Goal: Task Accomplishment & Management: Use online tool/utility

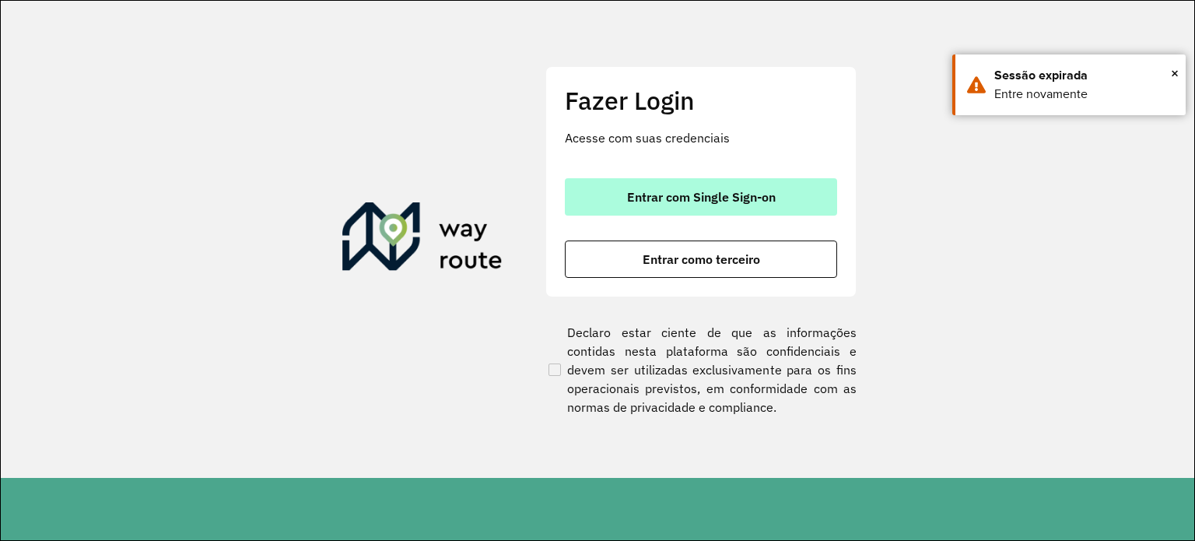
drag, startPoint x: 769, startPoint y: 189, endPoint x: 744, endPoint y: 171, distance: 31.3
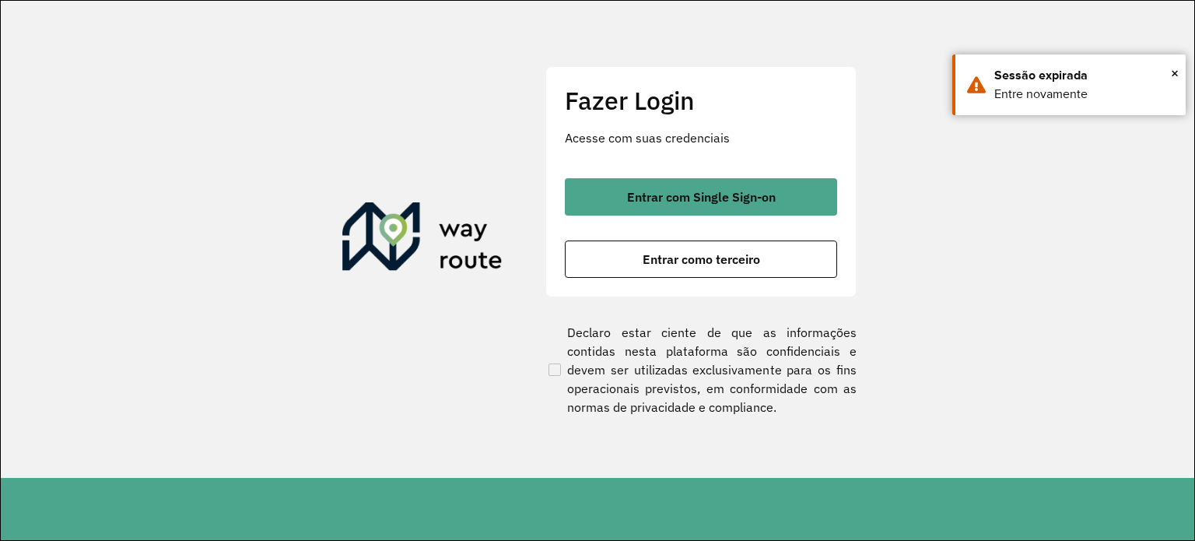
click at [769, 191] on span "Entrar com Single Sign-on" at bounding box center [701, 197] width 149 height 12
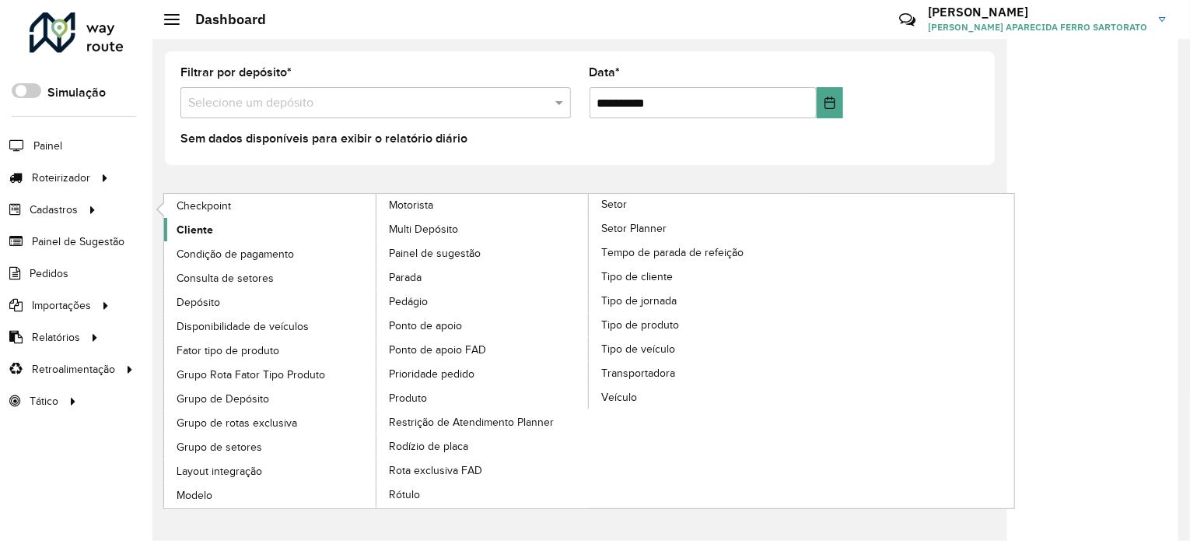
click at [181, 229] on span "Cliente" at bounding box center [195, 230] width 37 height 16
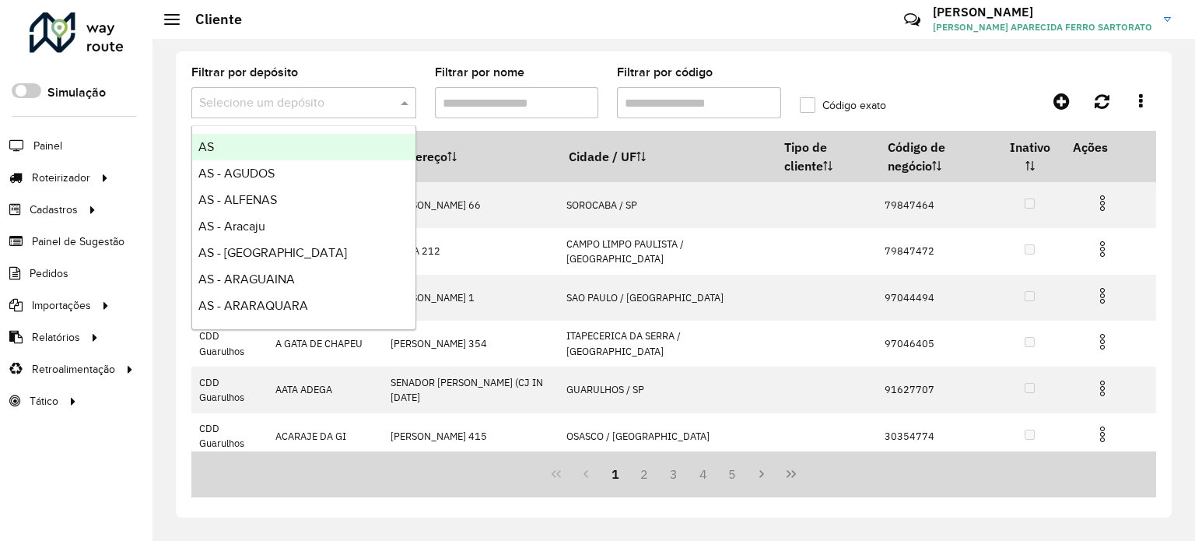
click at [250, 105] on input "text" at bounding box center [288, 103] width 178 height 19
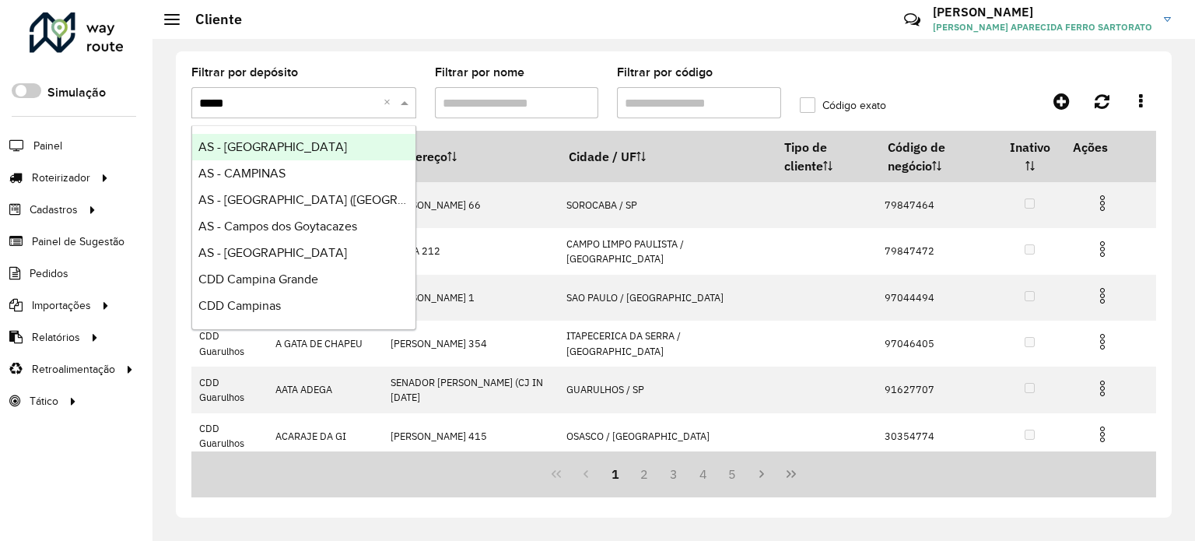
type input "******"
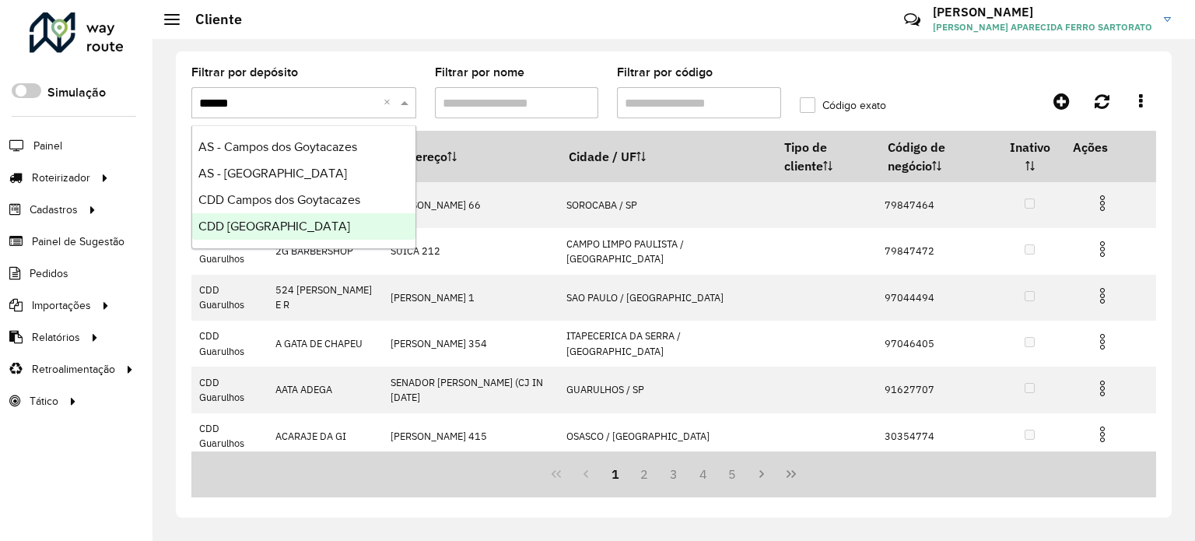
click at [322, 226] on span "CDD São José dos Campos" at bounding box center [274, 225] width 152 height 13
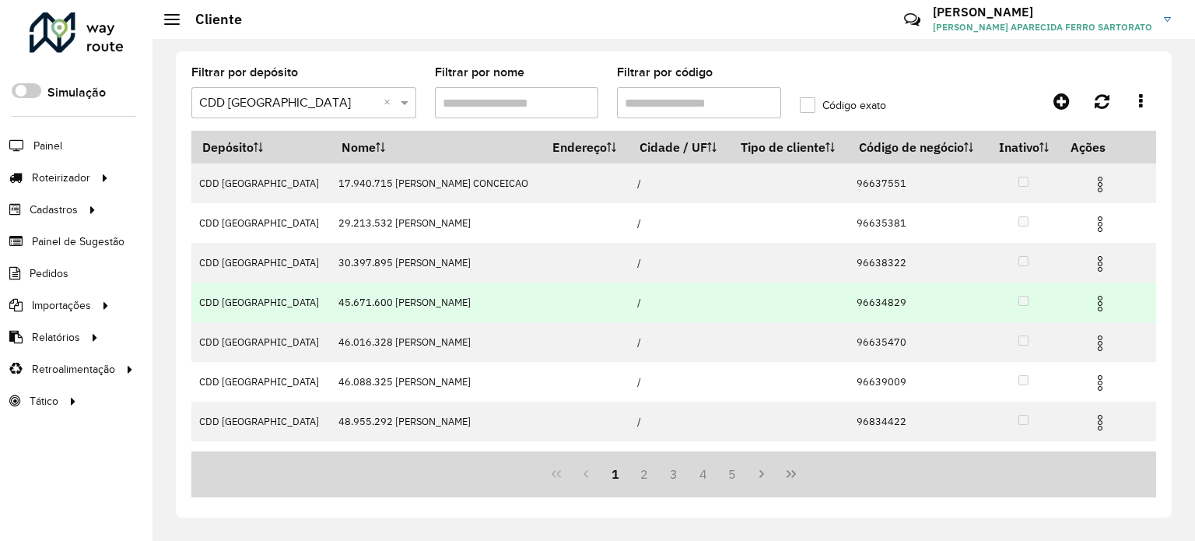
scroll to position [283, 0]
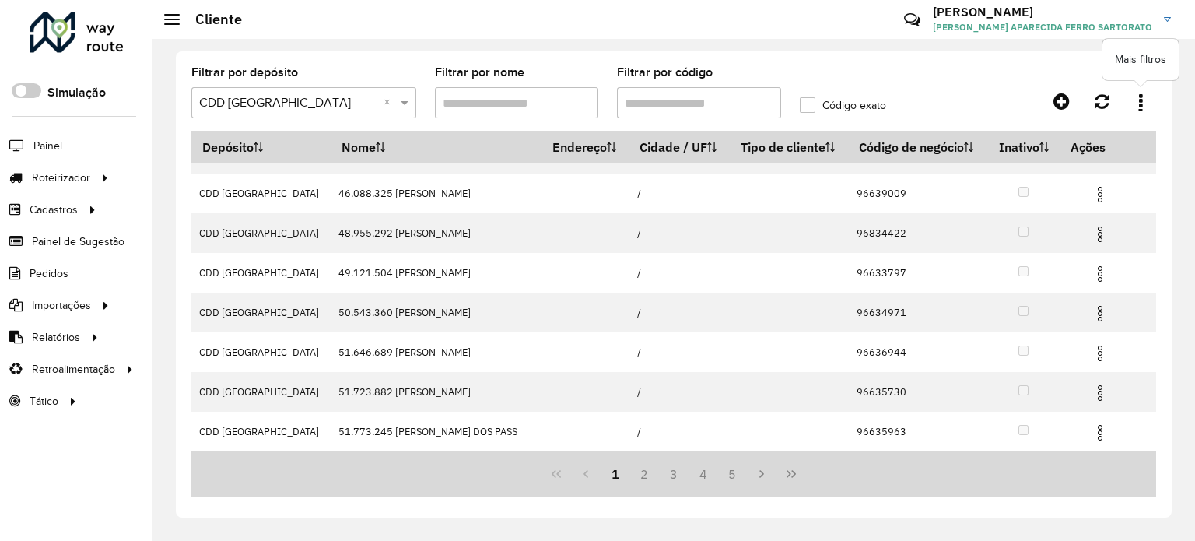
click at [1145, 103] on link at bounding box center [1140, 101] width 31 height 28
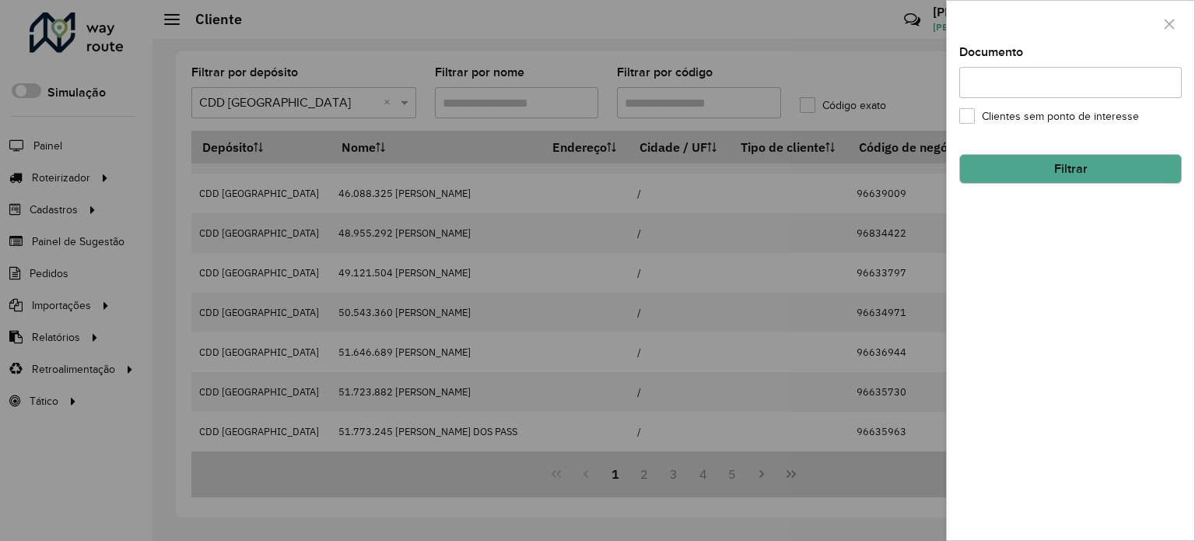
click at [1000, 82] on input "Documento" at bounding box center [1070, 82] width 222 height 31
click at [829, 214] on div at bounding box center [597, 270] width 1195 height 541
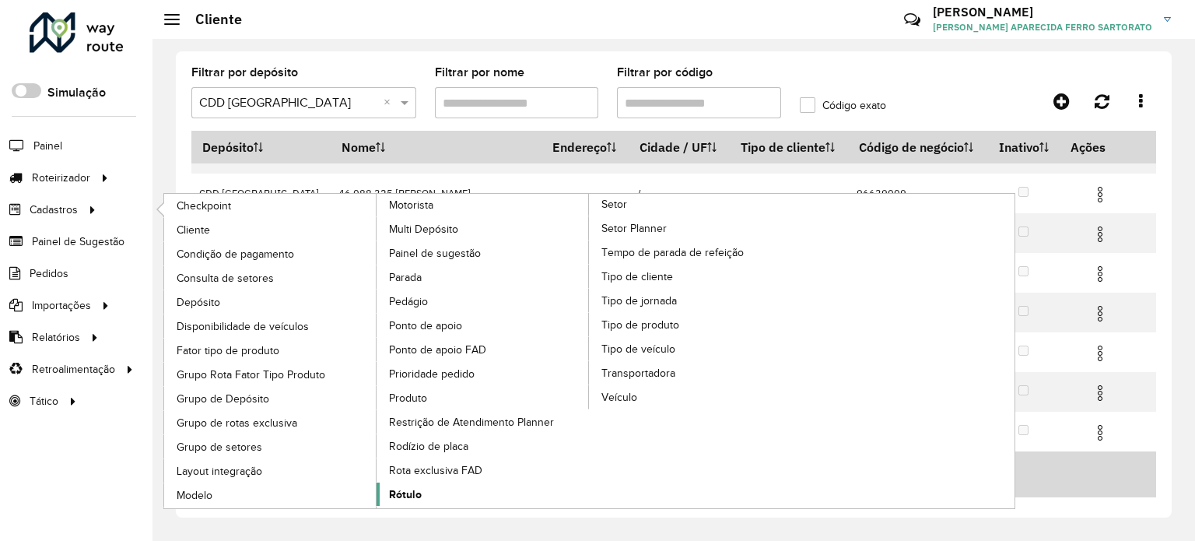
click at [418, 486] on span "Rótulo" at bounding box center [405, 494] width 33 height 16
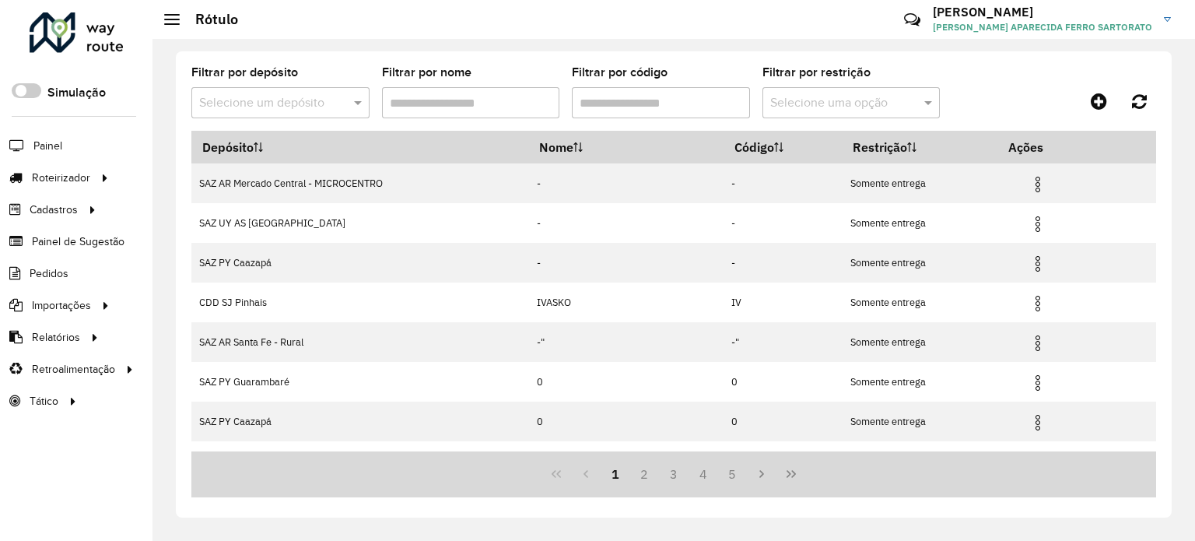
click at [228, 99] on input "text" at bounding box center [264, 103] width 131 height 19
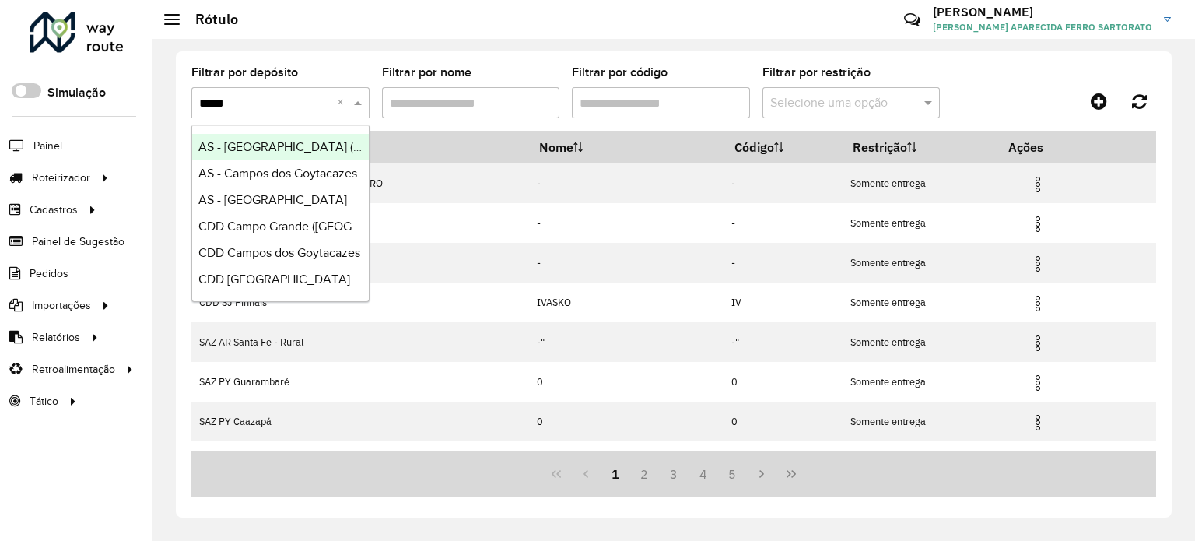
type input "******"
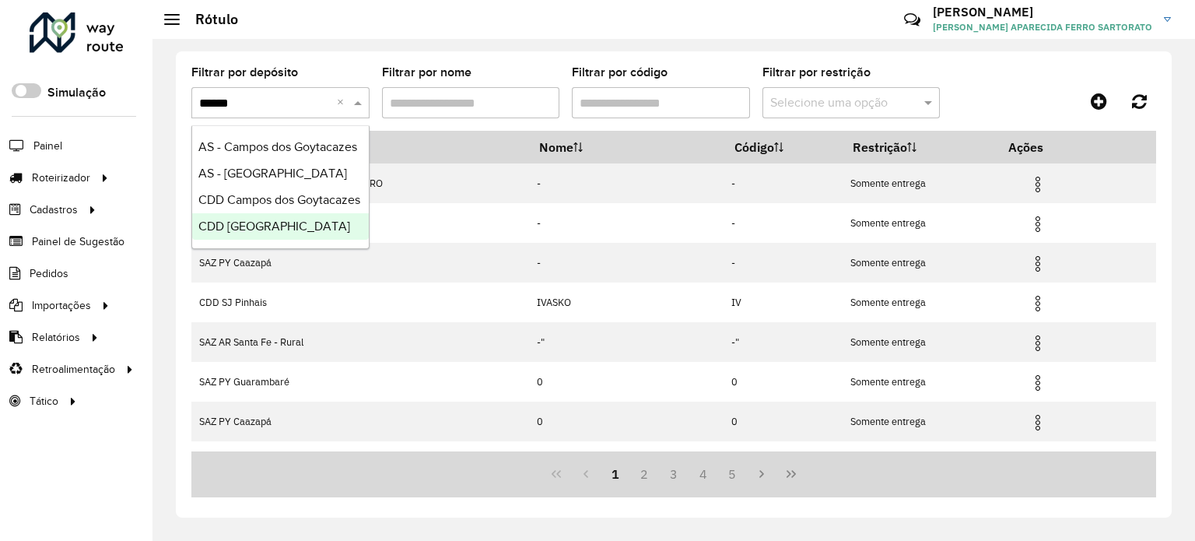
click at [294, 233] on span "CDD São José dos Campos" at bounding box center [274, 225] width 152 height 13
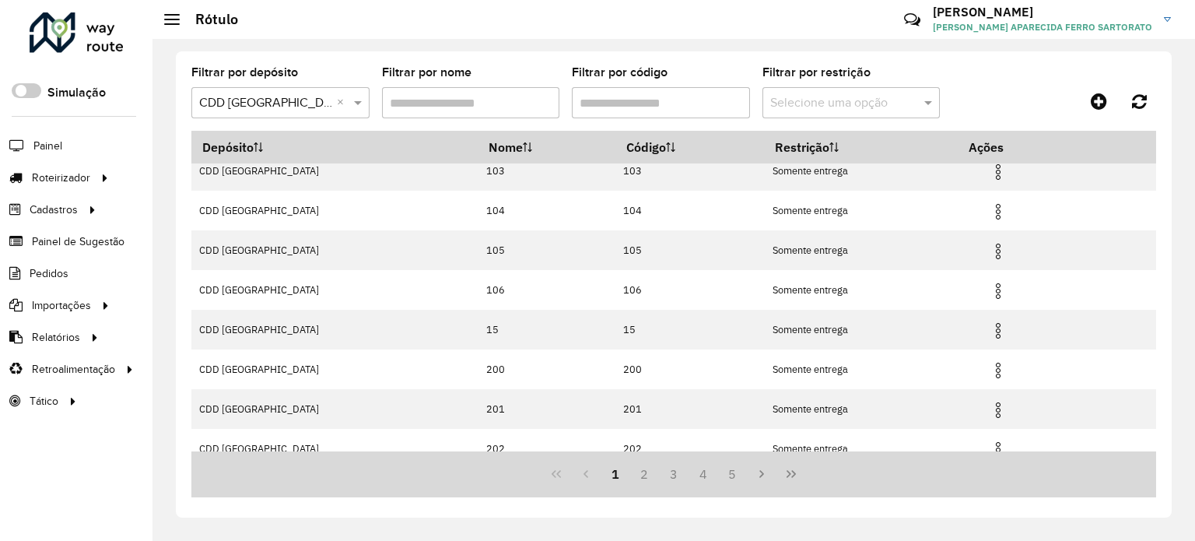
scroll to position [186, 0]
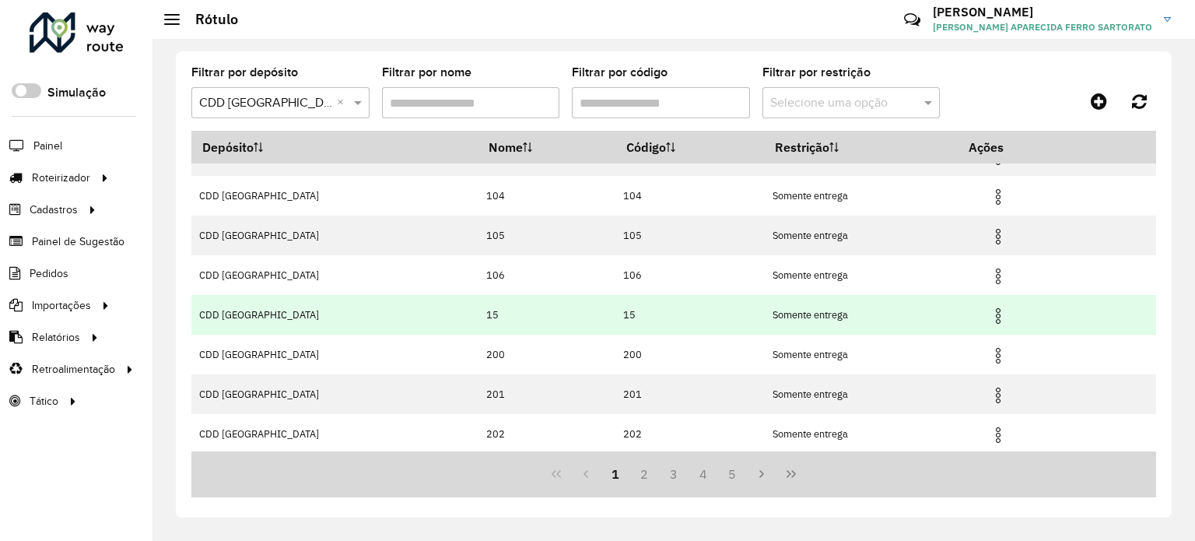
click at [996, 317] on img at bounding box center [998, 315] width 19 height 19
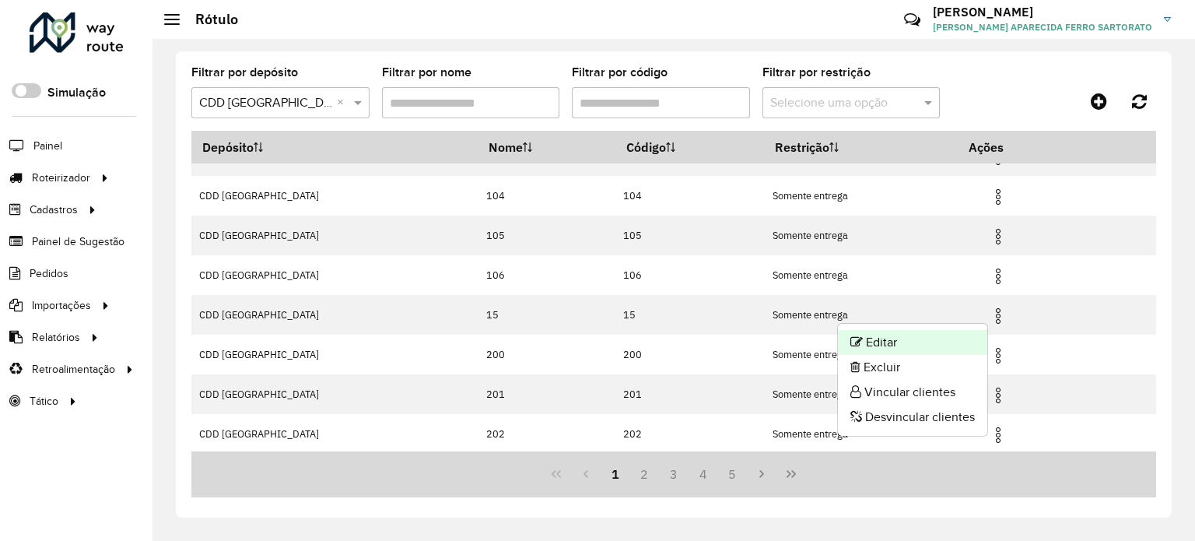
click at [913, 338] on li "Editar" at bounding box center [912, 342] width 149 height 25
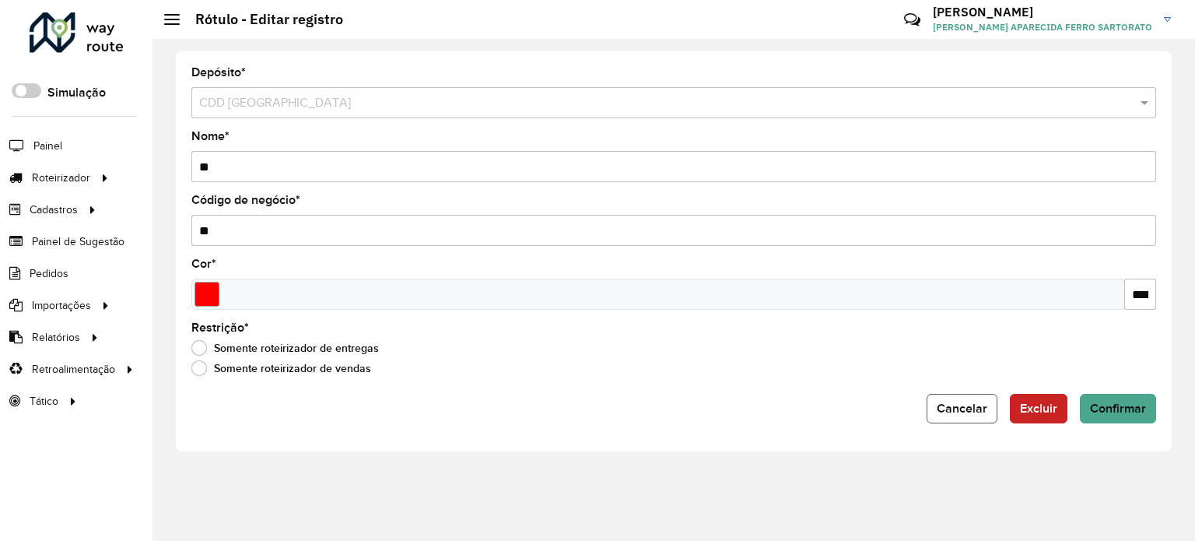
click at [958, 401] on span "Cancelar" at bounding box center [962, 407] width 51 height 13
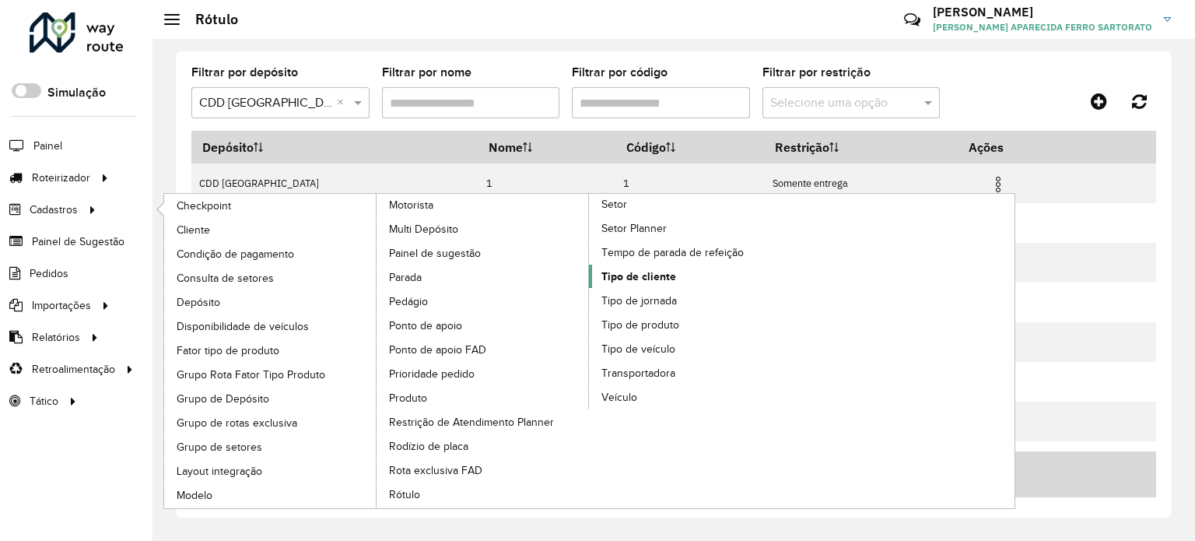
click at [625, 268] on span "Tipo de cliente" at bounding box center [638, 276] width 75 height 16
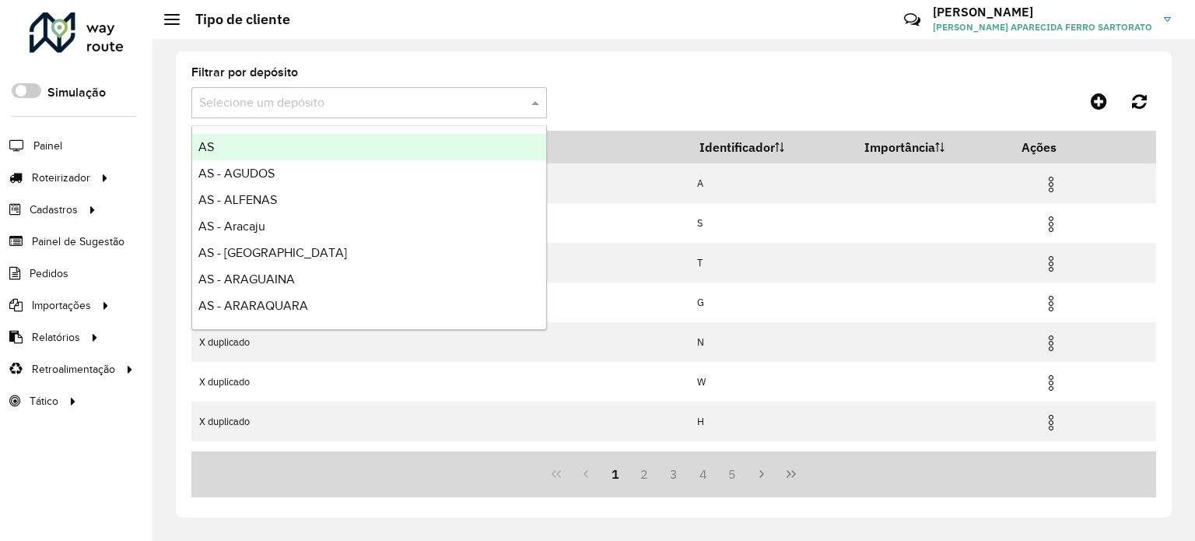
click at [249, 100] on input "text" at bounding box center [353, 103] width 309 height 19
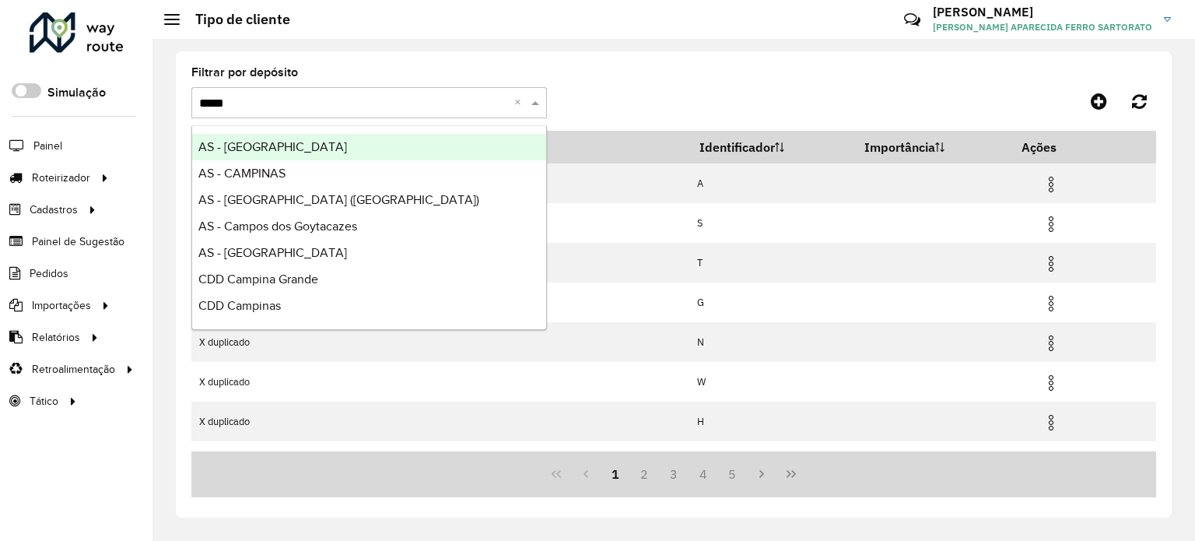
type input "******"
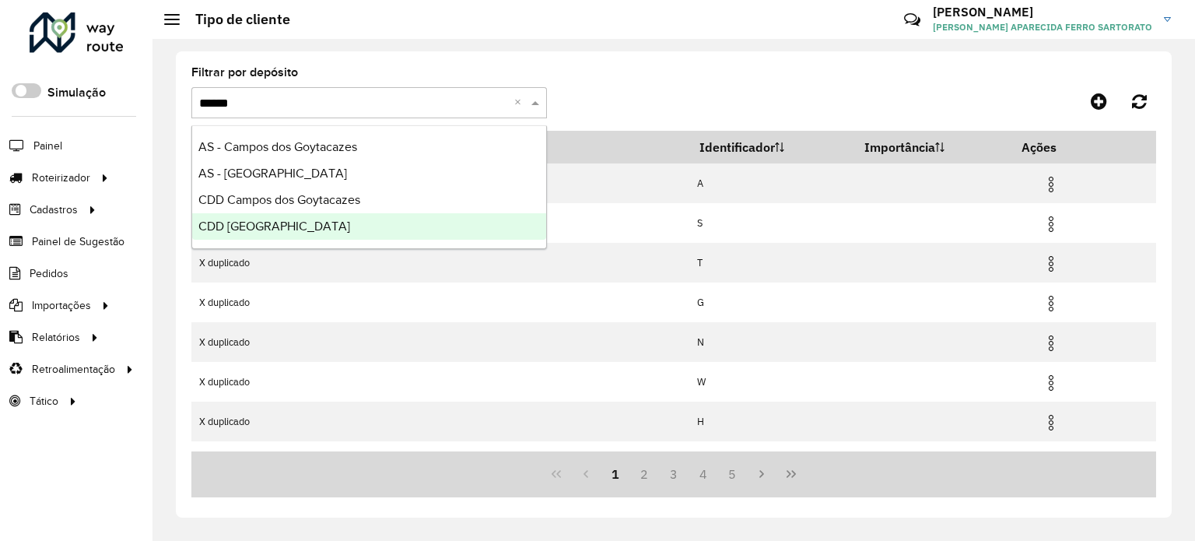
click at [298, 238] on div "CDD São José dos Campos" at bounding box center [369, 226] width 354 height 26
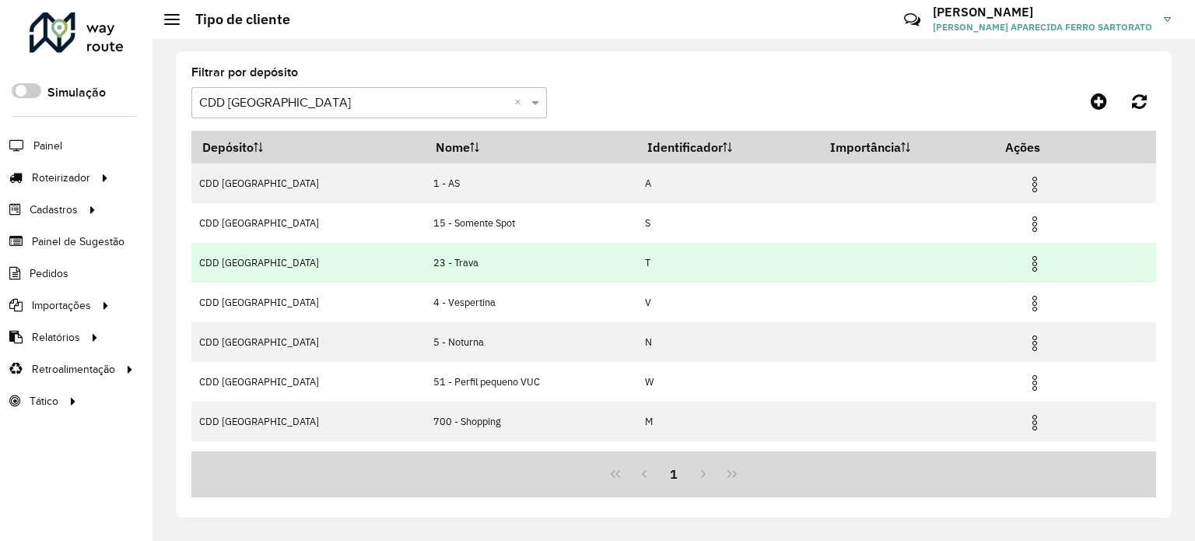
click at [1032, 264] on img at bounding box center [1034, 263] width 19 height 19
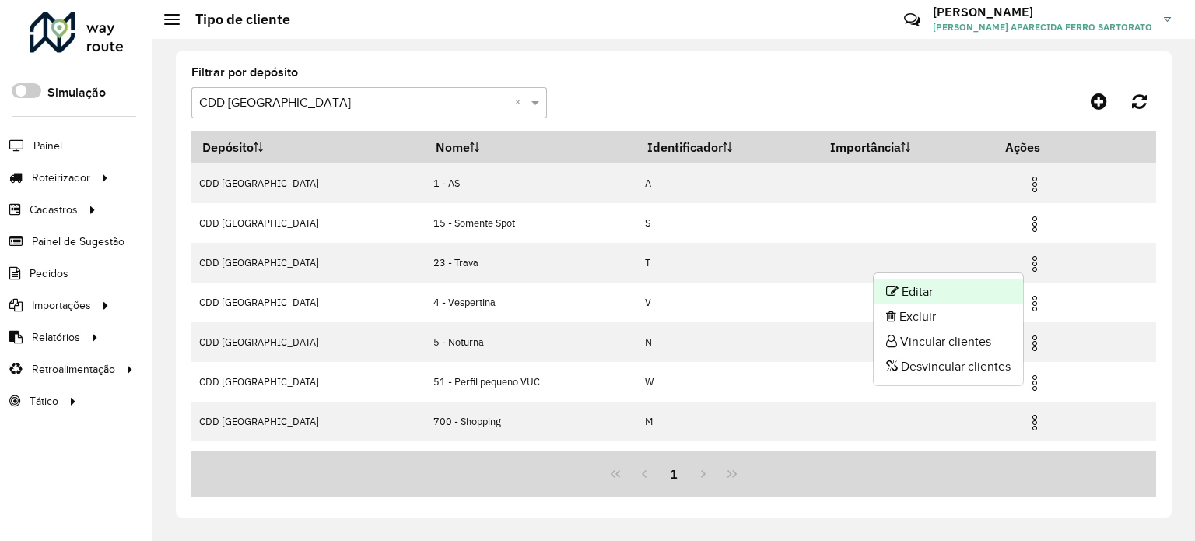
click at [955, 287] on li "Editar" at bounding box center [948, 291] width 149 height 25
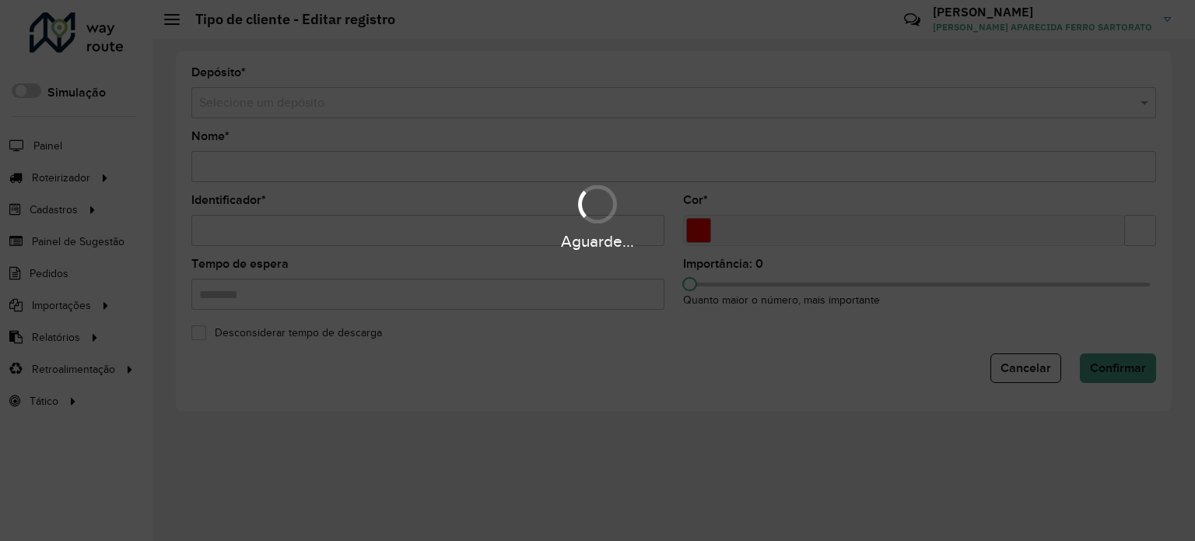
type input "**********"
type input "*"
type input "*******"
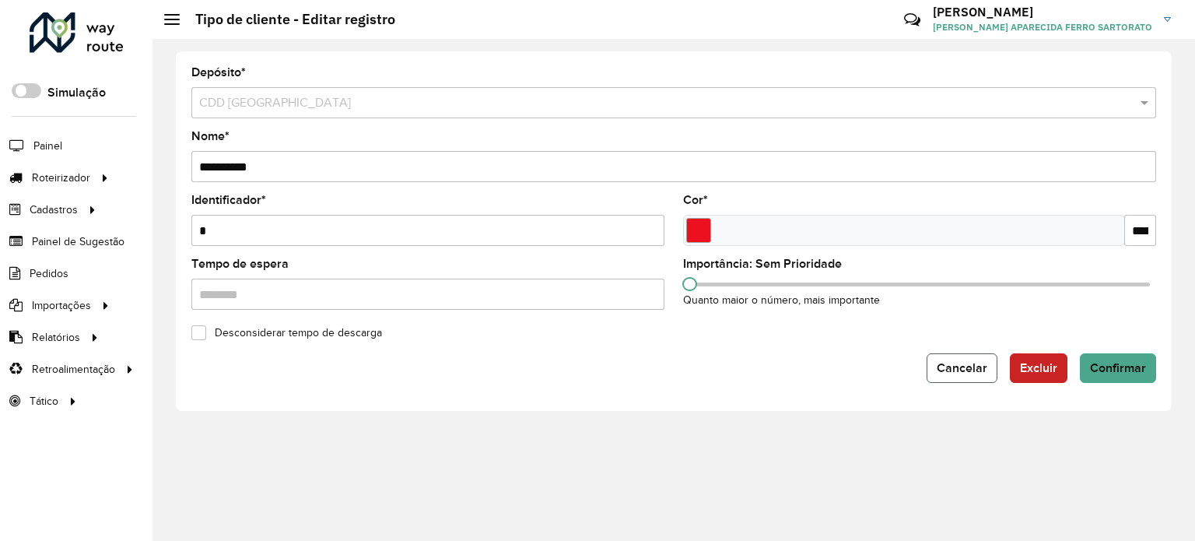
click at [980, 368] on span "Cancelar" at bounding box center [962, 367] width 51 height 13
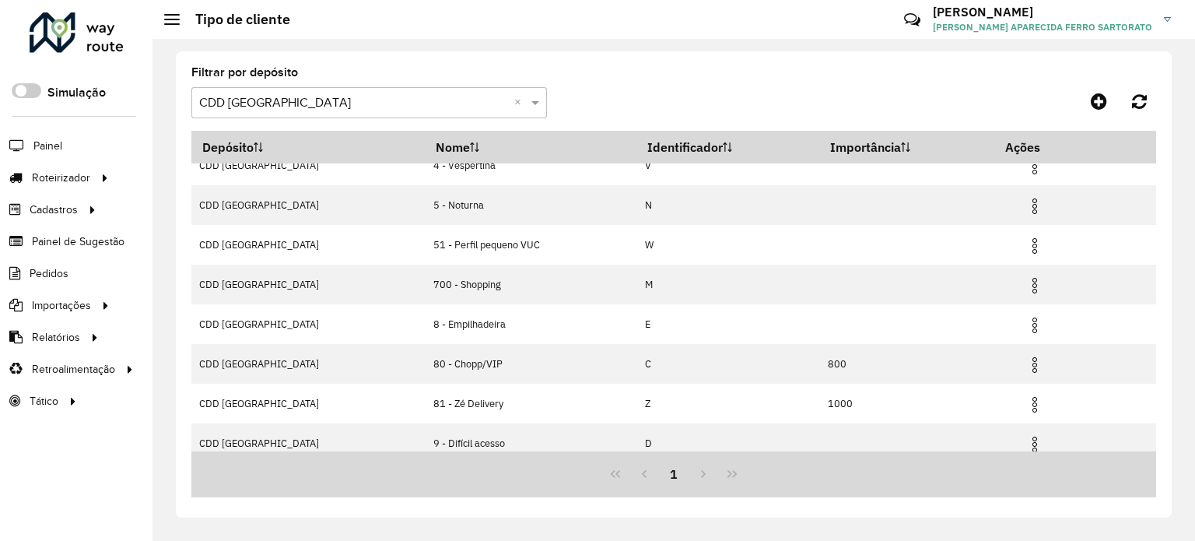
scroll to position [146, 0]
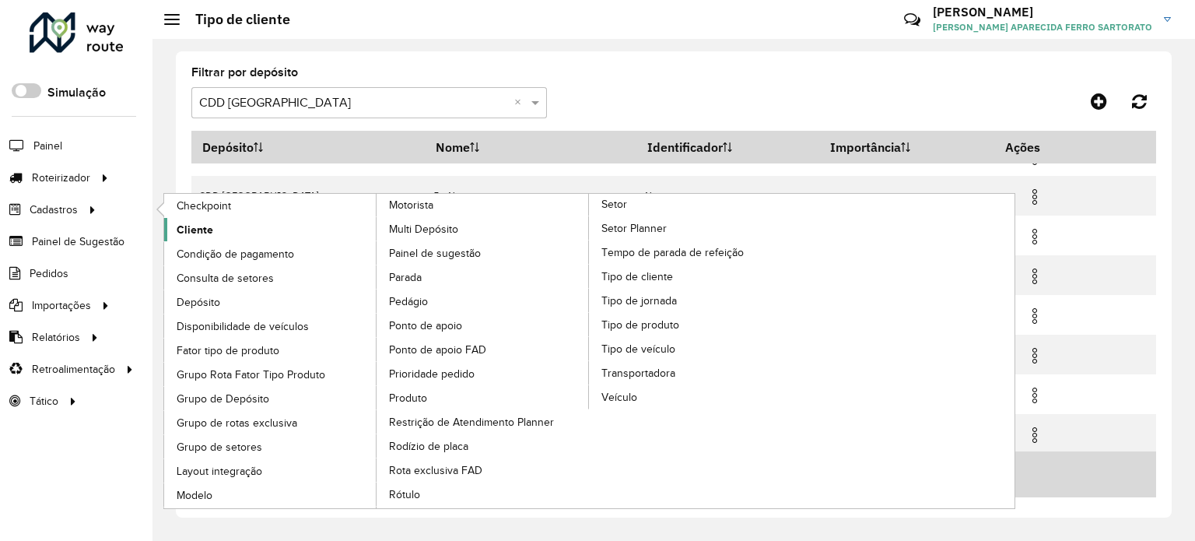
click at [210, 226] on span "Cliente" at bounding box center [195, 230] width 37 height 16
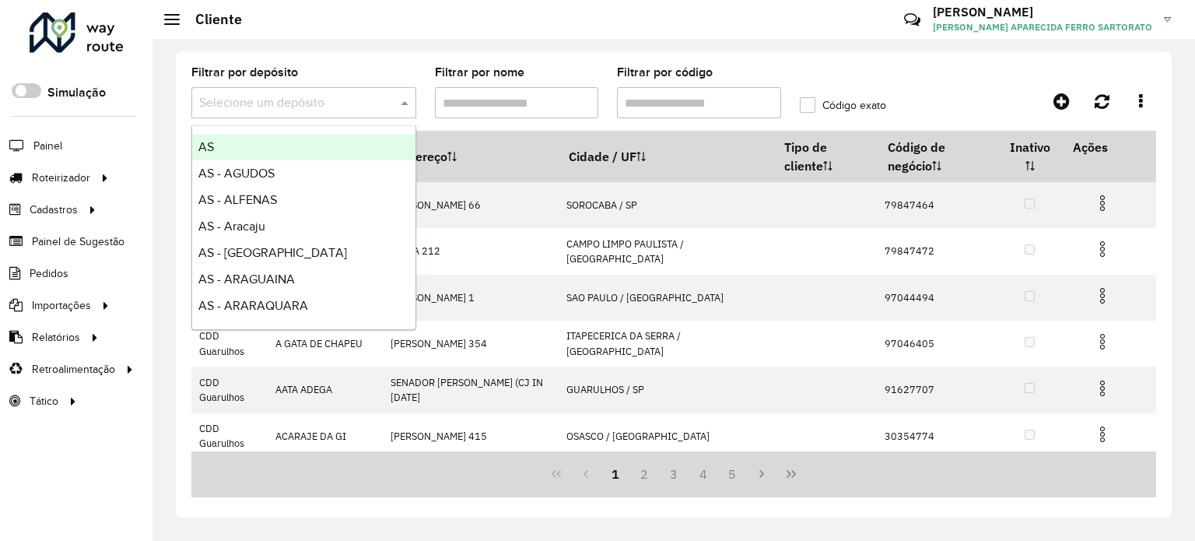
click at [229, 105] on input "text" at bounding box center [288, 103] width 178 height 19
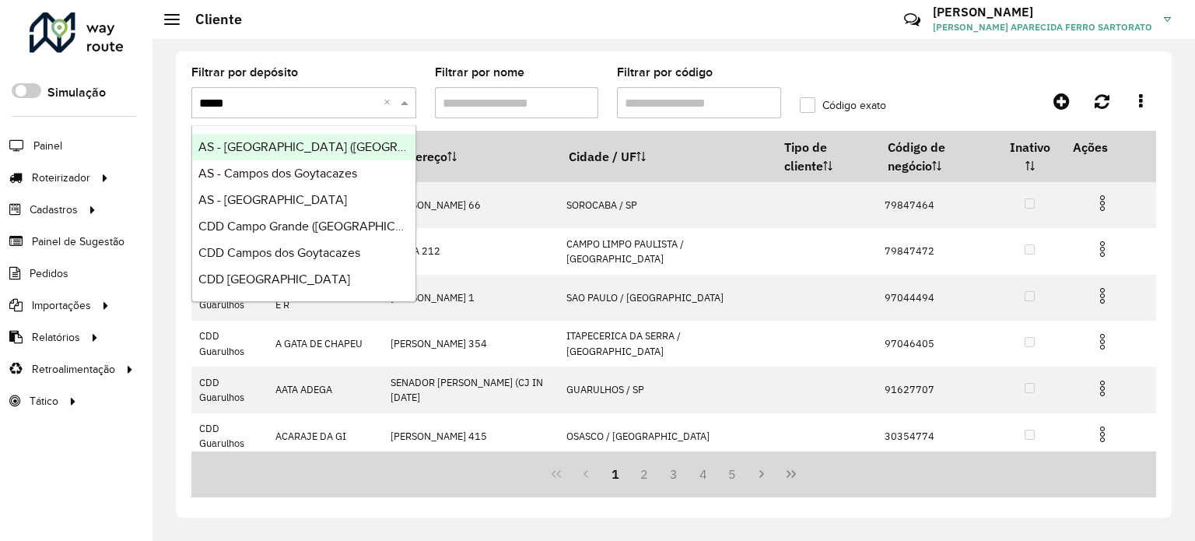
type input "******"
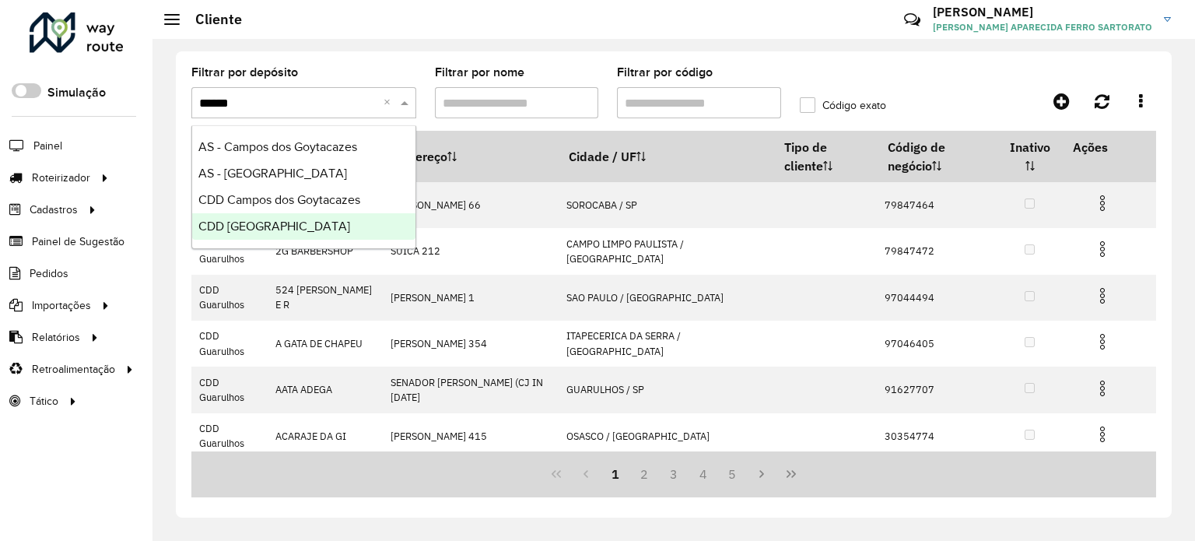
click at [226, 219] on span "CDD São José dos Campos" at bounding box center [274, 225] width 152 height 13
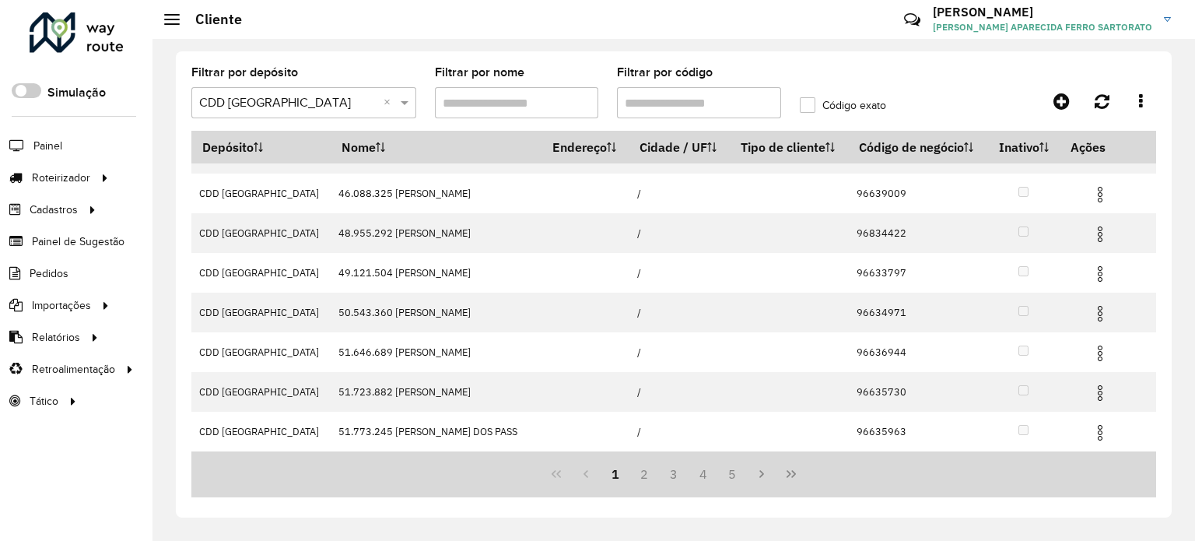
scroll to position [283, 0]
click at [787, 474] on icon "Last Page" at bounding box center [791, 473] width 12 height 12
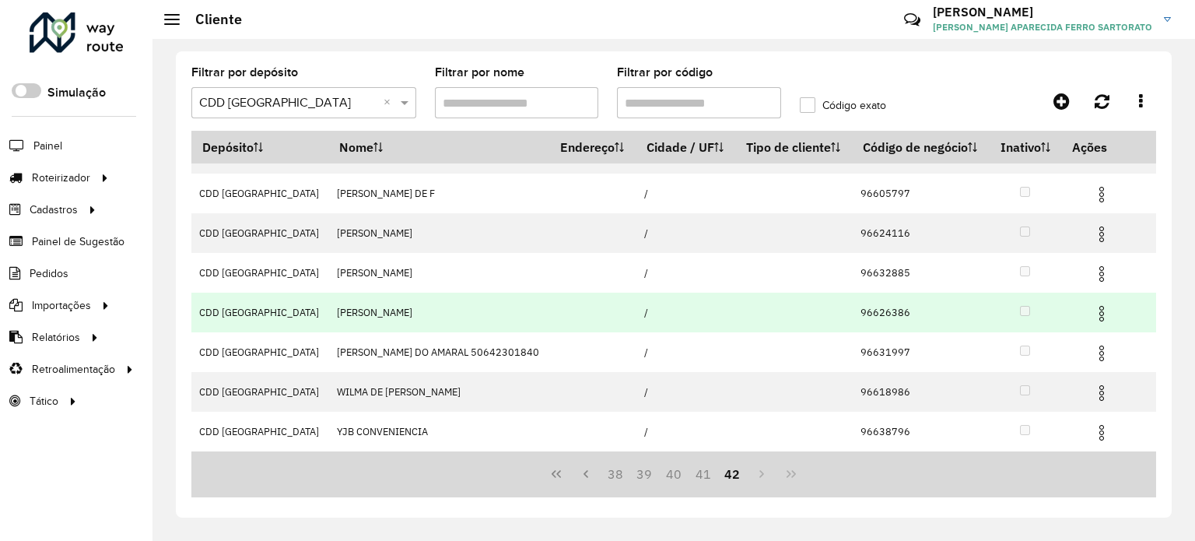
scroll to position [0, 0]
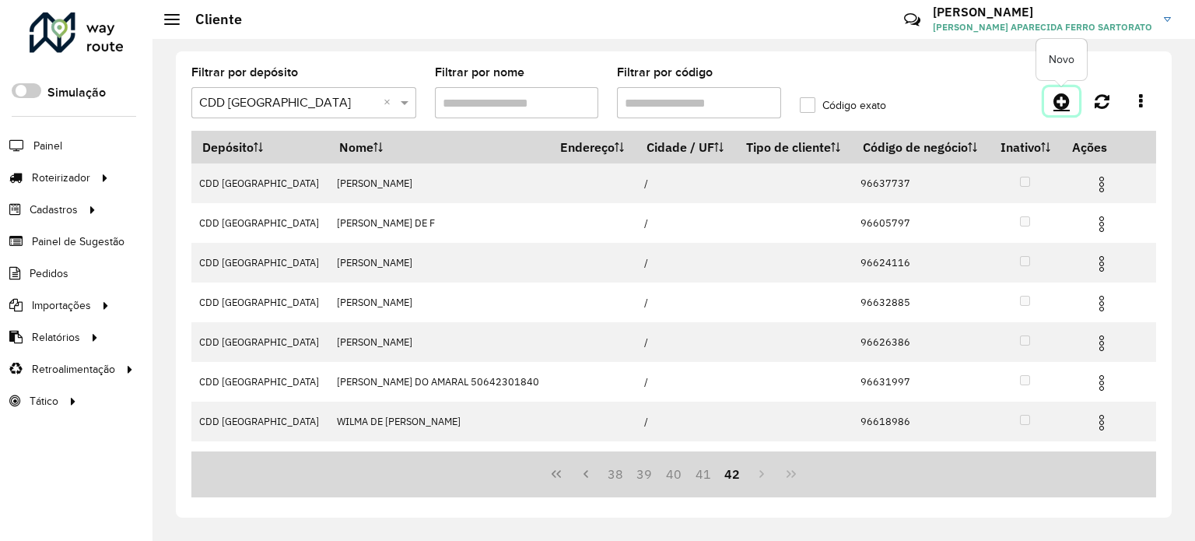
click at [1058, 101] on icon at bounding box center [1061, 101] width 16 height 19
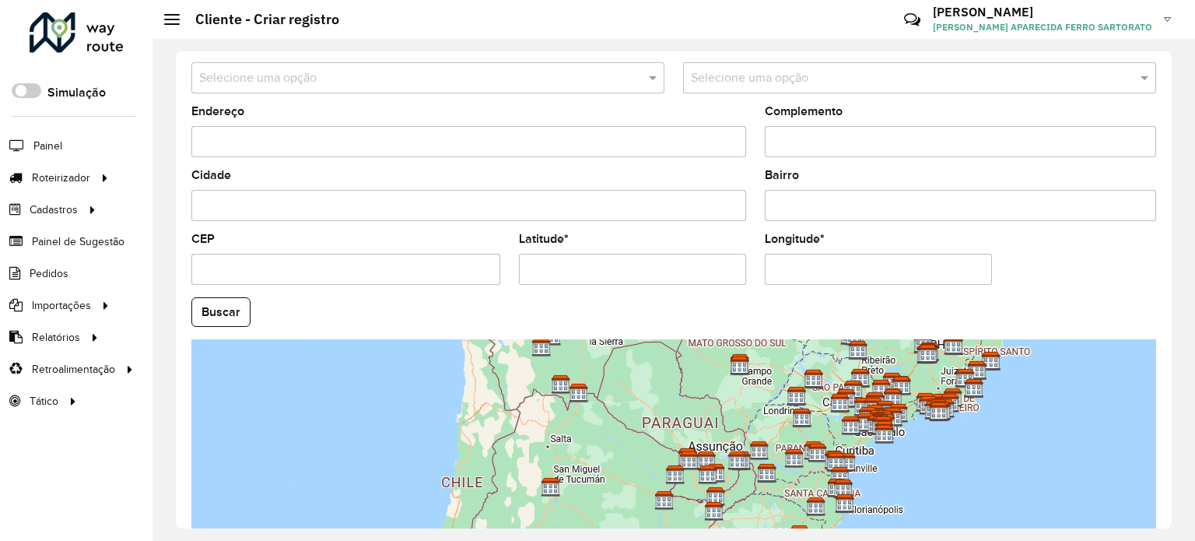
scroll to position [610, 0]
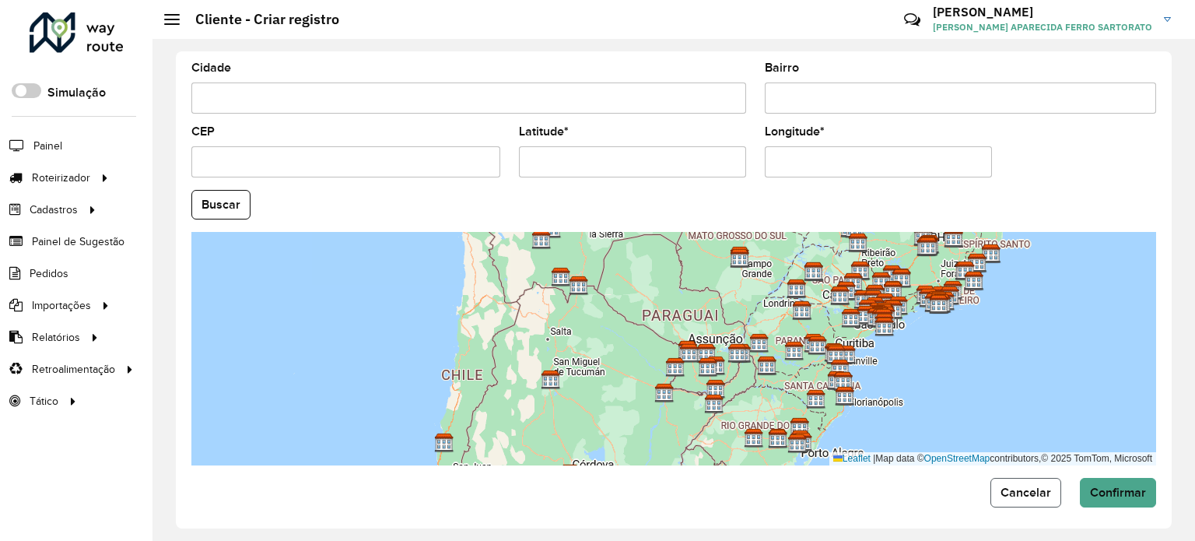
click at [1038, 487] on span "Cancelar" at bounding box center [1025, 491] width 51 height 13
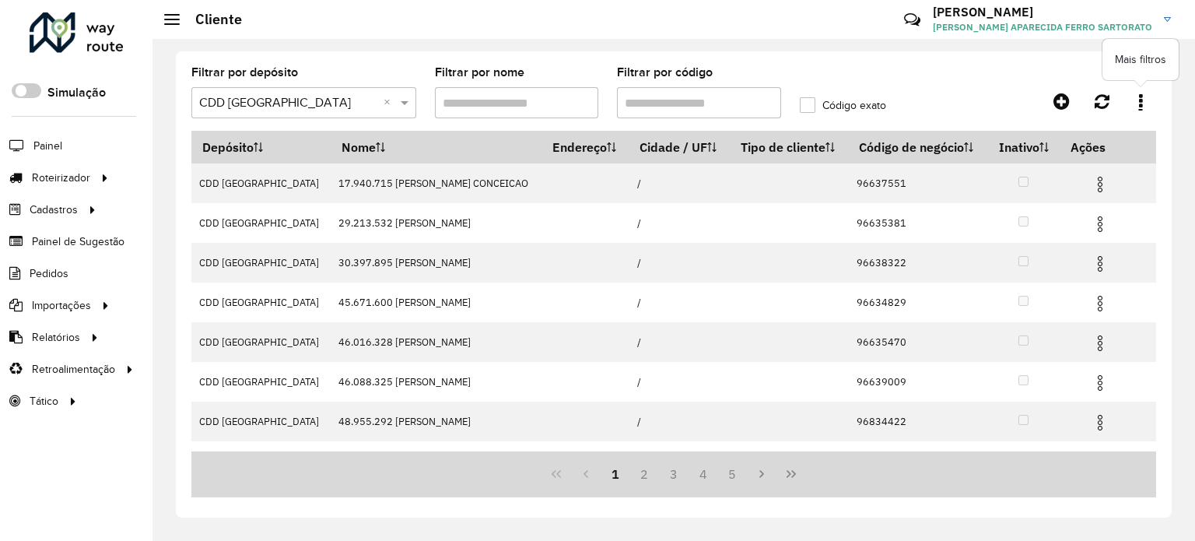
click at [1137, 95] on link at bounding box center [1140, 101] width 31 height 28
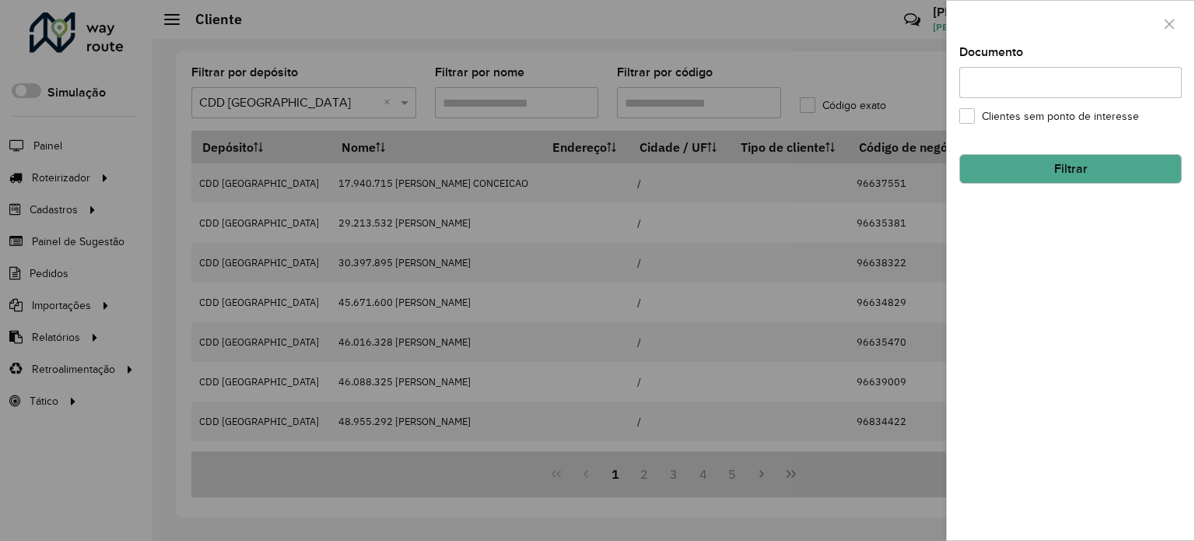
click at [974, 89] on input "Documento" at bounding box center [1070, 82] width 222 height 31
click at [961, 117] on label "Clientes sem ponto de interesse" at bounding box center [1049, 116] width 180 height 16
click at [956, 74] on div "Documento Clientes sem ponto de interesse Filtrar" at bounding box center [1070, 293] width 247 height 493
click at [1156, 23] on div at bounding box center [1070, 24] width 247 height 46
click at [1161, 33] on button "button" at bounding box center [1169, 24] width 25 height 25
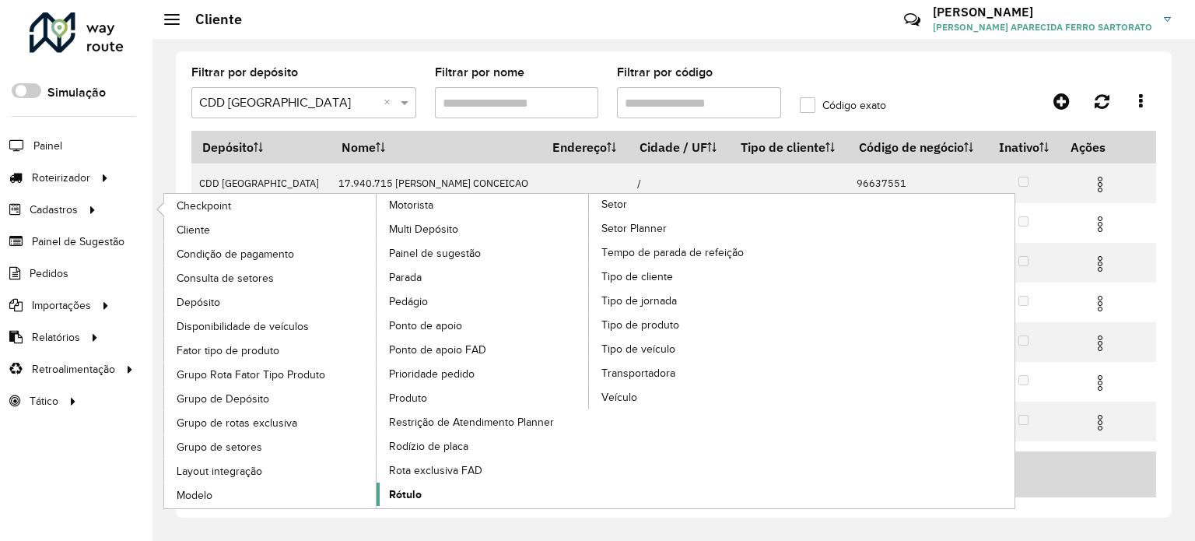
click at [405, 486] on span "Rótulo" at bounding box center [405, 494] width 33 height 16
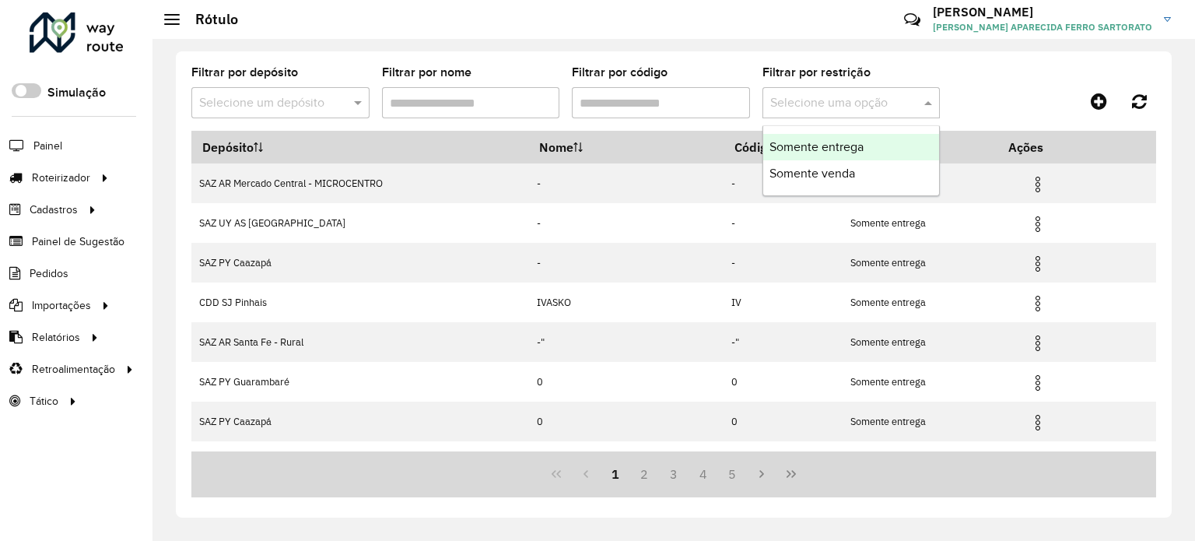
click at [924, 107] on span at bounding box center [929, 102] width 19 height 19
click at [282, 98] on input "text" at bounding box center [264, 103] width 131 height 19
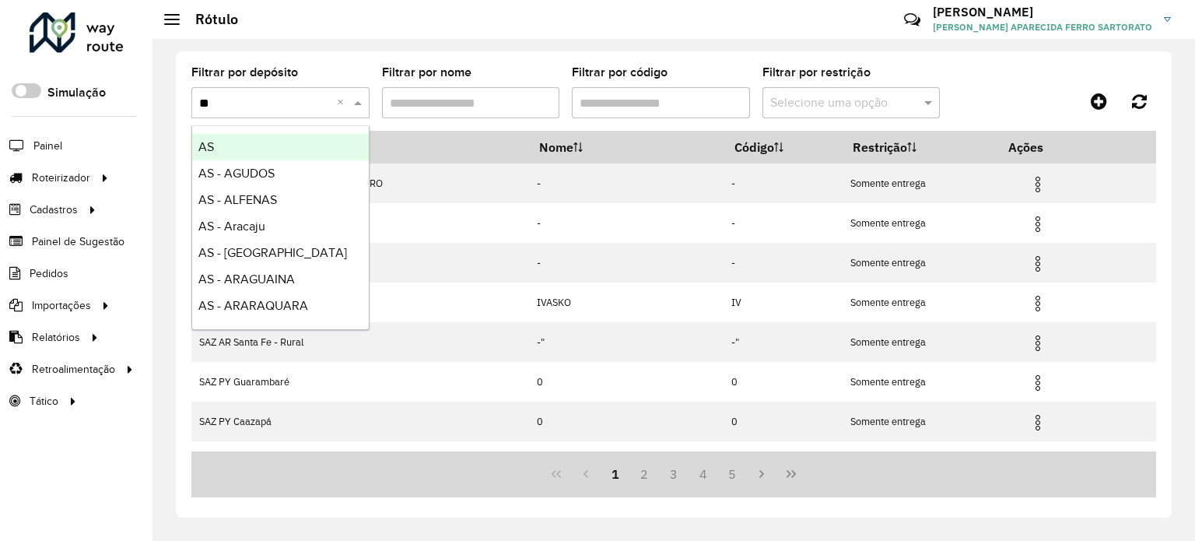
type input "***"
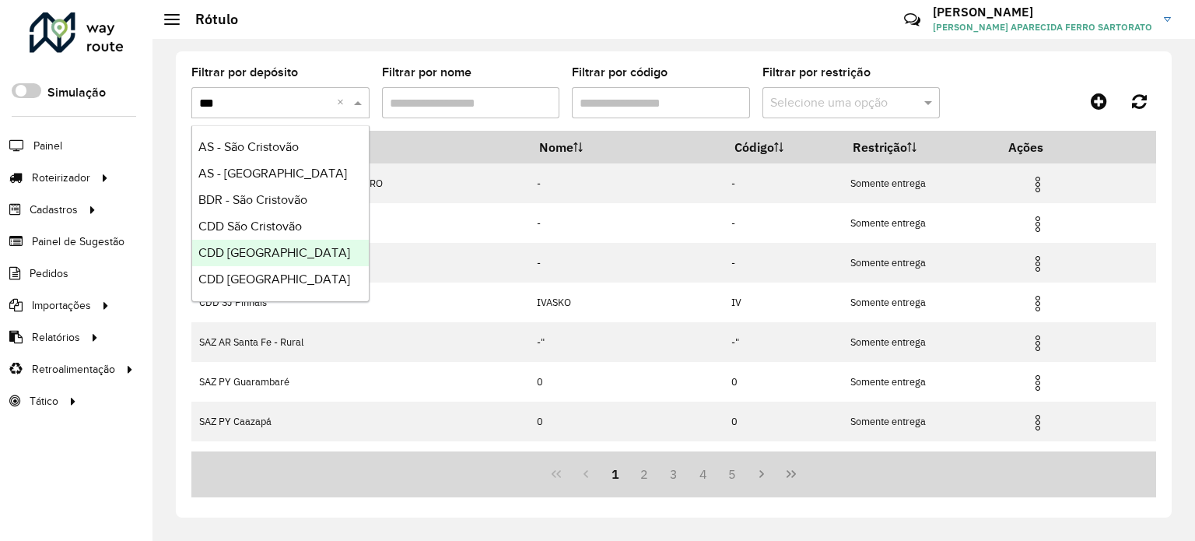
click at [298, 250] on span "CDD São José dos Campos" at bounding box center [274, 252] width 152 height 13
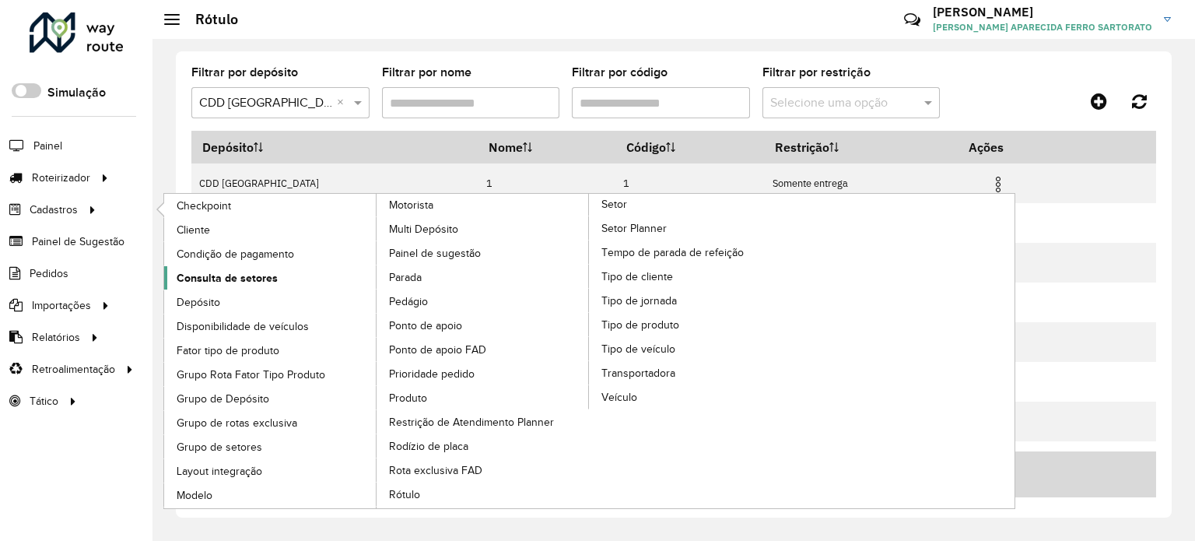
click at [222, 277] on span "Consulta de setores" at bounding box center [227, 278] width 101 height 16
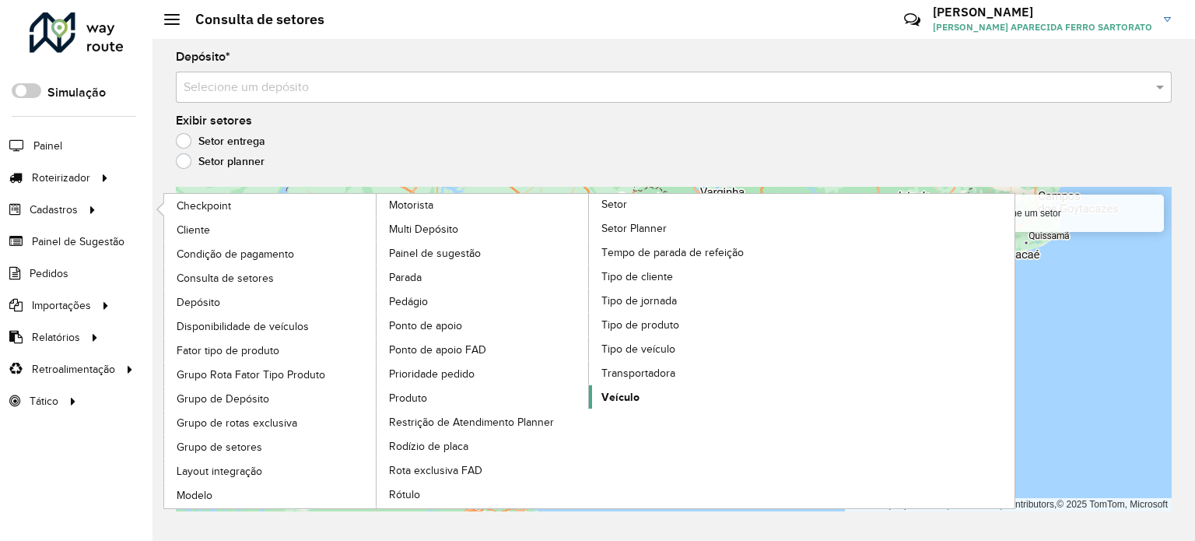
click at [621, 389] on span "Veículo" at bounding box center [620, 397] width 38 height 16
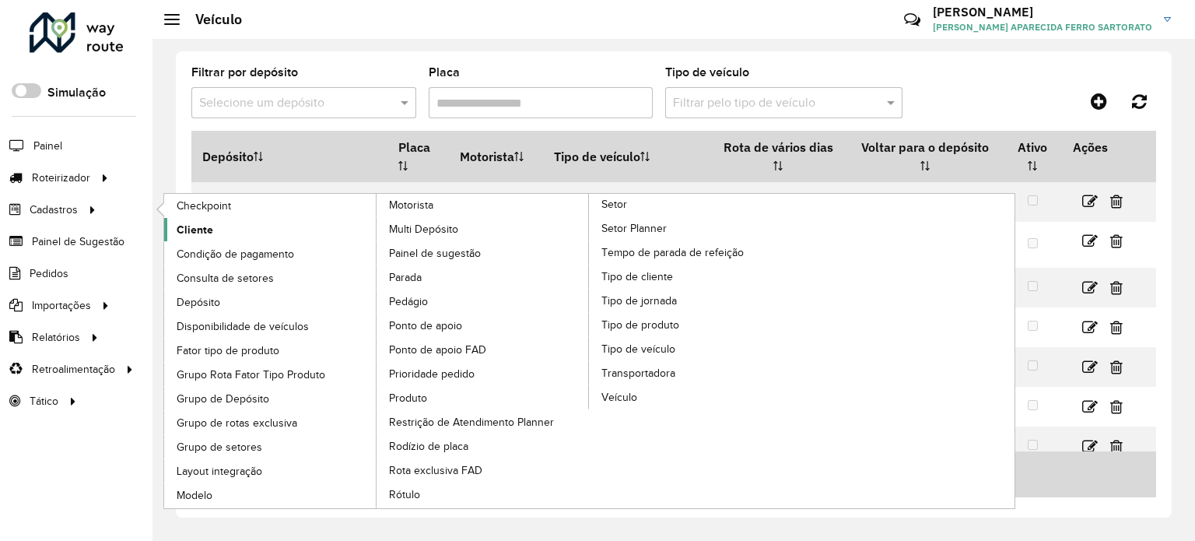
click at [187, 224] on span "Cliente" at bounding box center [195, 230] width 37 height 16
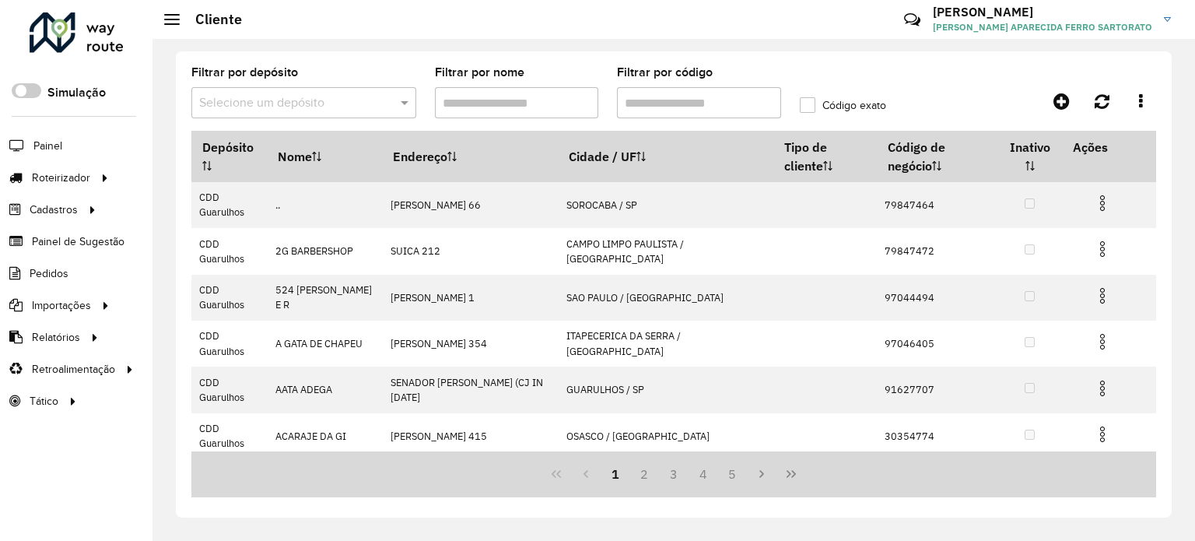
click at [271, 101] on input "text" at bounding box center [288, 103] width 178 height 19
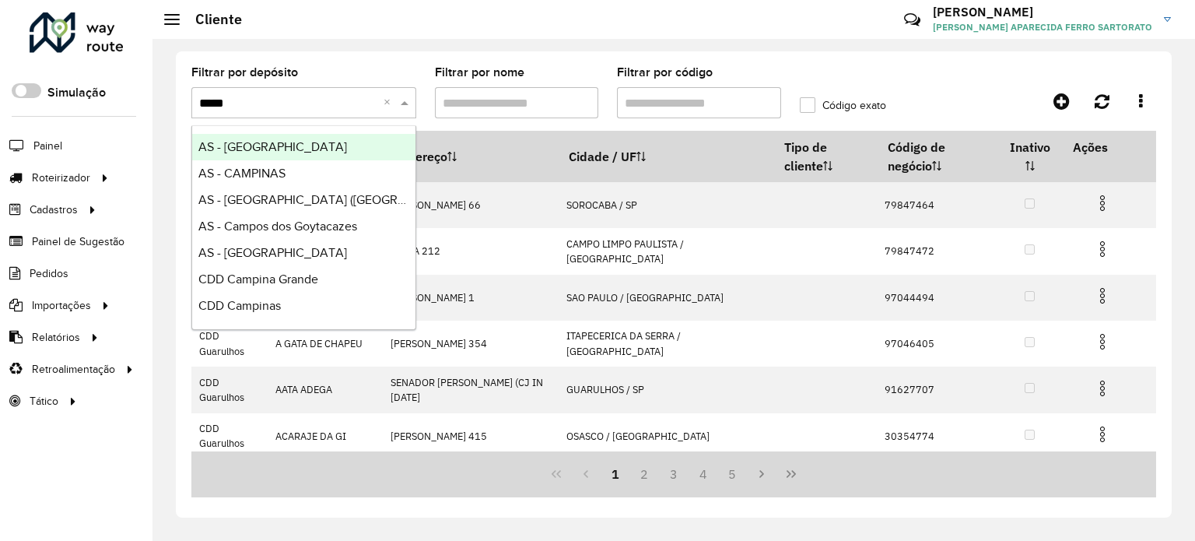
type input "******"
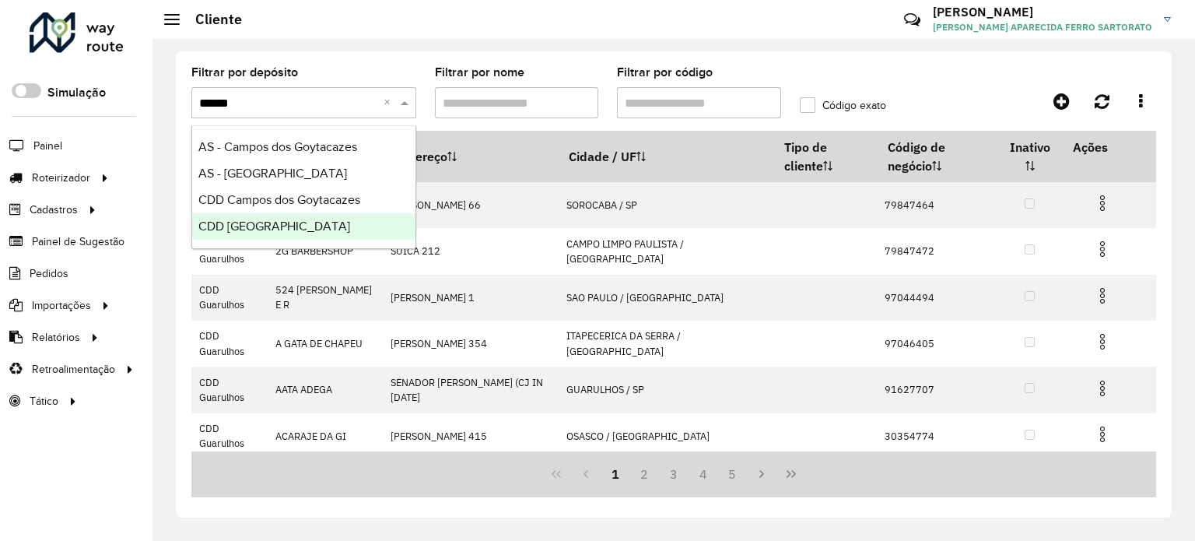
click at [281, 222] on span "CDD São José dos Campos" at bounding box center [274, 225] width 152 height 13
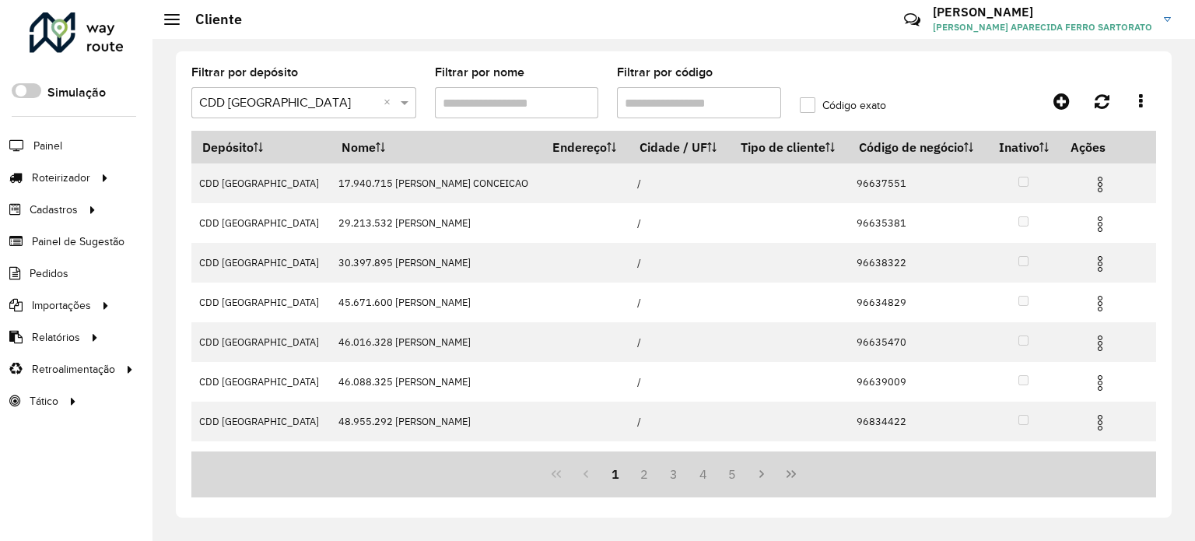
click at [811, 105] on label "Código exato" at bounding box center [843, 105] width 86 height 16
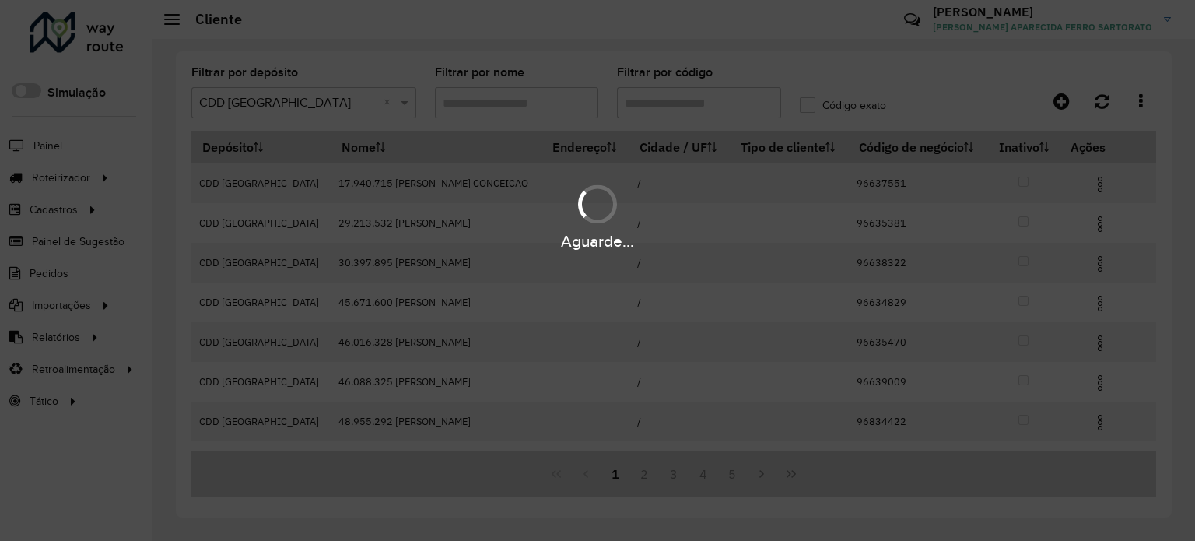
click at [807, 105] on div "Aguarde..." at bounding box center [597, 270] width 1195 height 541
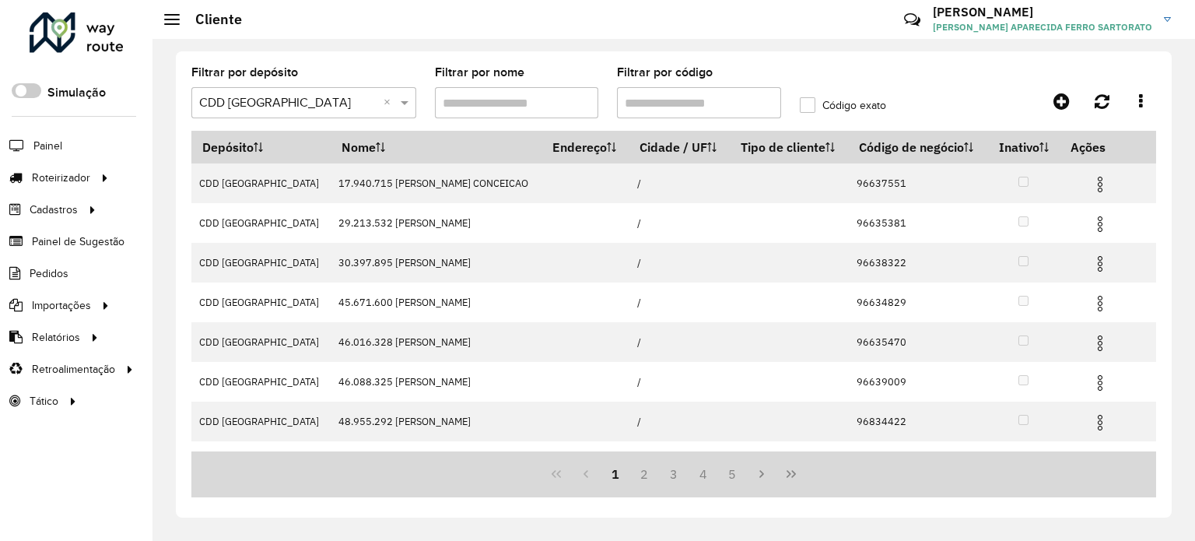
click at [807, 105] on label "Código exato" at bounding box center [843, 105] width 86 height 16
click at [1142, 97] on icon at bounding box center [1141, 101] width 4 height 17
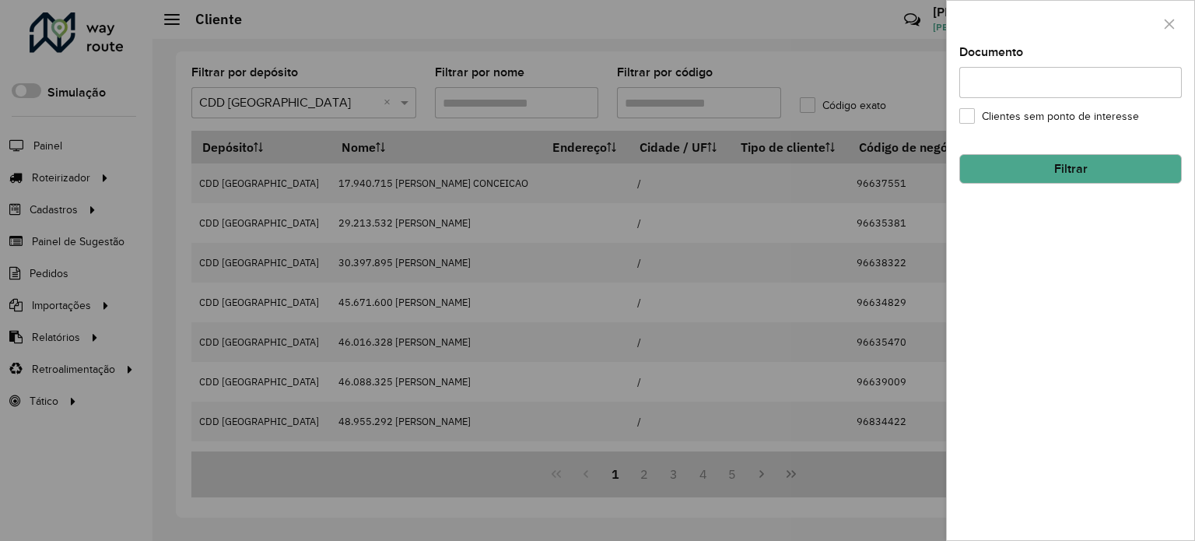
click at [1078, 83] on input "Documento" at bounding box center [1070, 82] width 222 height 31
type input "******"
click at [1170, 18] on icon "button" at bounding box center [1169, 24] width 12 height 12
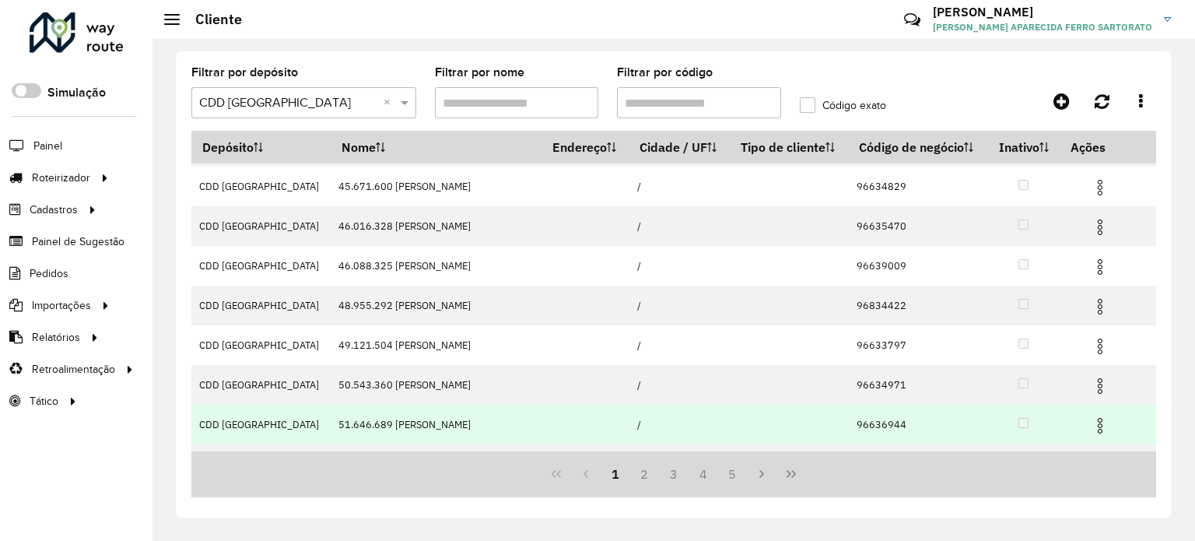
scroll to position [283, 0]
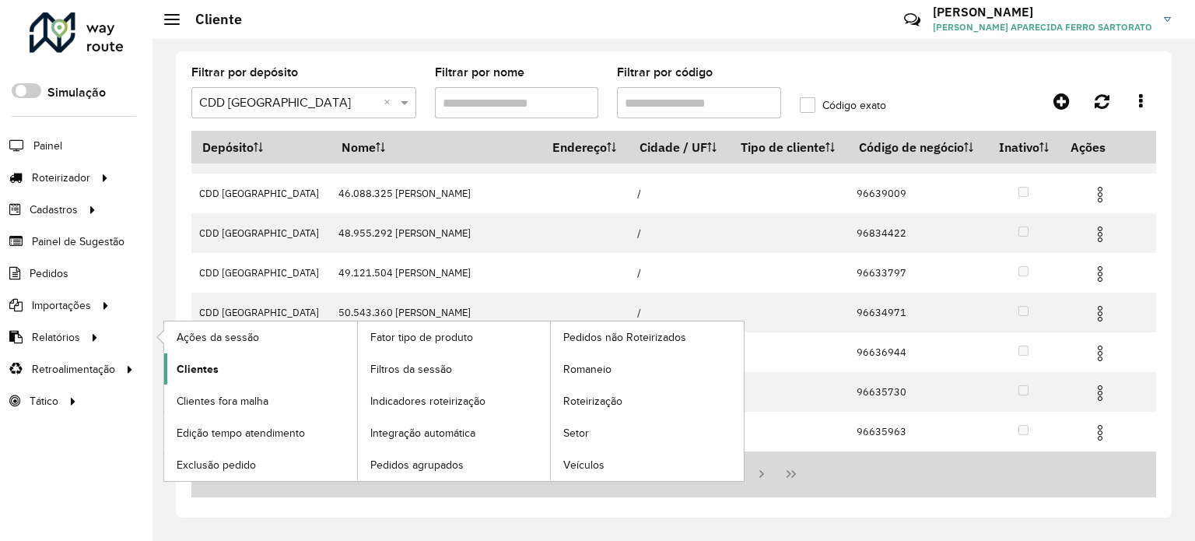
click at [188, 365] on span "Clientes" at bounding box center [198, 369] width 42 height 16
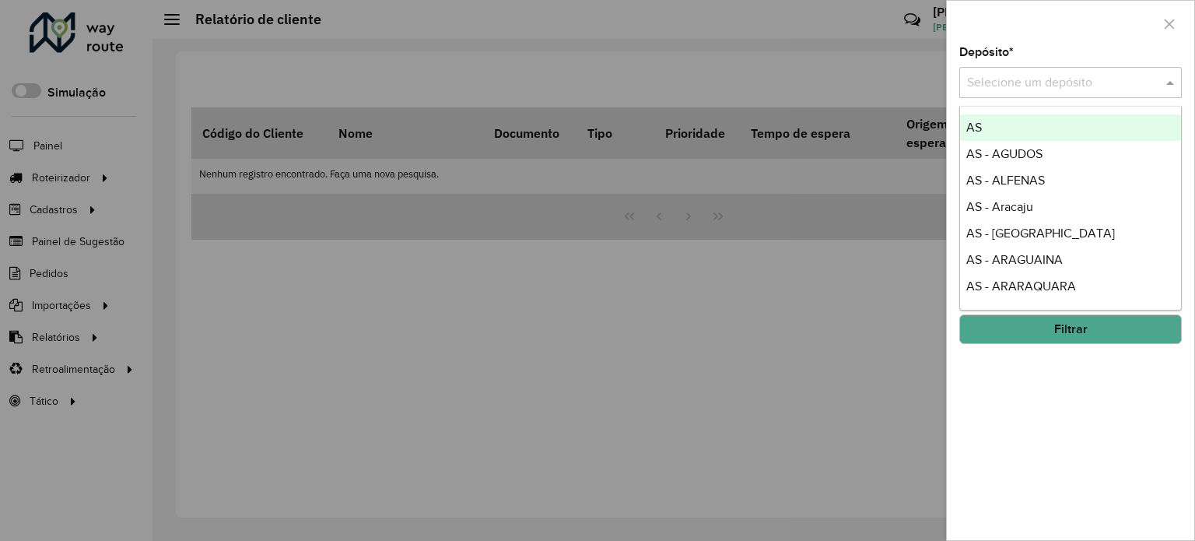
click at [1008, 84] on input "text" at bounding box center [1055, 83] width 176 height 19
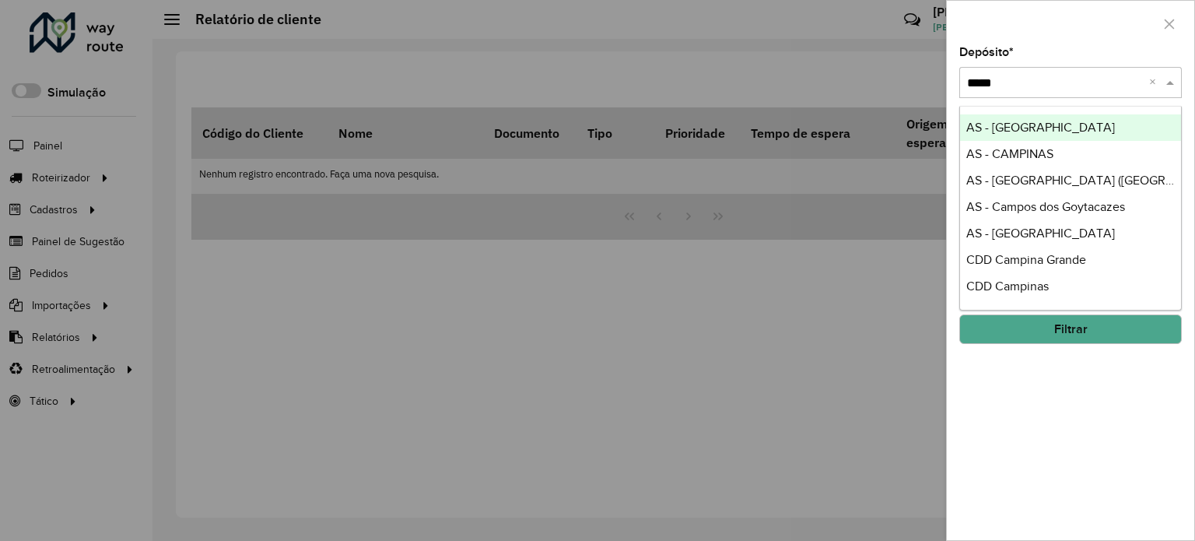
type input "******"
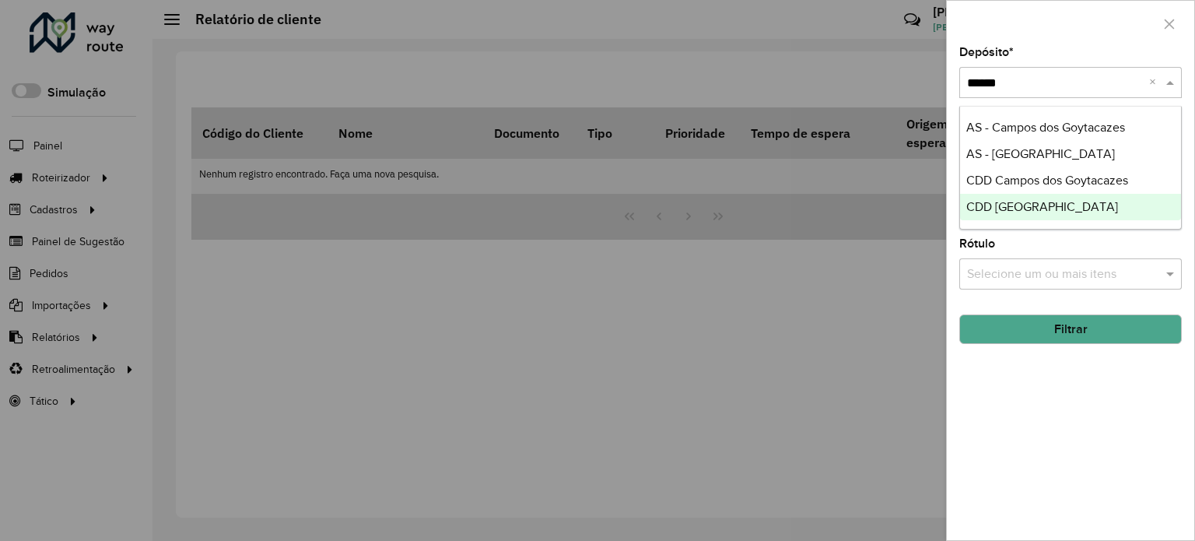
click at [996, 209] on span "CDD São José dos Campos" at bounding box center [1042, 206] width 152 height 13
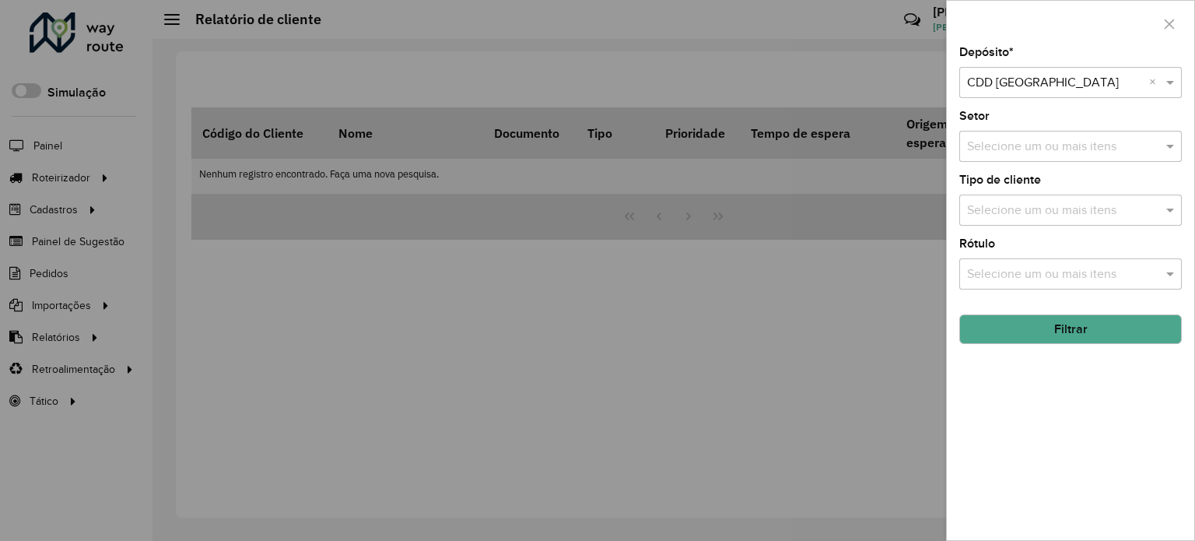
click at [1030, 148] on input "text" at bounding box center [1062, 147] width 199 height 19
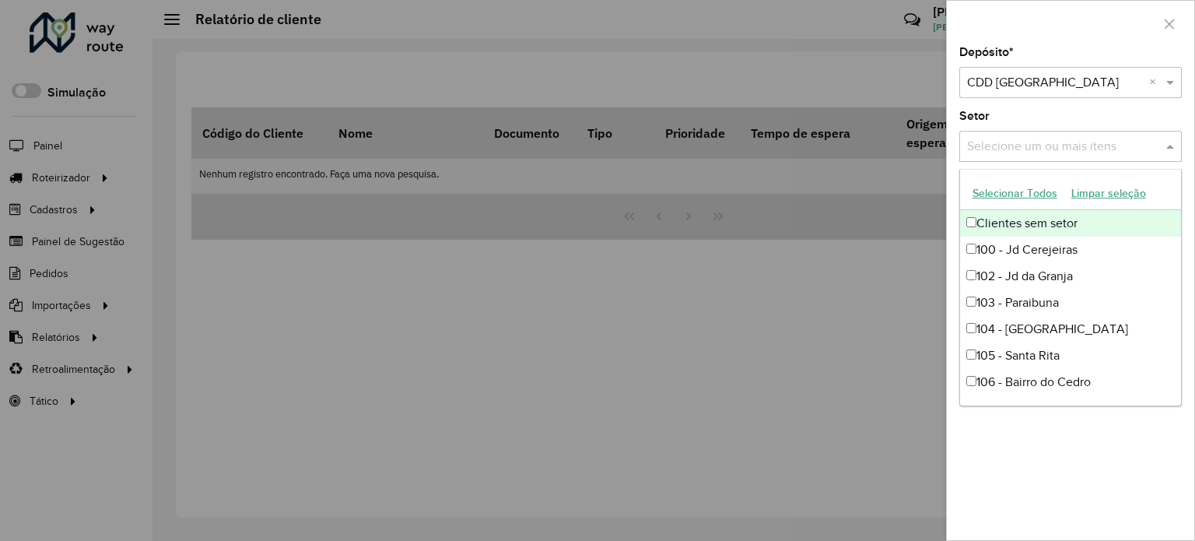
click at [1029, 147] on input "text" at bounding box center [1062, 147] width 199 height 19
click at [993, 194] on button "Selecionar Todos" at bounding box center [1014, 193] width 99 height 24
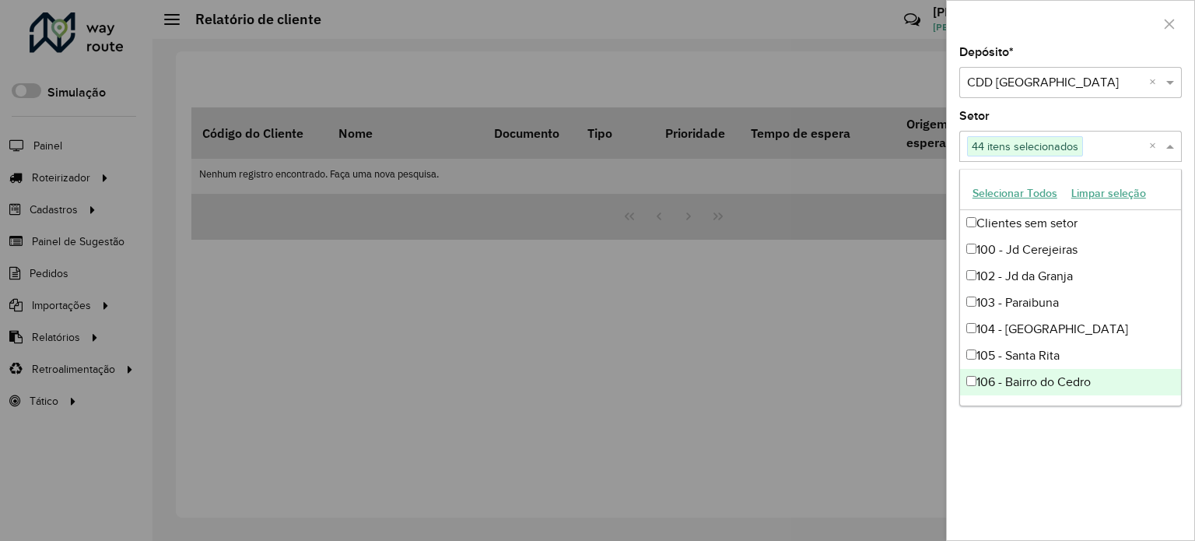
click at [1160, 513] on div "Depósito * Selecione um depósito × CDD São José dos Campos × Setor Selecione um…" at bounding box center [1070, 293] width 247 height 493
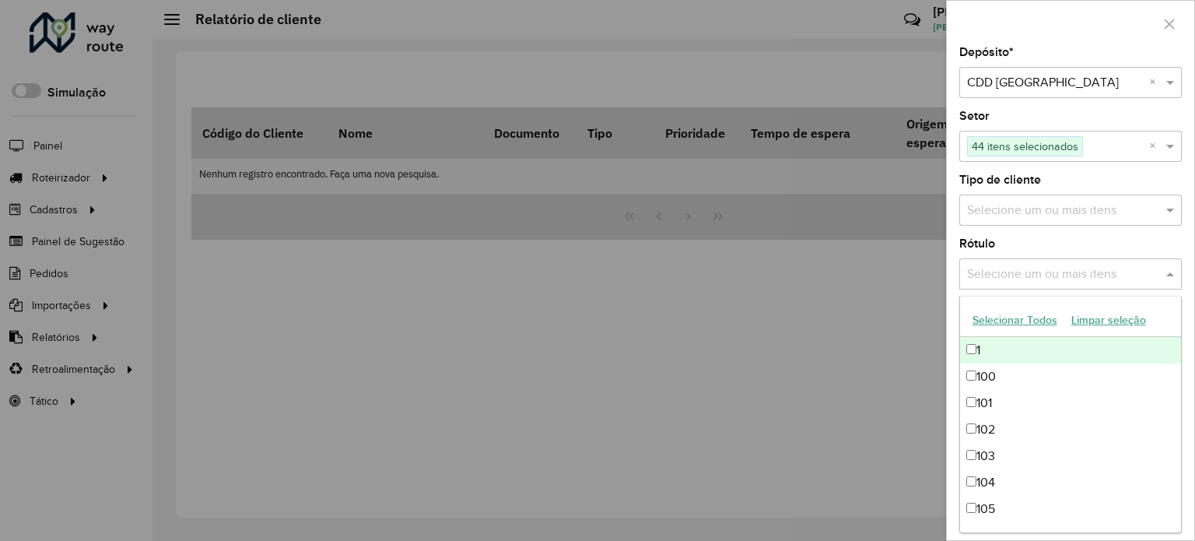
click at [1008, 279] on input "text" at bounding box center [1062, 274] width 199 height 19
click at [1039, 322] on button "Selecionar Todos" at bounding box center [1014, 320] width 99 height 24
click at [999, 212] on input "text" at bounding box center [1062, 210] width 199 height 19
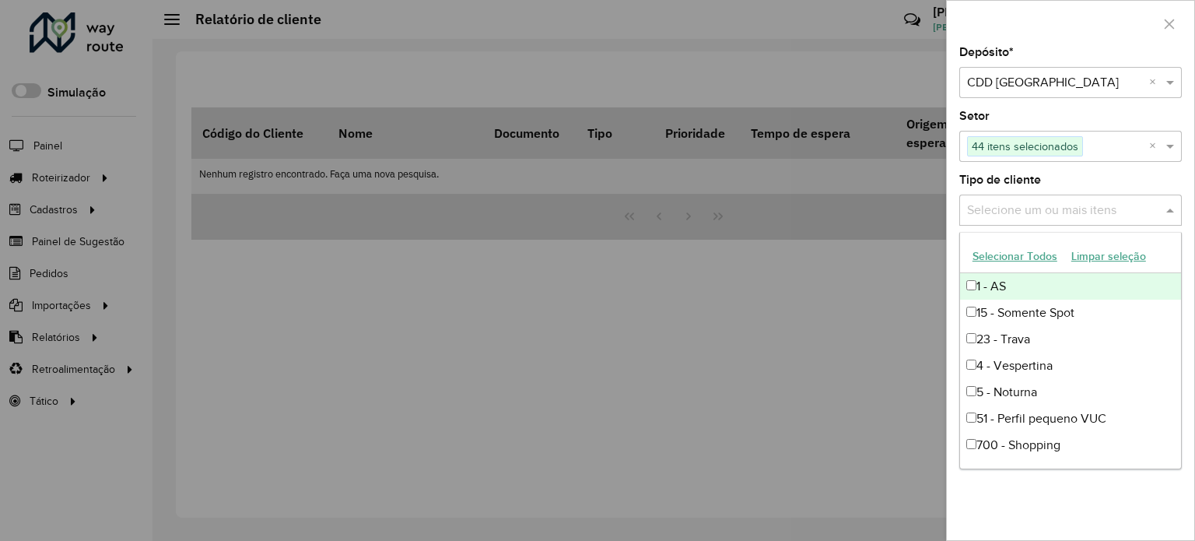
click at [994, 254] on button "Selecionar Todos" at bounding box center [1014, 256] width 99 height 24
click at [1164, 491] on div "Depósito * Selecione um depósito × CDD São José dos Campos × Setor Selecione um…" at bounding box center [1070, 293] width 247 height 493
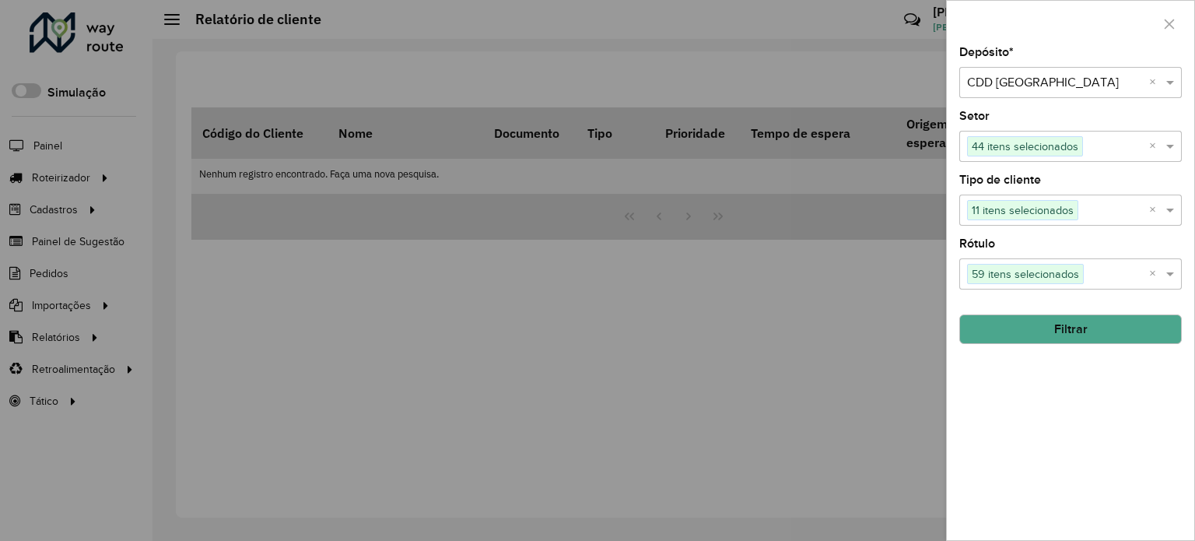
click at [1028, 331] on button "Filtrar" at bounding box center [1070, 329] width 222 height 30
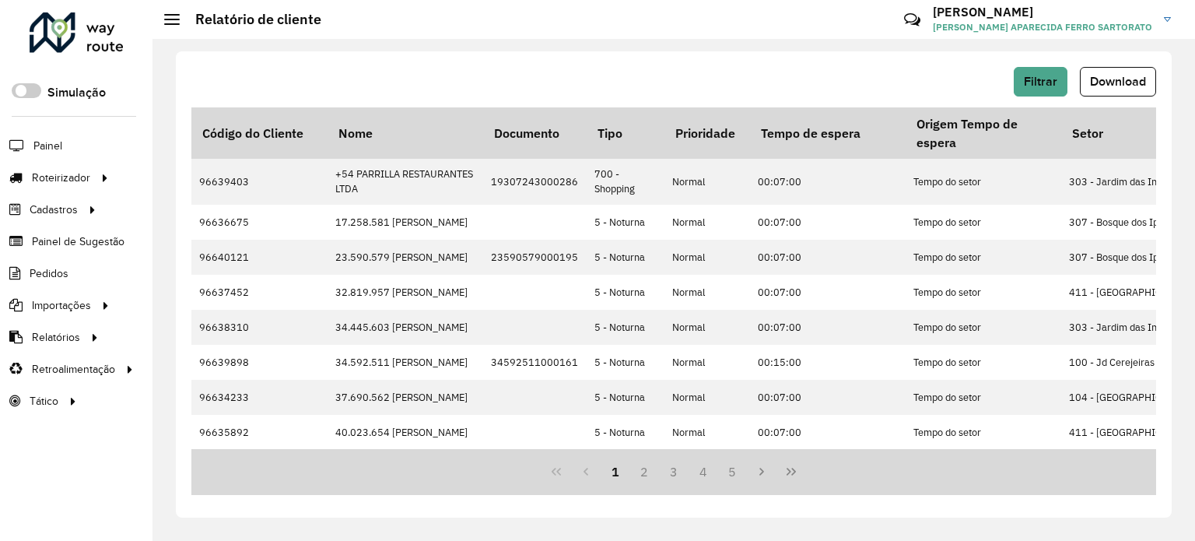
drag, startPoint x: 1125, startPoint y: 82, endPoint x: 1119, endPoint y: 89, distance: 8.8
click at [1123, 83] on span "Download" at bounding box center [1118, 81] width 56 height 13
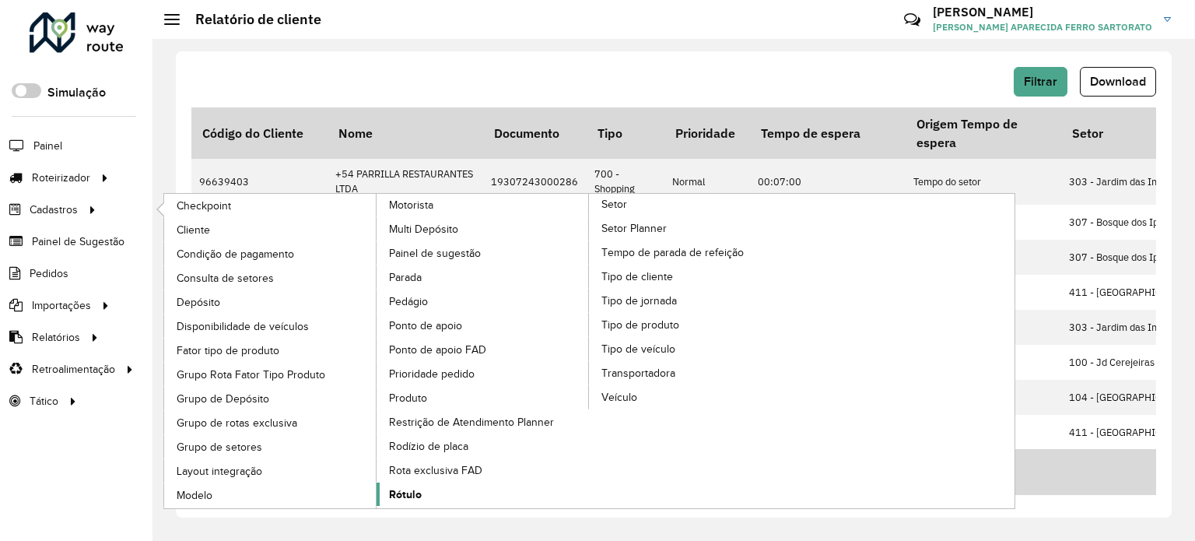
click at [400, 488] on span "Rótulo" at bounding box center [405, 494] width 33 height 16
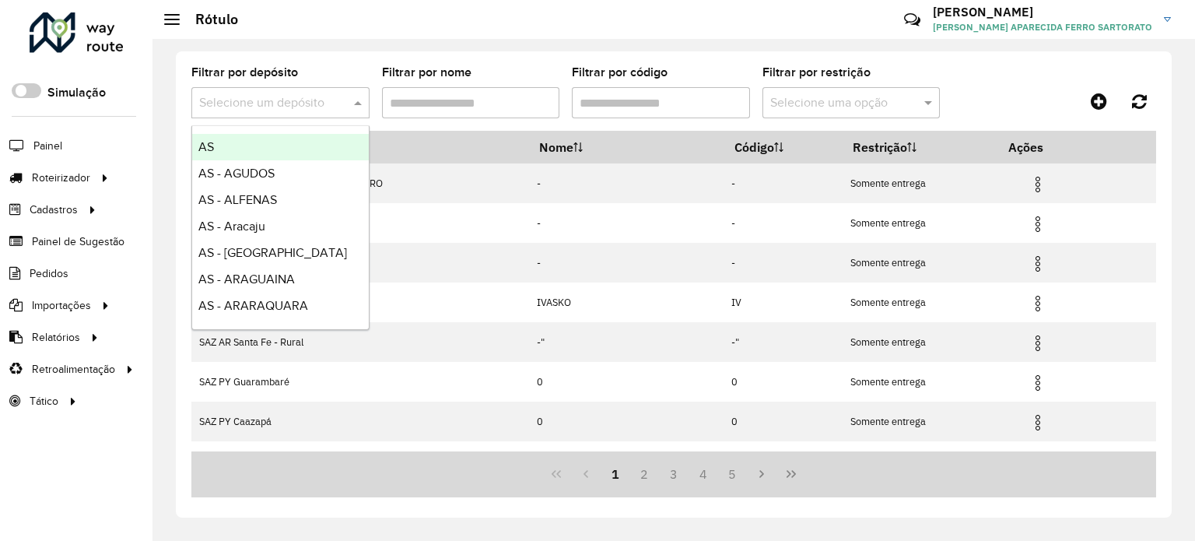
click at [227, 102] on input "text" at bounding box center [264, 103] width 131 height 19
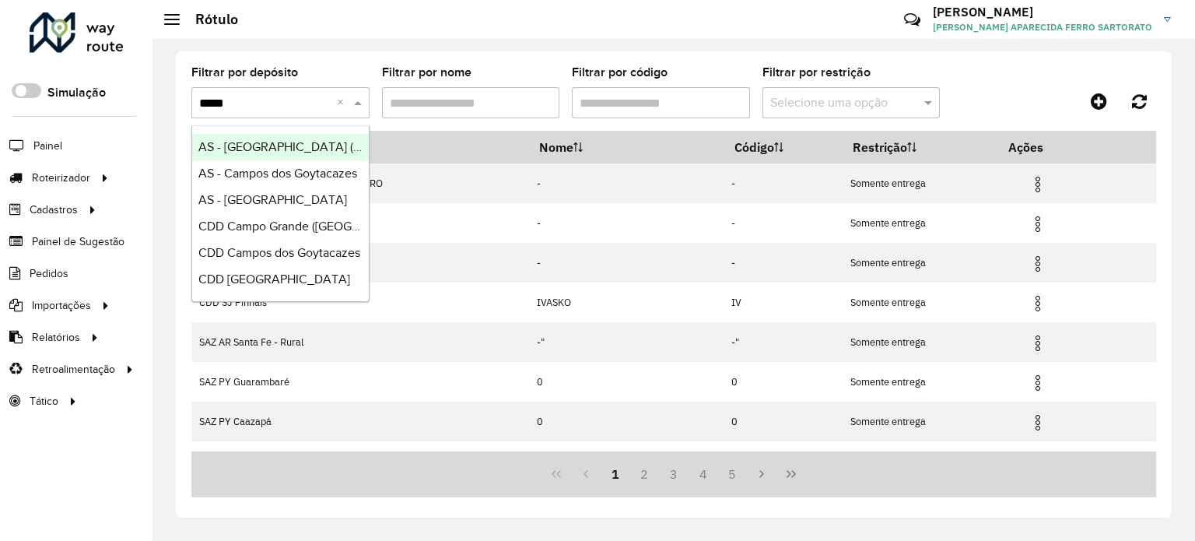
type input "******"
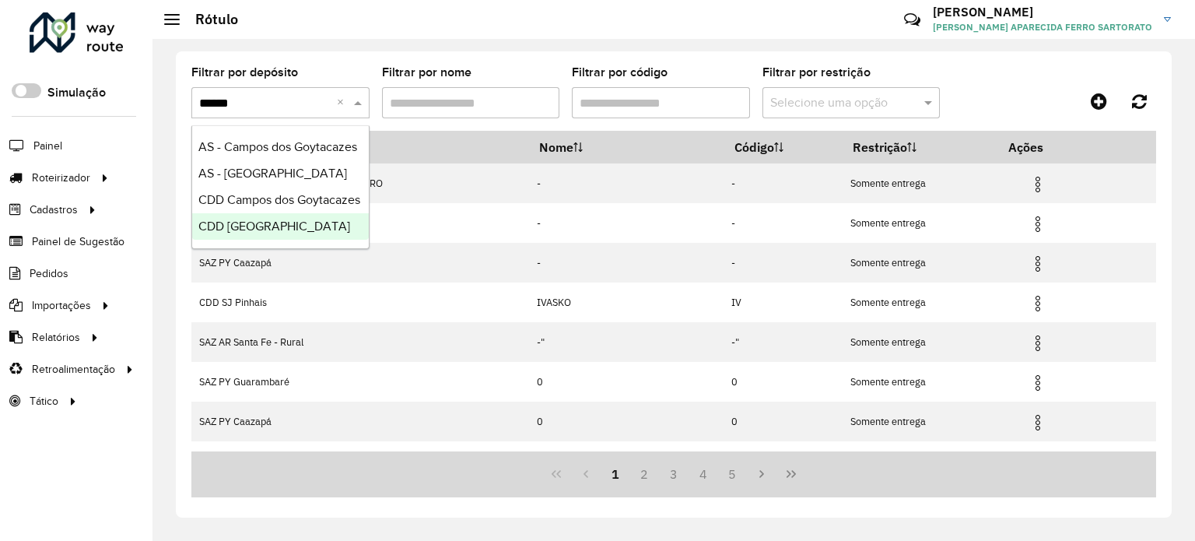
click at [264, 233] on span "CDD São José dos Campos" at bounding box center [274, 225] width 152 height 13
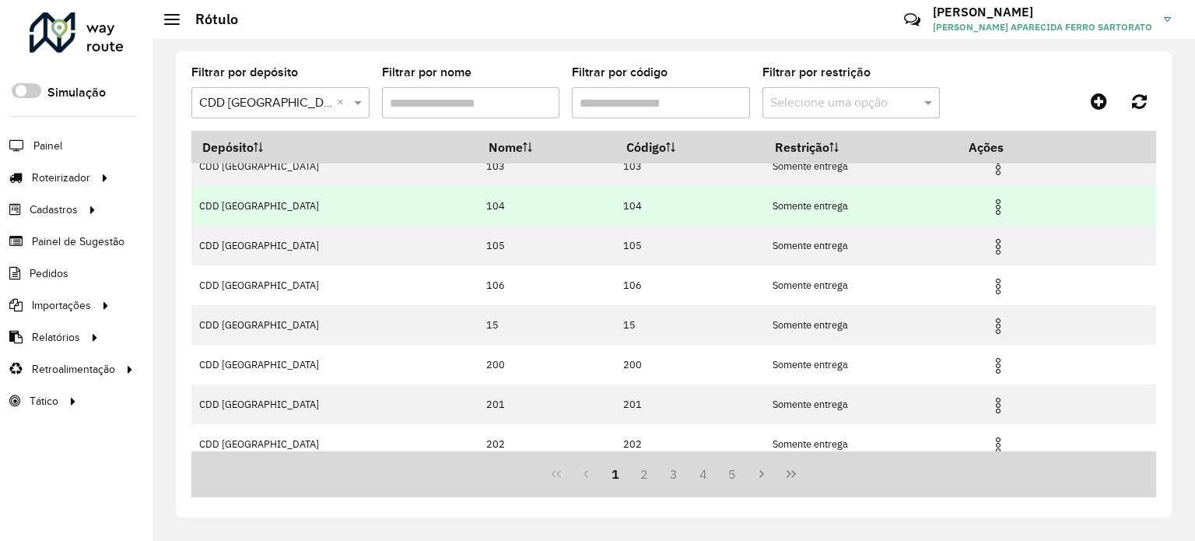
scroll to position [186, 0]
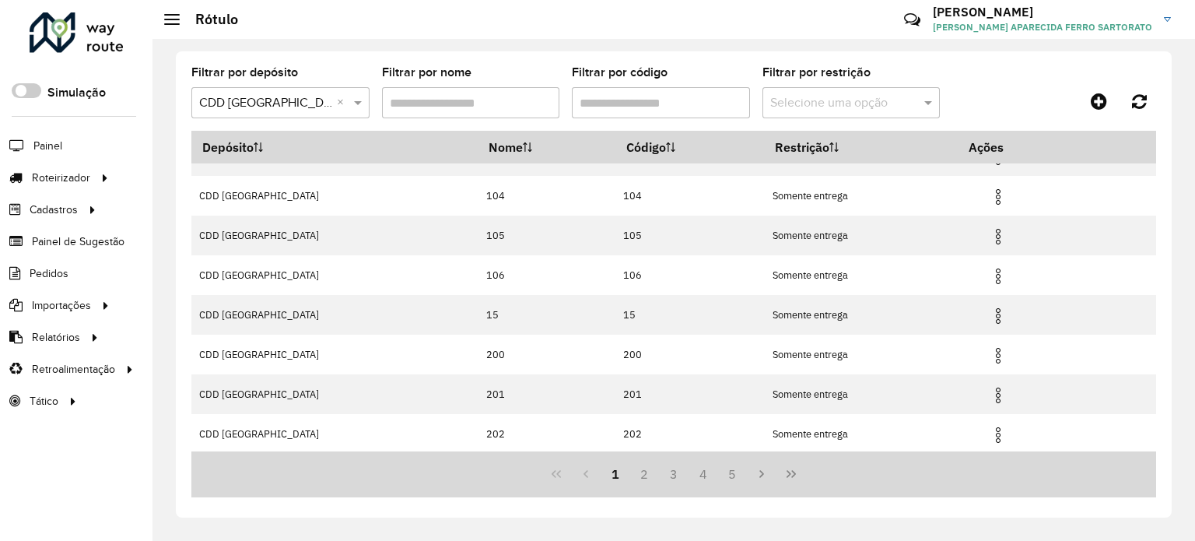
click at [616, 100] on input "Filtrar por código" at bounding box center [661, 102] width 178 height 31
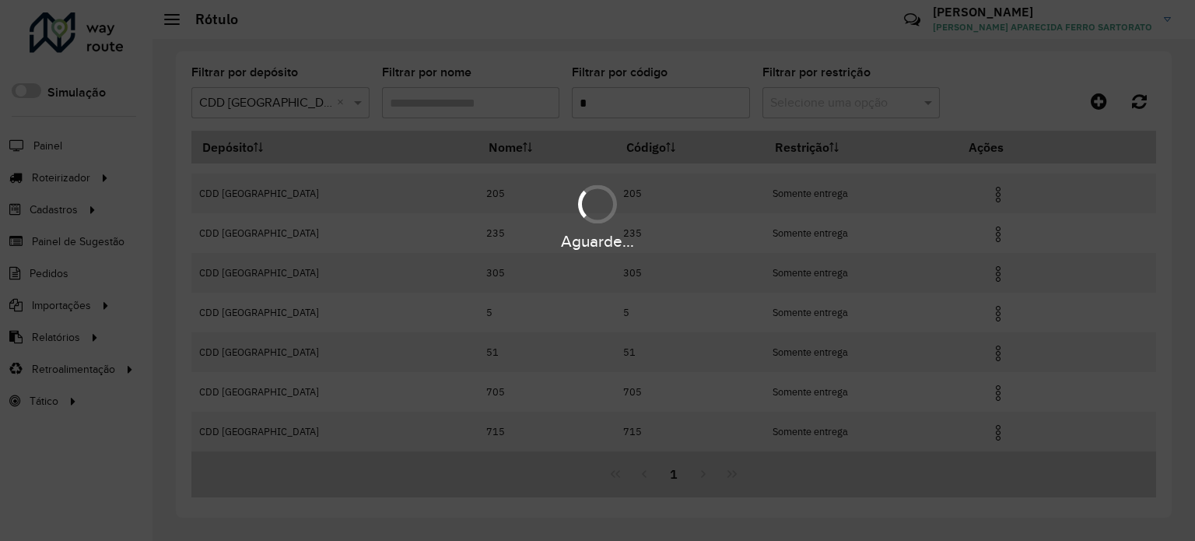
scroll to position [67, 0]
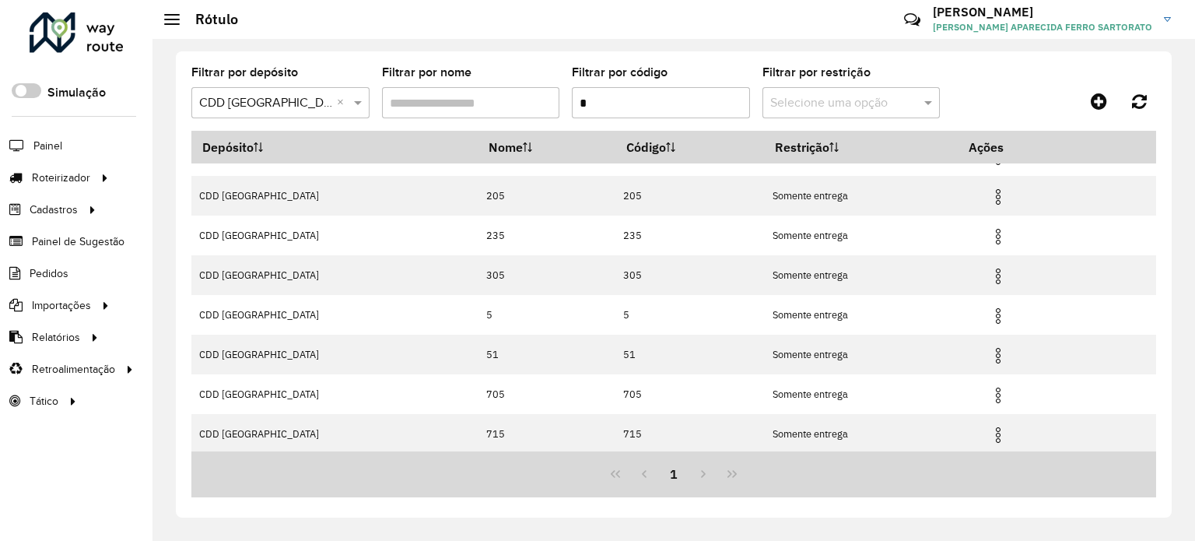
type input "*"
click at [856, 103] on input "text" at bounding box center [835, 103] width 131 height 19
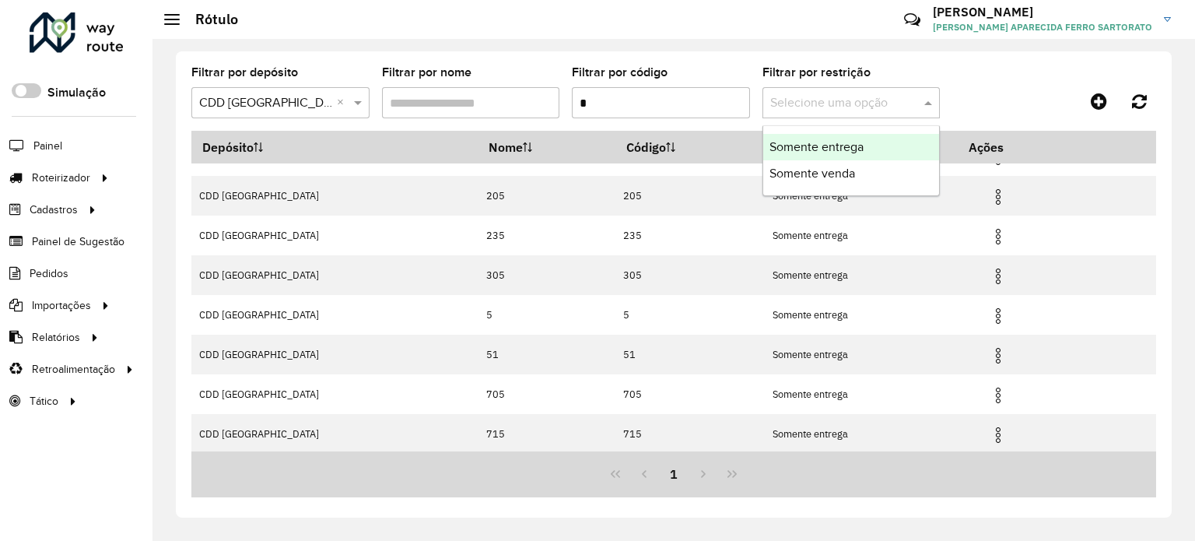
click at [657, 99] on input "*" at bounding box center [661, 102] width 178 height 31
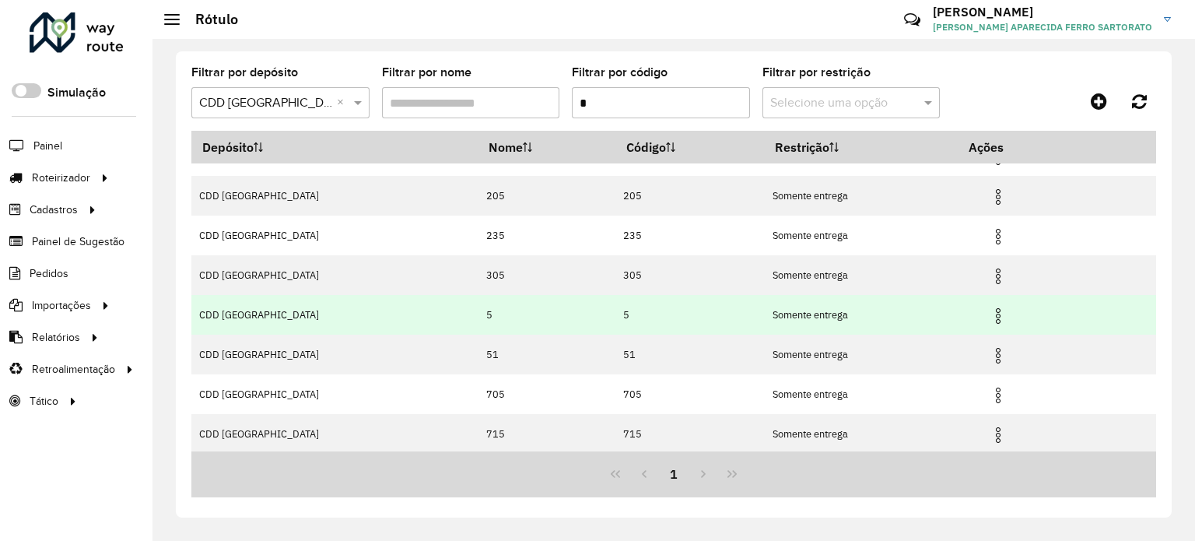
click at [997, 314] on img at bounding box center [998, 315] width 19 height 19
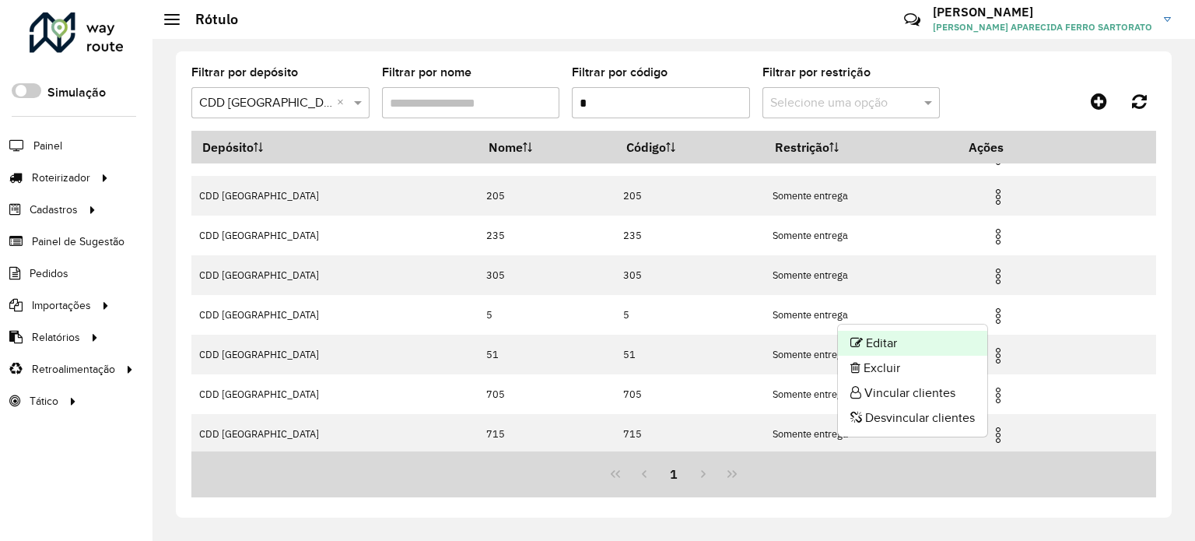
click at [910, 337] on li "Editar" at bounding box center [912, 343] width 149 height 25
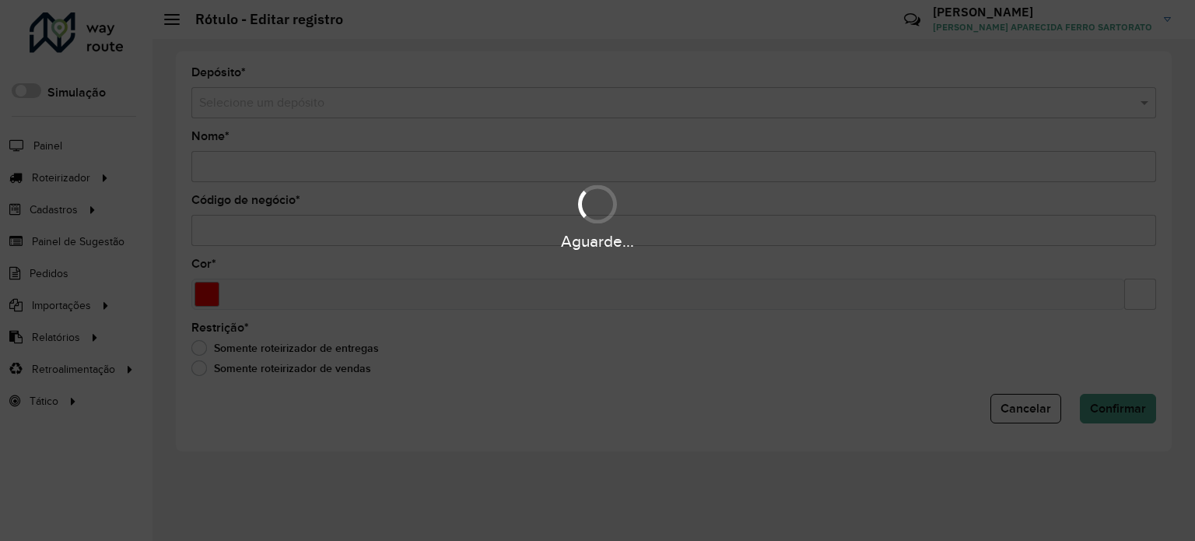
type input "*"
type input "*******"
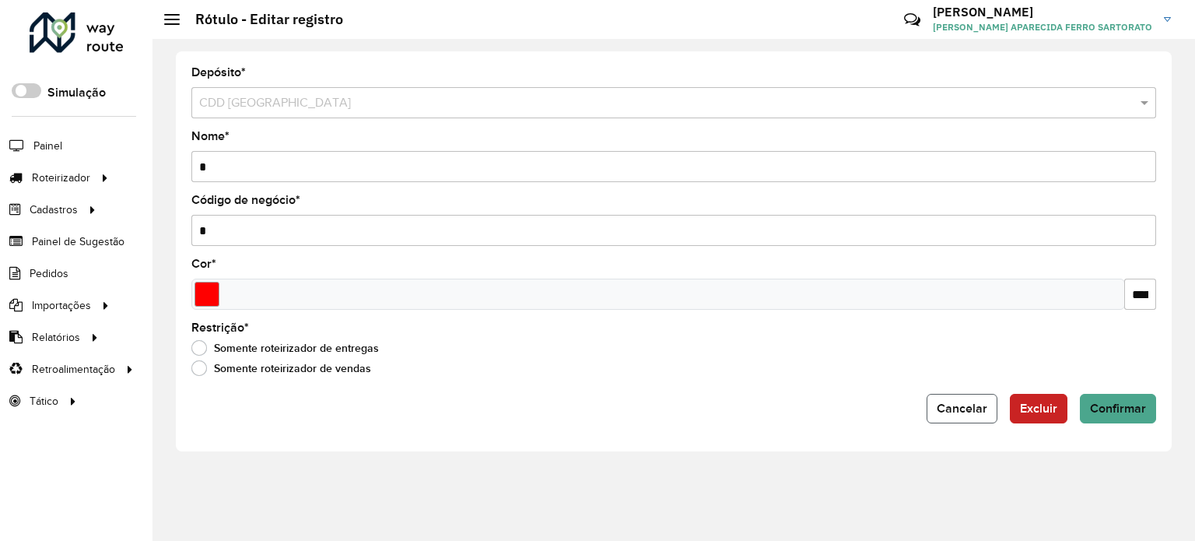
click at [951, 410] on span "Cancelar" at bounding box center [962, 407] width 51 height 13
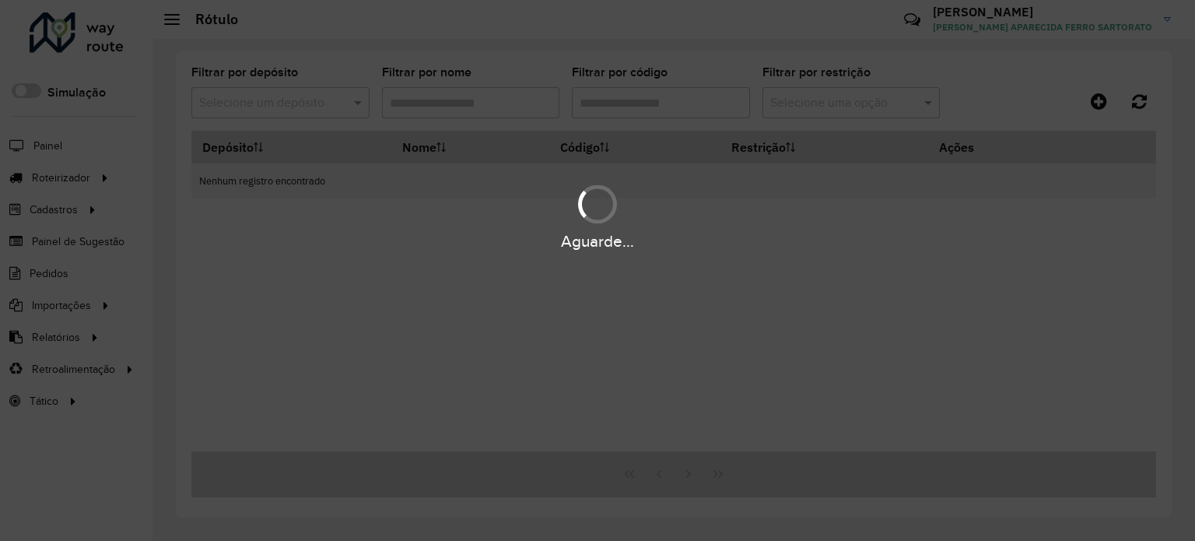
type input "*"
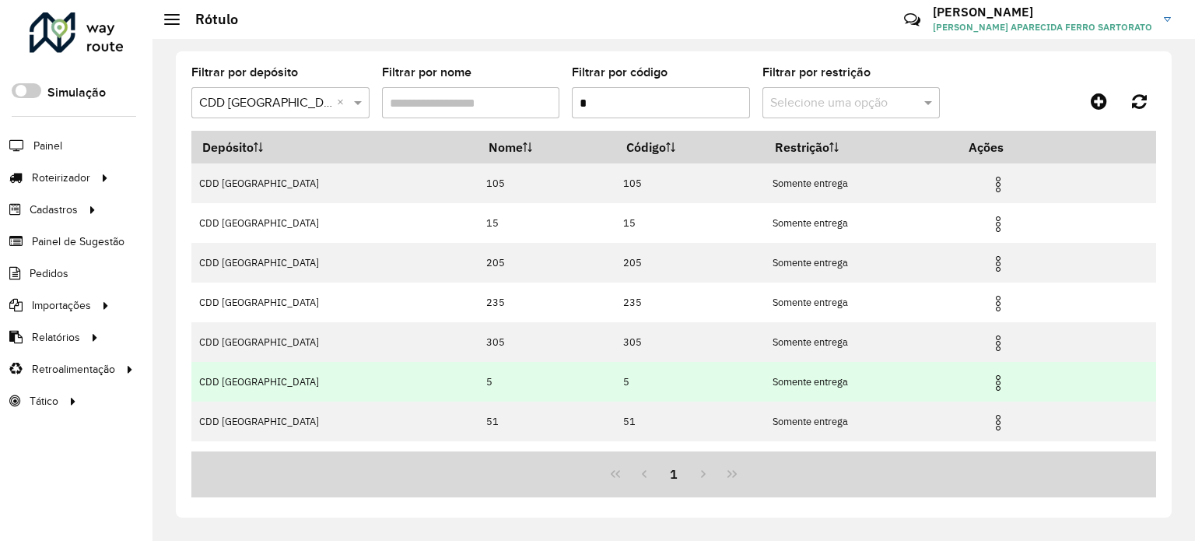
click at [993, 382] on img at bounding box center [998, 382] width 19 height 19
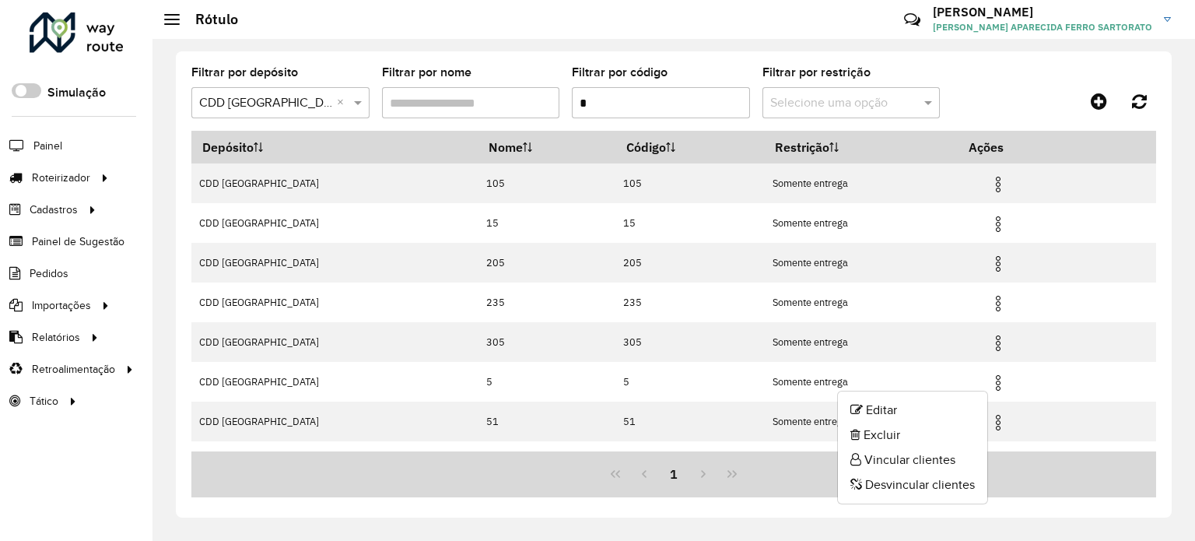
click at [699, 473] on div "1" at bounding box center [673, 474] width 965 height 46
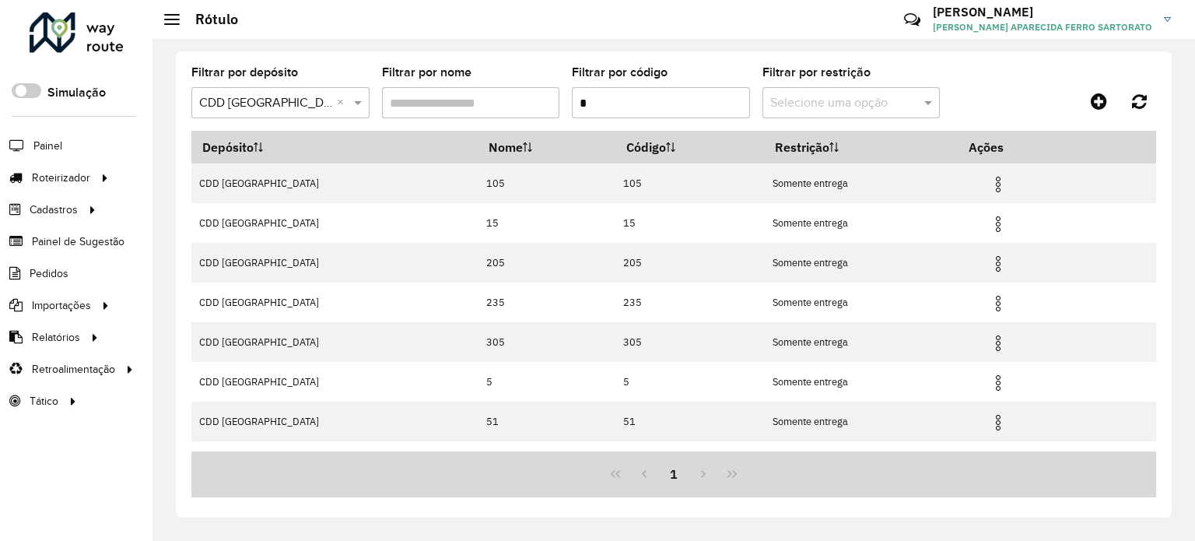
click at [669, 474] on button "1" at bounding box center [674, 474] width 30 height 30
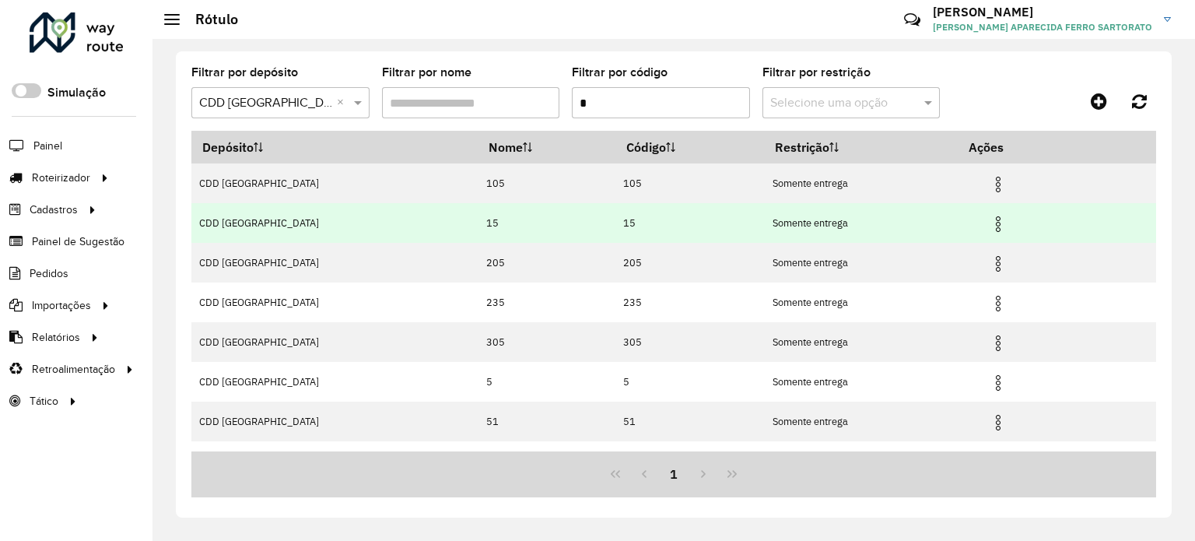
click at [996, 220] on img at bounding box center [998, 224] width 19 height 19
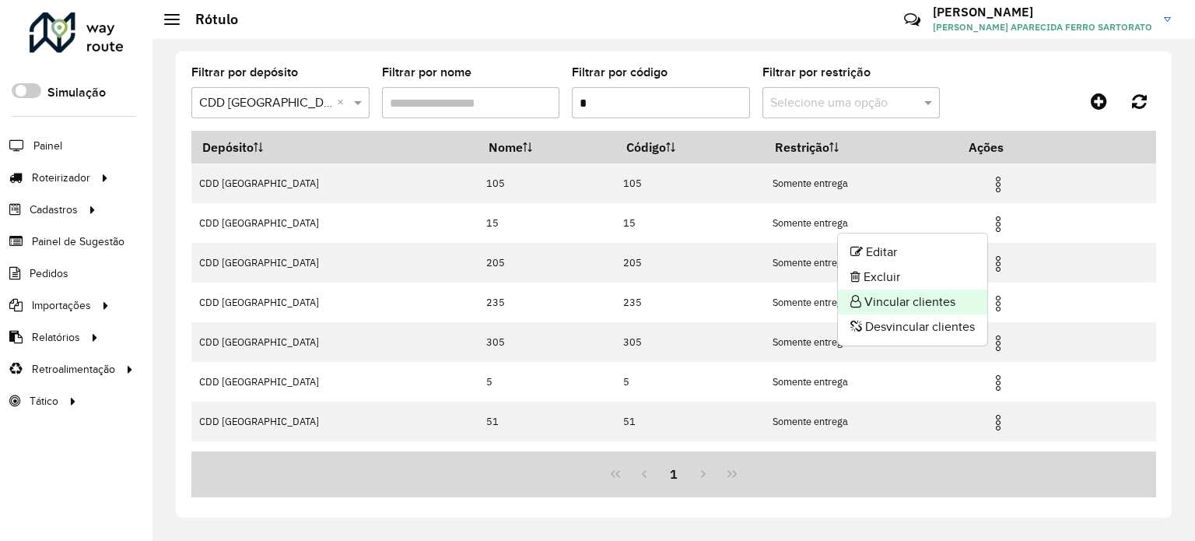
click at [909, 295] on li "Vincular clientes" at bounding box center [912, 301] width 149 height 25
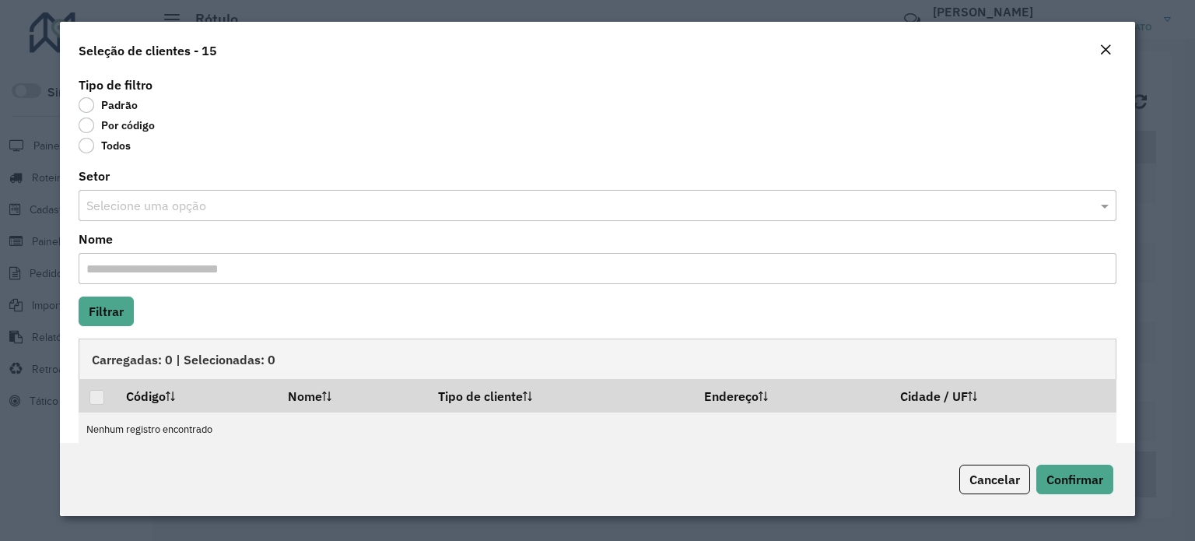
click at [82, 124] on label "Por código" at bounding box center [117, 125] width 76 height 16
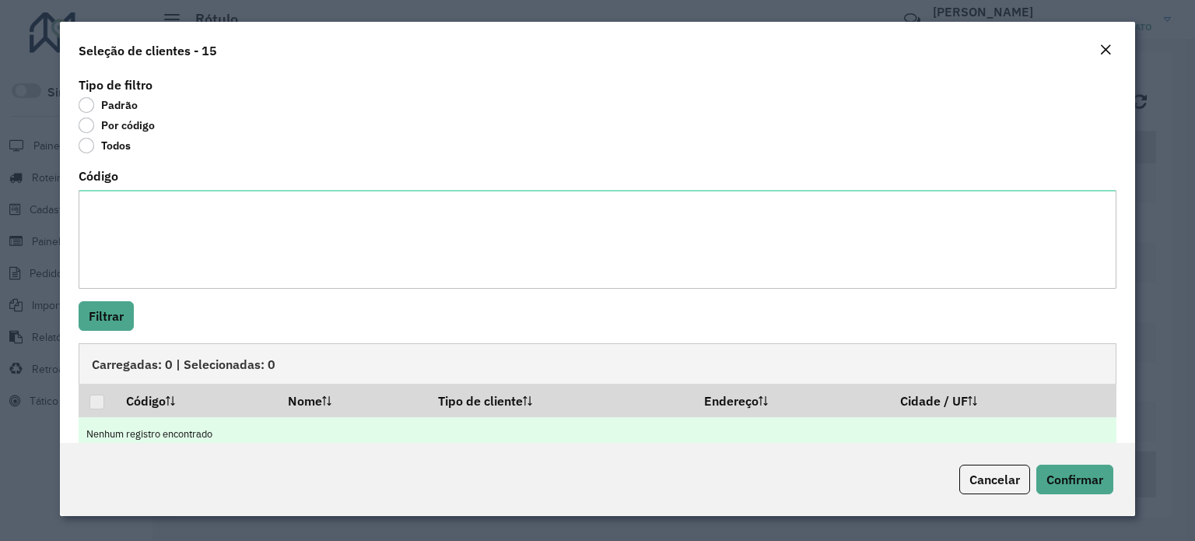
scroll to position [28, 0]
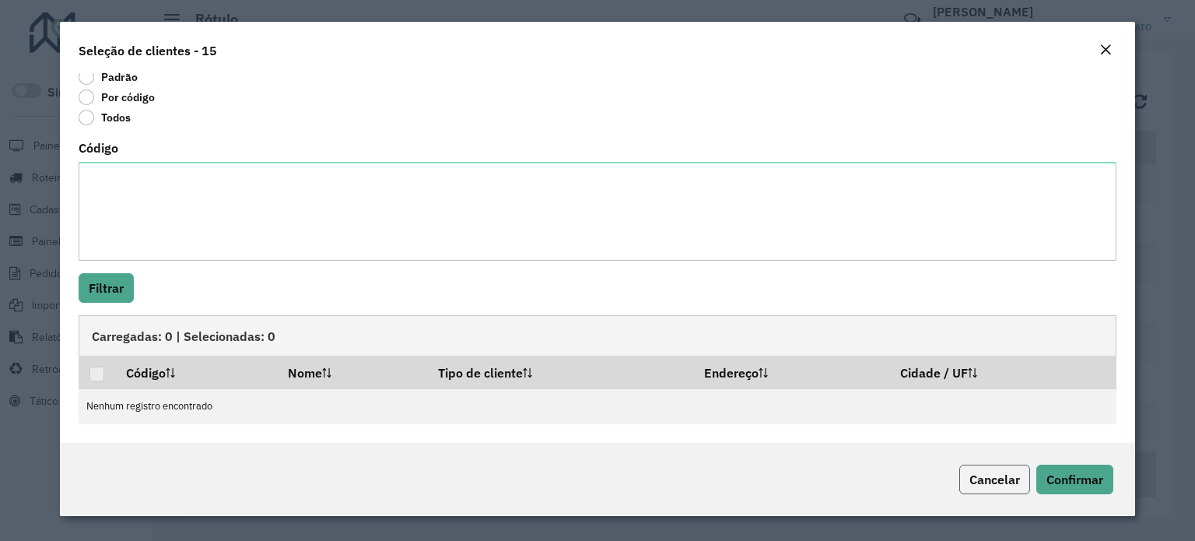
click at [1008, 478] on span "Cancelar" at bounding box center [994, 479] width 51 height 16
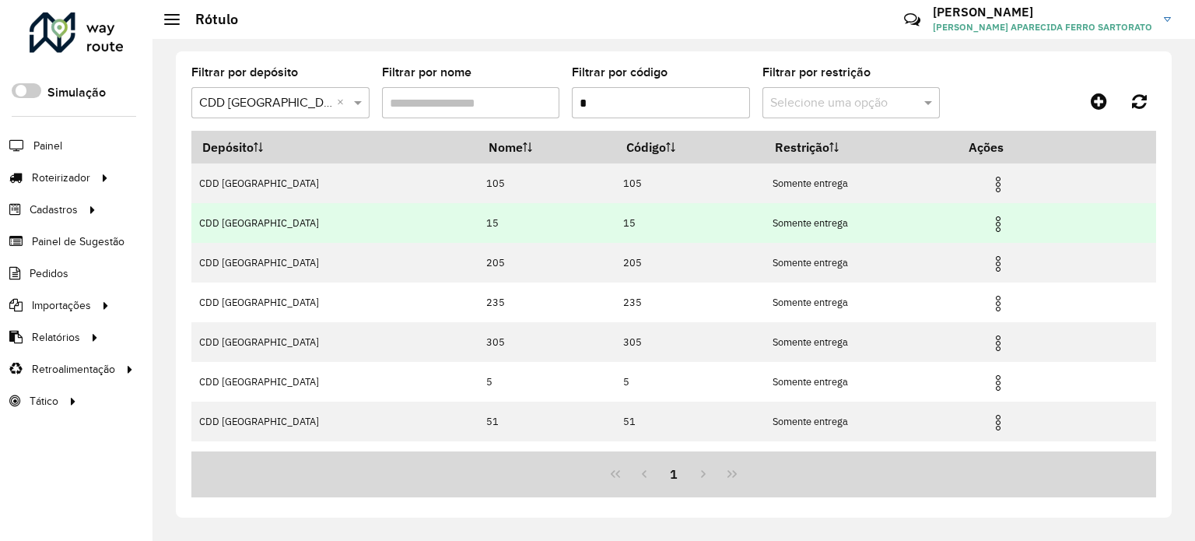
click at [996, 219] on img at bounding box center [998, 224] width 19 height 19
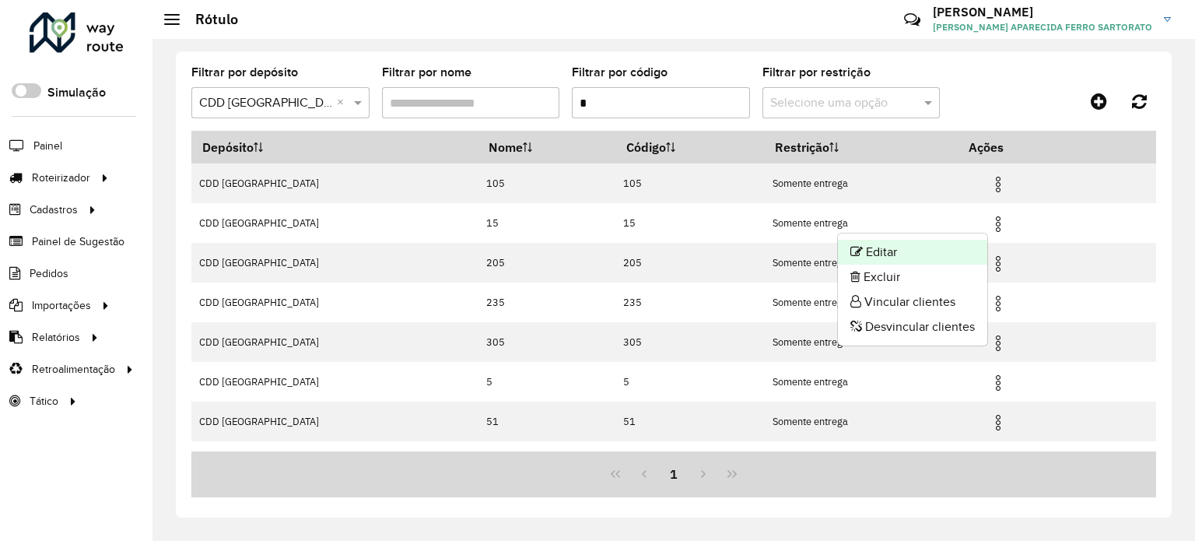
click at [889, 261] on li "Editar" at bounding box center [912, 252] width 149 height 25
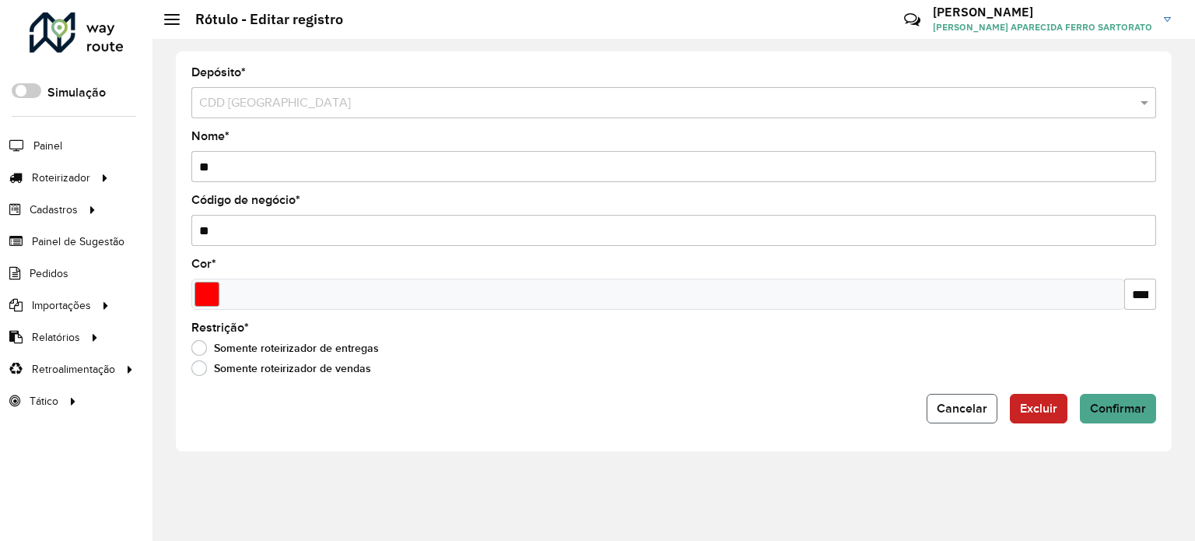
click at [972, 407] on span "Cancelar" at bounding box center [962, 407] width 51 height 13
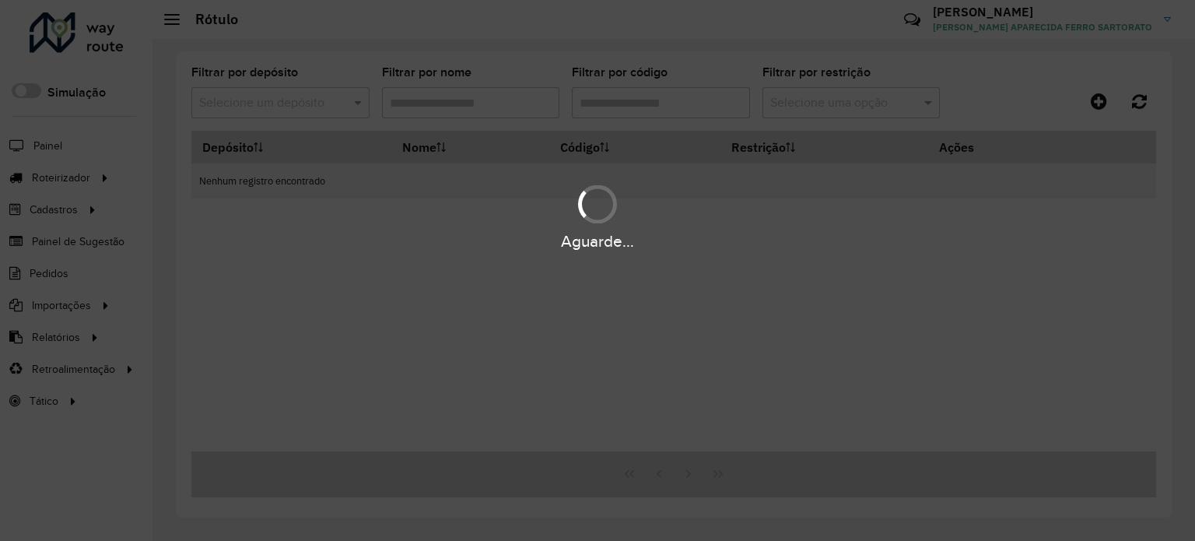
type input "*"
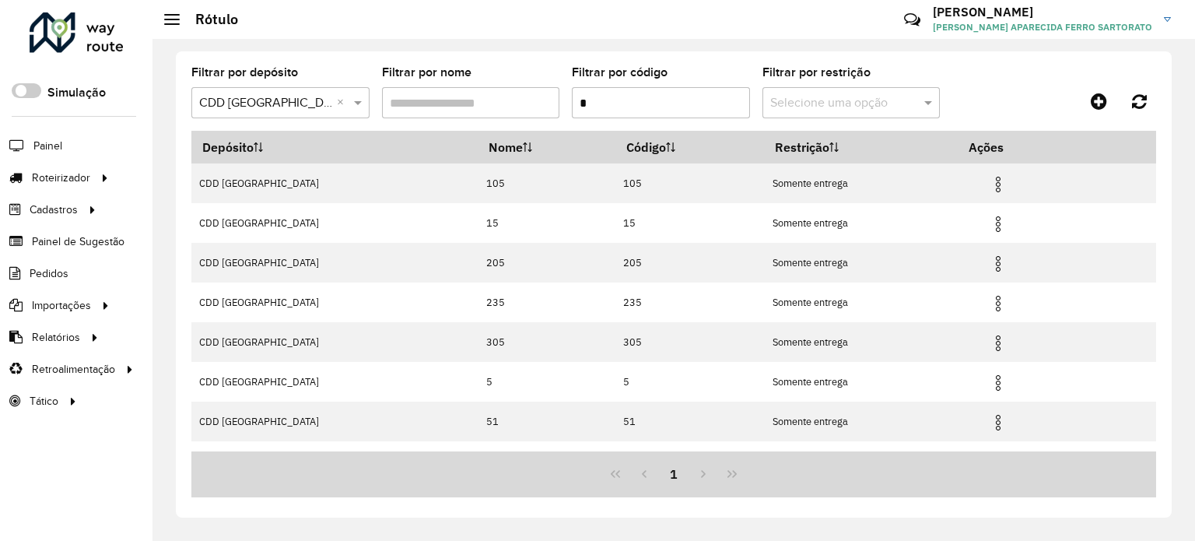
click at [610, 103] on input "*" at bounding box center [661, 102] width 178 height 31
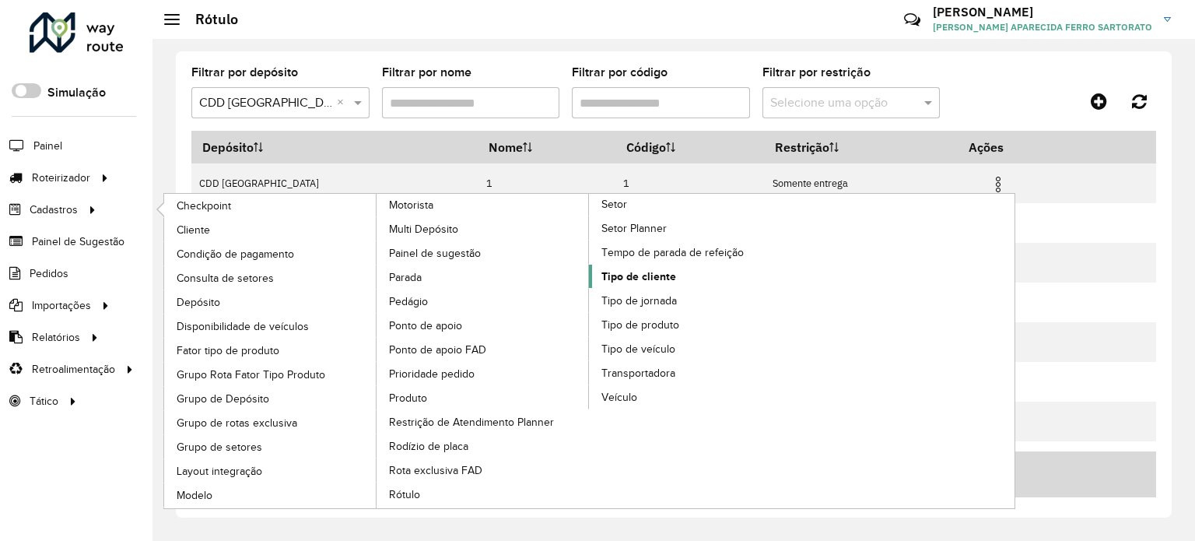
click at [660, 270] on span "Tipo de cliente" at bounding box center [638, 276] width 75 height 16
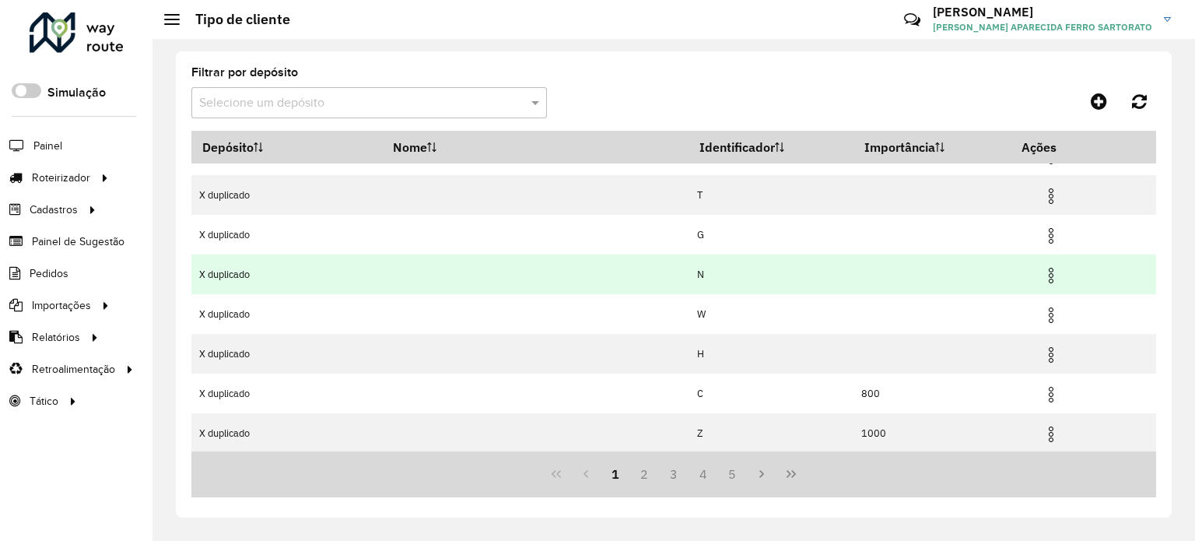
scroll to position [186, 0]
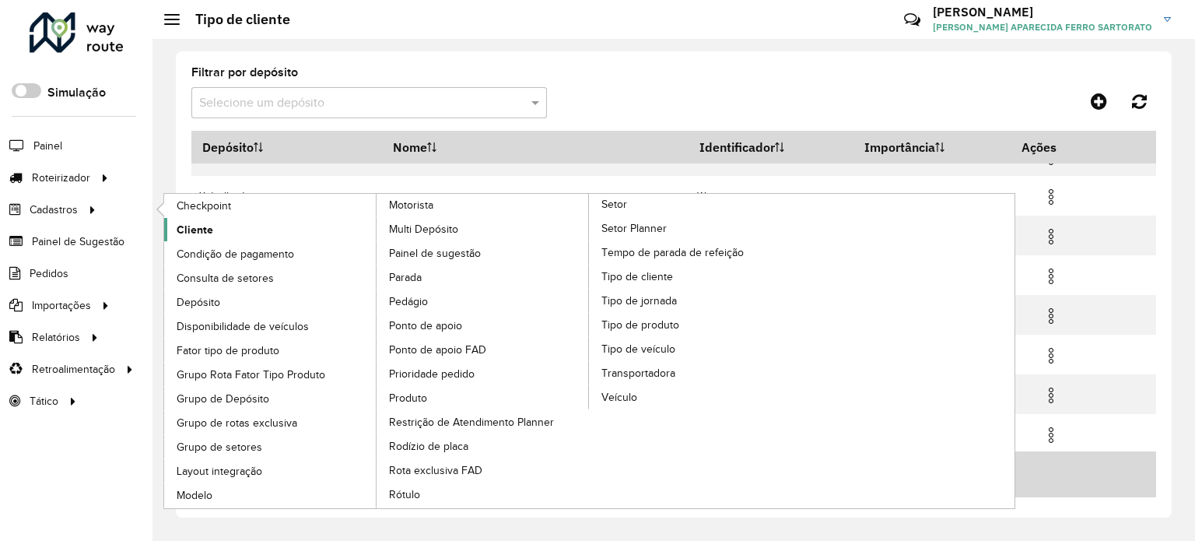
click at [191, 225] on span "Cliente" at bounding box center [195, 230] width 37 height 16
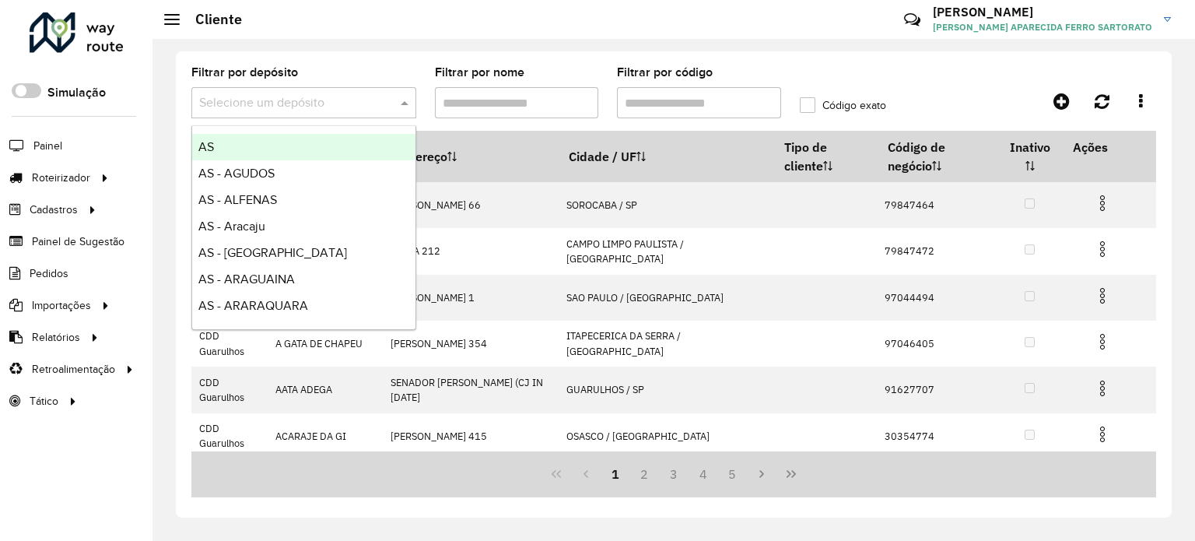
click at [257, 101] on input "text" at bounding box center [288, 103] width 178 height 19
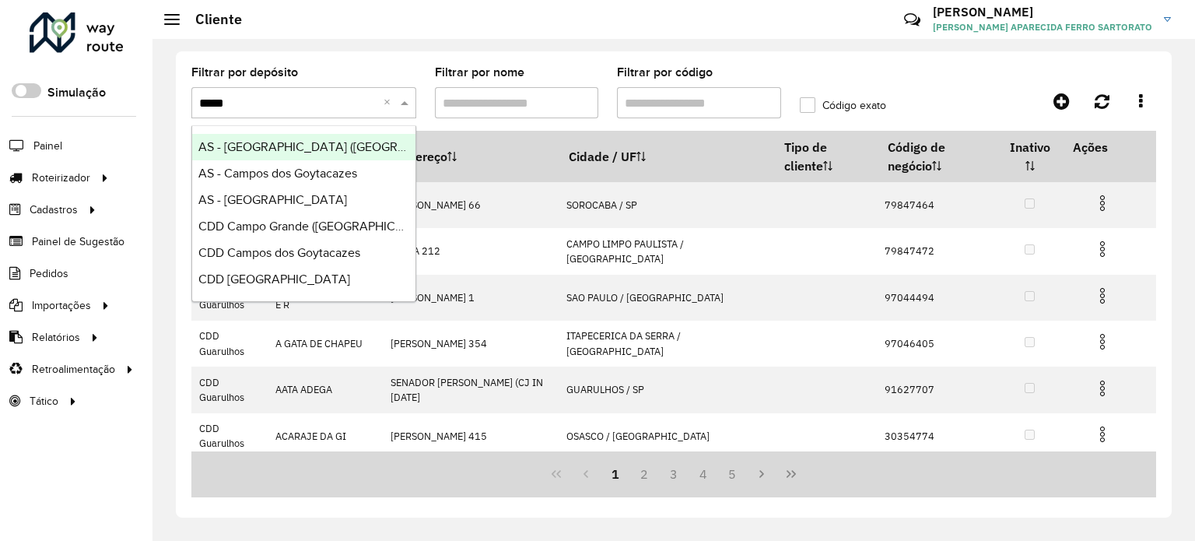
type input "******"
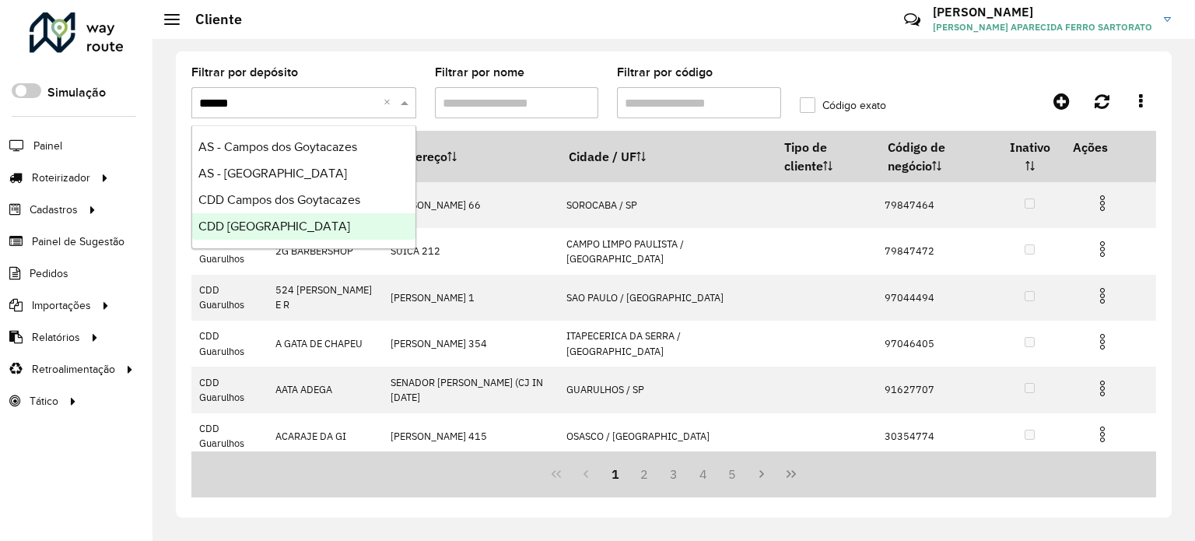
click at [233, 229] on span "CDD São José dos Campos" at bounding box center [274, 225] width 152 height 13
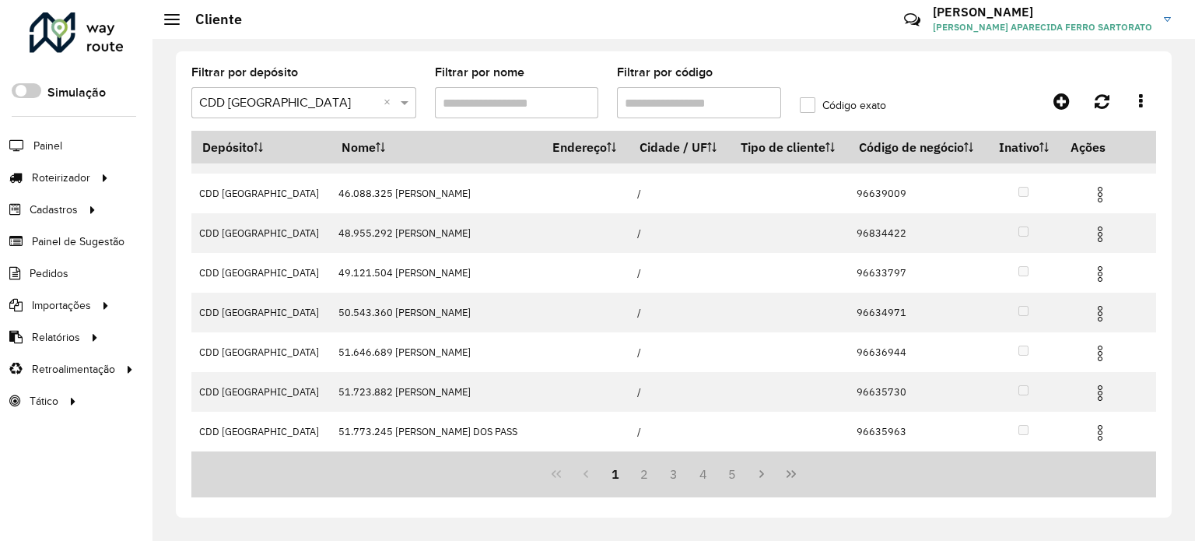
scroll to position [283, 0]
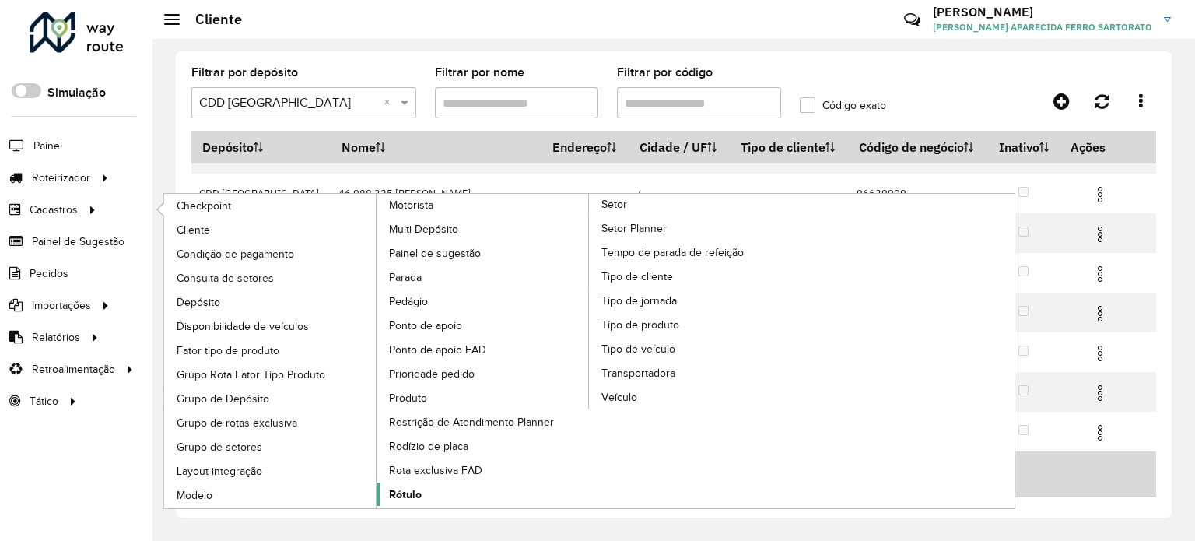
click at [391, 486] on span "Rótulo" at bounding box center [405, 494] width 33 height 16
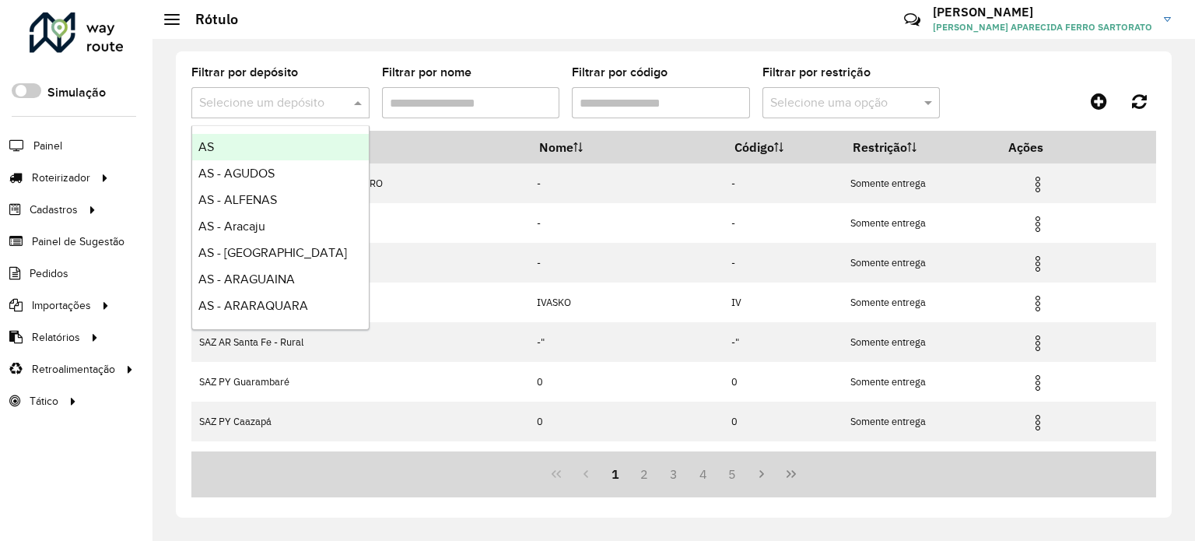
click at [299, 90] on div "Selecione um depósito" at bounding box center [280, 102] width 178 height 31
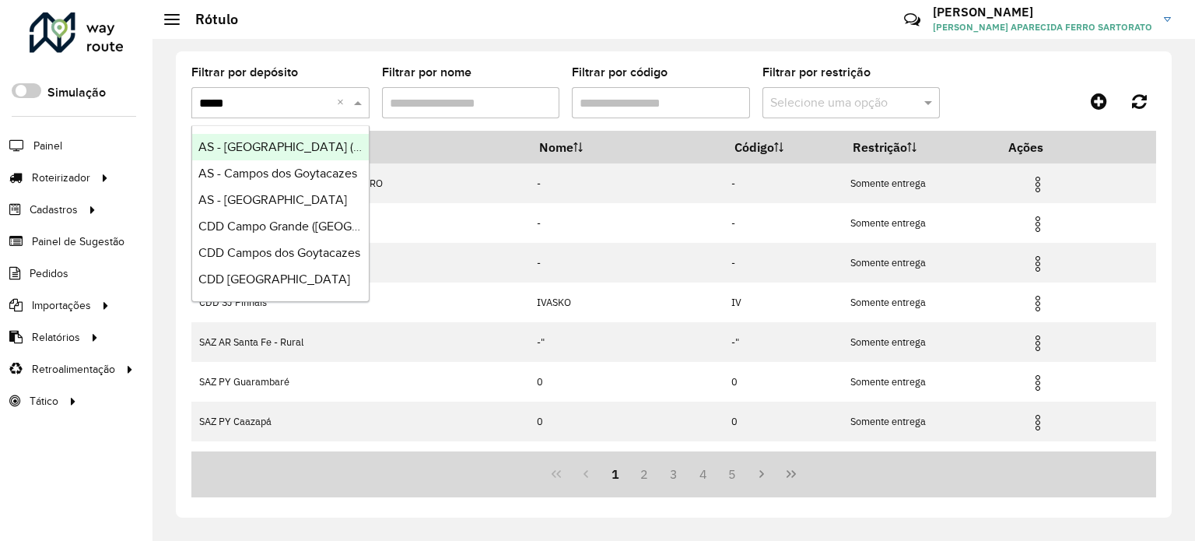
type input "******"
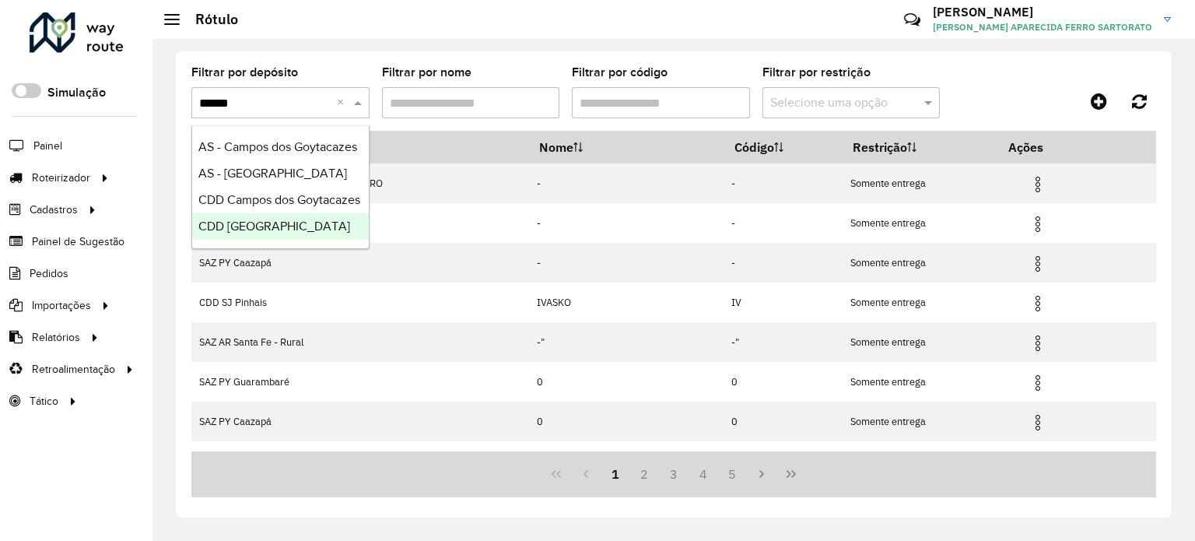
click at [296, 220] on span "CDD São José dos Campos" at bounding box center [274, 225] width 152 height 13
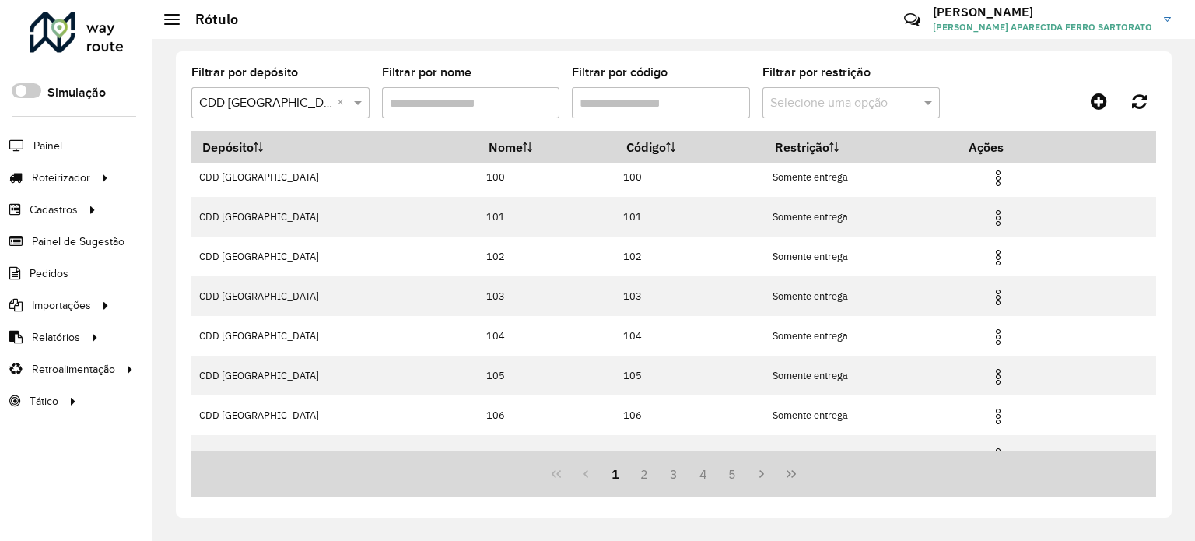
scroll to position [186, 0]
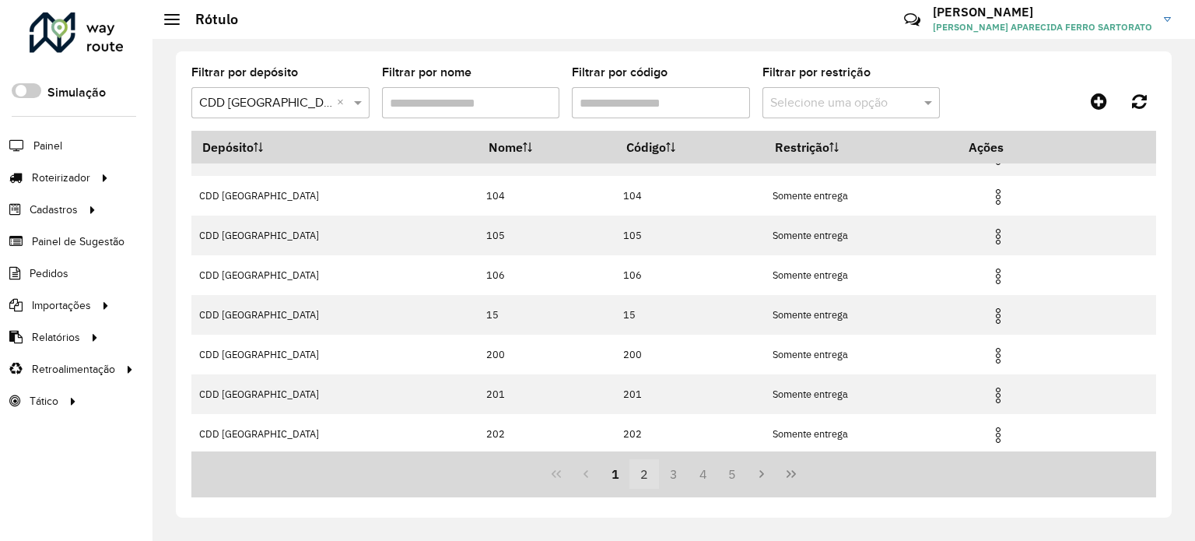
click at [642, 474] on button "2" at bounding box center [644, 474] width 30 height 30
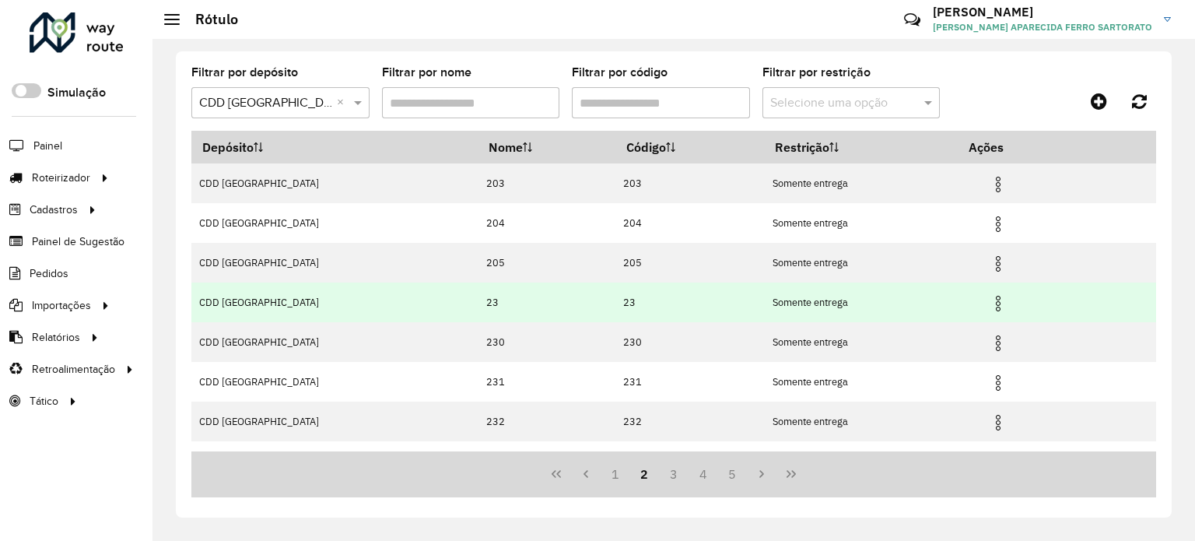
click at [990, 302] on img at bounding box center [998, 303] width 19 height 19
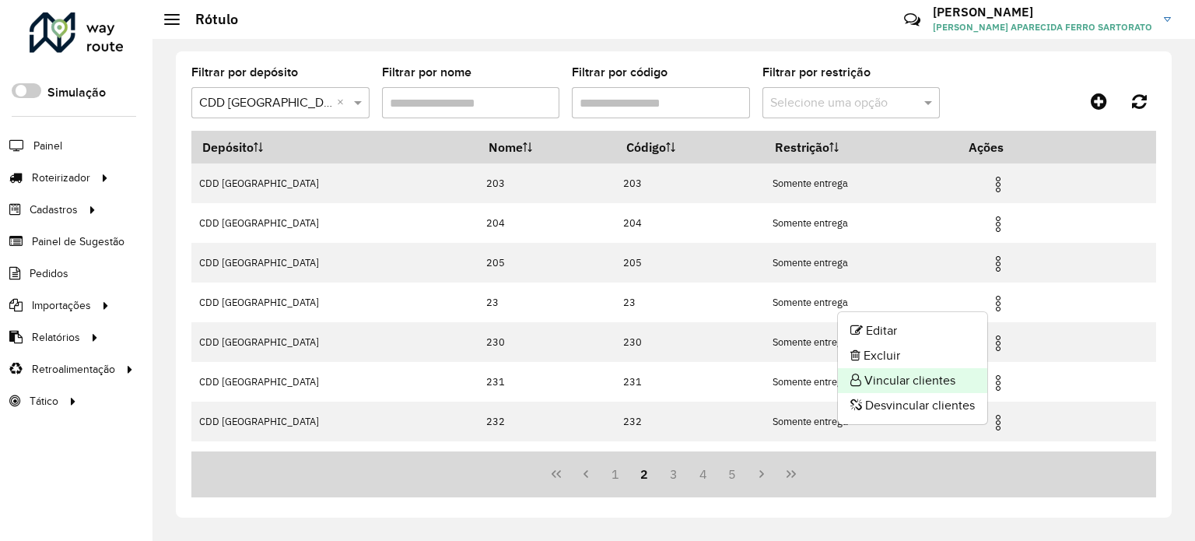
click at [874, 377] on li "Vincular clientes" at bounding box center [912, 380] width 149 height 25
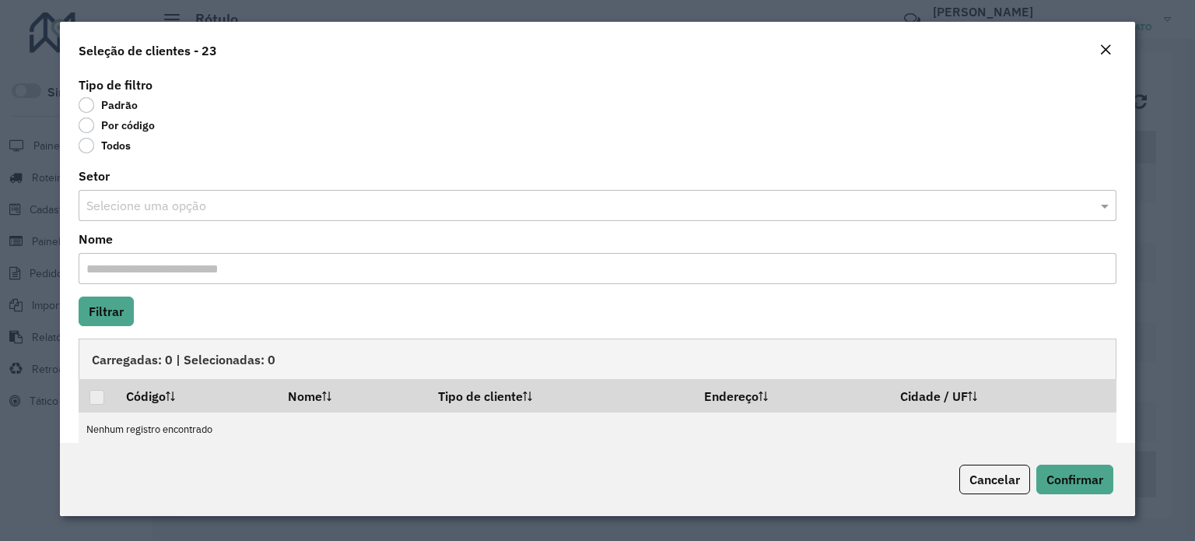
click at [87, 121] on label "Por código" at bounding box center [117, 125] width 76 height 16
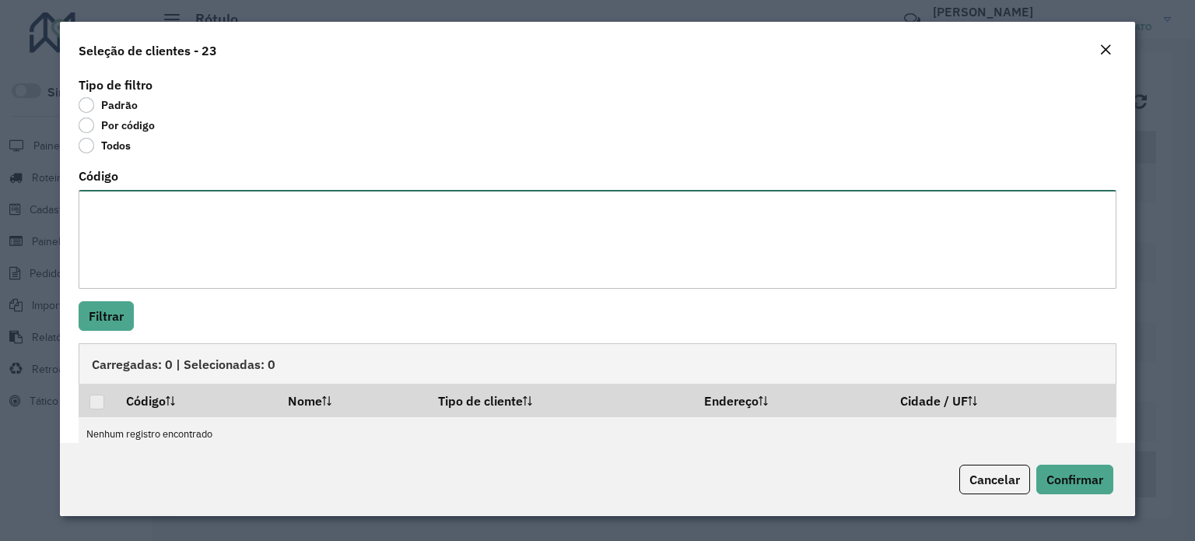
click at [120, 219] on textarea "Código" at bounding box center [598, 239] width 1038 height 99
paste textarea "******** ******** ******** ******** ******** ******** ******** ******** *******…"
type textarea "******** ******** ******** ******** ******** ******** ******** ******** *******…"
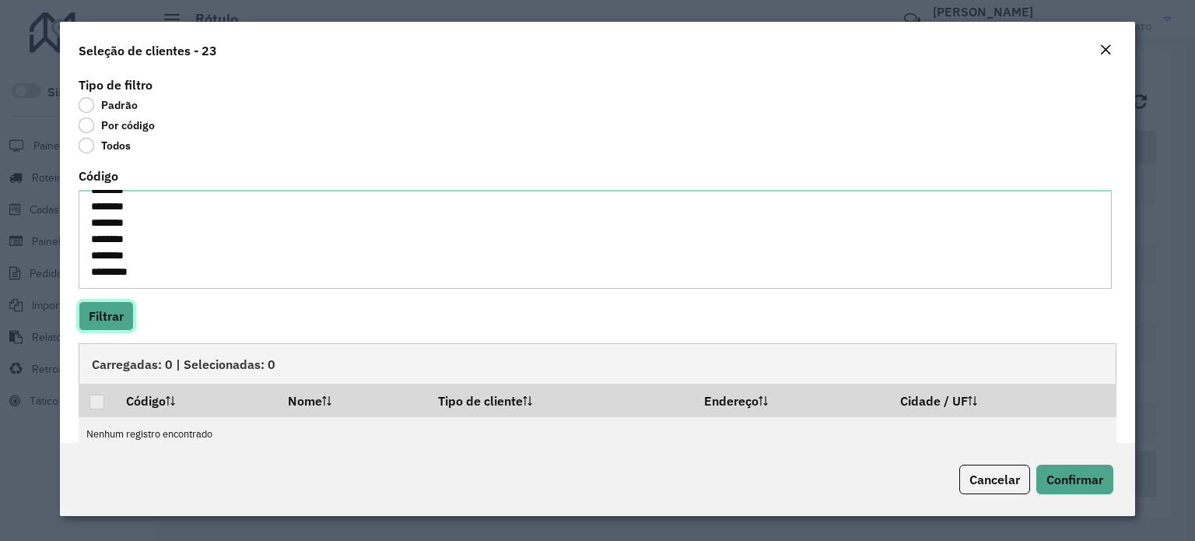
click at [119, 317] on button "Filtrar" at bounding box center [106, 316] width 55 height 30
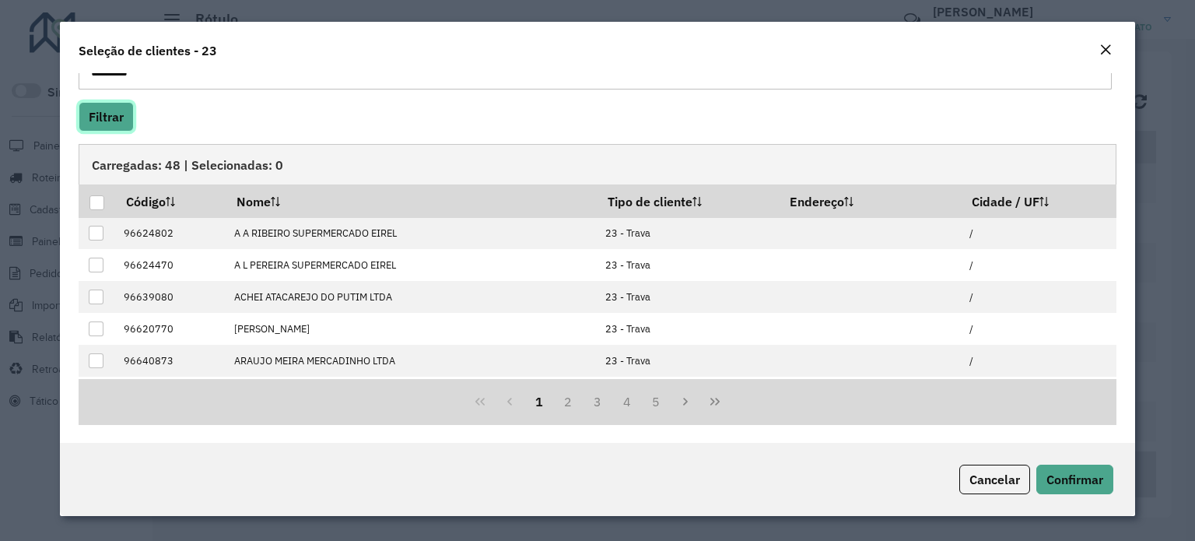
scroll to position [156, 0]
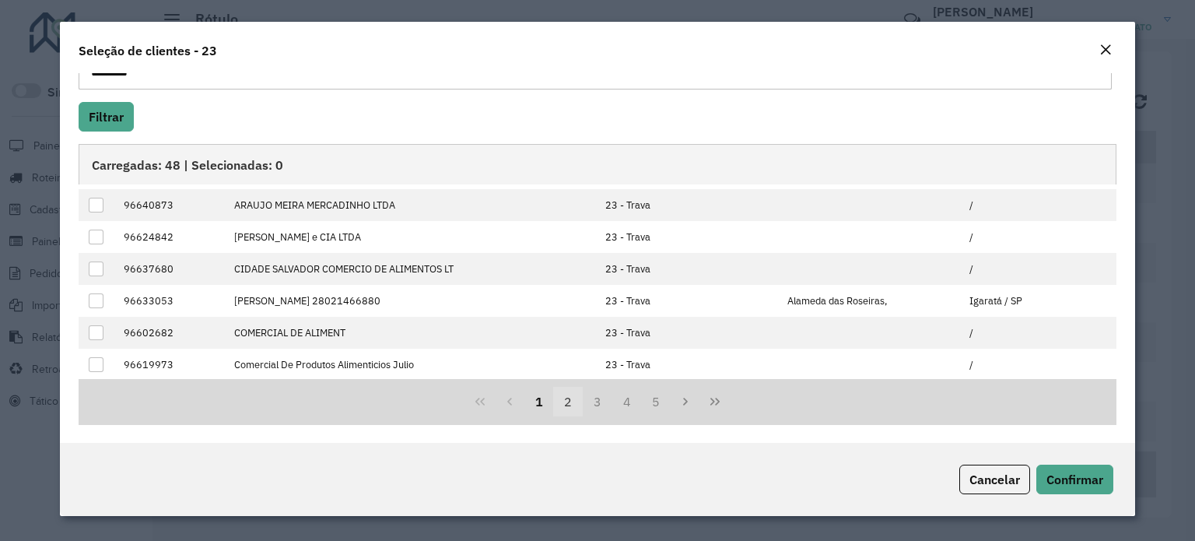
click at [560, 402] on button "2" at bounding box center [568, 402] width 30 height 30
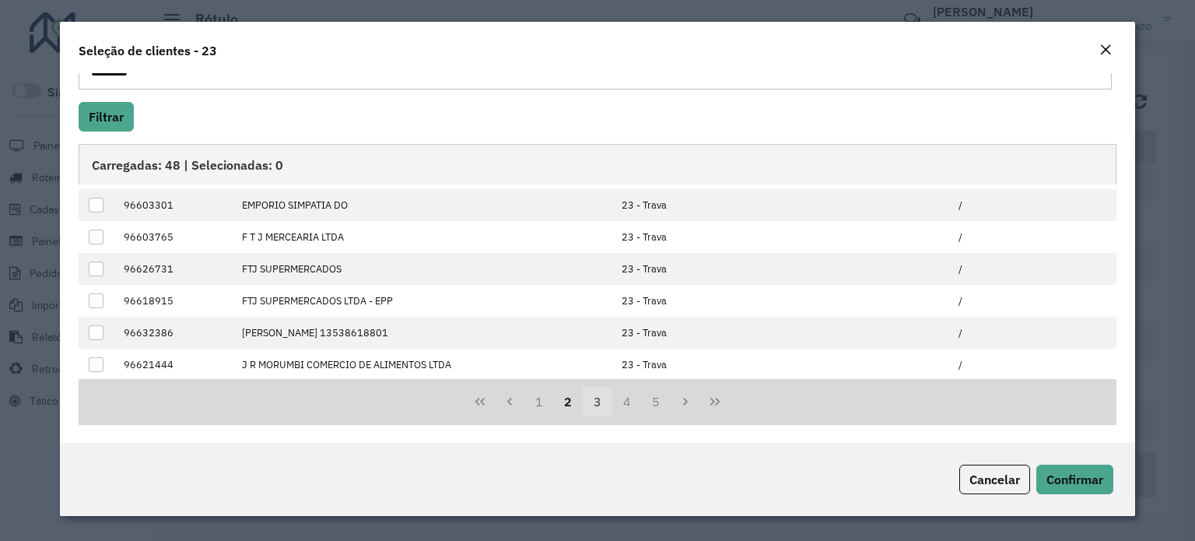
click at [594, 401] on button "3" at bounding box center [598, 402] width 30 height 30
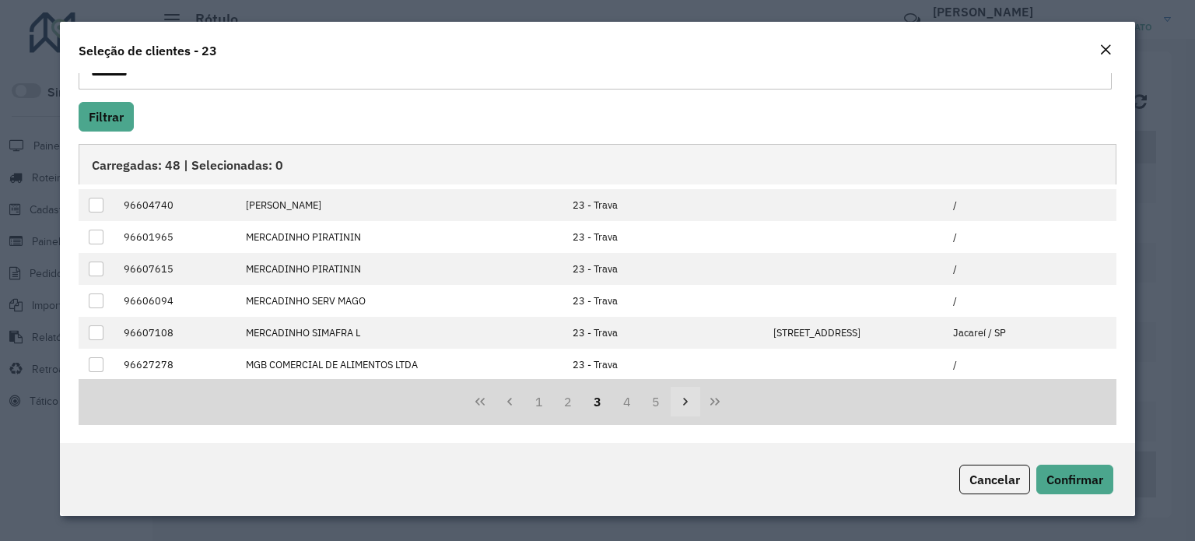
click at [685, 403] on icon "Next Page" at bounding box center [685, 401] width 12 height 12
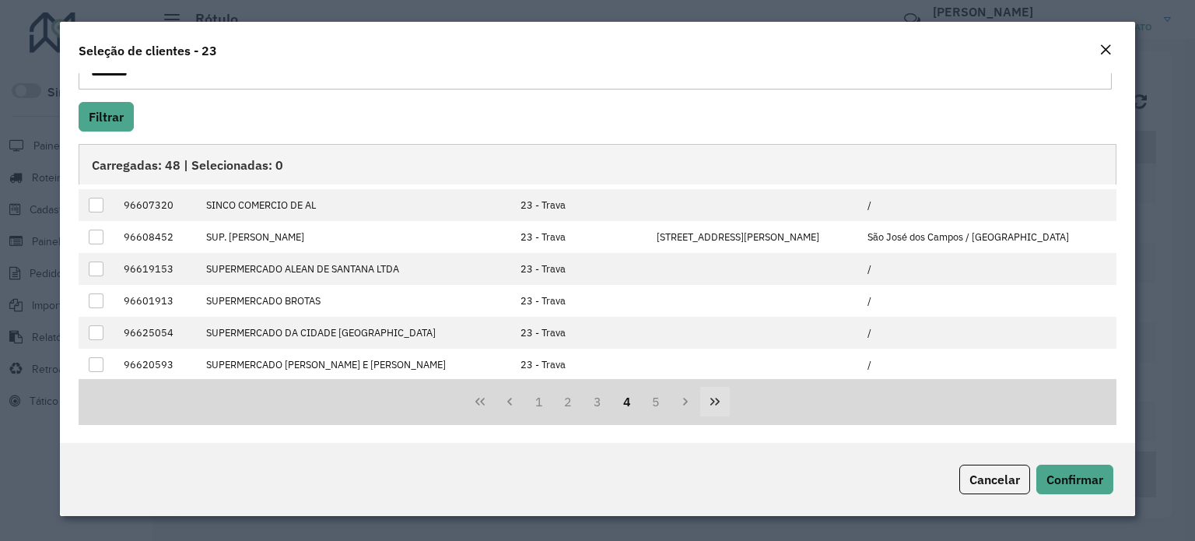
click at [713, 404] on icon "Last Page" at bounding box center [715, 401] width 12 height 12
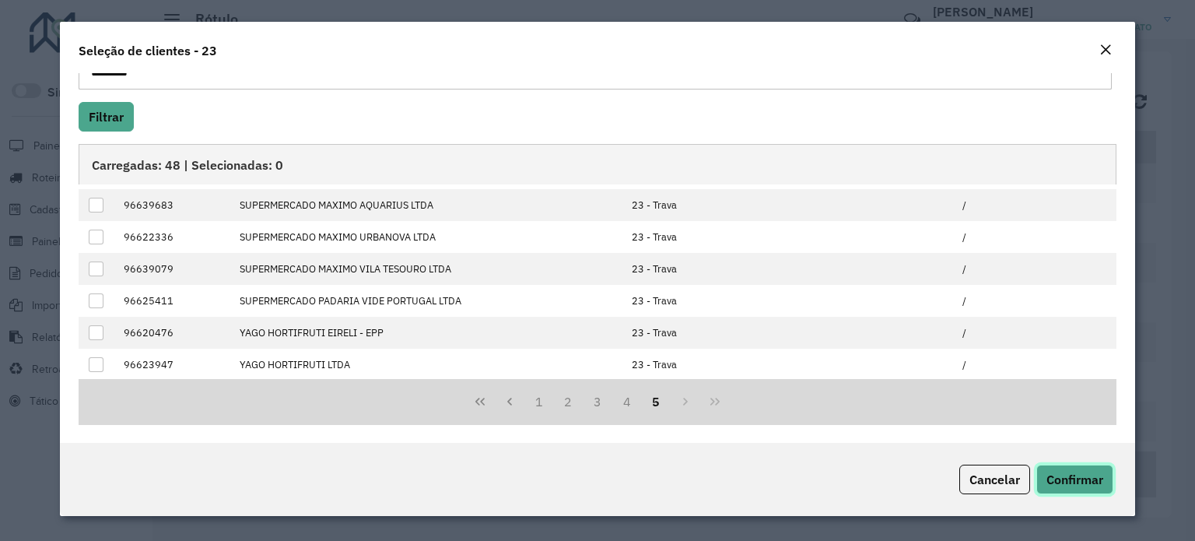
click at [1061, 477] on span "Confirmar" at bounding box center [1074, 479] width 57 height 16
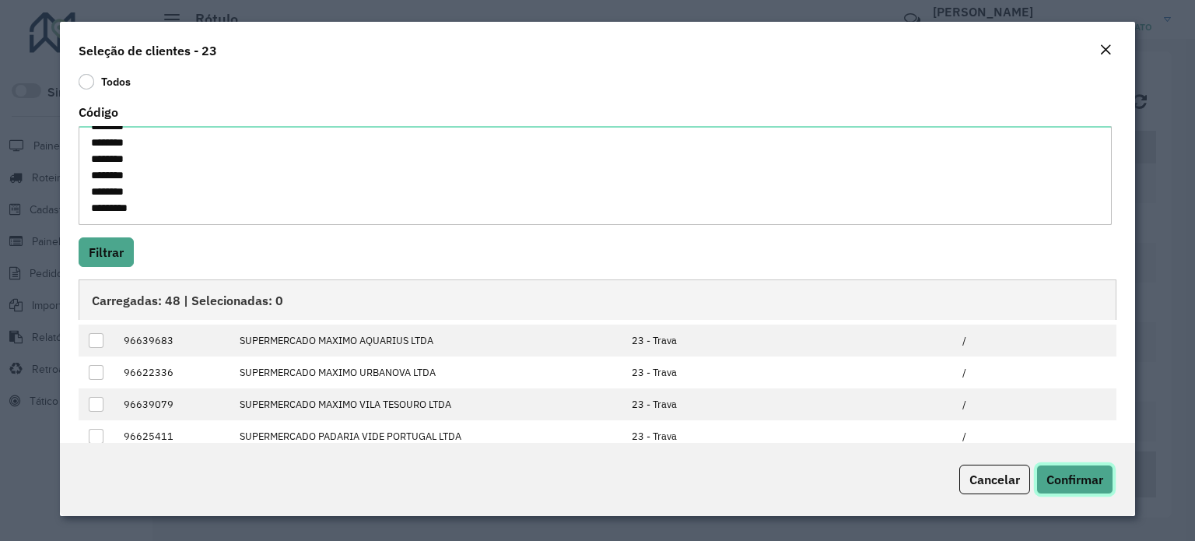
scroll to position [0, 0]
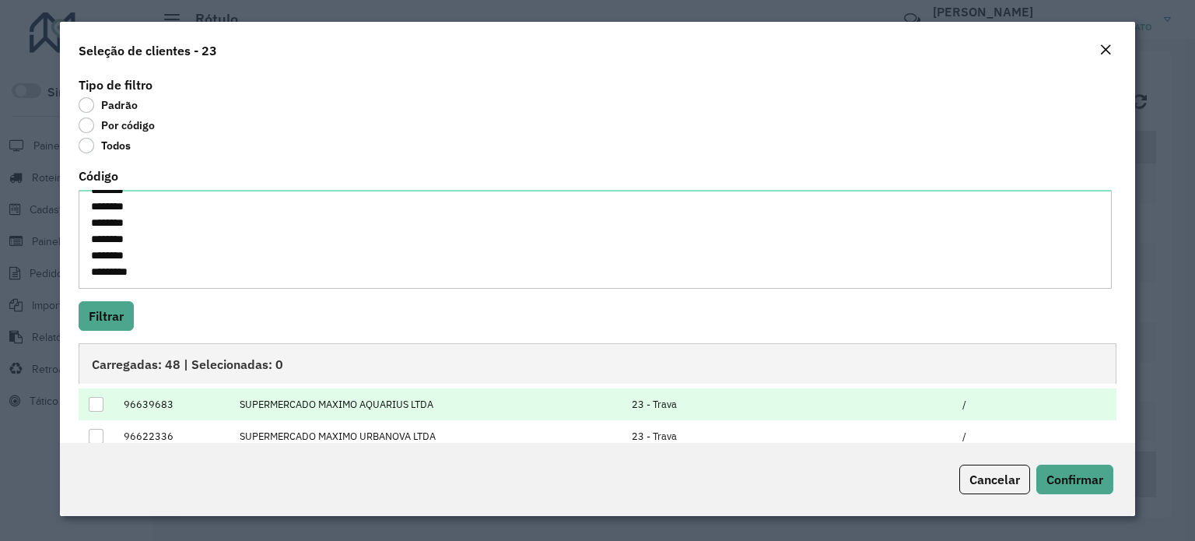
click at [91, 405] on div at bounding box center [96, 404] width 15 height 15
click at [92, 405] on icon at bounding box center [96, 403] width 11 height 11
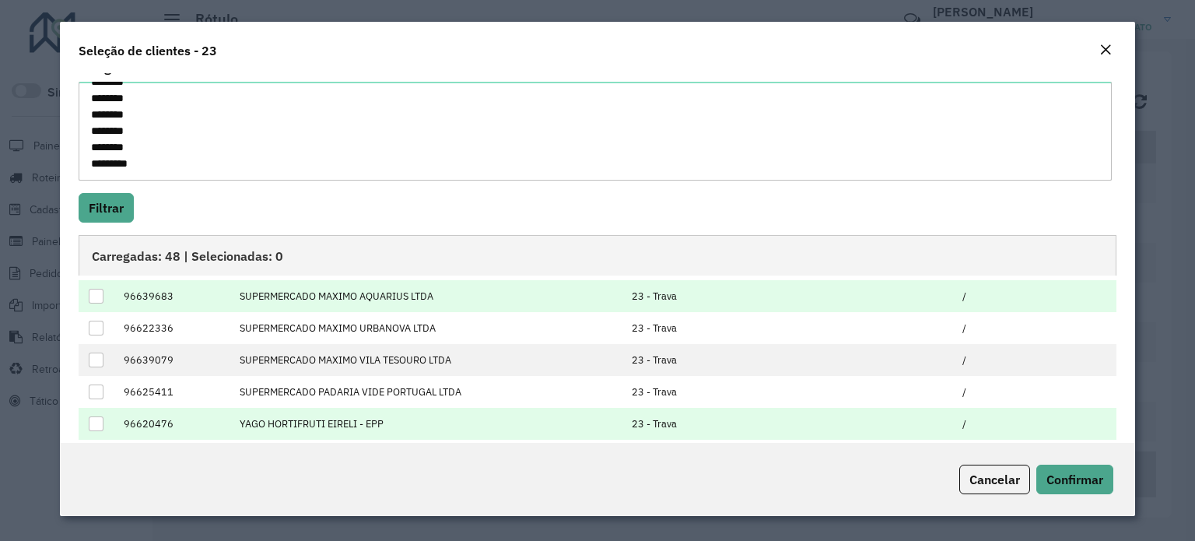
scroll to position [199, 0]
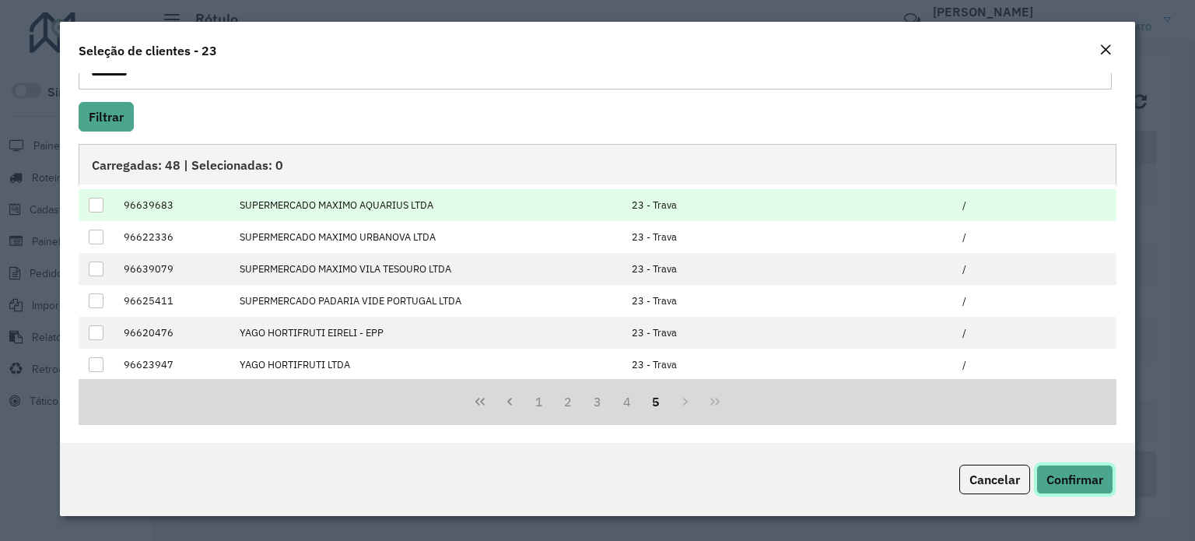
click at [1060, 475] on span "Confirmar" at bounding box center [1074, 479] width 57 height 16
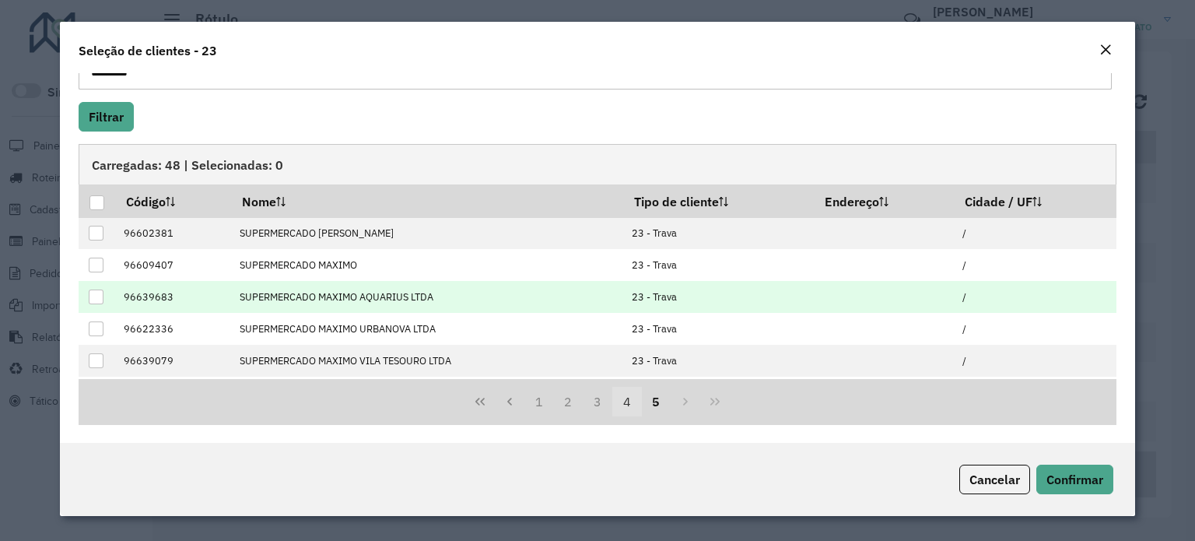
click at [629, 396] on button "4" at bounding box center [627, 402] width 30 height 30
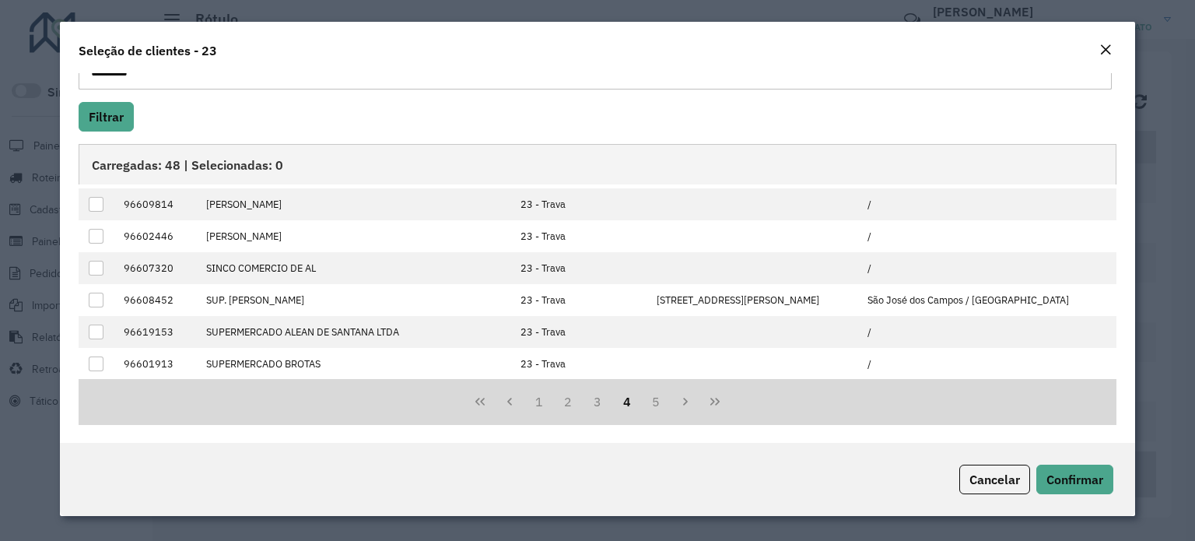
scroll to position [156, 0]
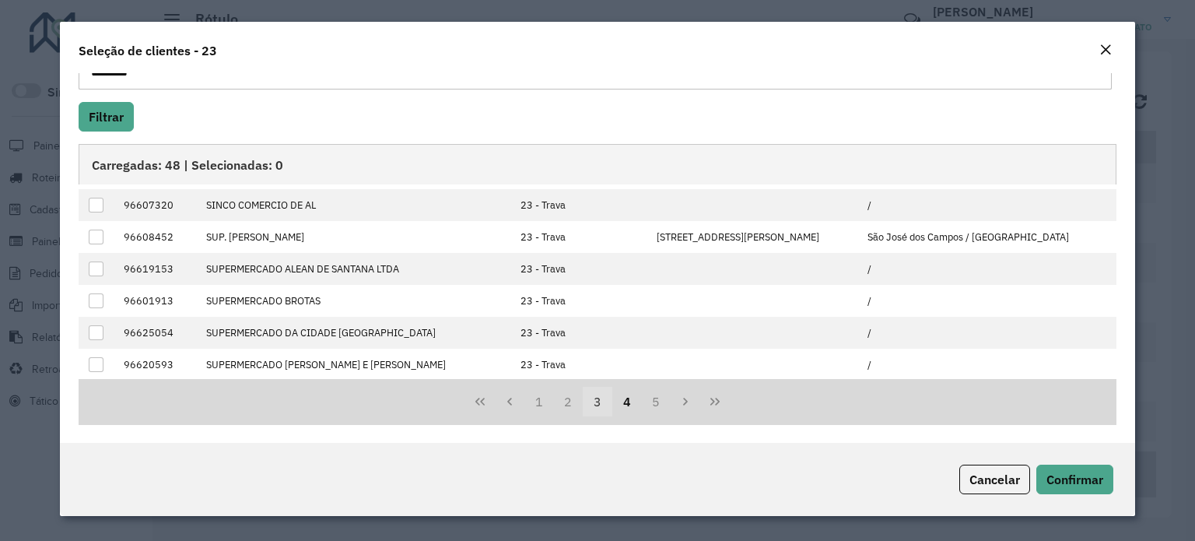
click at [591, 398] on button "3" at bounding box center [598, 402] width 30 height 30
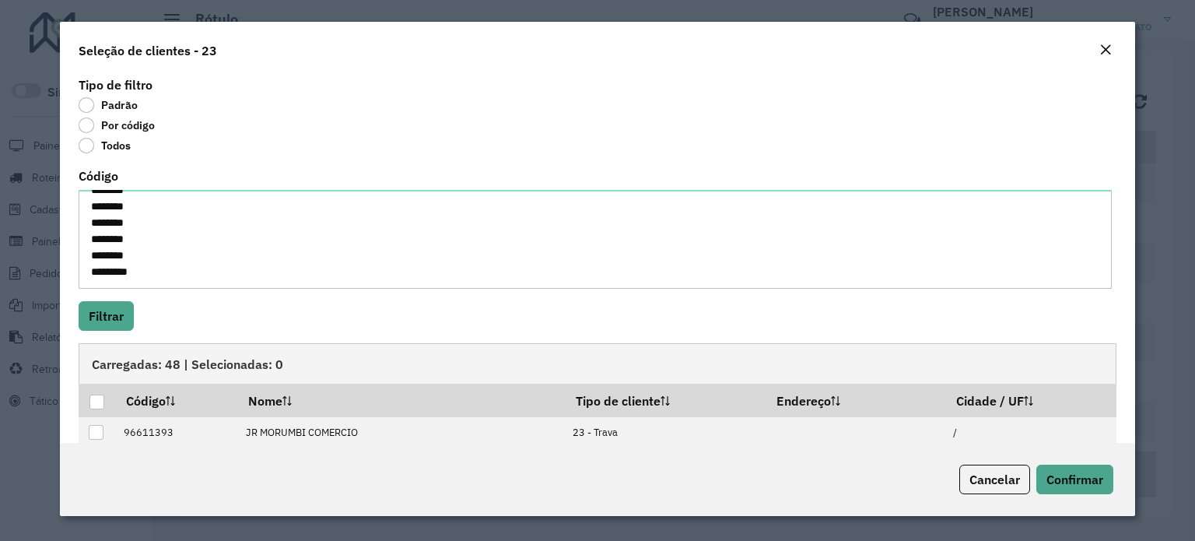
scroll to position [199, 0]
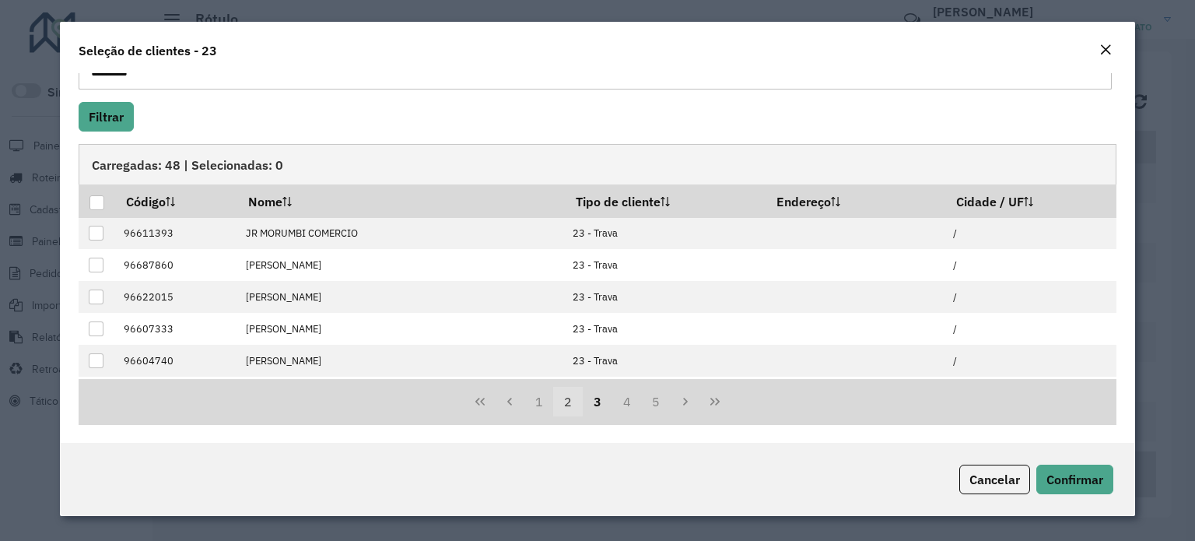
click at [561, 401] on button "2" at bounding box center [568, 402] width 30 height 30
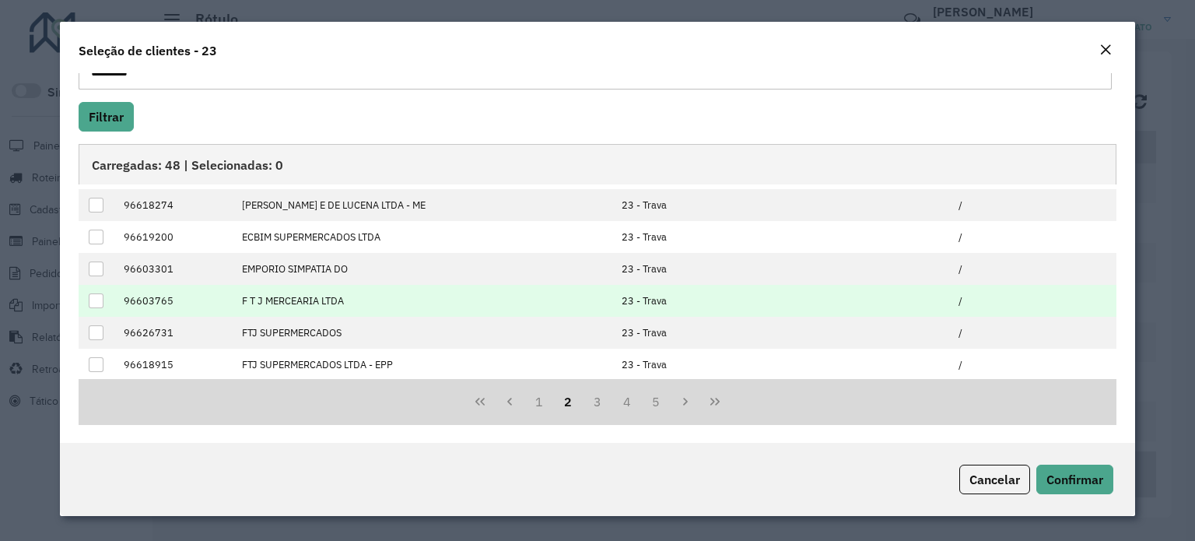
scroll to position [156, 0]
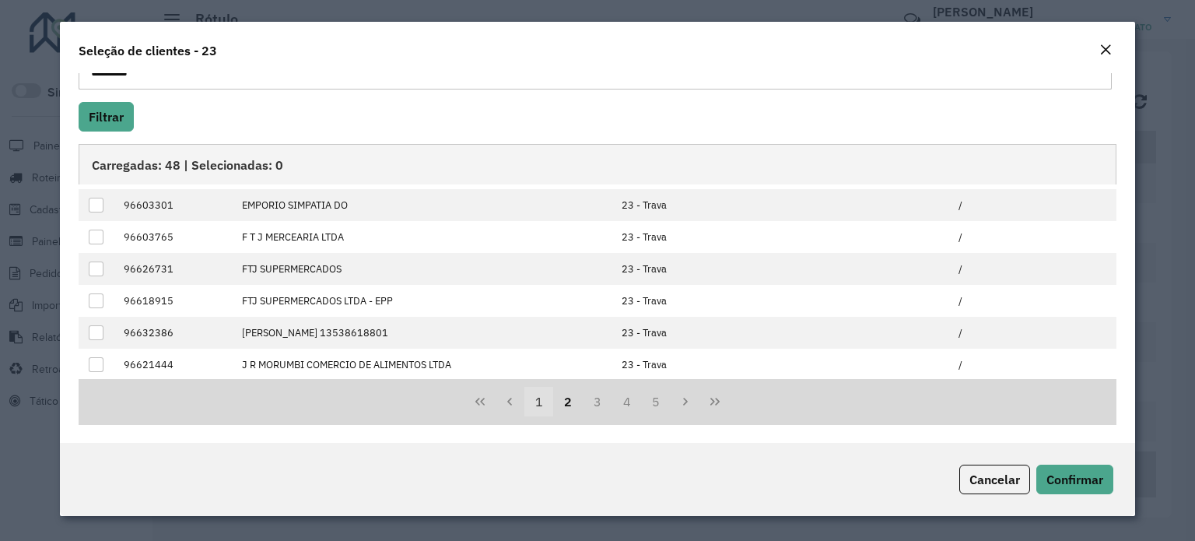
click at [538, 401] on button "1" at bounding box center [539, 402] width 30 height 30
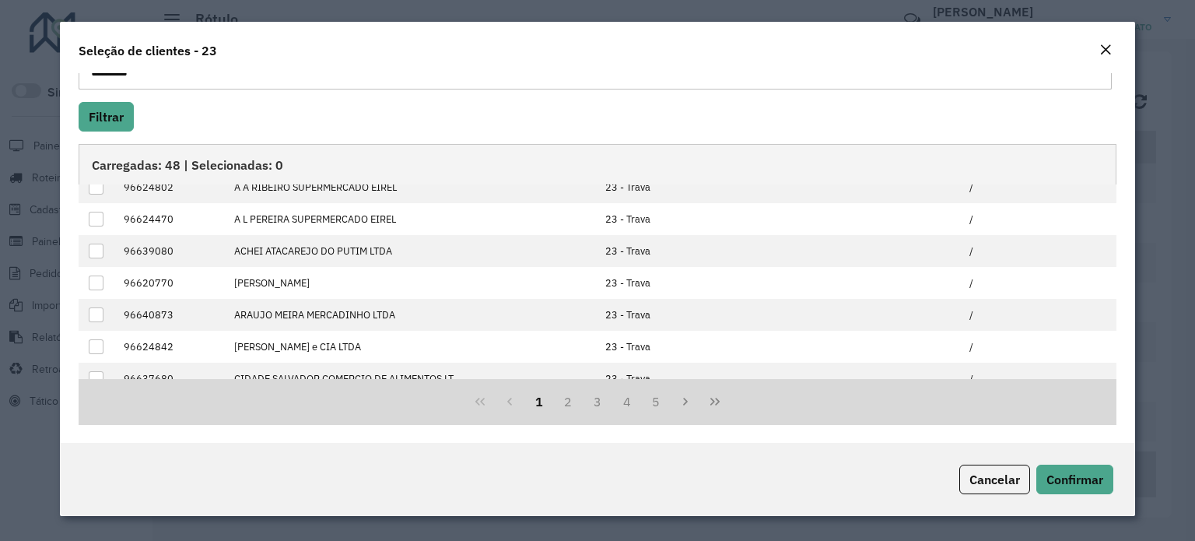
scroll to position [0, 0]
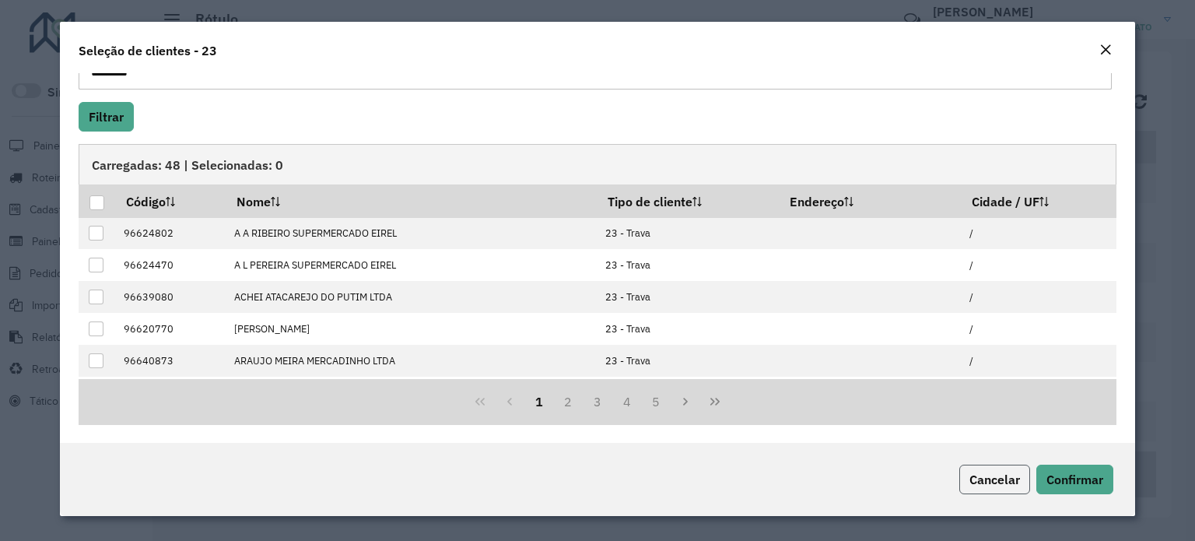
click at [979, 471] on span "Cancelar" at bounding box center [994, 479] width 51 height 16
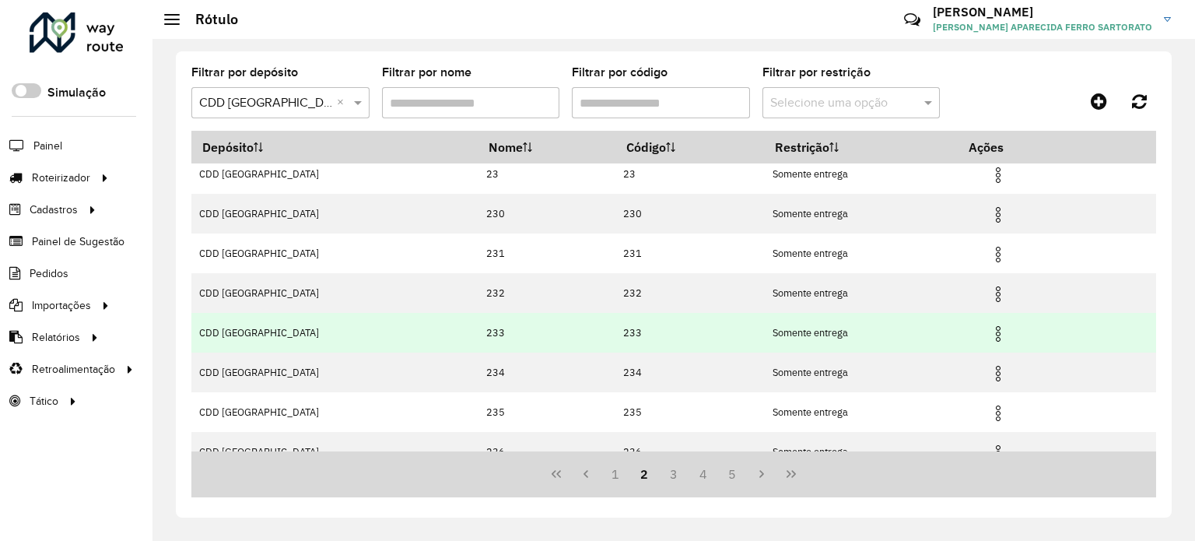
scroll to position [186, 0]
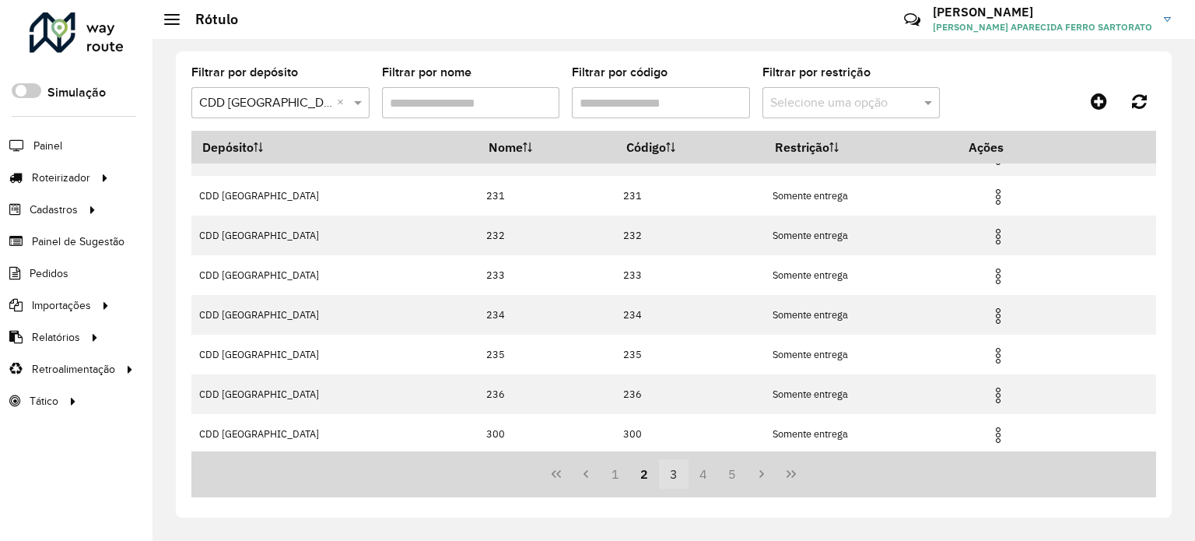
click at [667, 469] on button "3" at bounding box center [674, 474] width 30 height 30
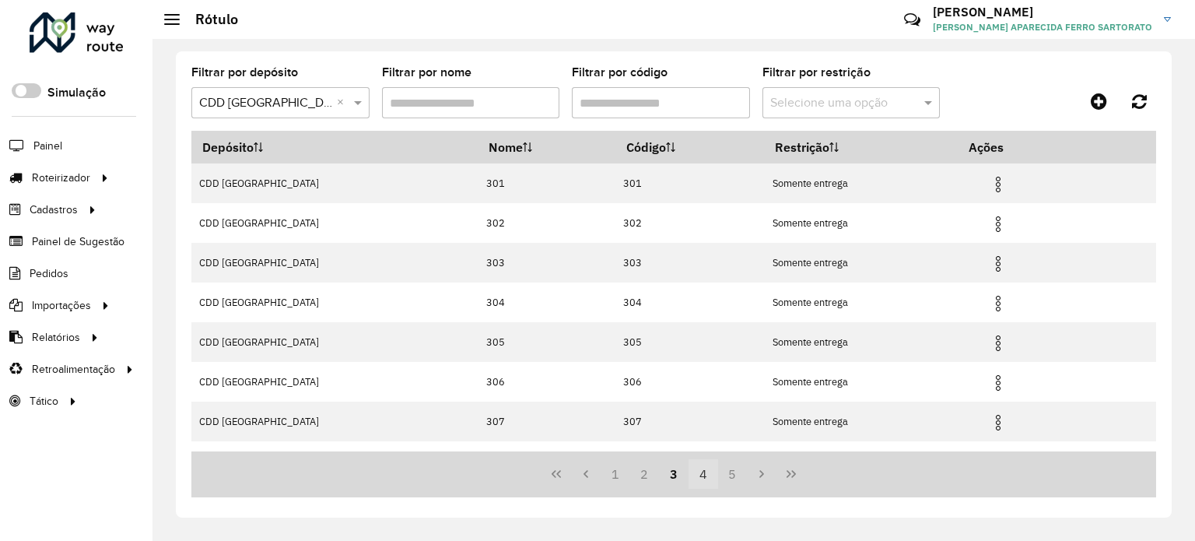
click at [697, 470] on button "4" at bounding box center [703, 474] width 30 height 30
click at [734, 478] on button "5" at bounding box center [733, 474] width 30 height 30
click at [609, 470] on button "1" at bounding box center [616, 474] width 30 height 30
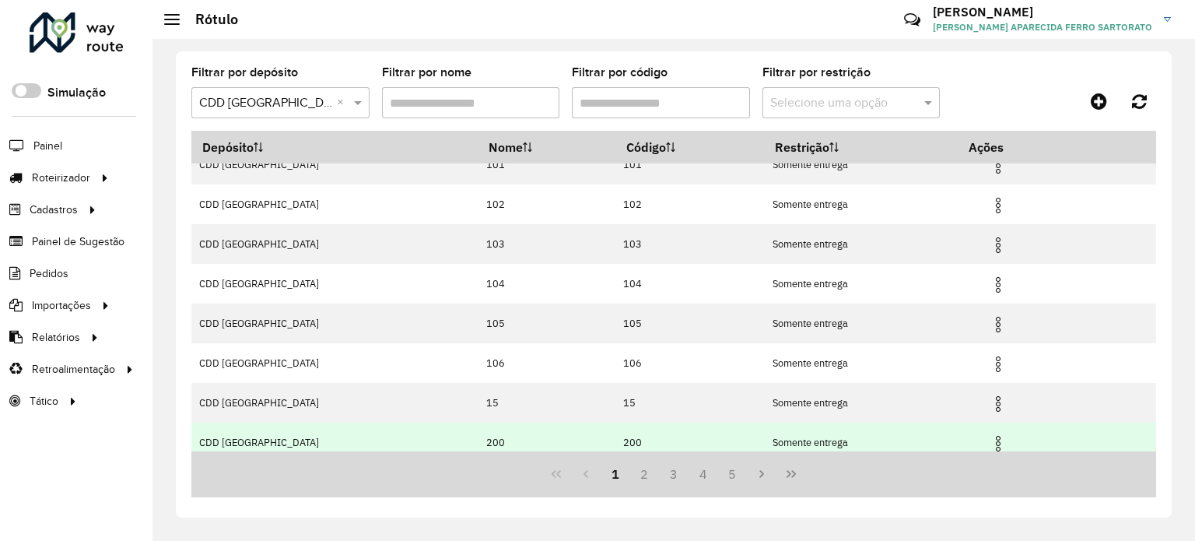
scroll to position [186, 0]
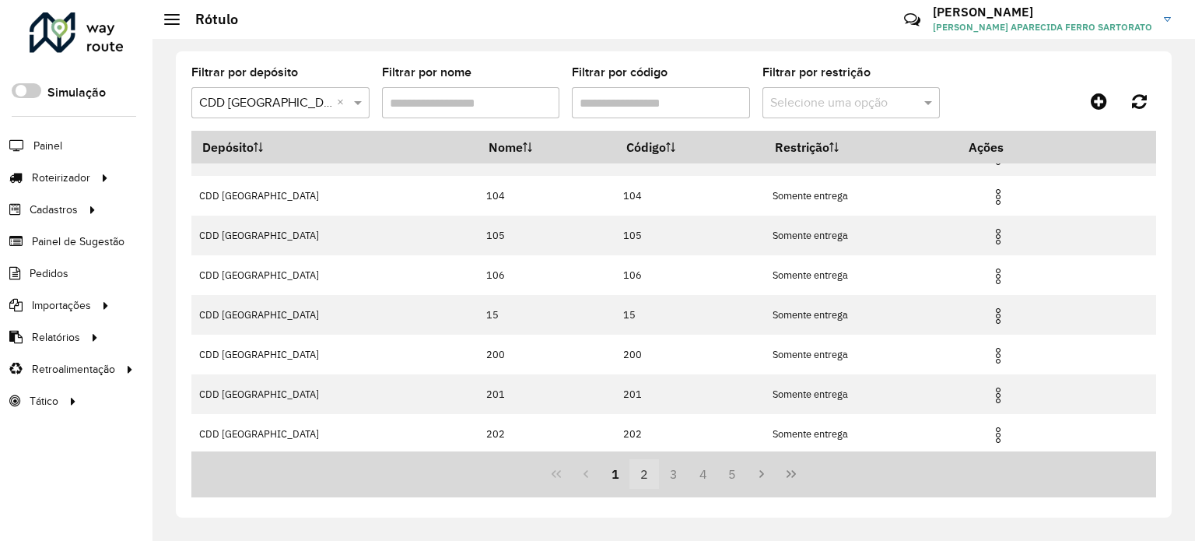
click at [641, 478] on button "2" at bounding box center [644, 474] width 30 height 30
click at [672, 474] on button "3" at bounding box center [674, 474] width 30 height 30
click at [704, 478] on button "4" at bounding box center [703, 474] width 30 height 30
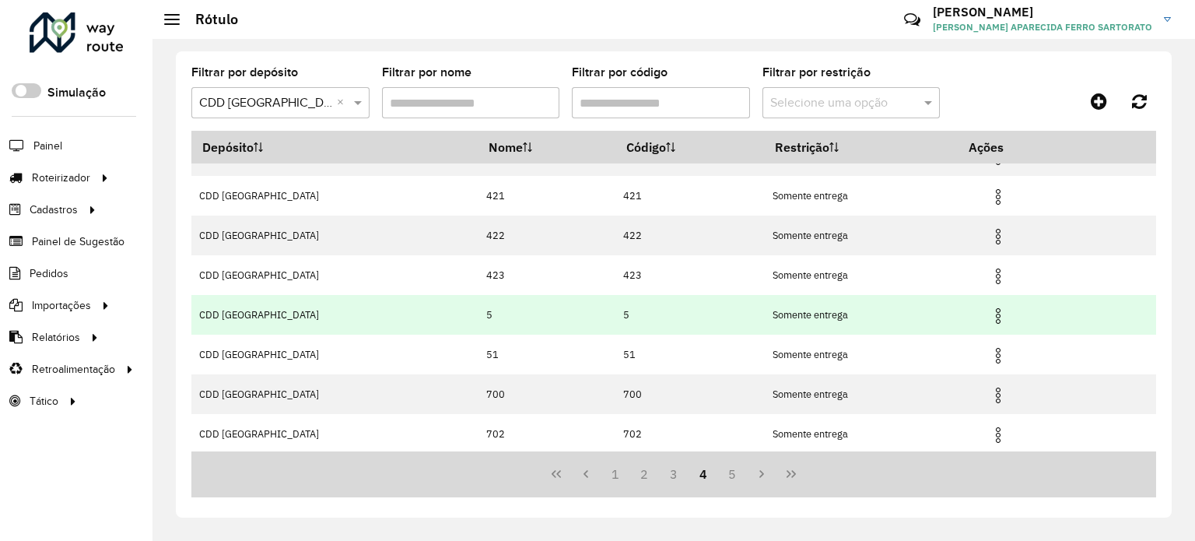
click at [996, 313] on img at bounding box center [998, 315] width 19 height 19
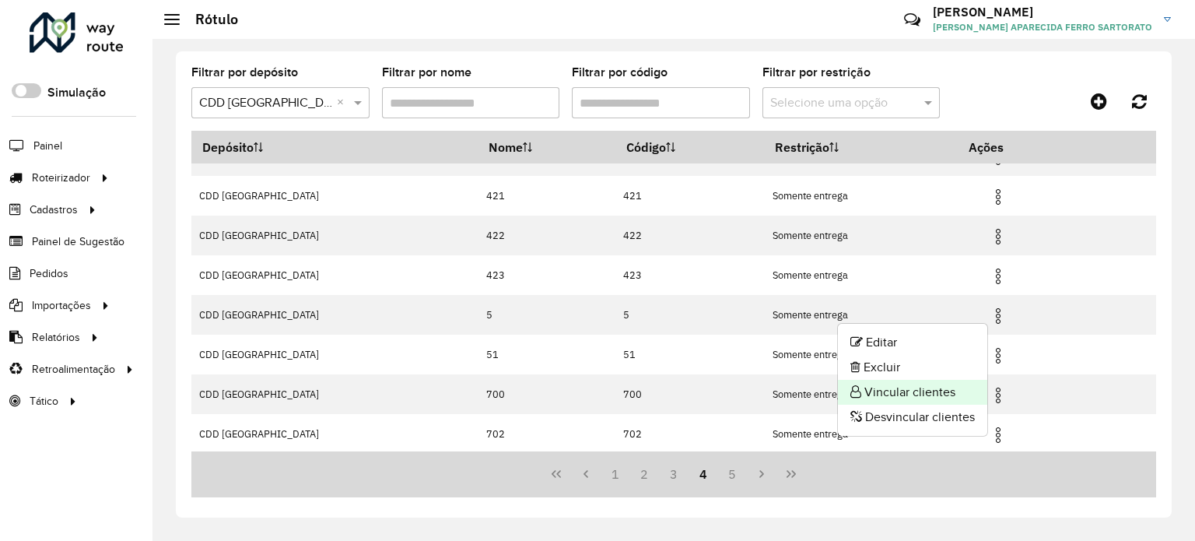
click at [928, 391] on li "Vincular clientes" at bounding box center [912, 392] width 149 height 25
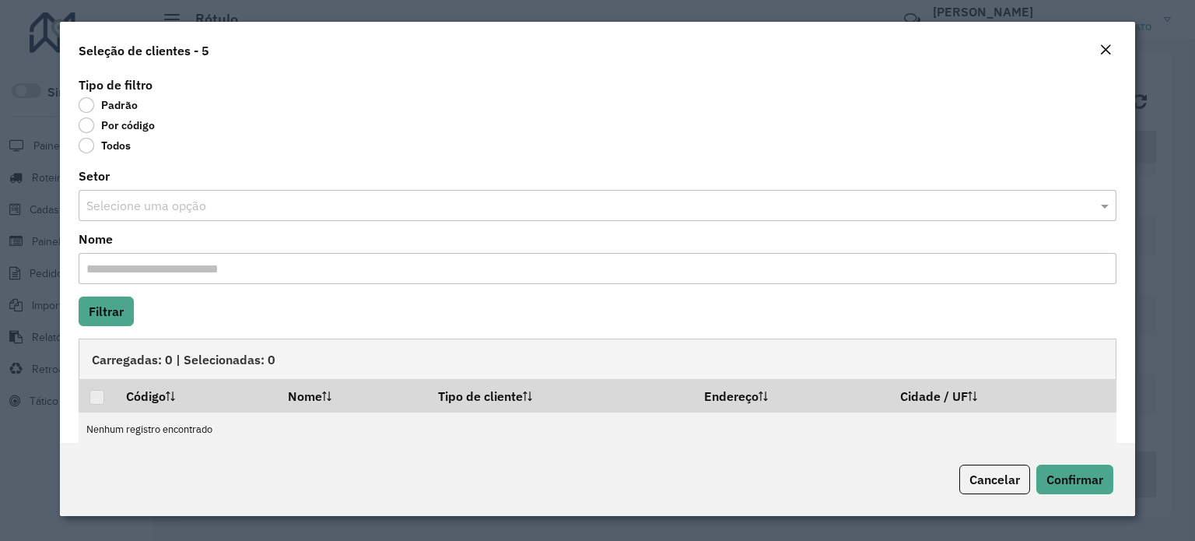
click at [88, 118] on label "Por código" at bounding box center [117, 125] width 76 height 16
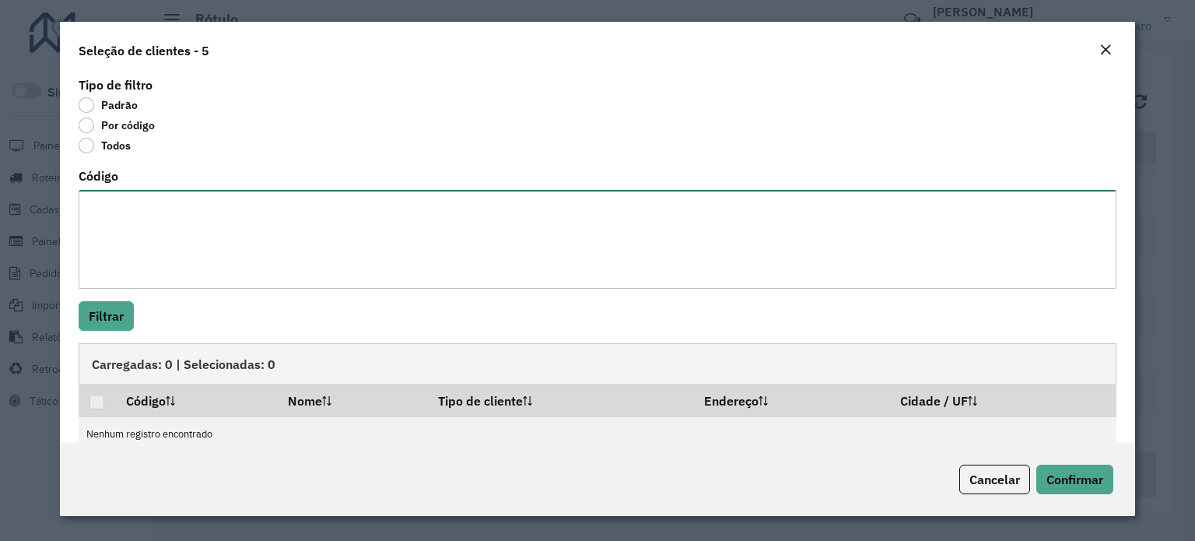
click at [124, 207] on textarea "Código" at bounding box center [598, 239] width 1038 height 99
paste textarea "******** ******** ******** ******** ******** ******** ******** ******** *******…"
type textarea "******** ******** ******** ******** ******** ******** ******** ******** *******…"
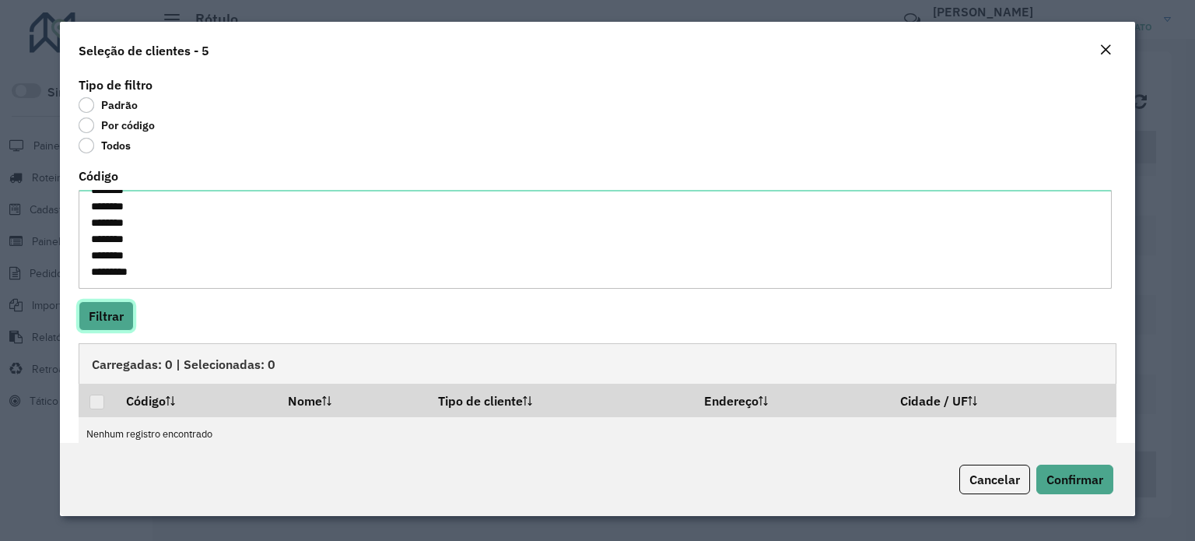
click at [103, 313] on button "Filtrar" at bounding box center [106, 316] width 55 height 30
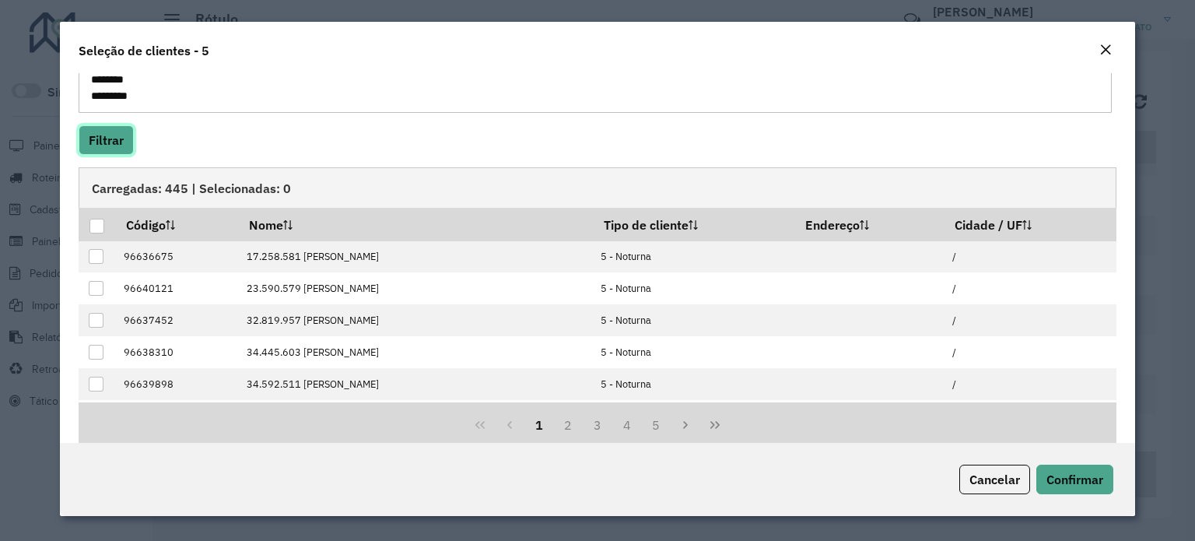
scroll to position [199, 0]
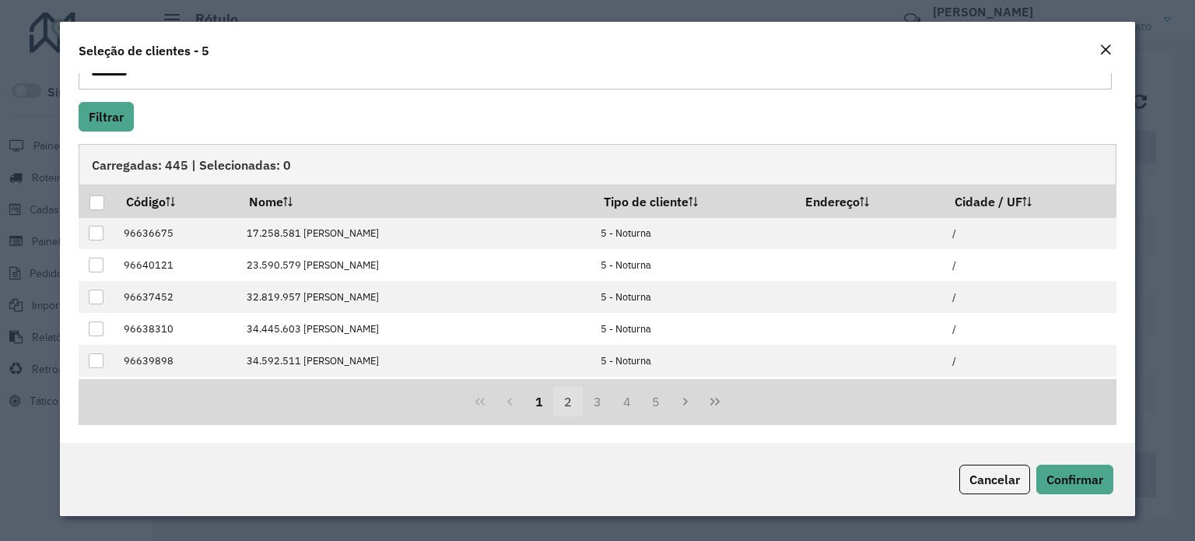
click at [564, 404] on button "2" at bounding box center [568, 402] width 30 height 30
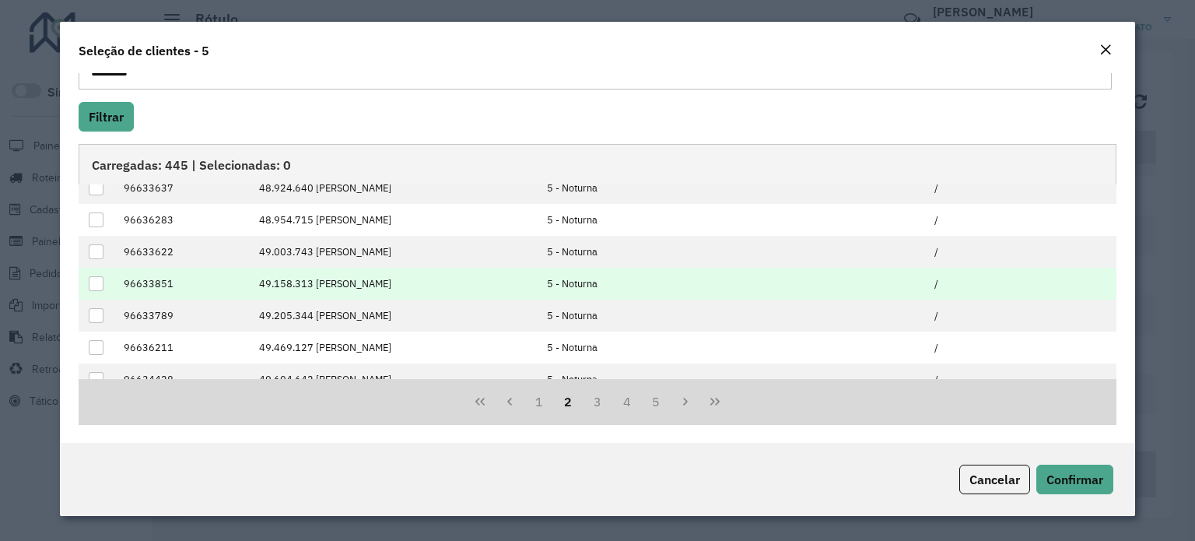
scroll to position [156, 0]
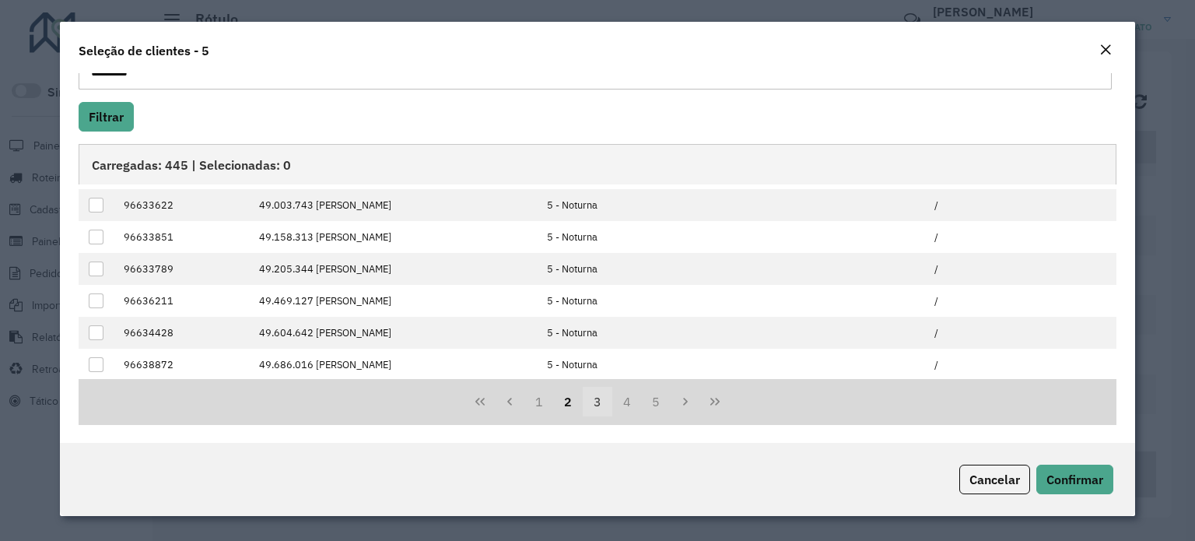
click at [590, 401] on button "3" at bounding box center [598, 402] width 30 height 30
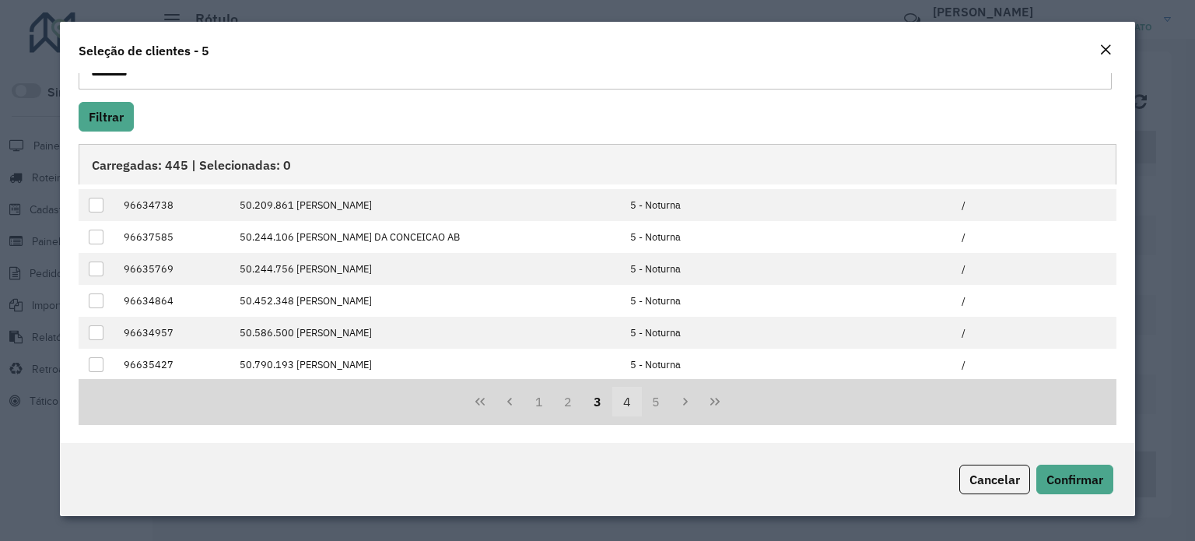
click at [620, 400] on button "4" at bounding box center [627, 402] width 30 height 30
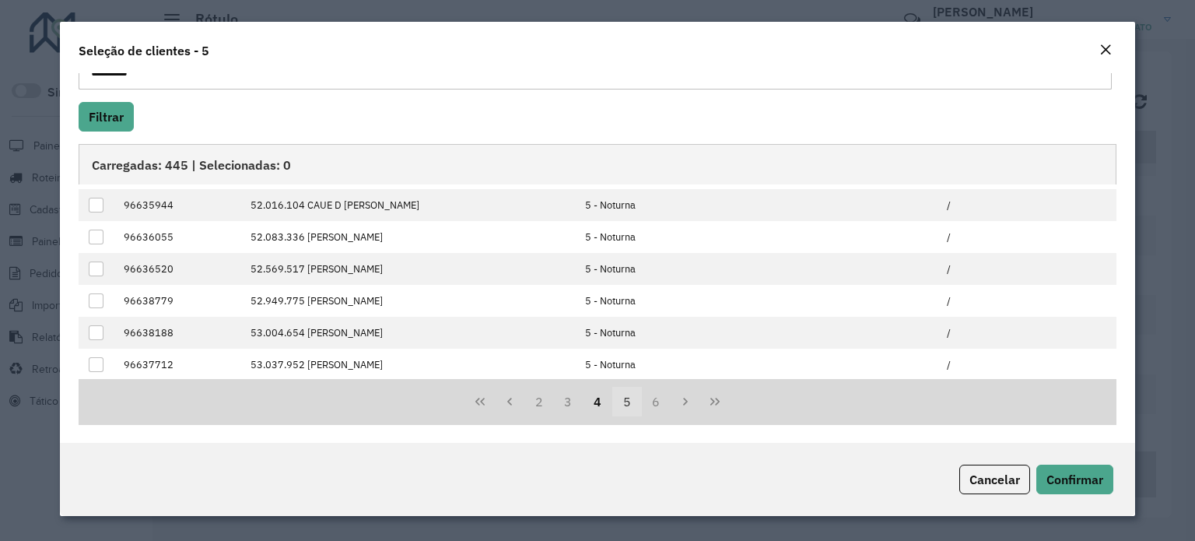
click at [625, 397] on button "5" at bounding box center [627, 402] width 30 height 30
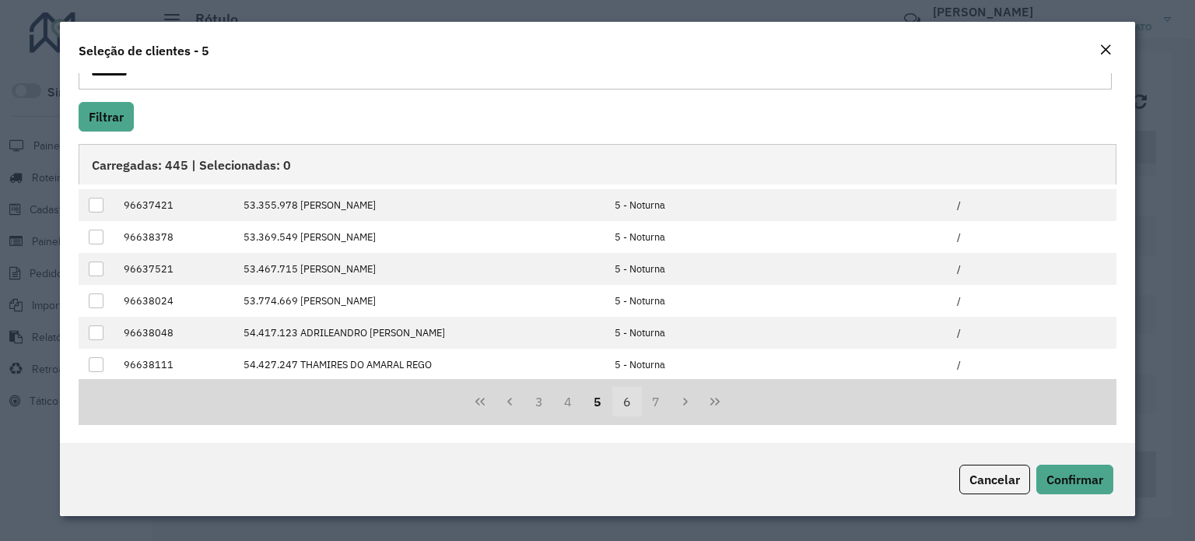
click at [622, 401] on button "6" at bounding box center [627, 402] width 30 height 30
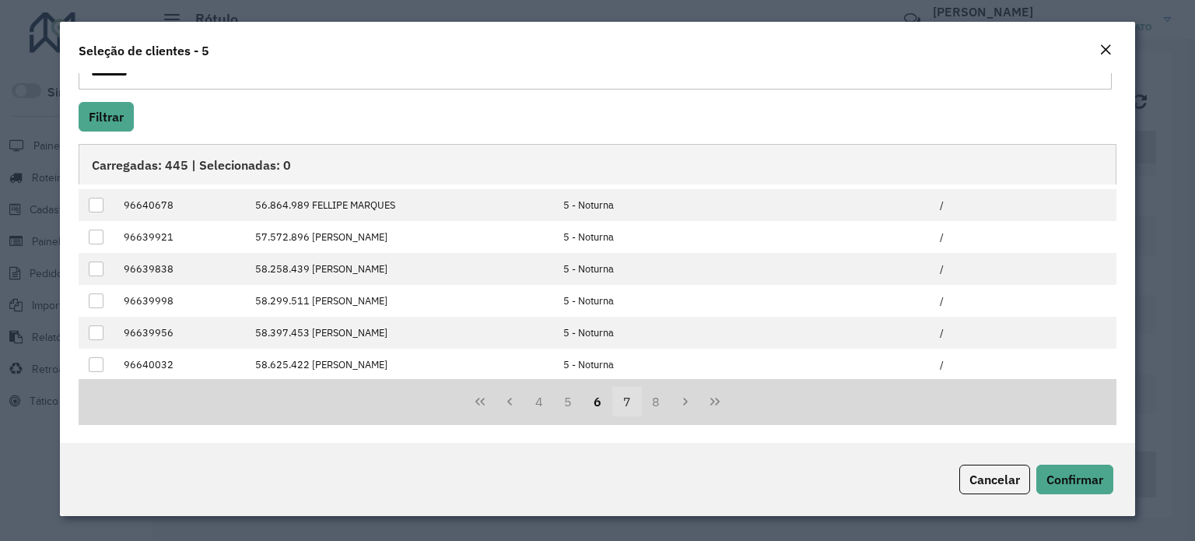
click at [622, 398] on button "7" at bounding box center [627, 402] width 30 height 30
click at [624, 401] on button "8" at bounding box center [627, 402] width 30 height 30
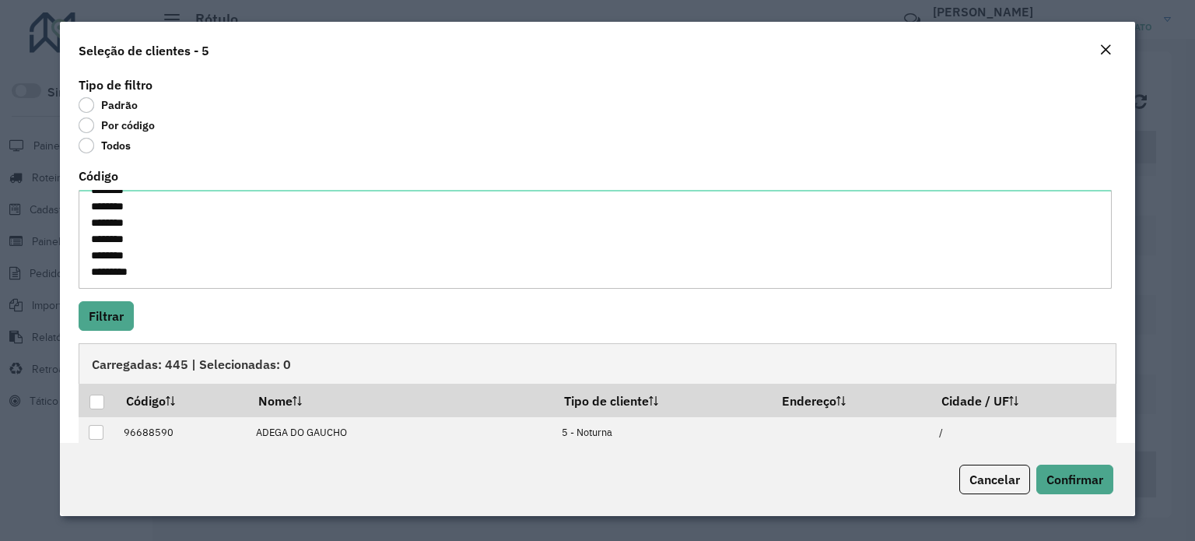
scroll to position [0, 0]
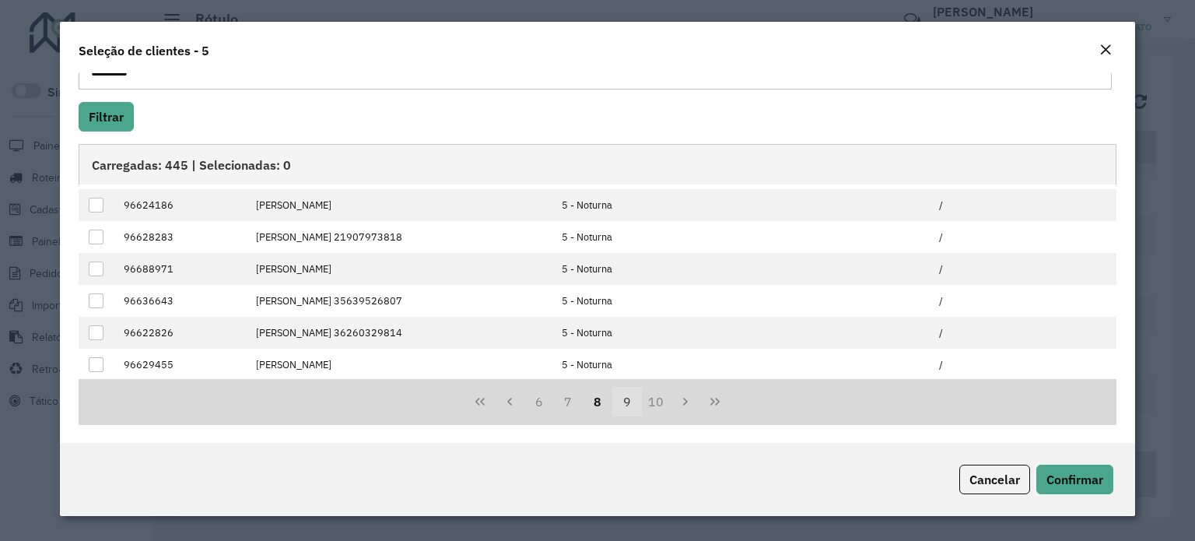
click at [621, 400] on button "9" at bounding box center [627, 402] width 30 height 30
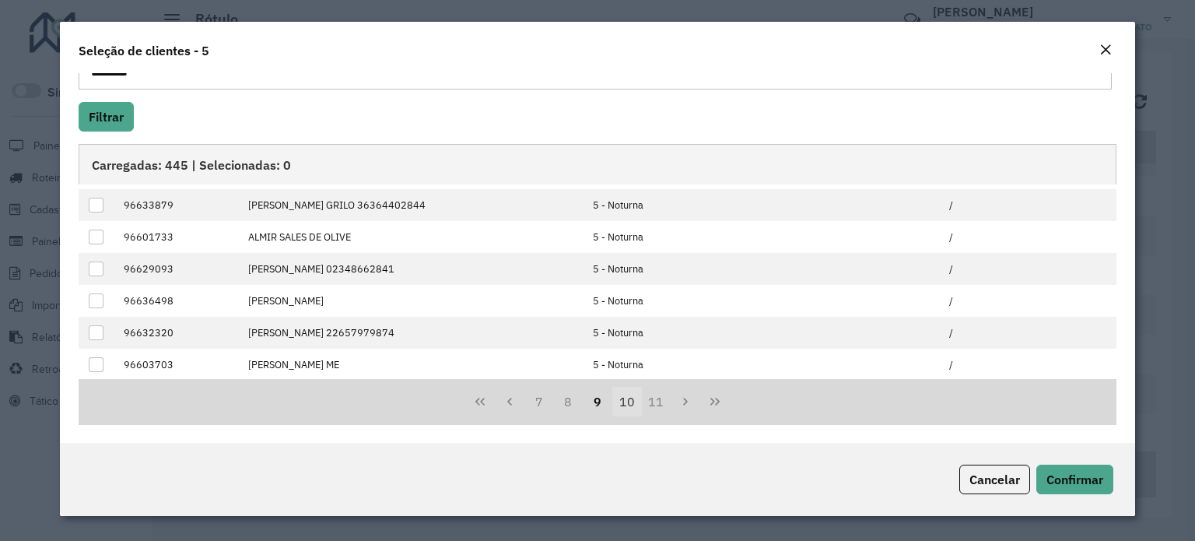
click at [628, 394] on button "10" at bounding box center [627, 402] width 30 height 30
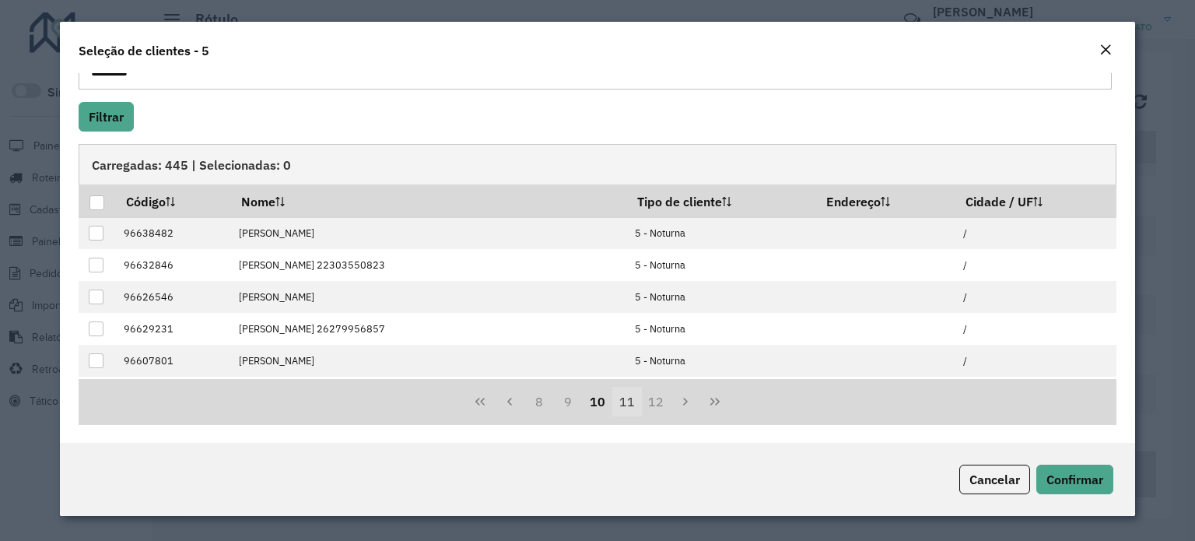
click at [625, 401] on button "11" at bounding box center [627, 402] width 30 height 30
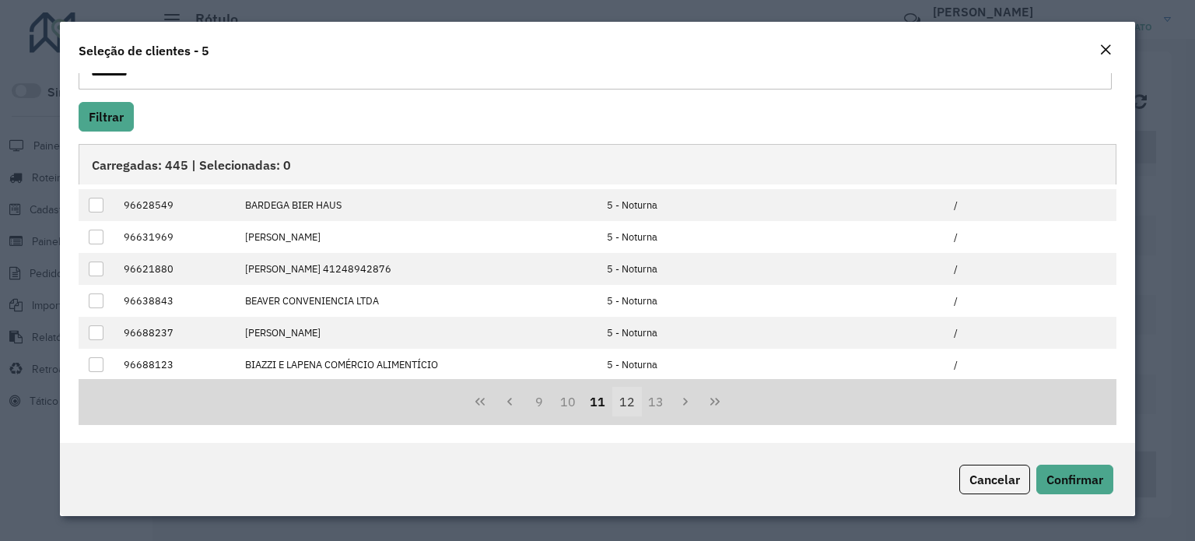
click at [622, 397] on button "12" at bounding box center [627, 402] width 30 height 30
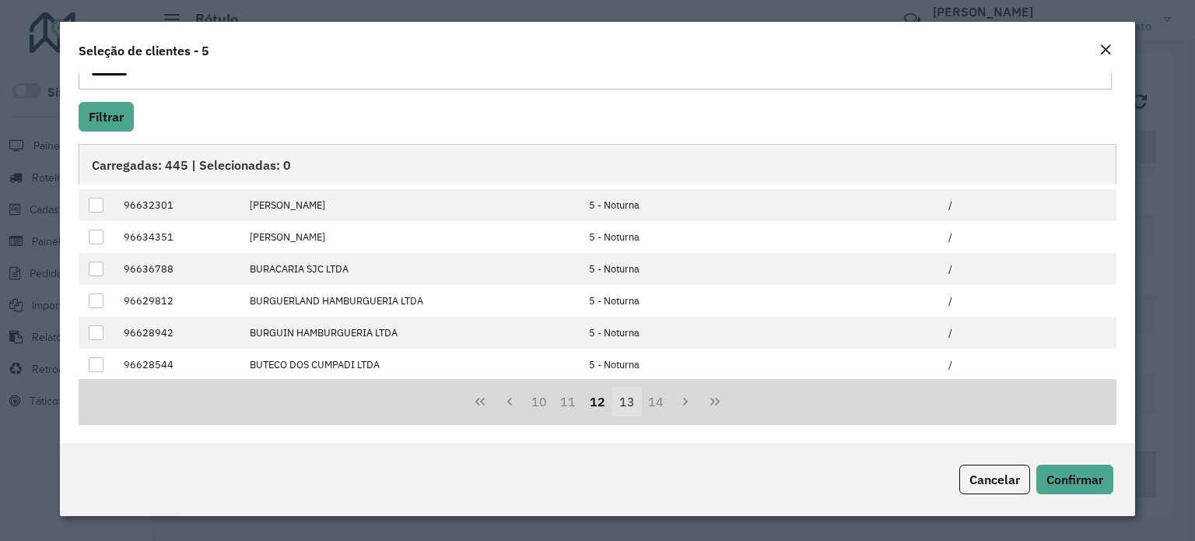
click at [624, 400] on button "13" at bounding box center [627, 402] width 30 height 30
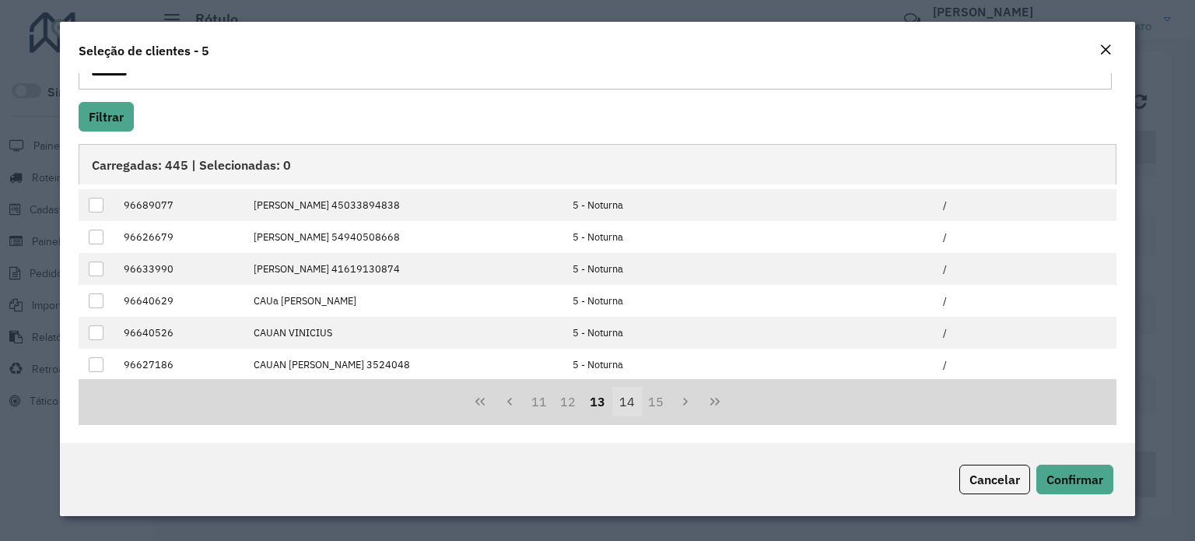
click at [627, 403] on button "14" at bounding box center [627, 402] width 30 height 30
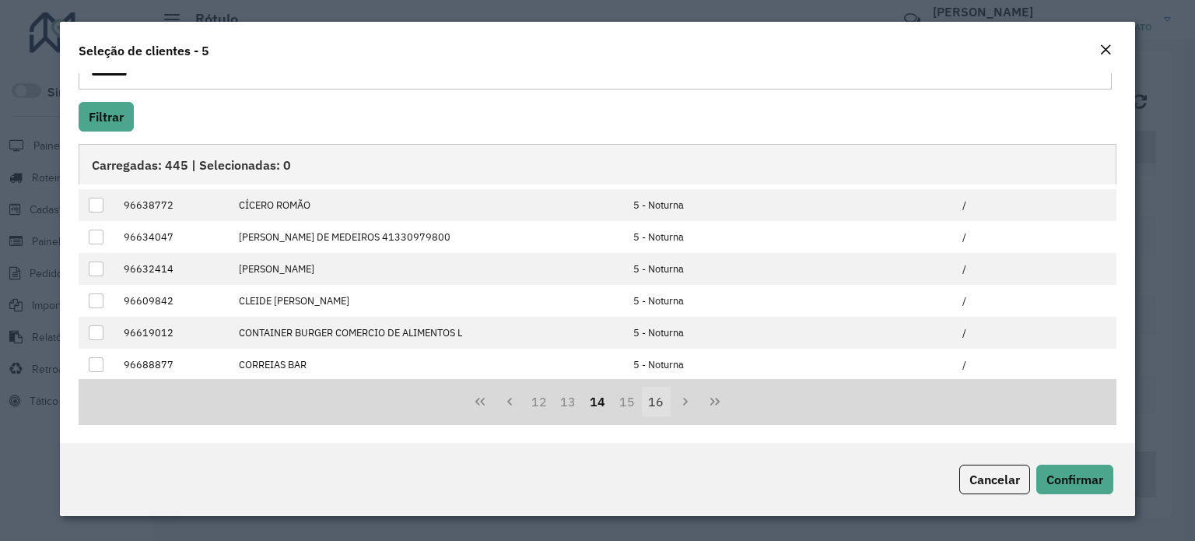
click at [625, 404] on button "15" at bounding box center [627, 402] width 30 height 30
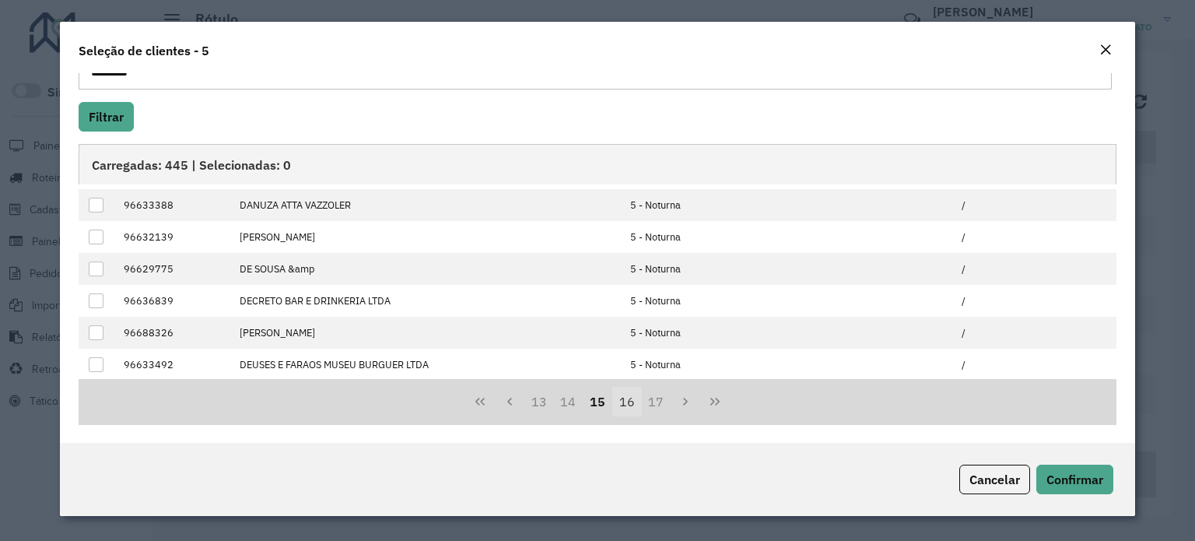
click at [625, 401] on button "16" at bounding box center [627, 402] width 30 height 30
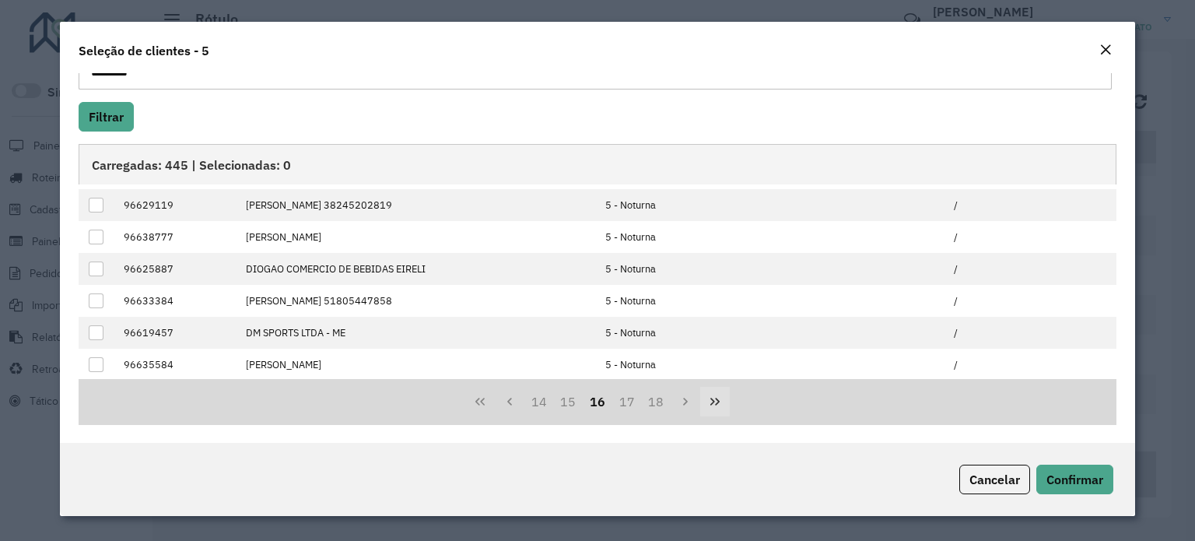
click at [709, 404] on icon "Last Page" at bounding box center [715, 401] width 12 height 12
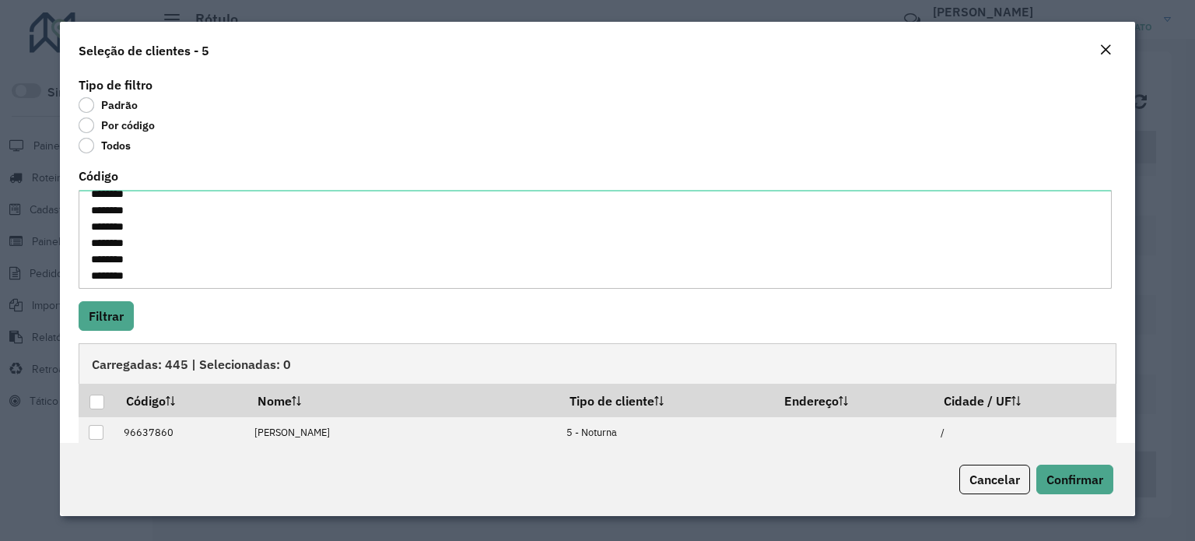
click at [89, 145] on label "Todos" at bounding box center [105, 146] width 52 height 16
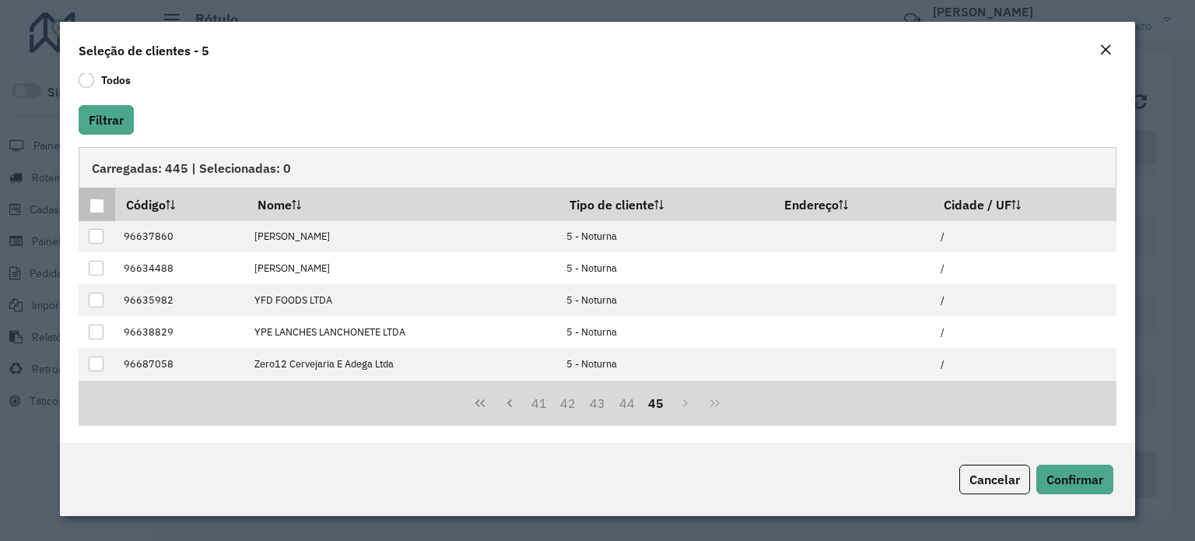
click at [96, 207] on div at bounding box center [96, 205] width 15 height 15
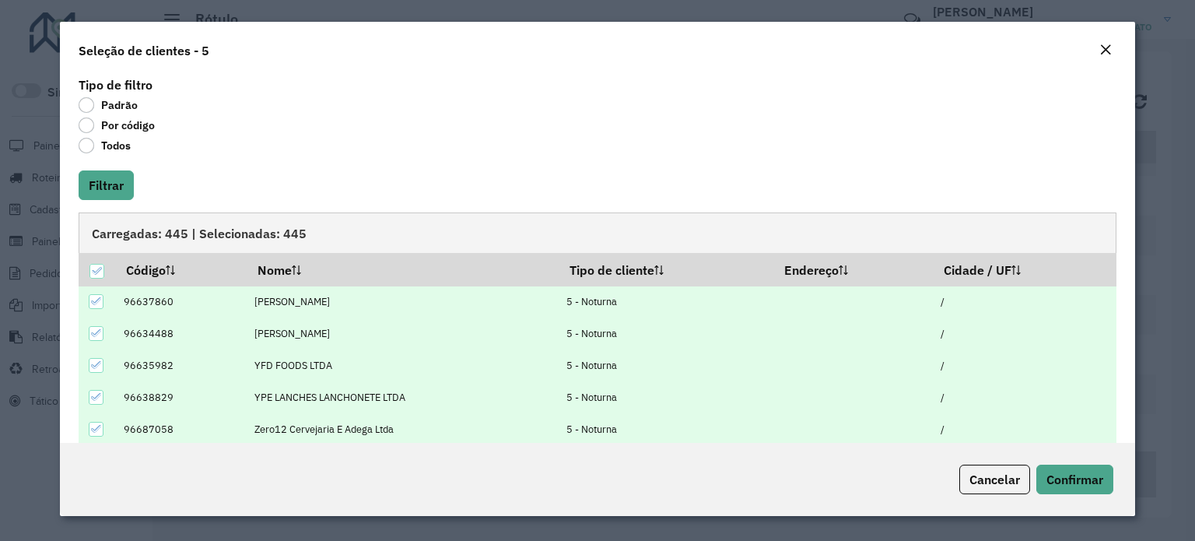
click at [84, 122] on label "Por código" at bounding box center [117, 125] width 76 height 16
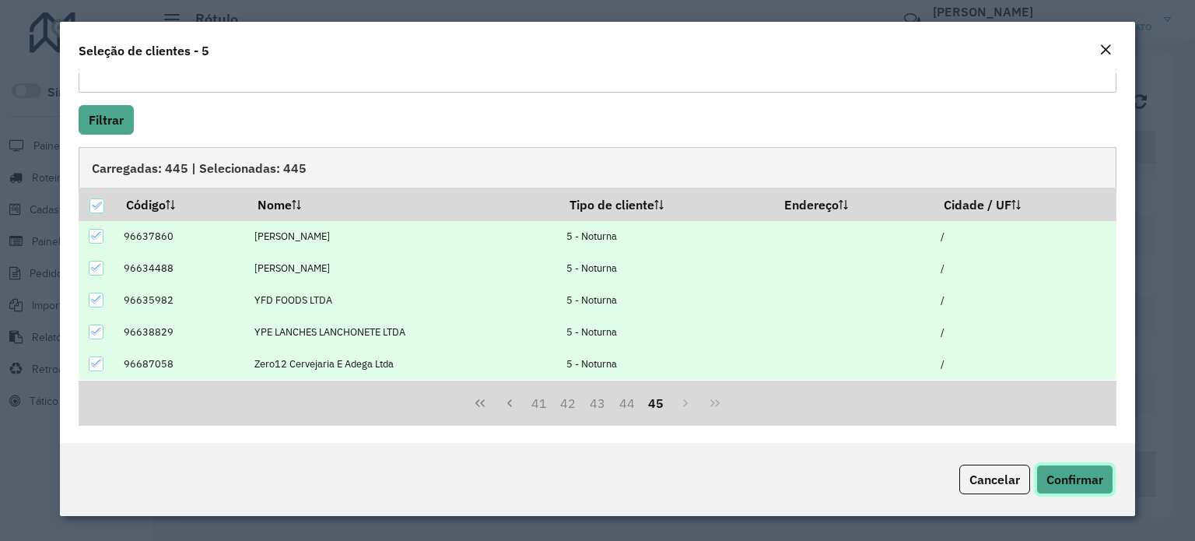
click at [1077, 477] on span "Confirmar" at bounding box center [1074, 479] width 57 height 16
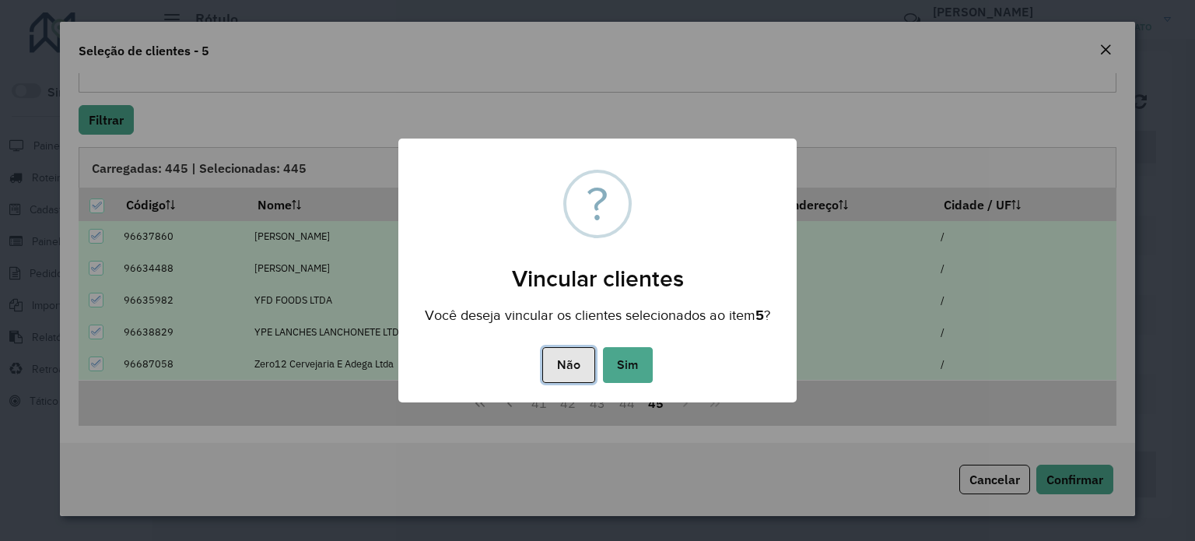
click at [562, 363] on button "Não" at bounding box center [568, 365] width 52 height 36
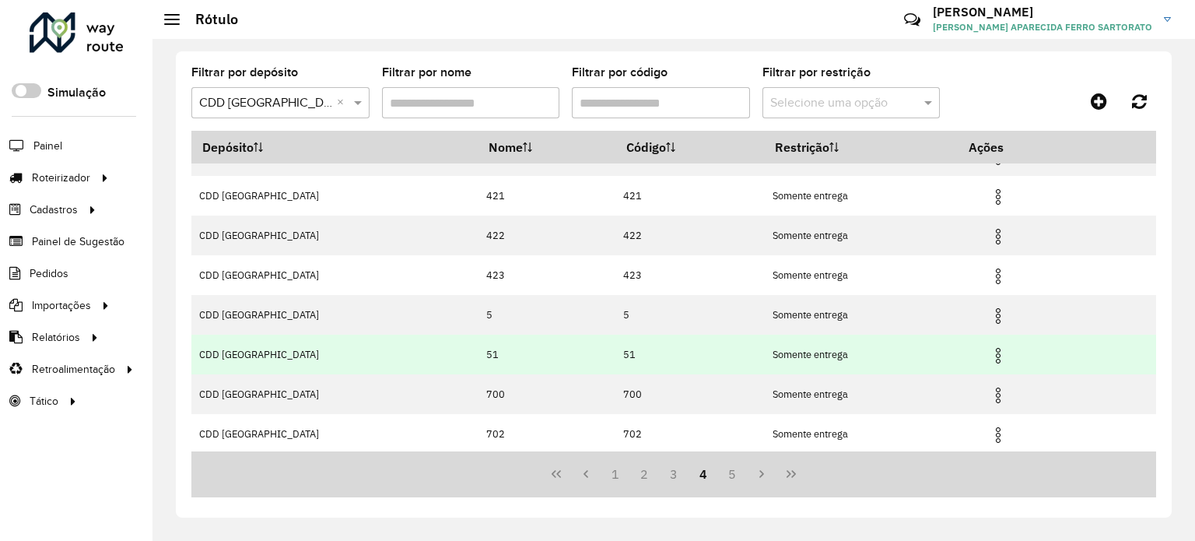
click at [999, 348] on img at bounding box center [998, 355] width 19 height 19
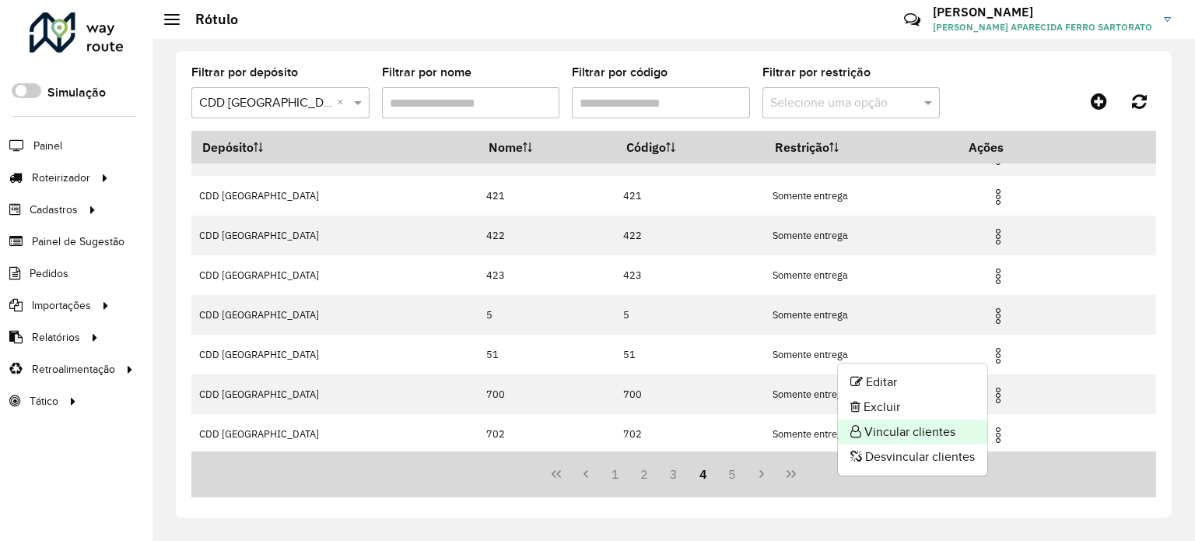
click at [922, 431] on li "Vincular clientes" at bounding box center [912, 431] width 149 height 25
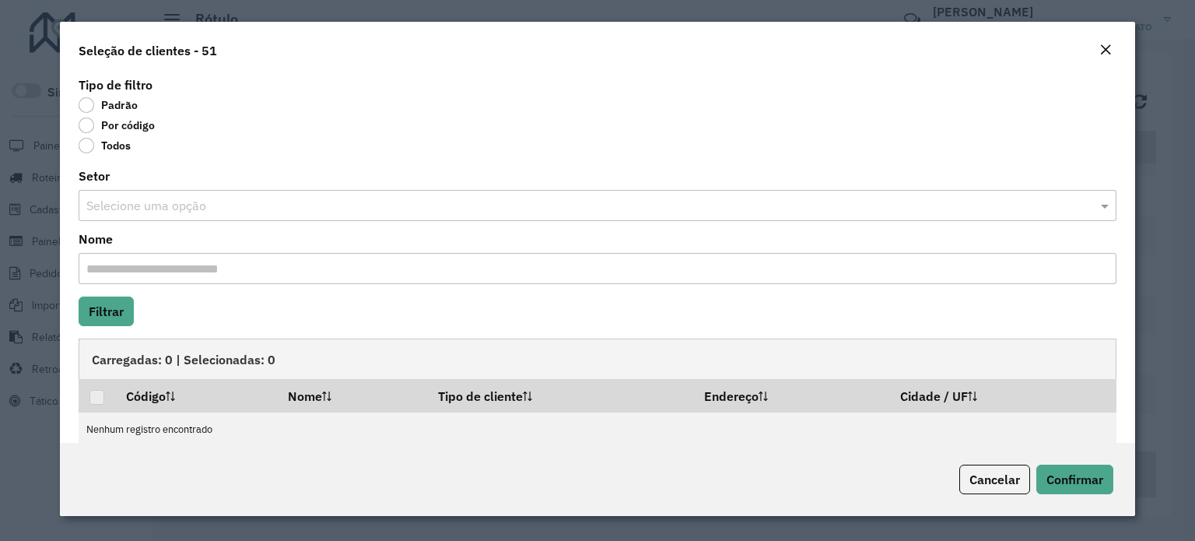
drag, startPoint x: 86, startPoint y: 128, endPoint x: 100, endPoint y: 132, distance: 13.8
click at [89, 128] on label "Por código" at bounding box center [117, 125] width 76 height 16
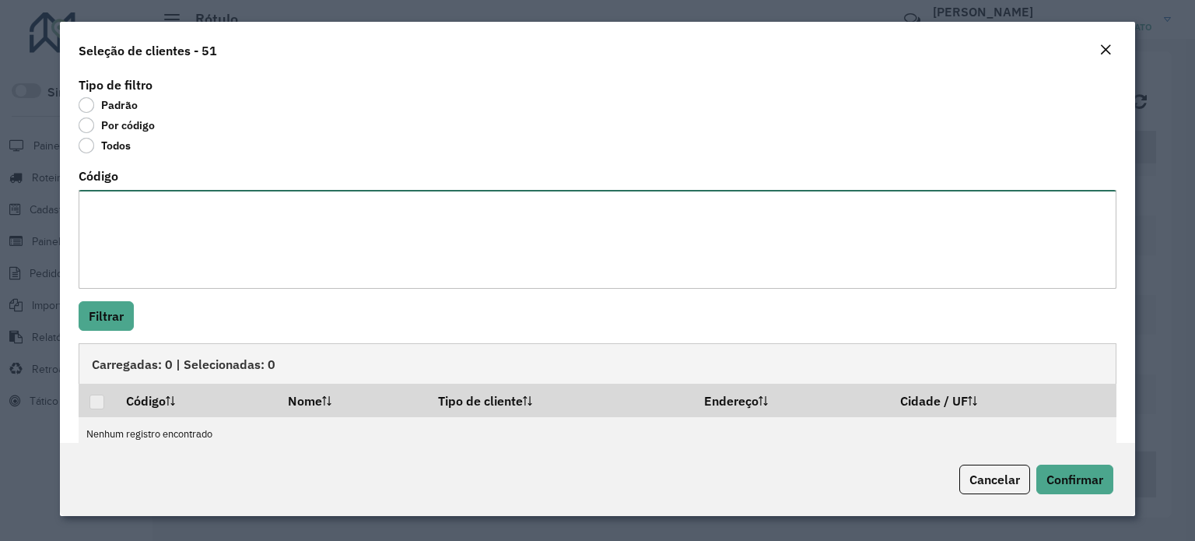
click at [134, 251] on textarea "Código" at bounding box center [598, 239] width 1038 height 99
paste textarea "******** ********"
type textarea "******** ********"
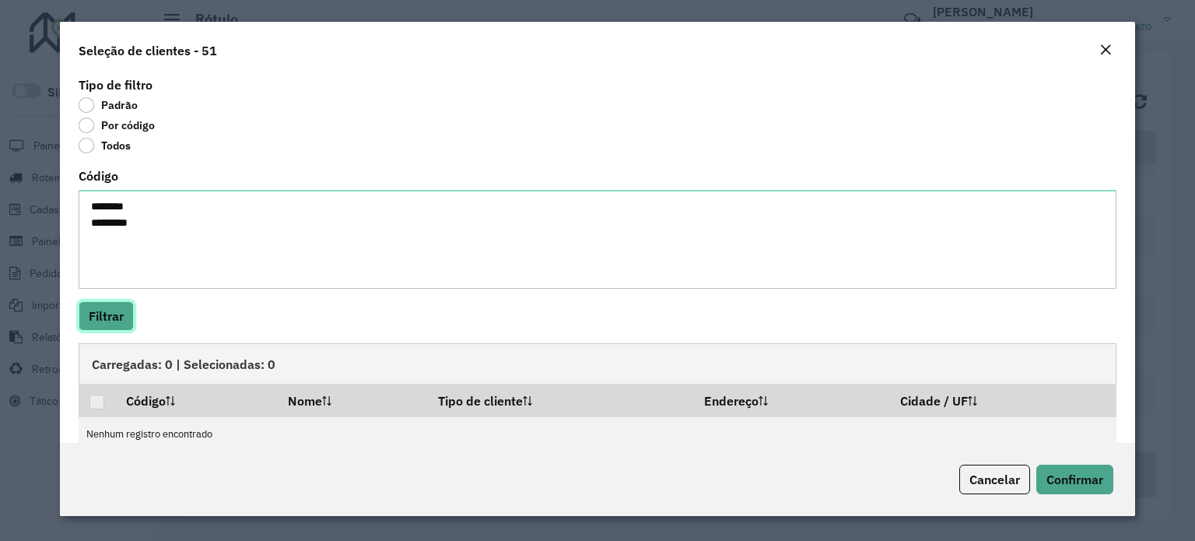
click at [111, 307] on button "Filtrar" at bounding box center [106, 316] width 55 height 30
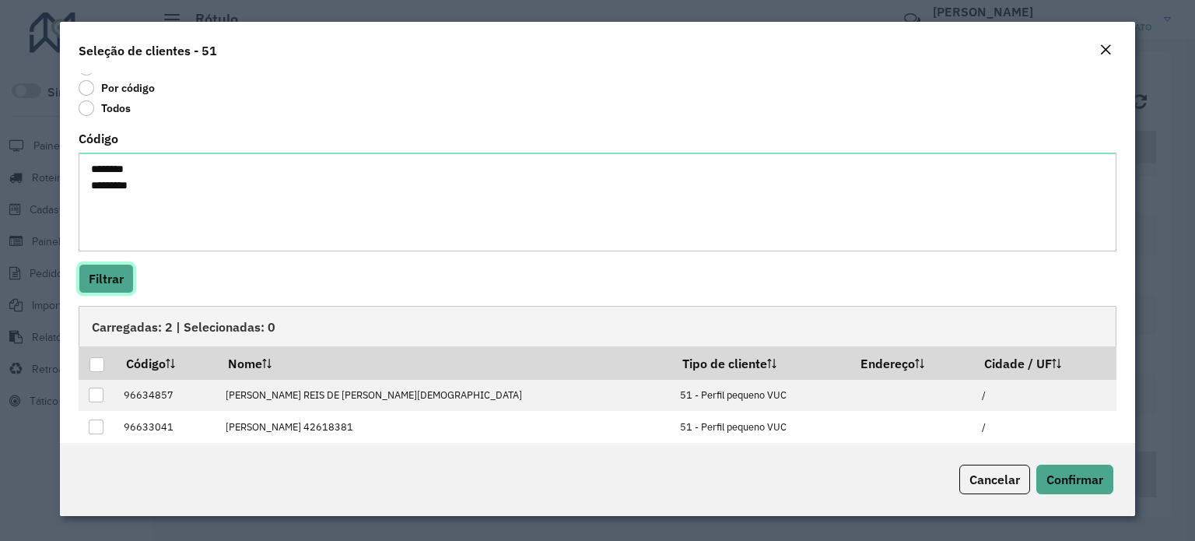
scroll to position [56, 0]
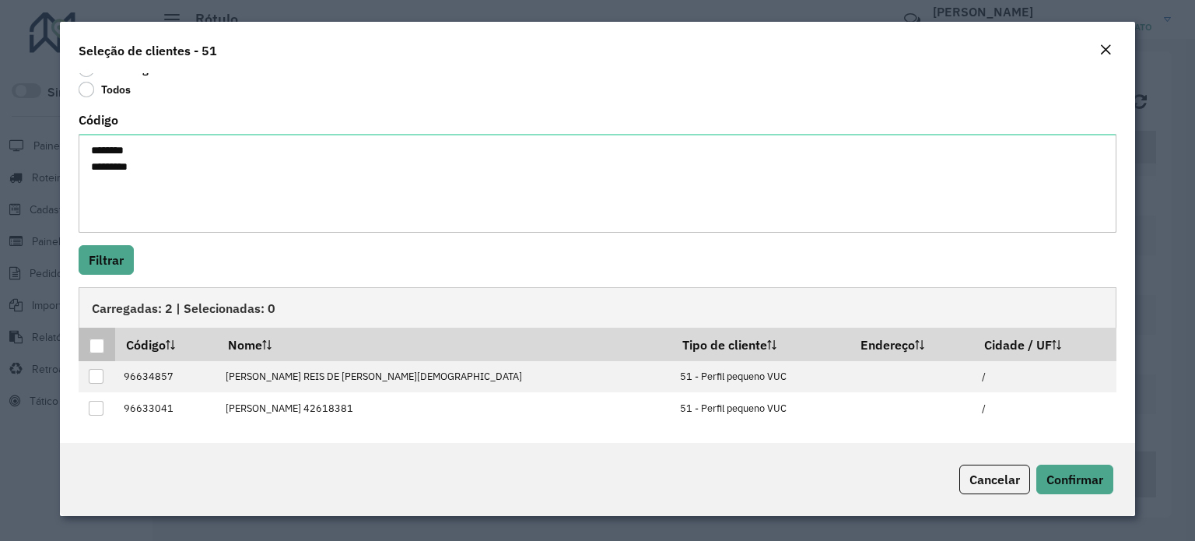
click at [96, 345] on div at bounding box center [96, 345] width 15 height 15
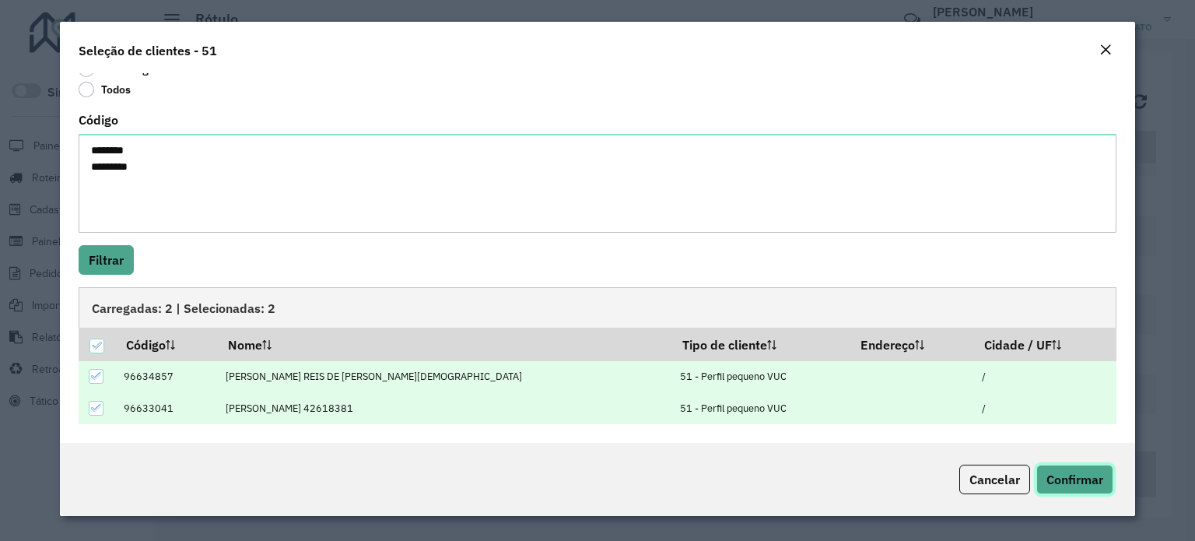
click at [1065, 481] on span "Confirmar" at bounding box center [1074, 479] width 57 height 16
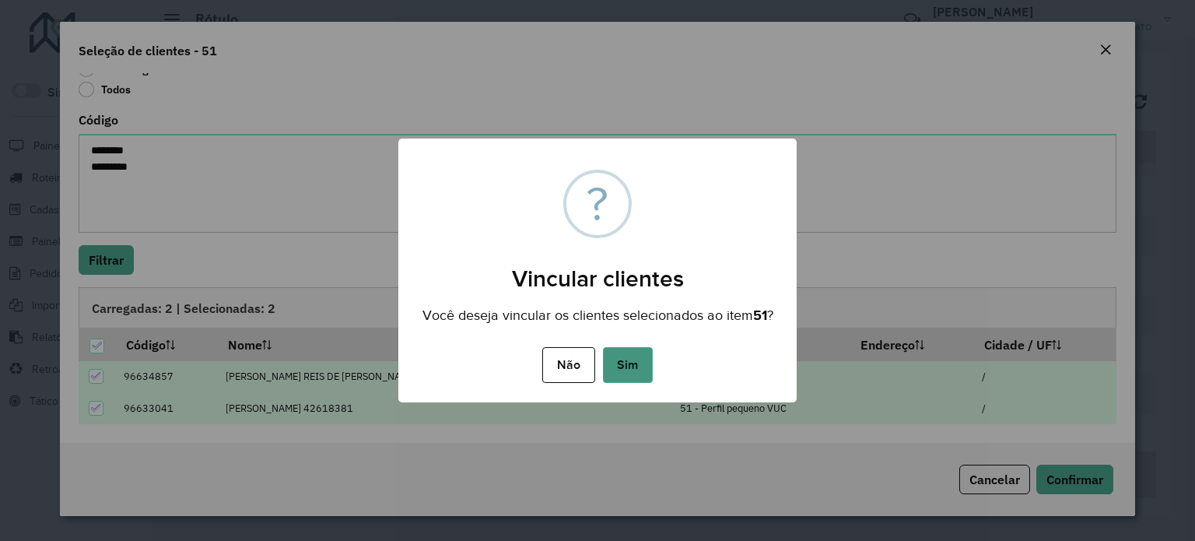
click at [624, 366] on button "Sim" at bounding box center [628, 365] width 50 height 36
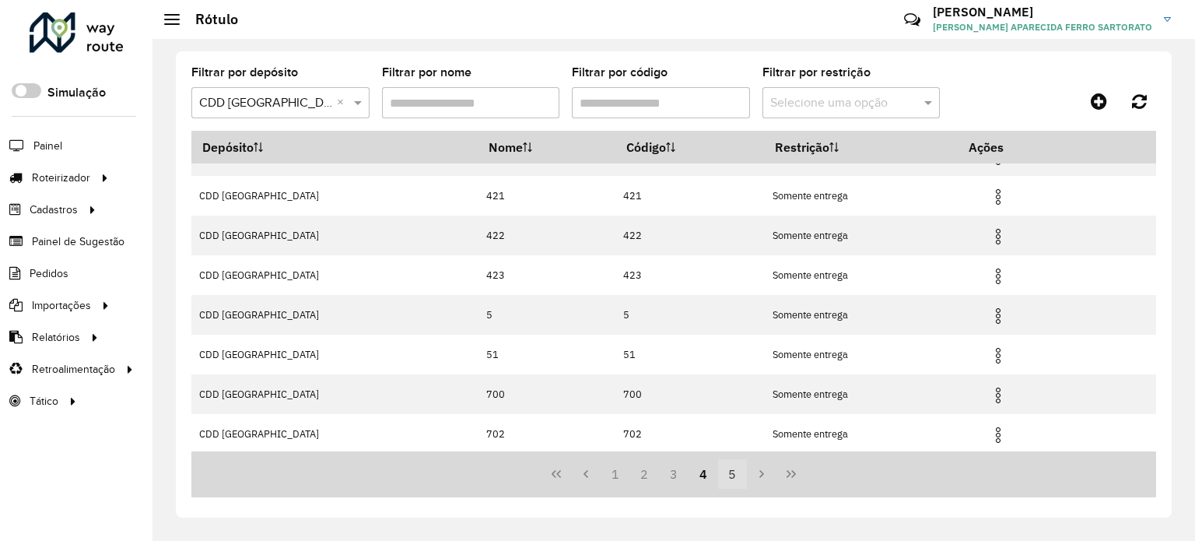
click at [731, 473] on button "5" at bounding box center [733, 474] width 30 height 30
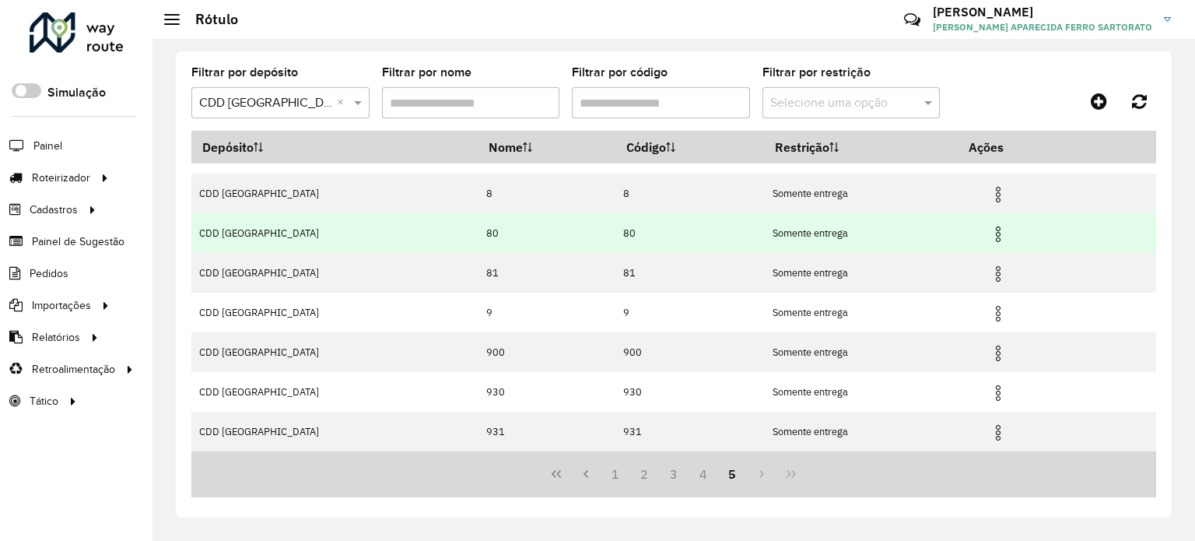
scroll to position [0, 0]
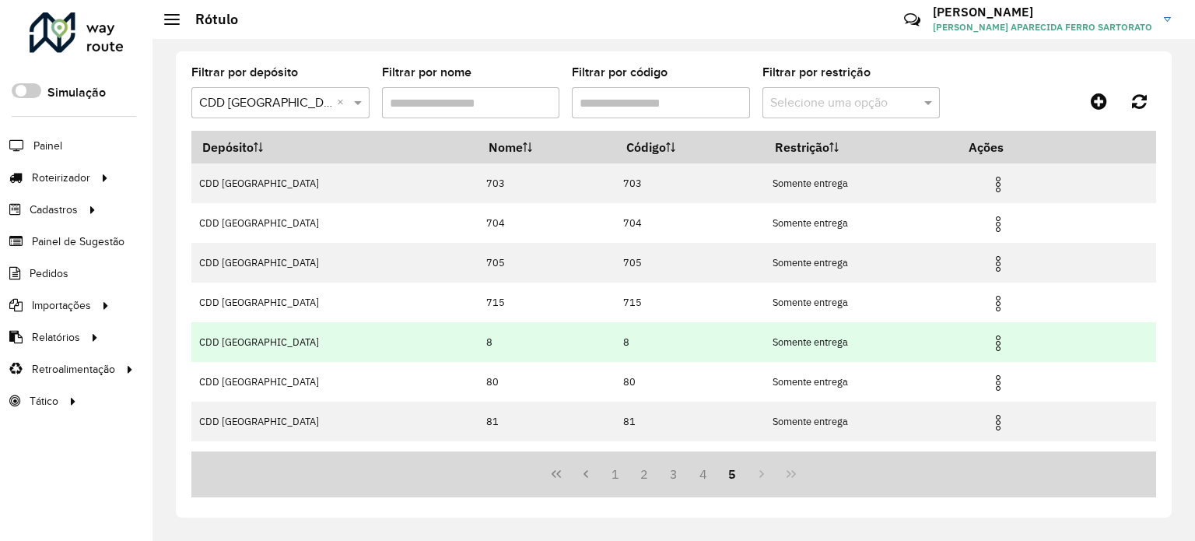
click at [996, 340] on img at bounding box center [998, 343] width 19 height 19
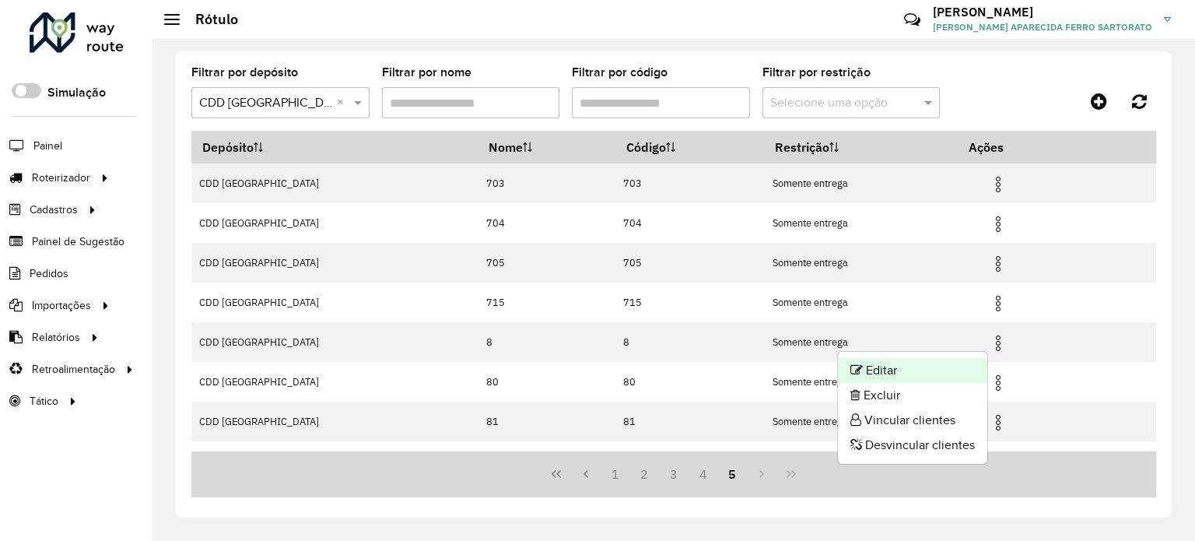
click at [943, 375] on li "Editar" at bounding box center [912, 370] width 149 height 25
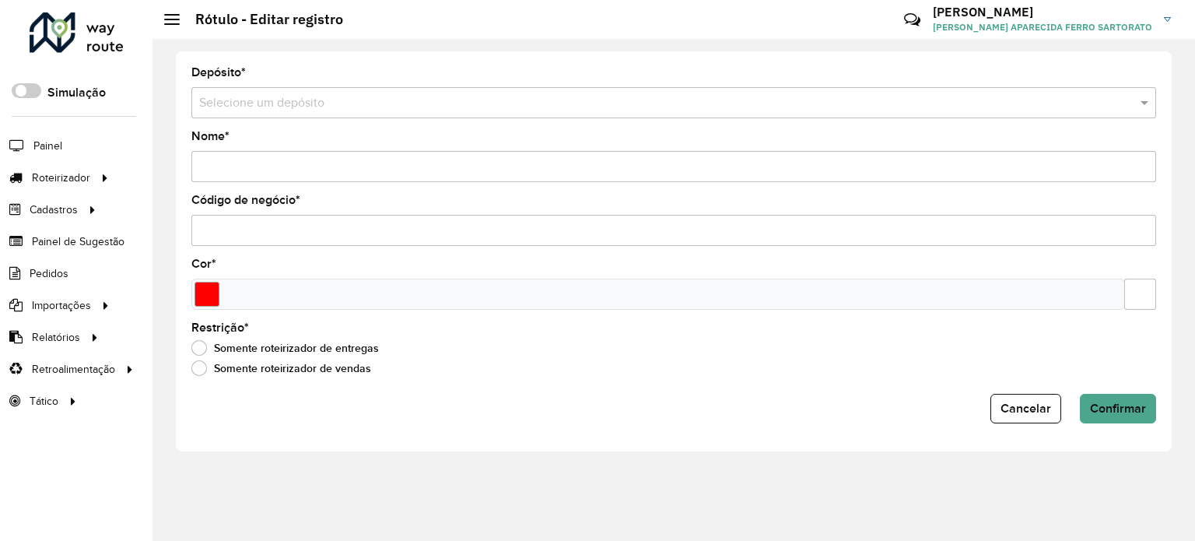
type input "*"
type input "*******"
click at [992, 415] on button "Cancelar" at bounding box center [961, 409] width 71 height 30
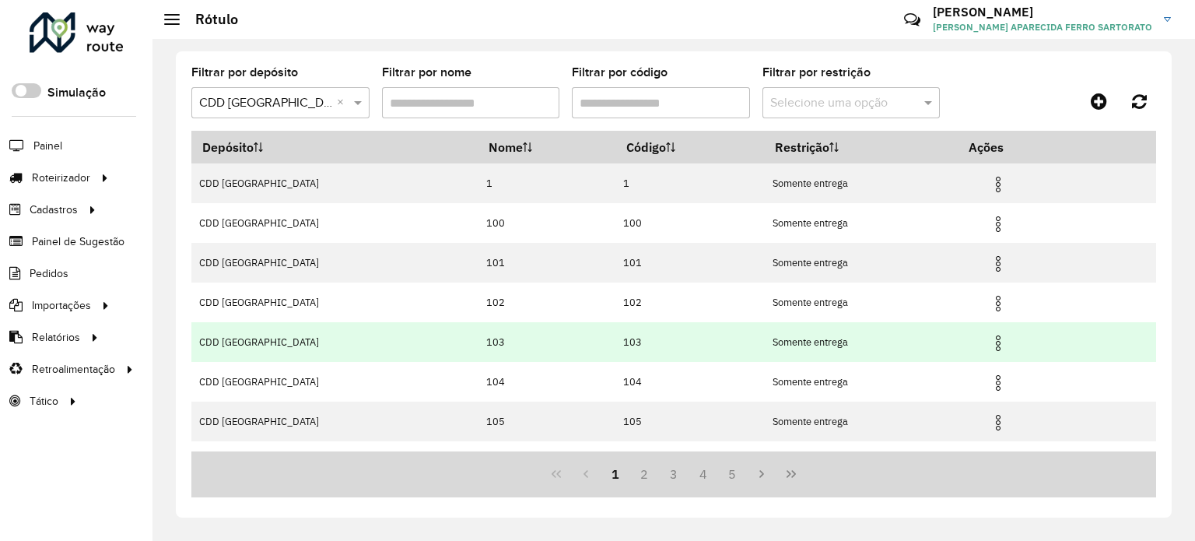
scroll to position [186, 0]
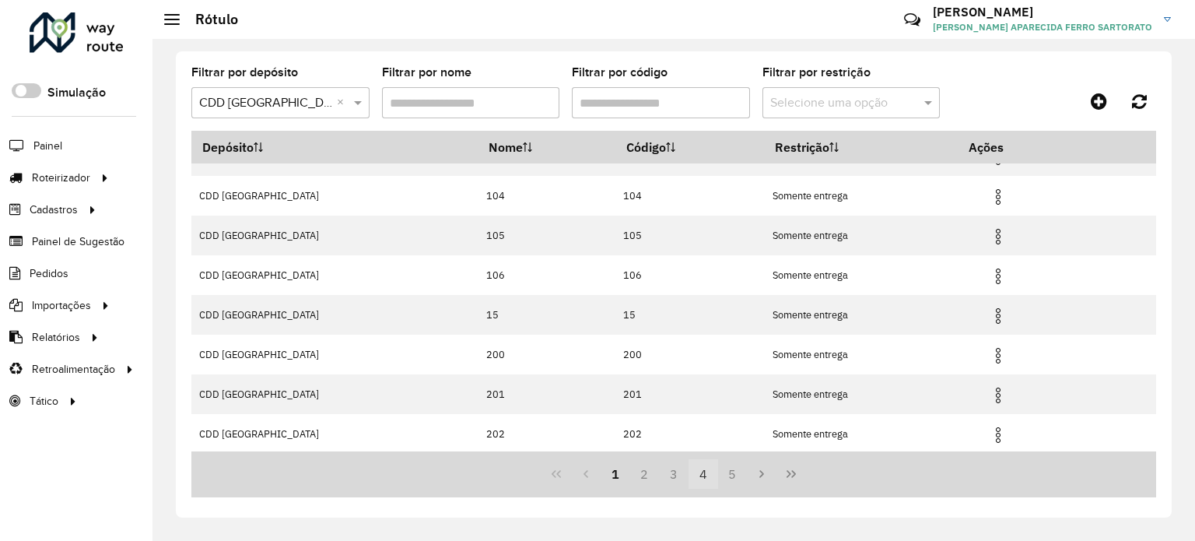
click at [704, 466] on button "4" at bounding box center [703, 474] width 30 height 30
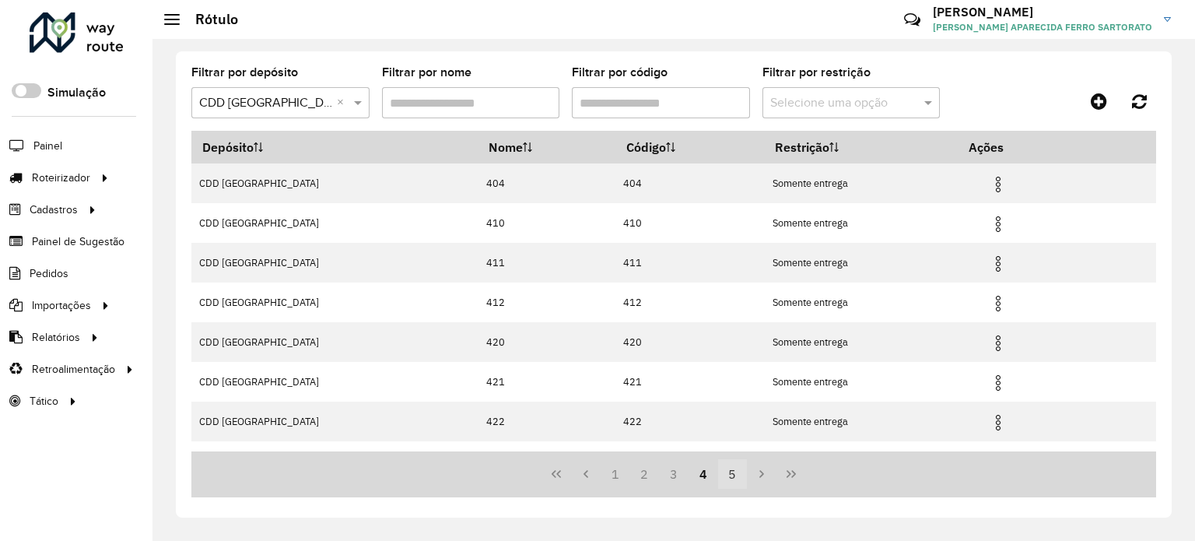
click at [727, 475] on button "5" at bounding box center [733, 474] width 30 height 30
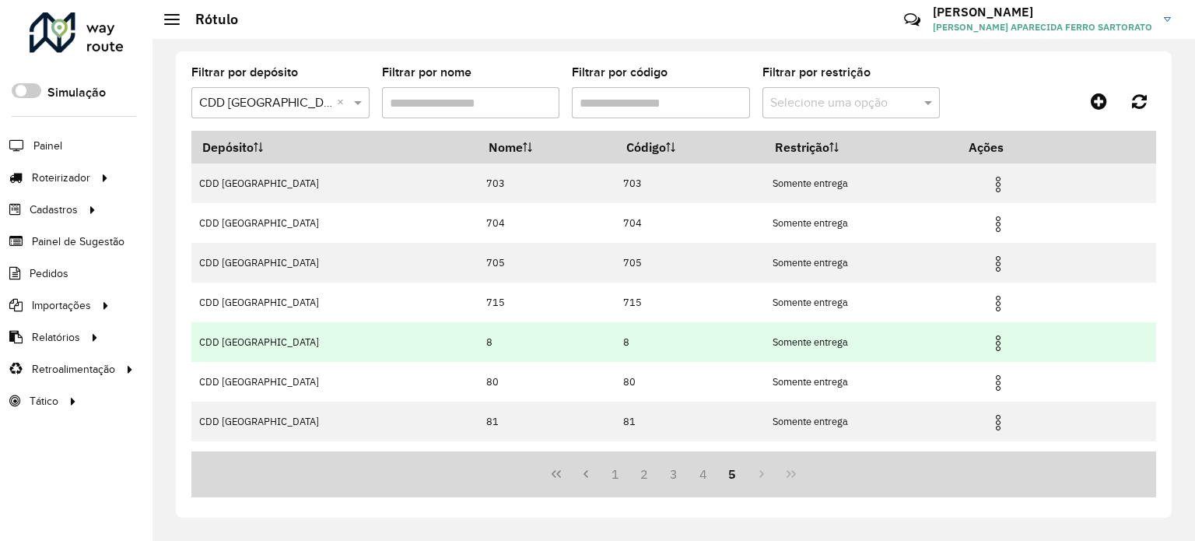
click at [999, 338] on img at bounding box center [998, 343] width 19 height 19
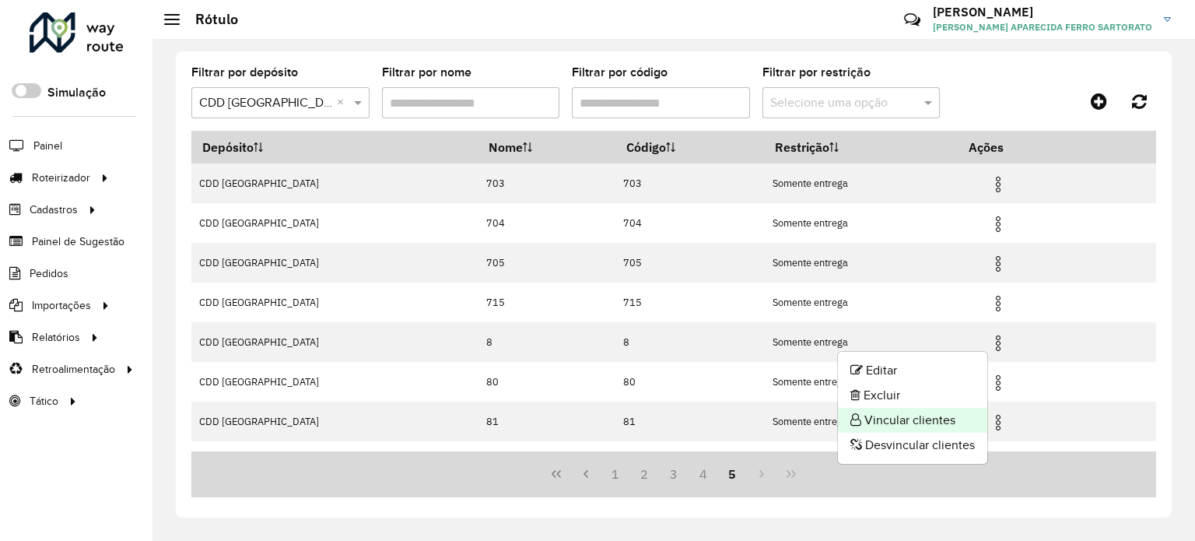
click at [893, 419] on li "Vincular clientes" at bounding box center [912, 420] width 149 height 25
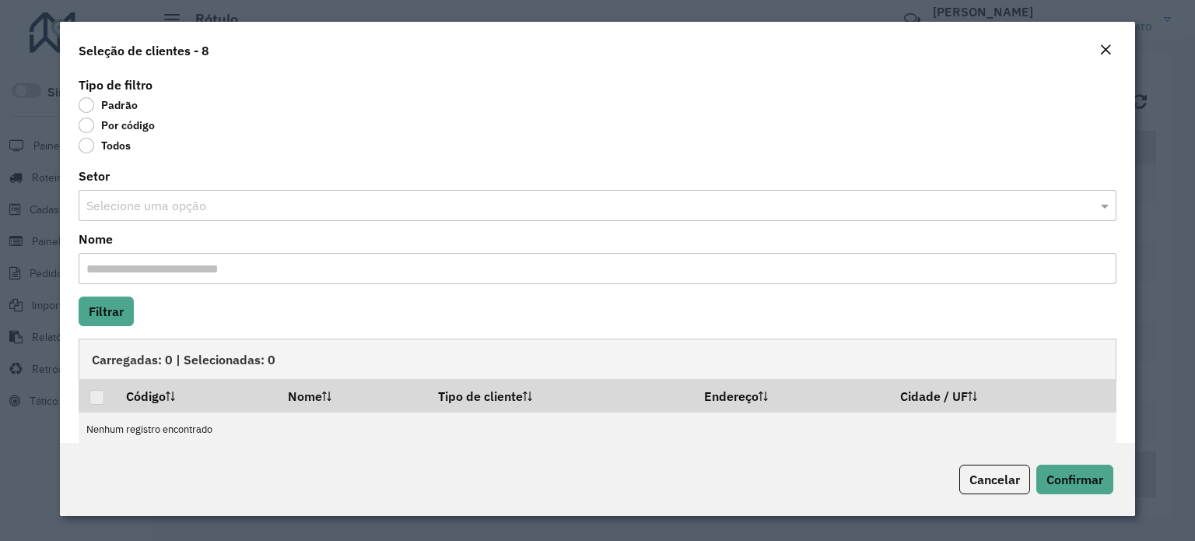
click at [83, 127] on label "Por código" at bounding box center [117, 125] width 76 height 16
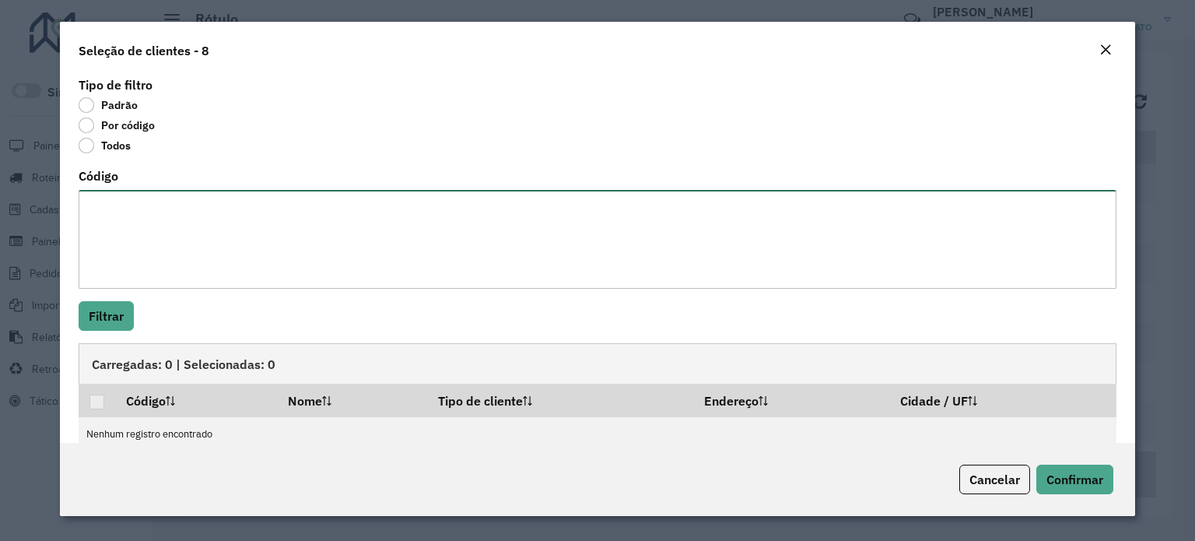
click at [121, 224] on textarea "Código" at bounding box center [598, 239] width 1038 height 99
paste textarea "******** ******** ******** ******** ******** ******** ******** ******** *******…"
type textarea "******** ******** ******** ******** ******** ******** ******** ******** *******…"
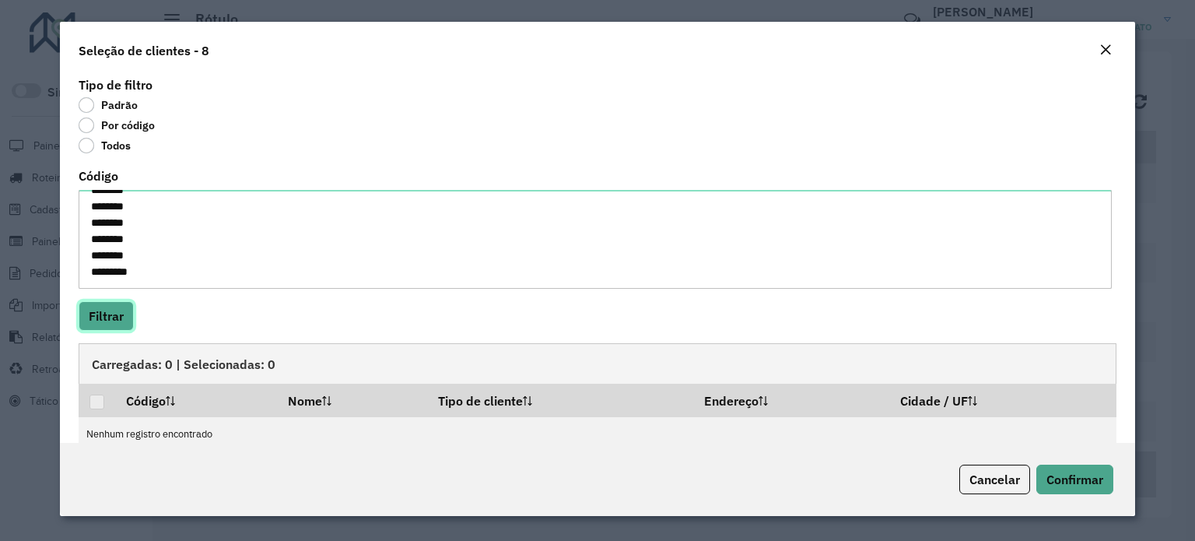
click at [102, 313] on button "Filtrar" at bounding box center [106, 316] width 55 height 30
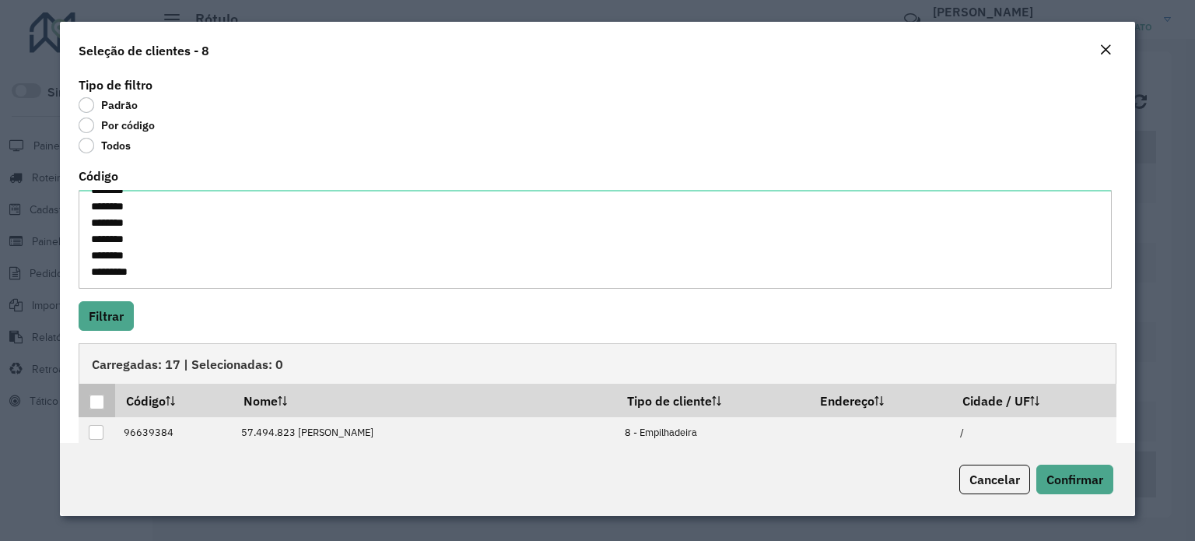
click at [103, 397] on div at bounding box center [96, 401] width 15 height 15
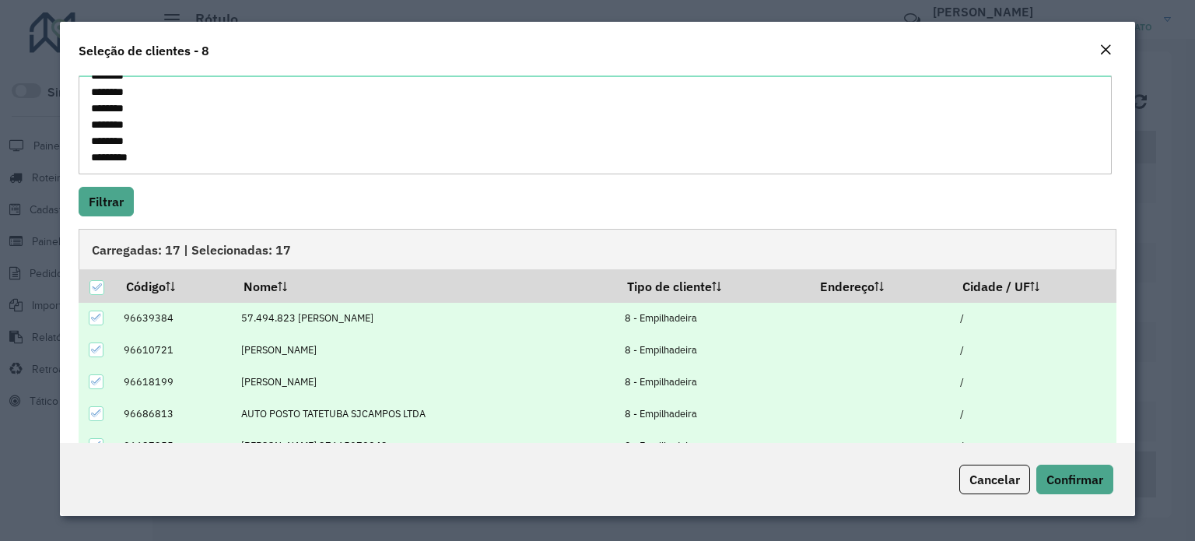
scroll to position [199, 0]
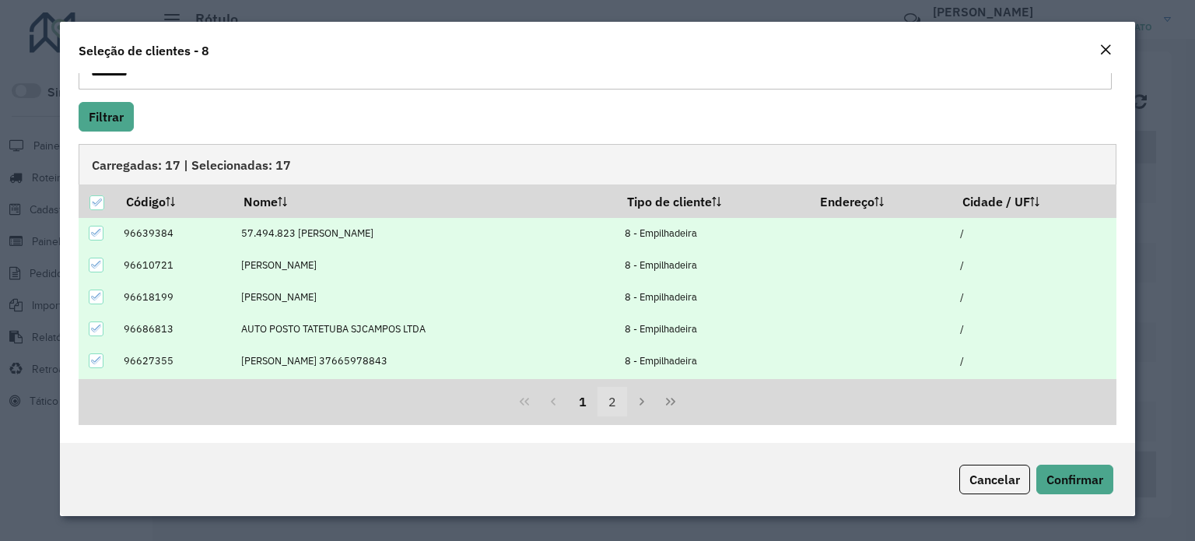
click at [606, 400] on button "2" at bounding box center [612, 402] width 30 height 30
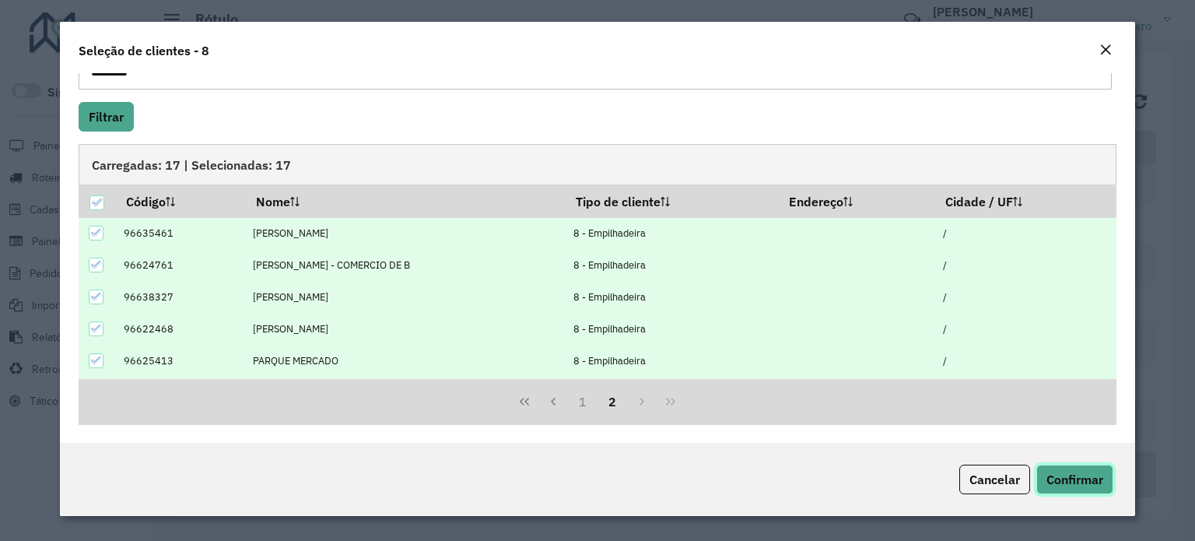
click at [1070, 473] on span "Confirmar" at bounding box center [1074, 479] width 57 height 16
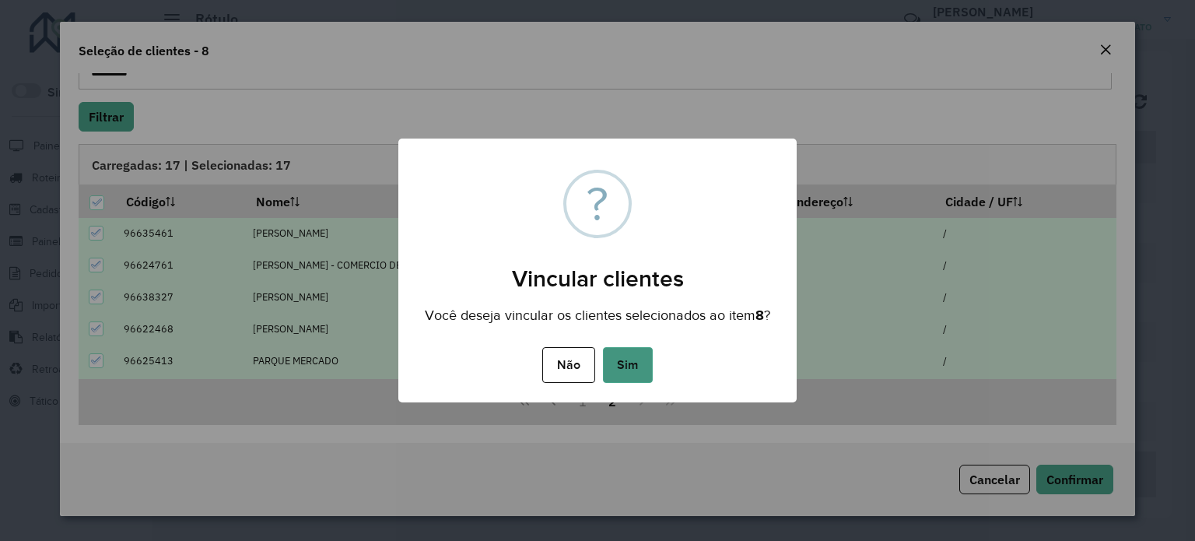
click at [636, 360] on button "Sim" at bounding box center [628, 365] width 50 height 36
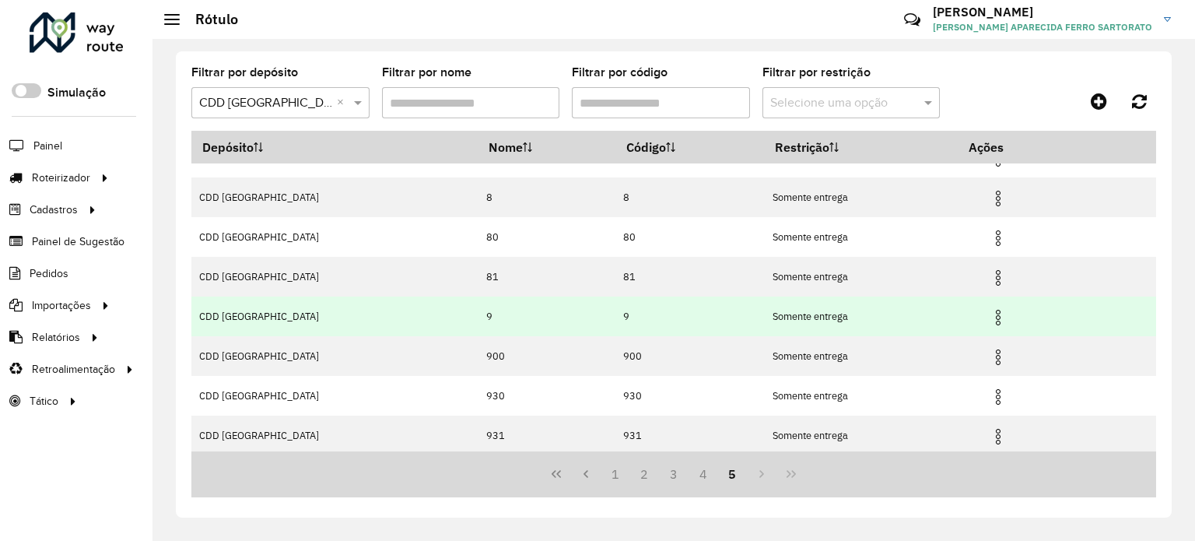
scroll to position [146, 0]
click at [1005, 317] on img at bounding box center [998, 315] width 19 height 19
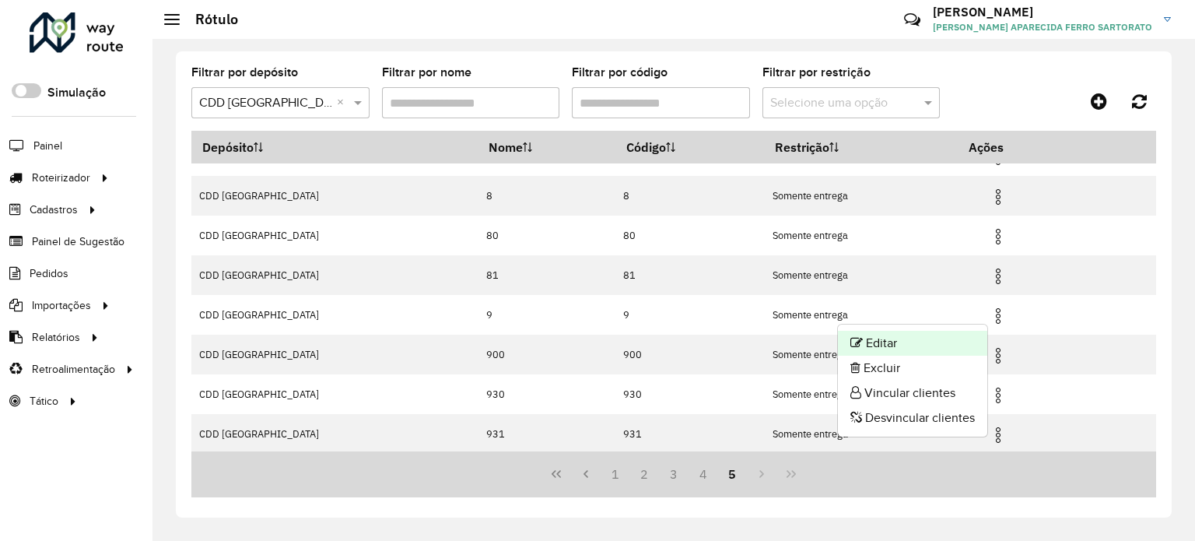
click at [919, 336] on li "Editar" at bounding box center [912, 343] width 149 height 25
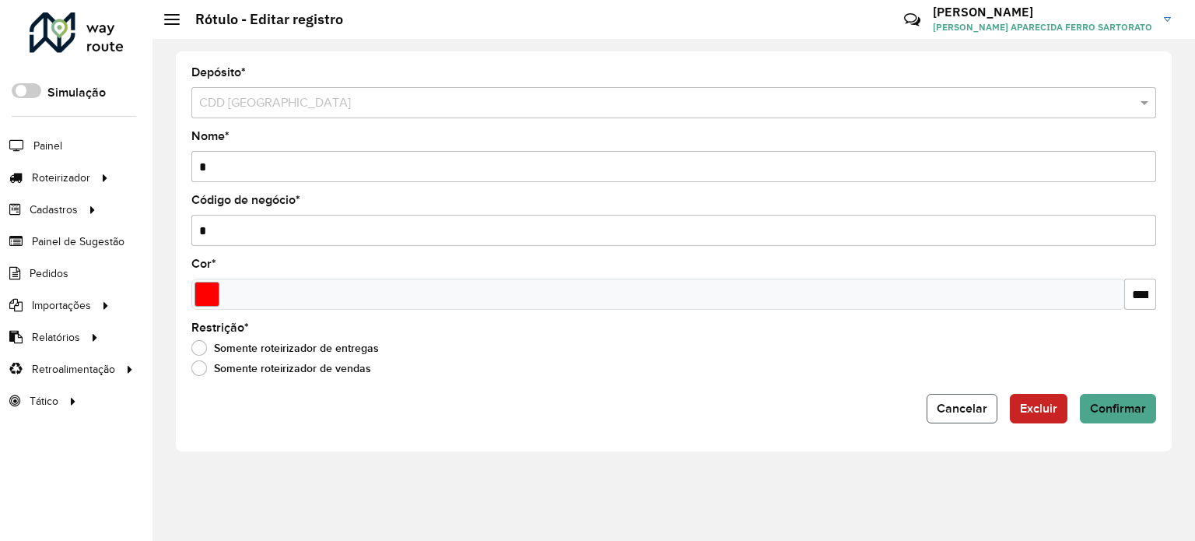
click at [965, 408] on span "Cancelar" at bounding box center [962, 407] width 51 height 13
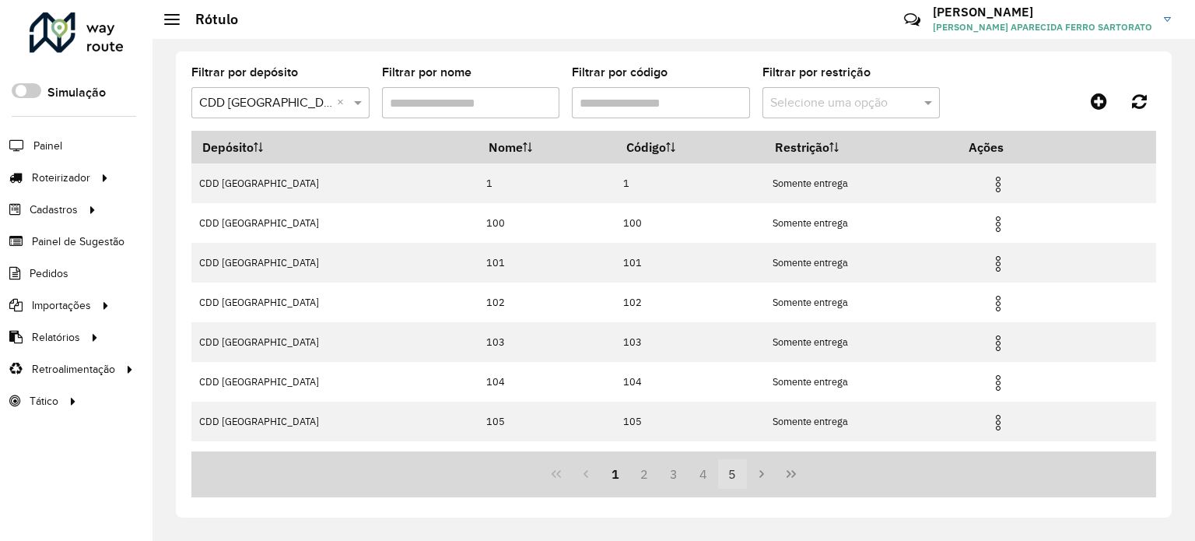
click at [734, 472] on button "5" at bounding box center [733, 474] width 30 height 30
click at [759, 471] on div "1 2 3 4 5" at bounding box center [673, 474] width 965 height 46
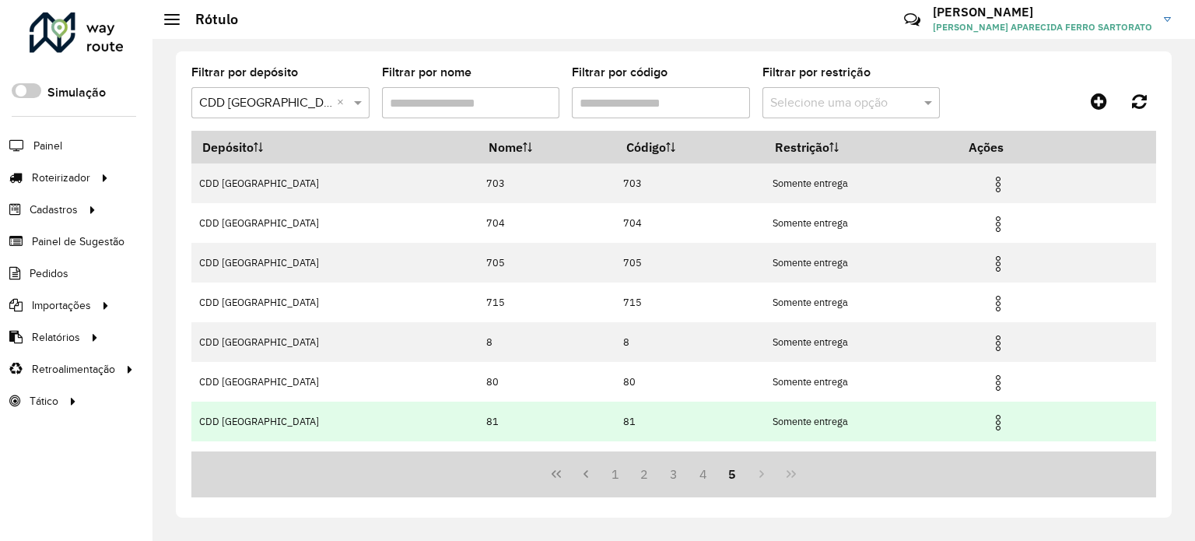
scroll to position [146, 0]
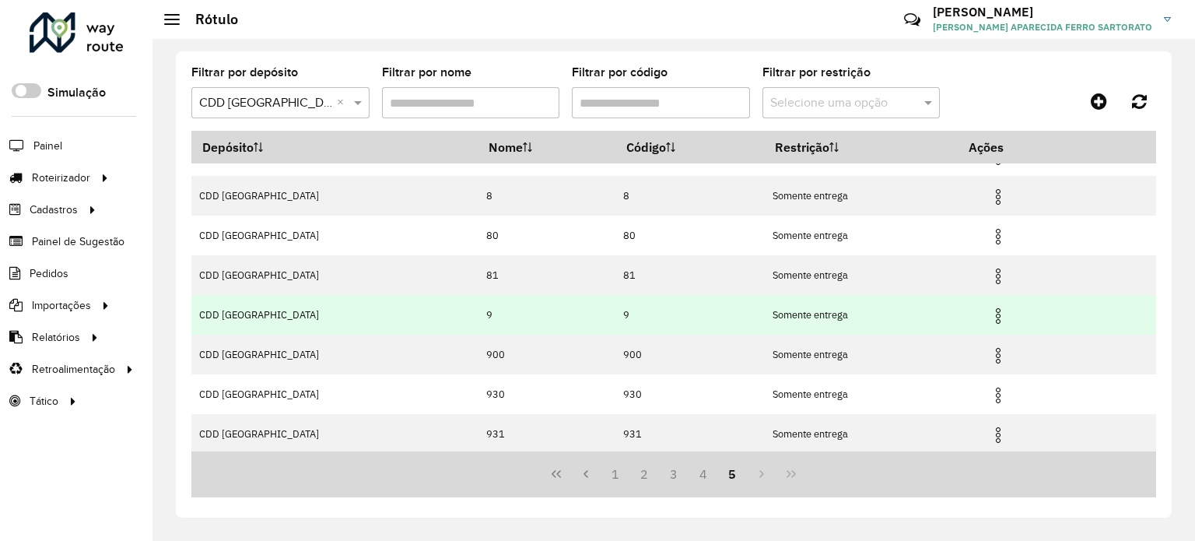
click at [986, 308] on td at bounding box center [1004, 314] width 93 height 39
click at [998, 313] on img at bounding box center [998, 315] width 19 height 19
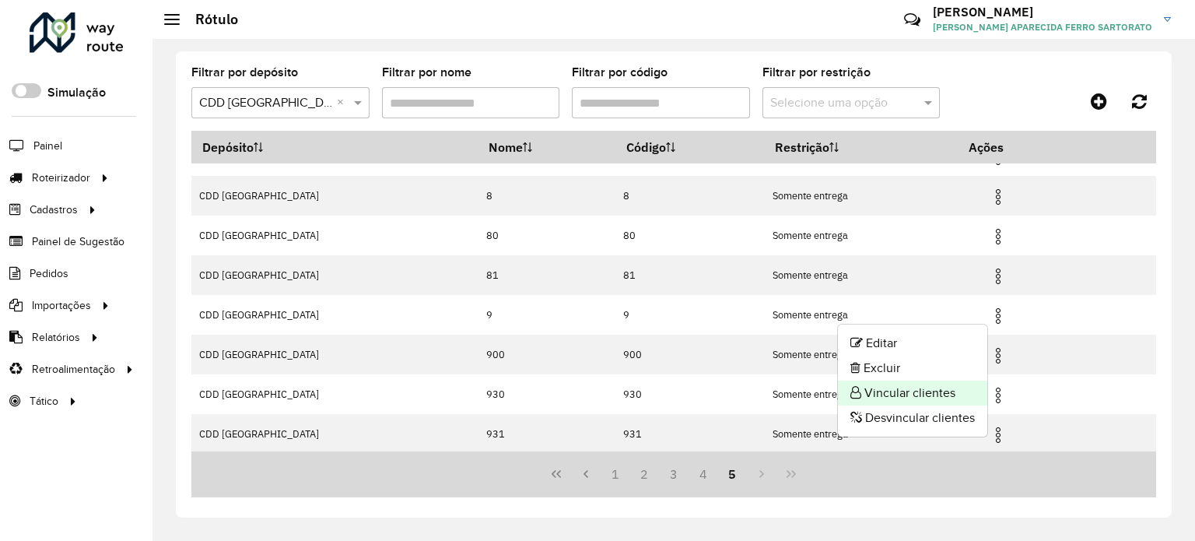
click at [921, 391] on li "Vincular clientes" at bounding box center [912, 392] width 149 height 25
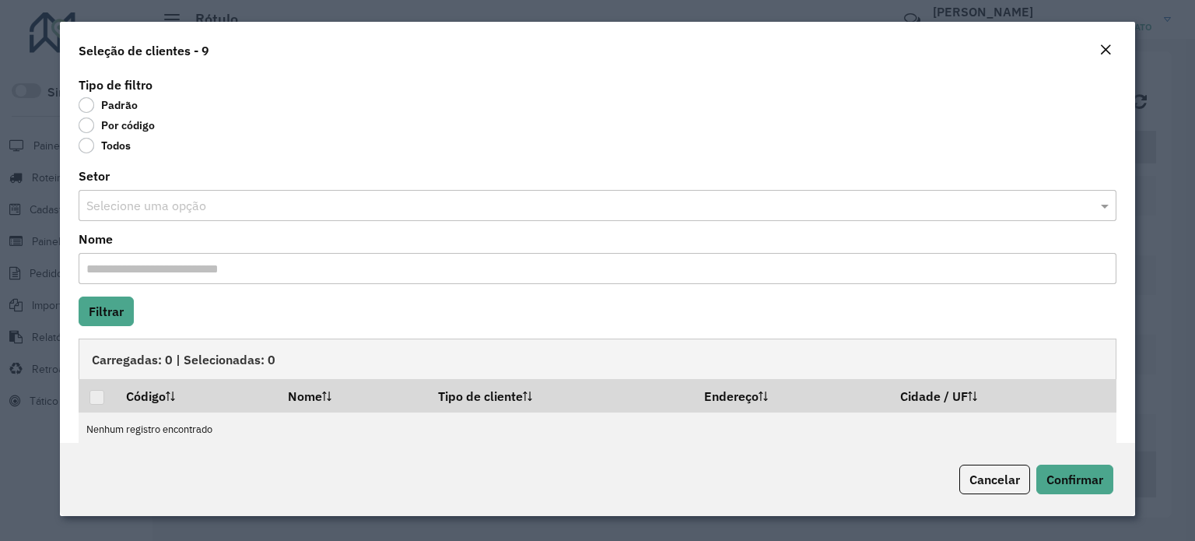
click at [91, 121] on label "Por código" at bounding box center [117, 125] width 76 height 16
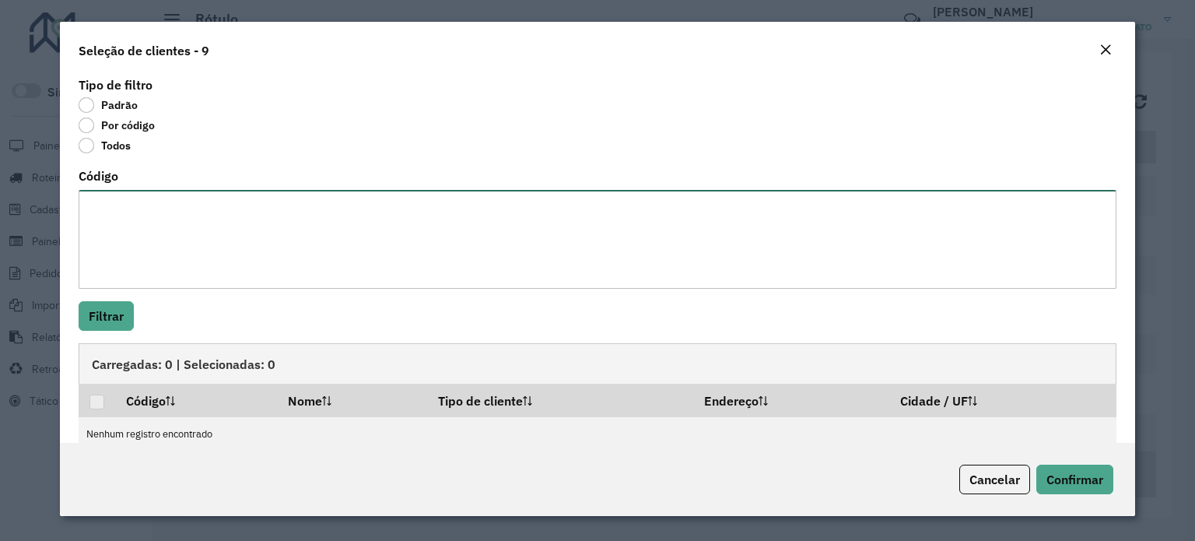
click at [122, 217] on textarea "Código" at bounding box center [598, 239] width 1038 height 99
paste textarea "******** ******** ******** ********"
type textarea "******** ******** ******** ********"
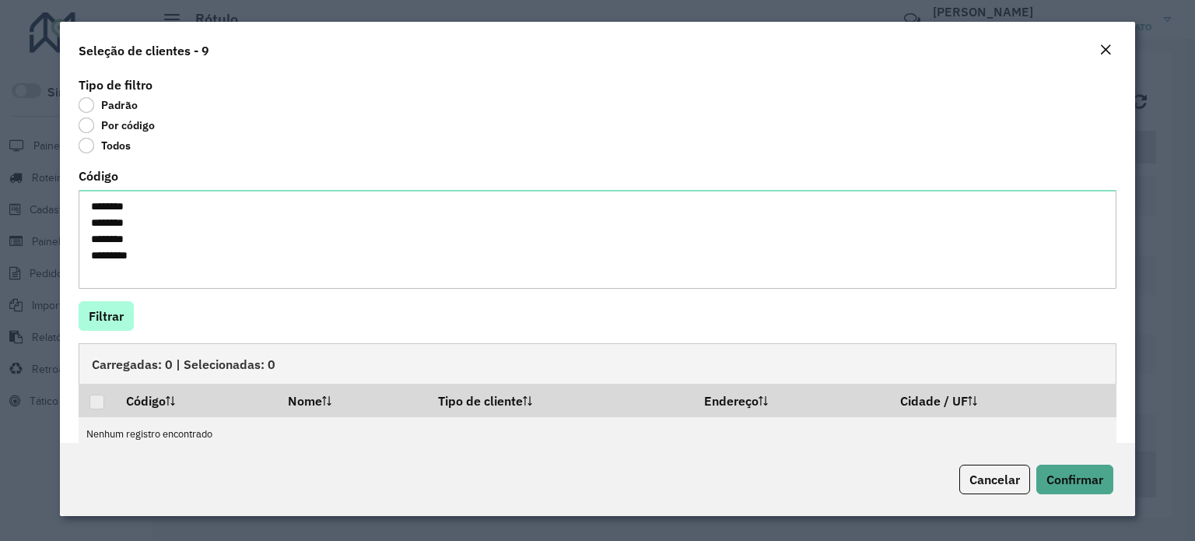
drag, startPoint x: 131, startPoint y: 320, endPoint x: 117, endPoint y: 309, distance: 18.2
click at [118, 310] on hb-field-button "Filtrar" at bounding box center [598, 316] width 1038 height 30
click at [110, 319] on button "Filtrar" at bounding box center [106, 316] width 55 height 30
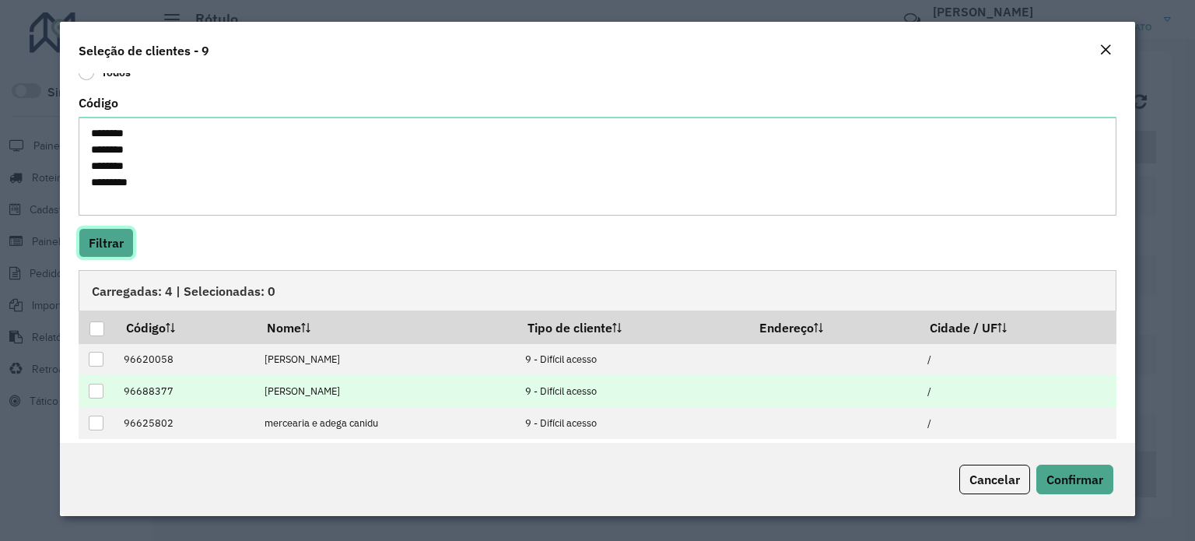
scroll to position [119, 0]
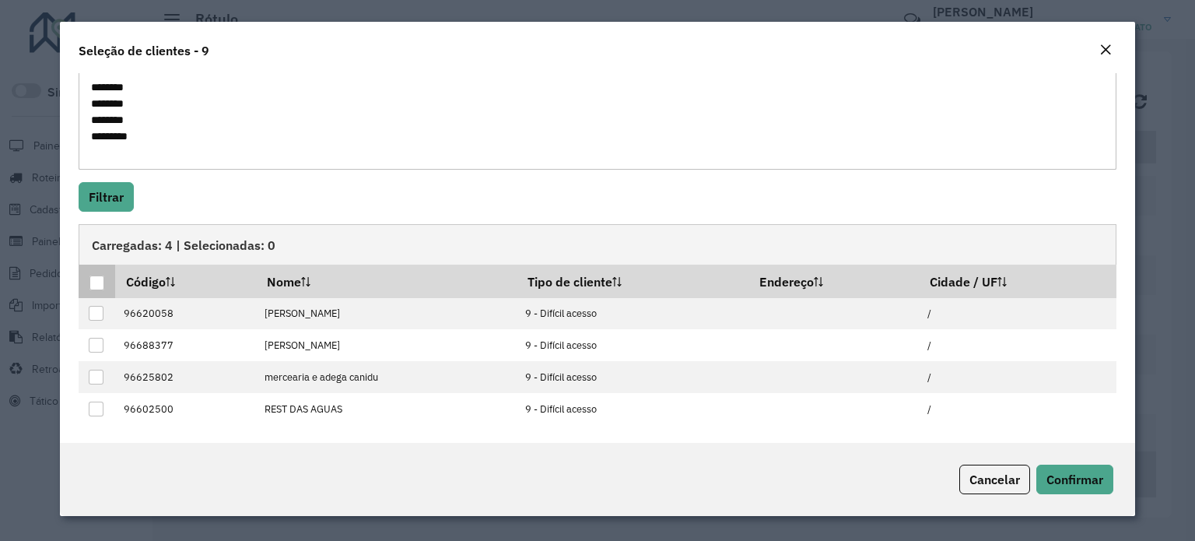
click at [93, 280] on div at bounding box center [96, 282] width 15 height 15
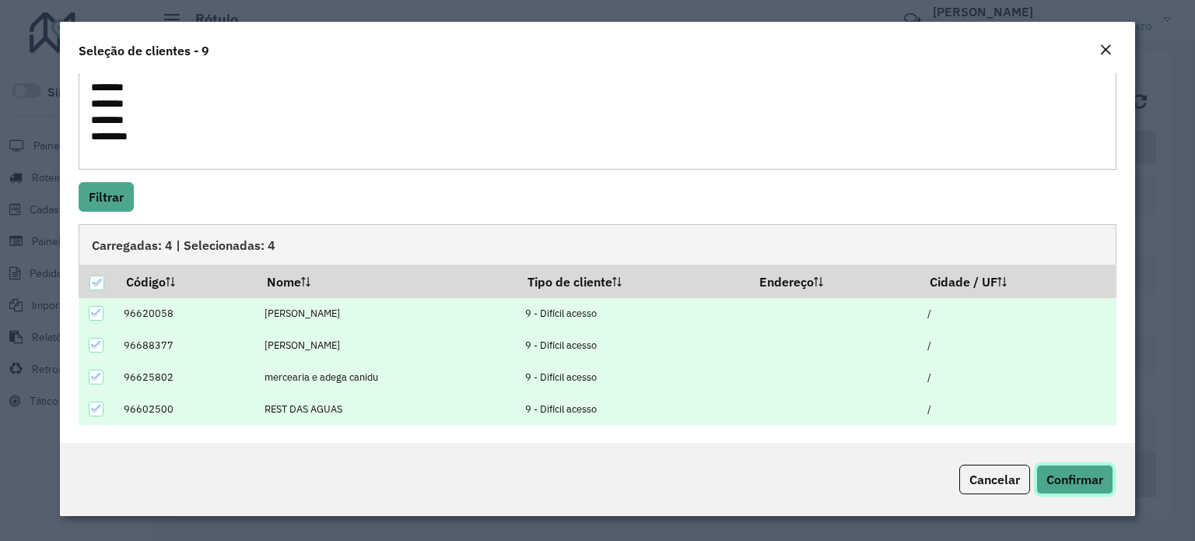
click at [1073, 488] on button "Confirmar" at bounding box center [1074, 479] width 77 height 30
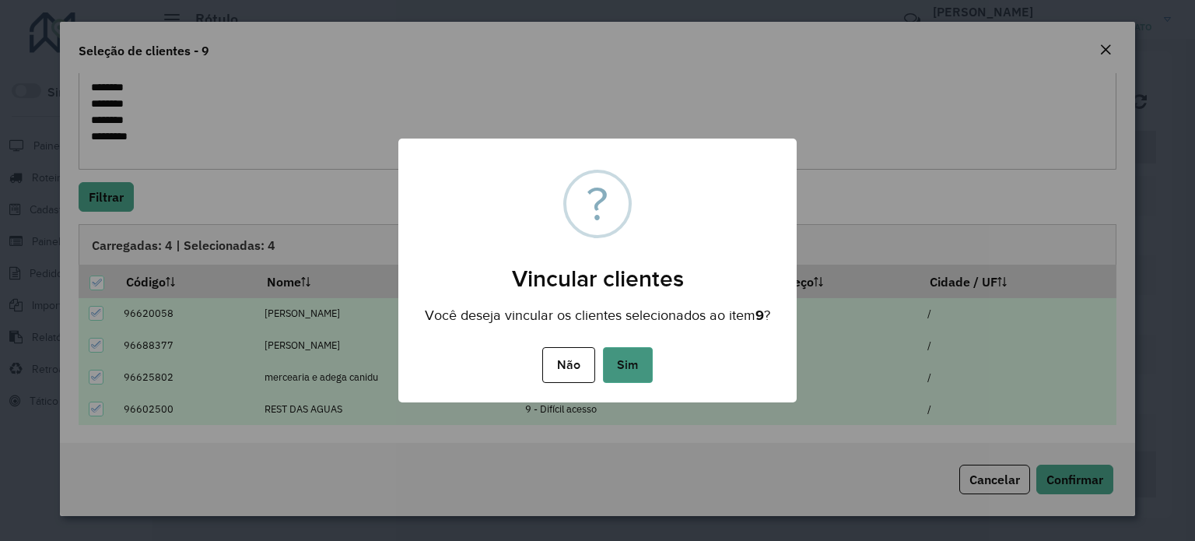
click at [629, 362] on button "Sim" at bounding box center [628, 365] width 50 height 36
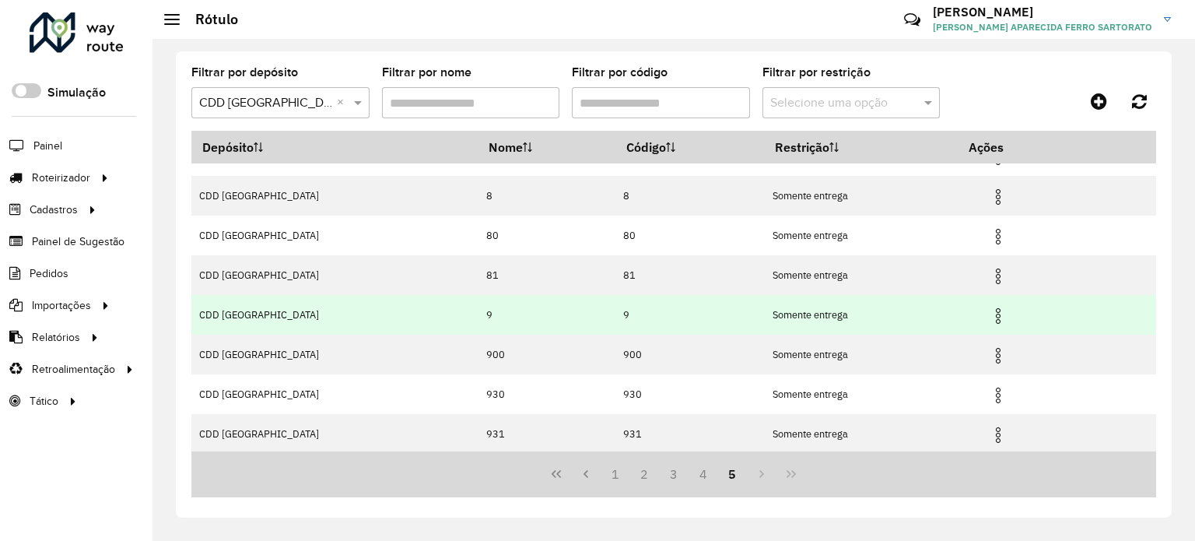
scroll to position [0, 0]
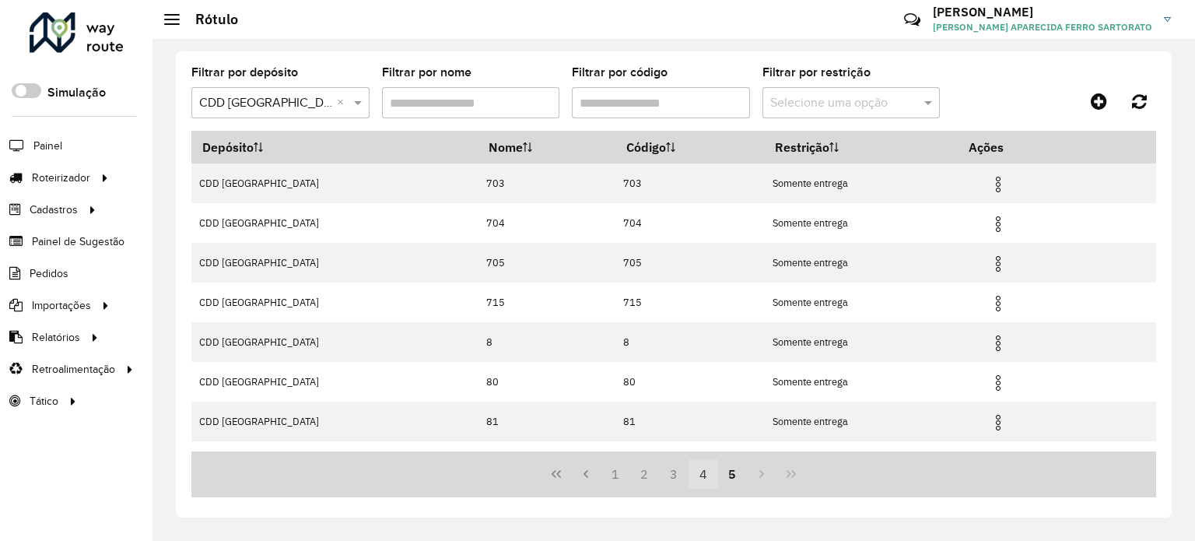
click at [700, 471] on button "4" at bounding box center [703, 474] width 30 height 30
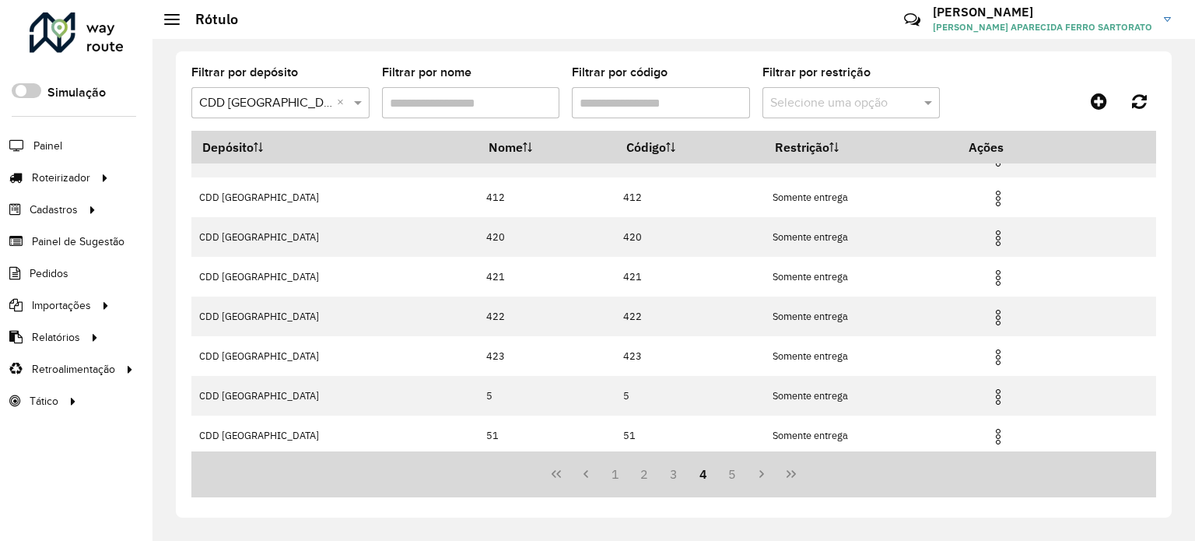
scroll to position [186, 0]
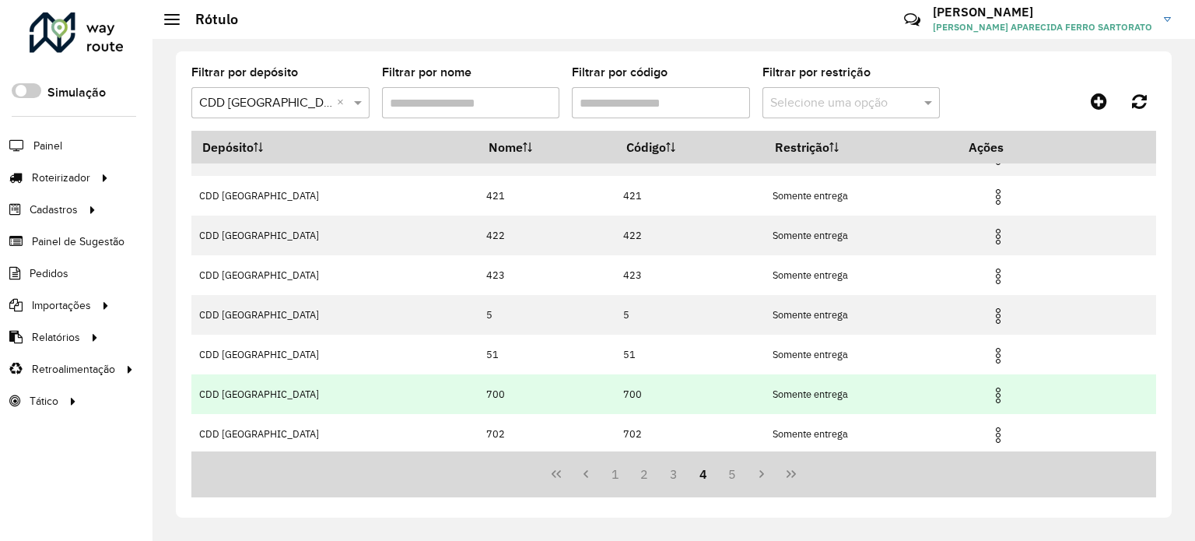
click at [996, 390] on img at bounding box center [998, 395] width 19 height 19
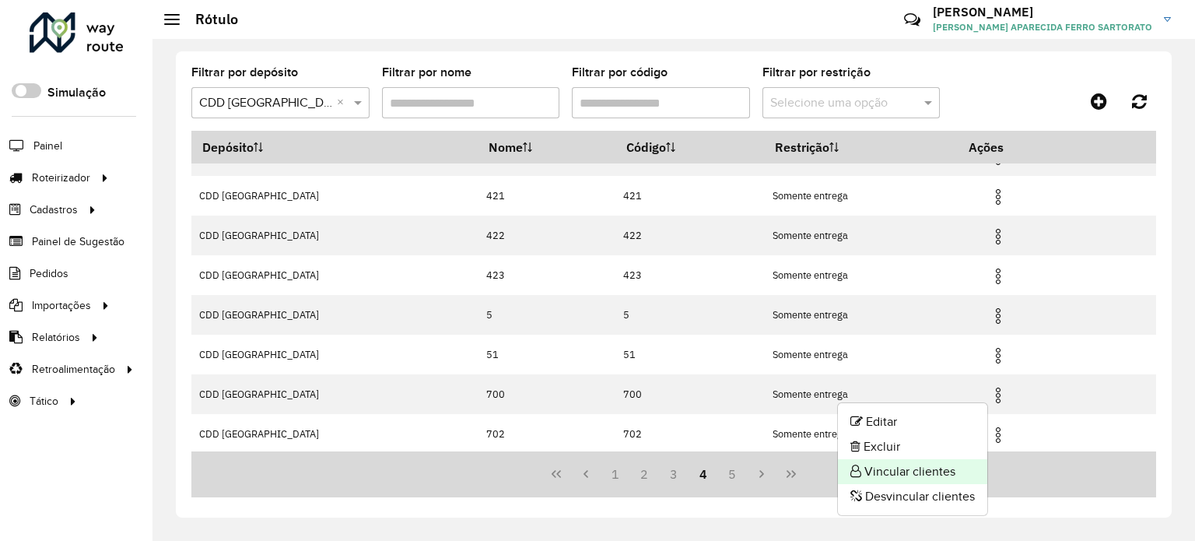
click at [897, 469] on li "Vincular clientes" at bounding box center [912, 471] width 149 height 25
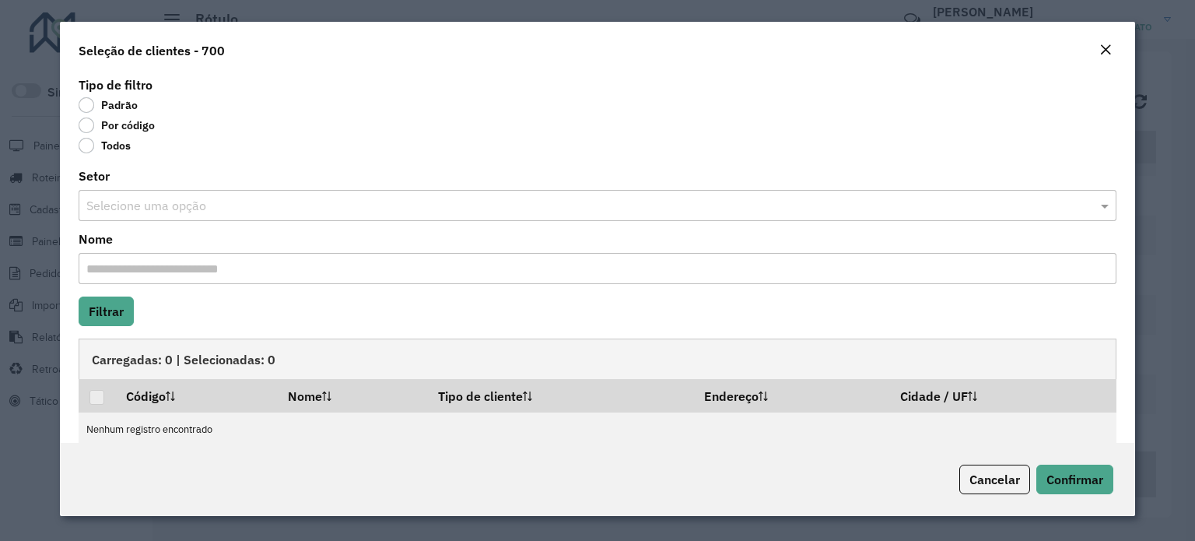
drag, startPoint x: 93, startPoint y: 124, endPoint x: 112, endPoint y: 155, distance: 36.3
click at [93, 124] on label "Por código" at bounding box center [117, 125] width 76 height 16
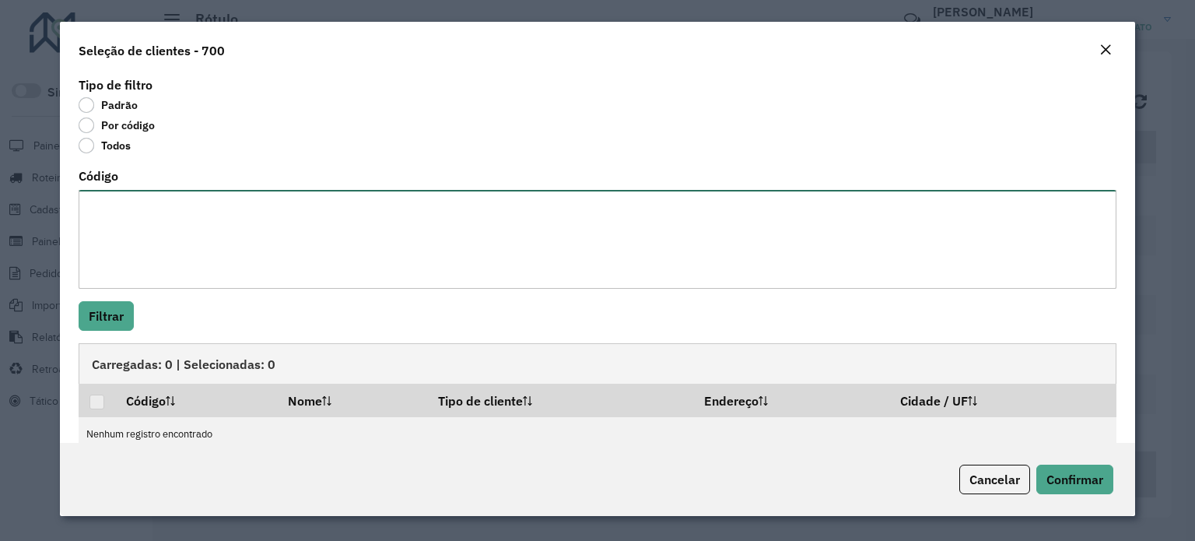
click at [118, 219] on textarea "Código" at bounding box center [598, 239] width 1038 height 99
paste textarea "******** ******** ******** ******** ******** ******** ******** ******** *******…"
type textarea "******** ******** ******** ******** ******** ******** ******** ******** *******…"
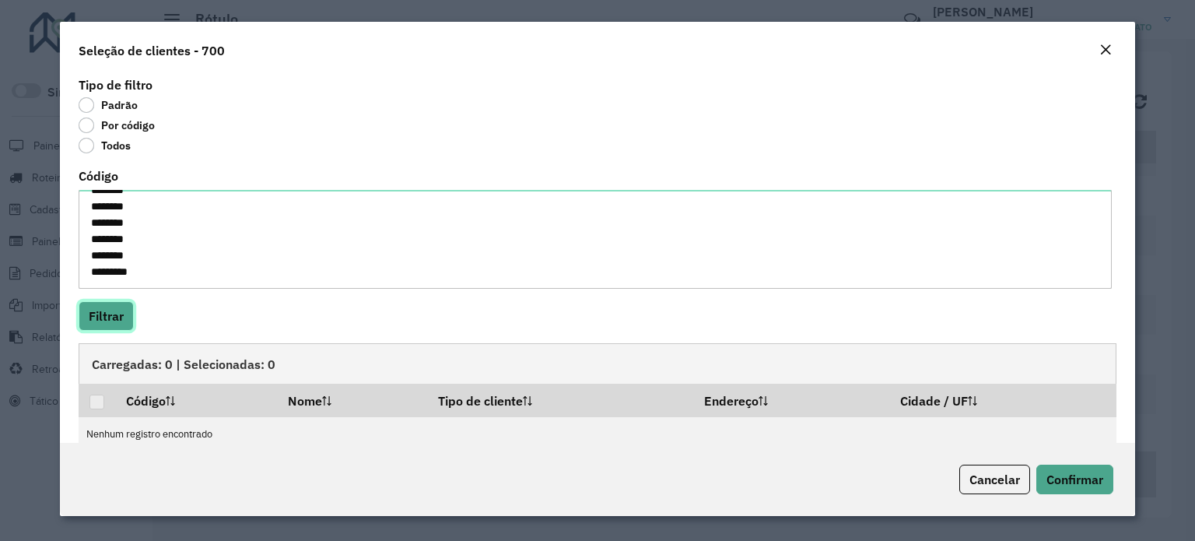
click at [114, 310] on button "Filtrar" at bounding box center [106, 316] width 55 height 30
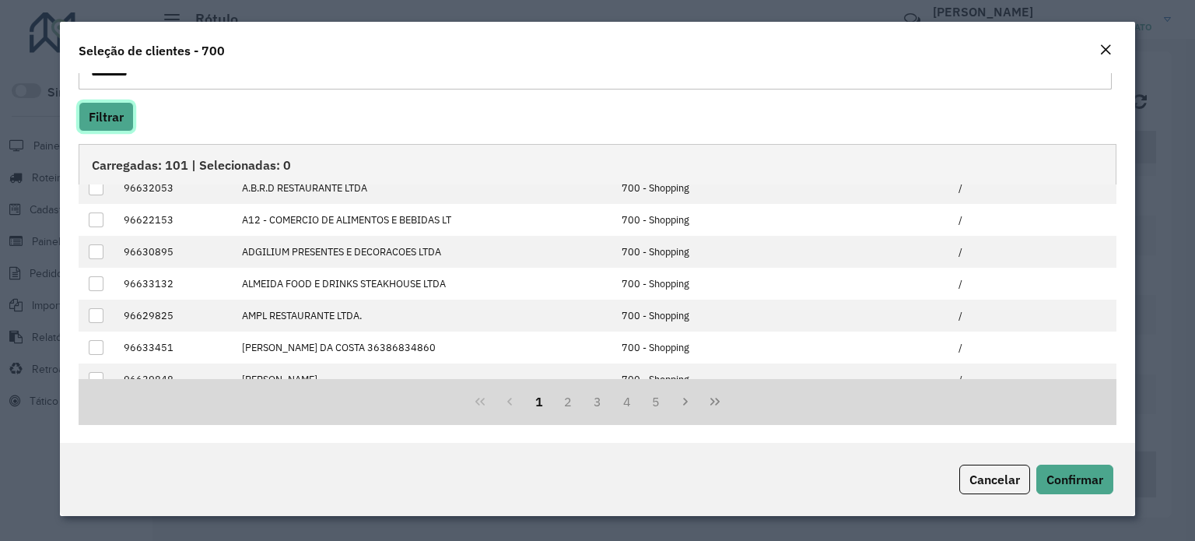
scroll to position [156, 0]
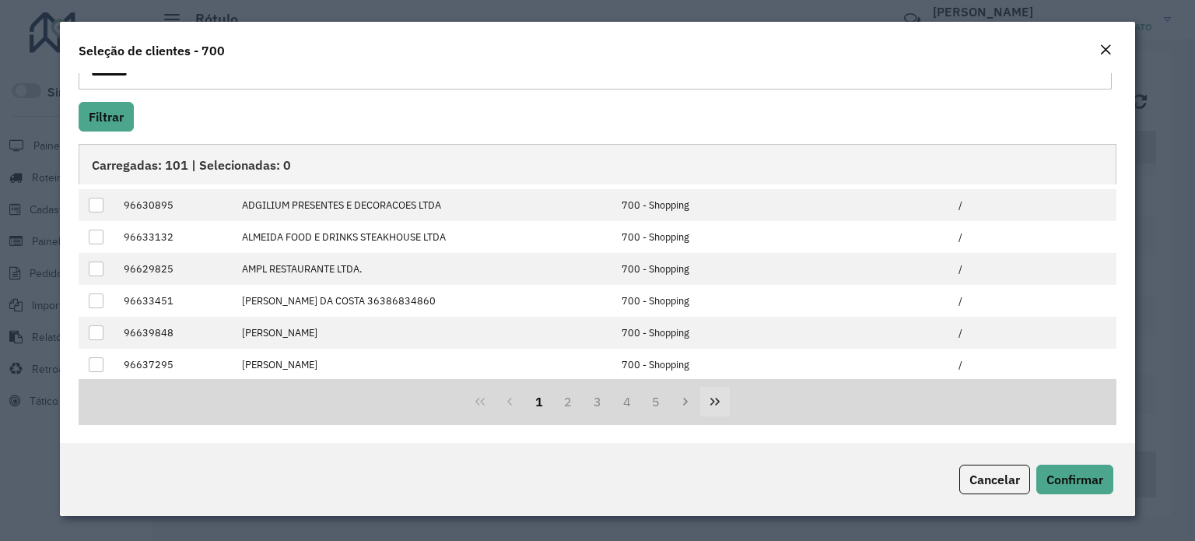
click at [709, 401] on icon "Last Page" at bounding box center [715, 401] width 12 height 12
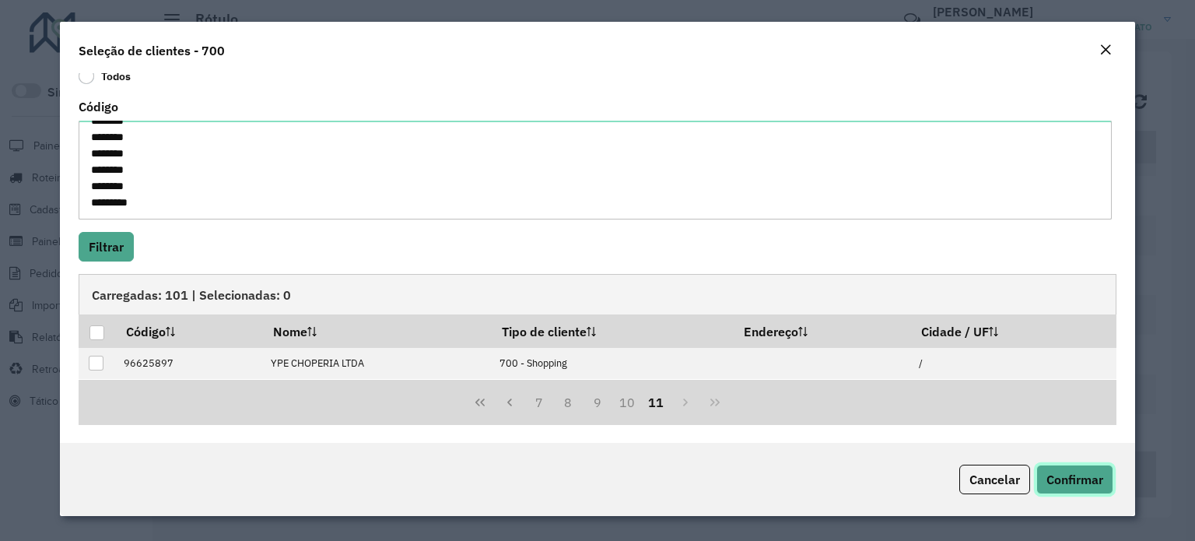
click at [1083, 472] on span "Confirmar" at bounding box center [1074, 479] width 57 height 16
click at [95, 332] on div at bounding box center [96, 332] width 15 height 15
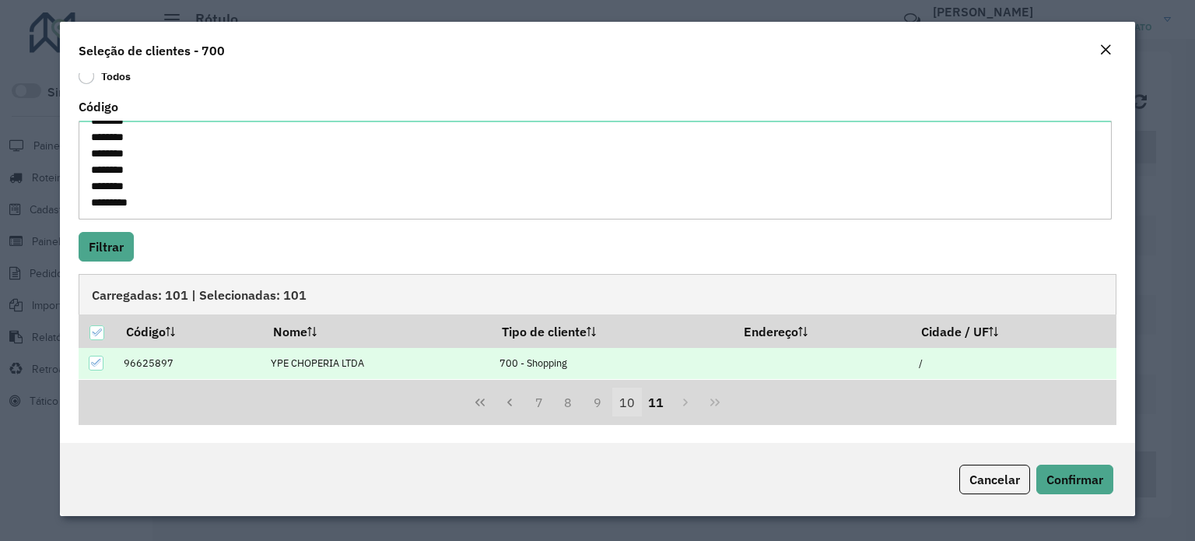
click at [622, 397] on button "10" at bounding box center [627, 402] width 30 height 30
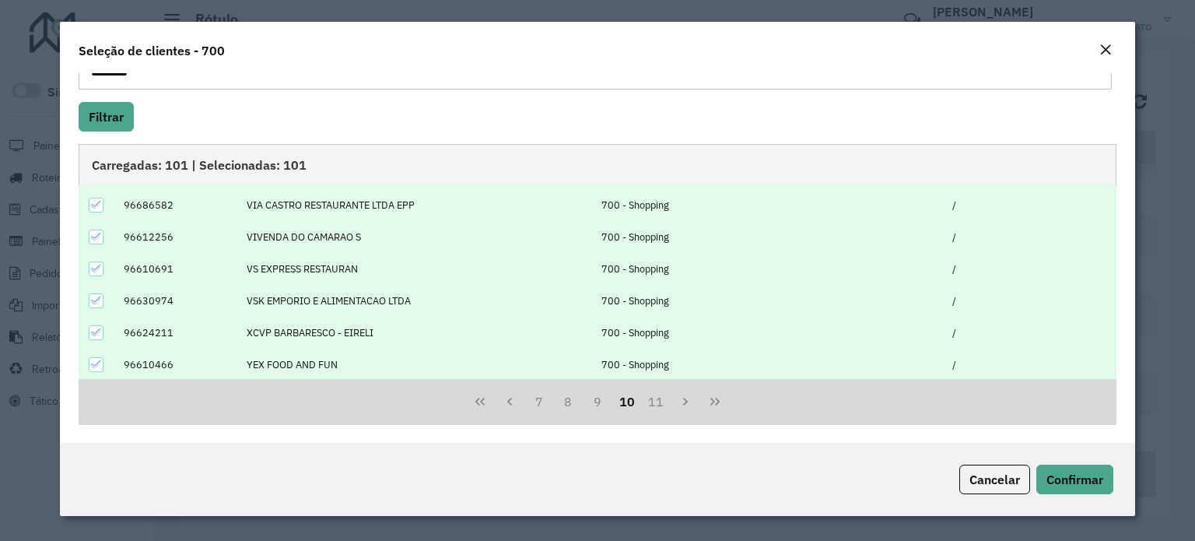
scroll to position [199, 0]
click at [590, 399] on button "9" at bounding box center [598, 402] width 30 height 30
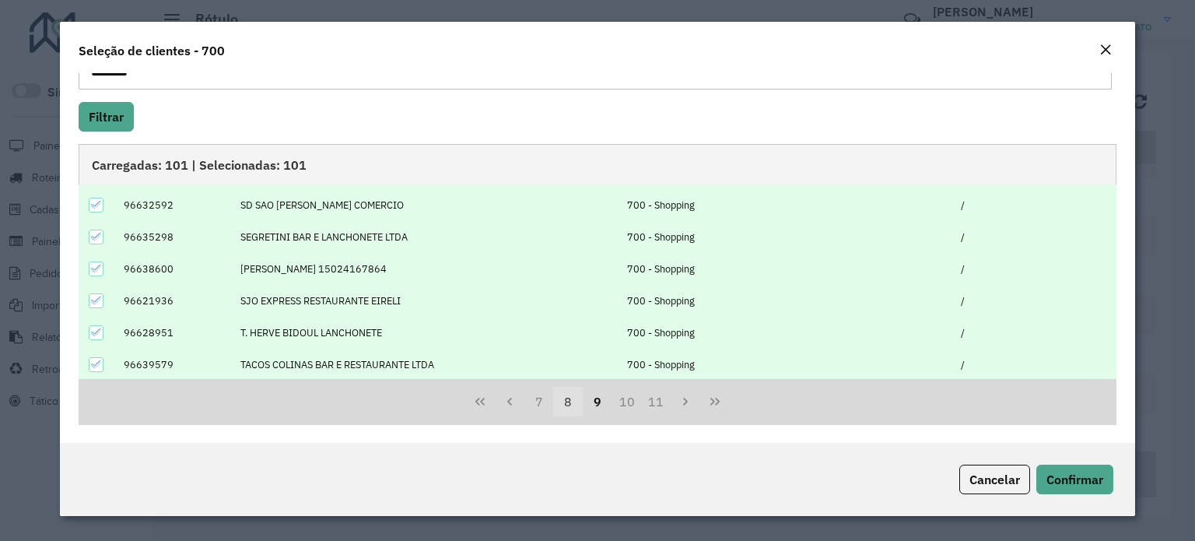
click at [562, 396] on button "8" at bounding box center [568, 402] width 30 height 30
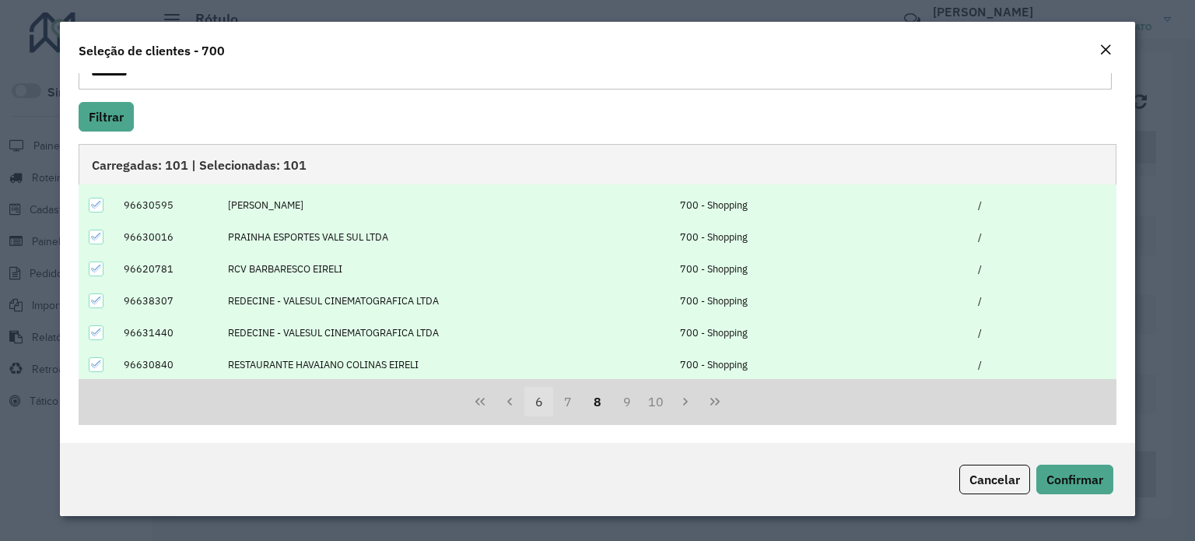
click at [541, 408] on button "6" at bounding box center [539, 402] width 30 height 30
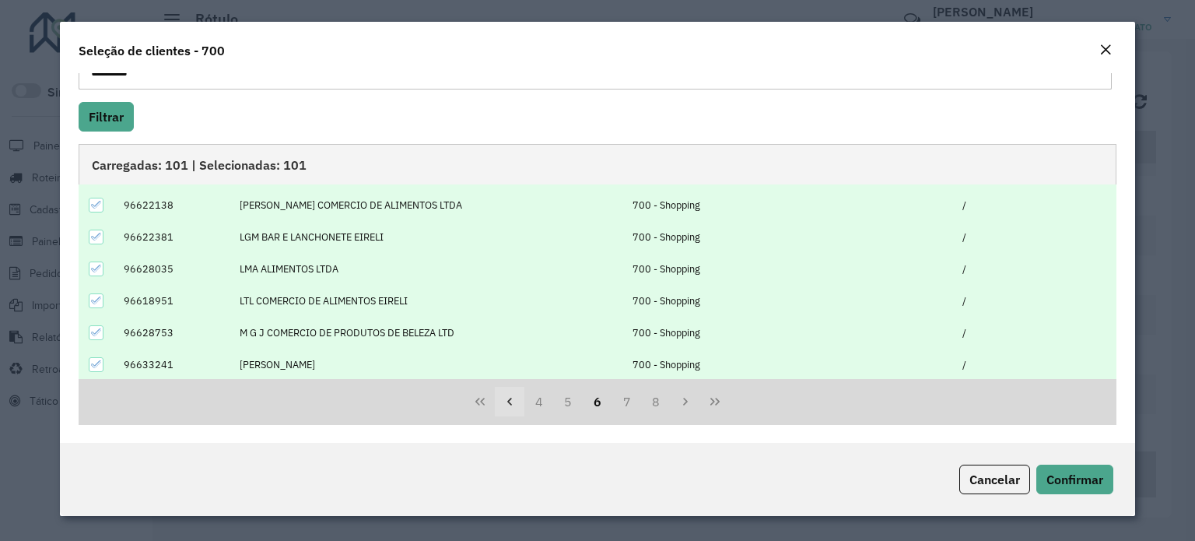
click at [503, 404] on icon "Previous Page" at bounding box center [509, 401] width 12 height 12
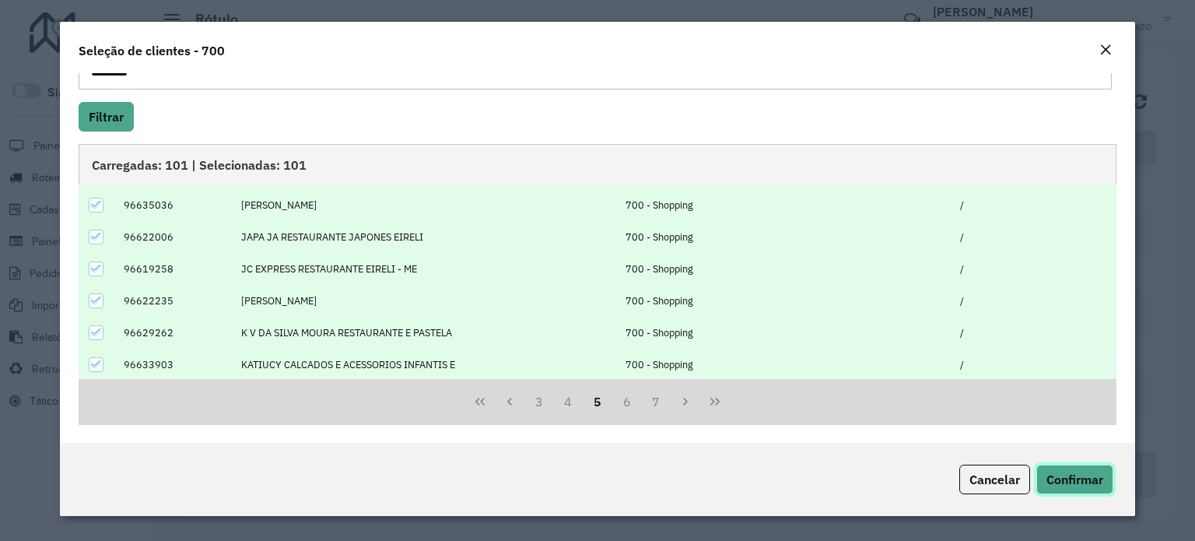
click at [1050, 474] on span "Confirmar" at bounding box center [1074, 479] width 57 height 16
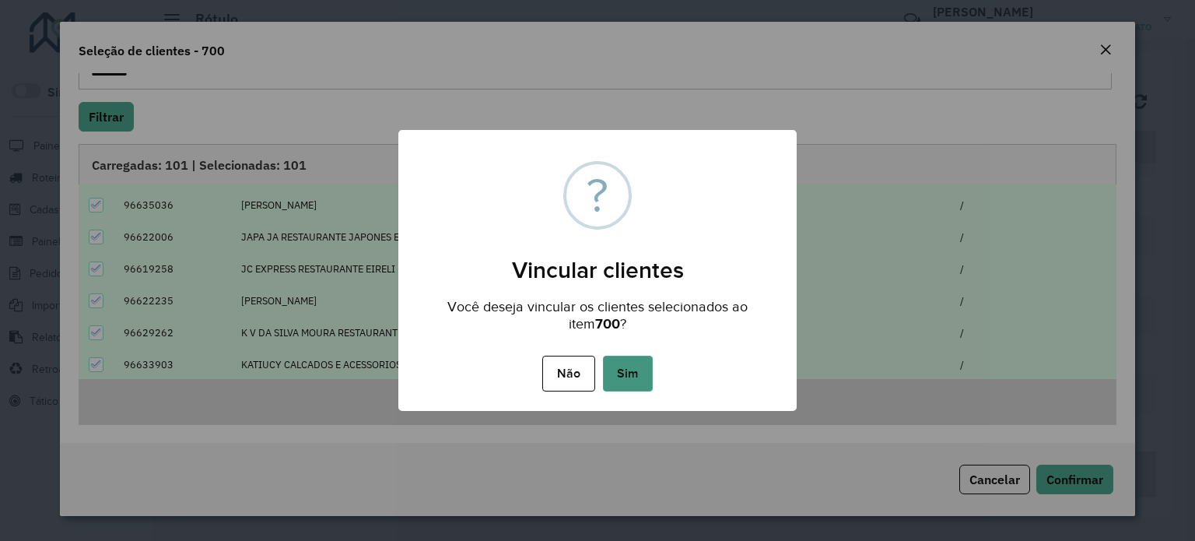
click at [632, 366] on button "Sim" at bounding box center [628, 373] width 50 height 36
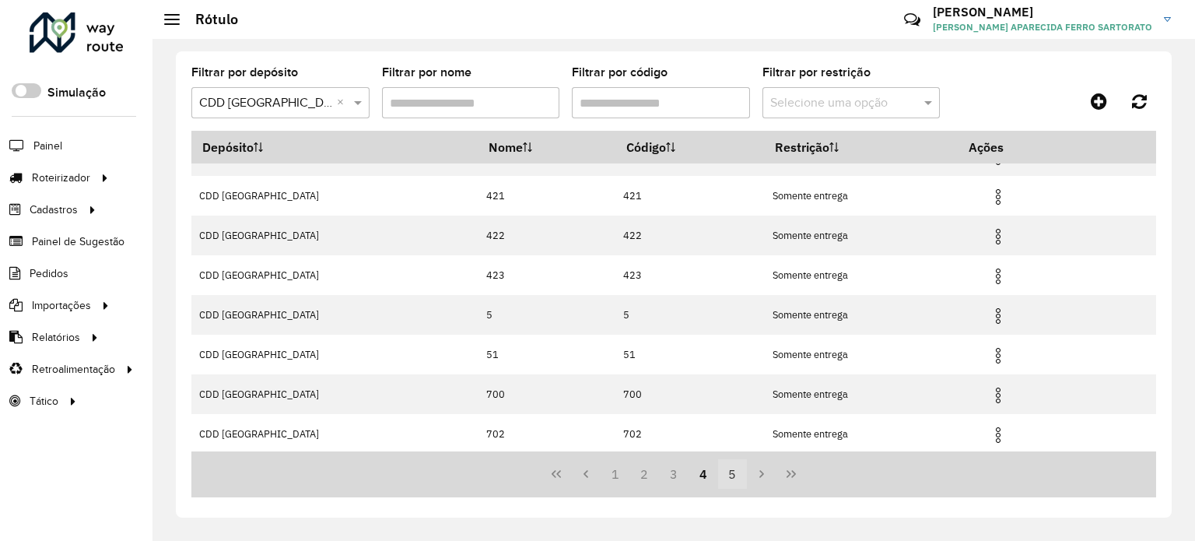
click at [733, 474] on button "5" at bounding box center [733, 474] width 30 height 30
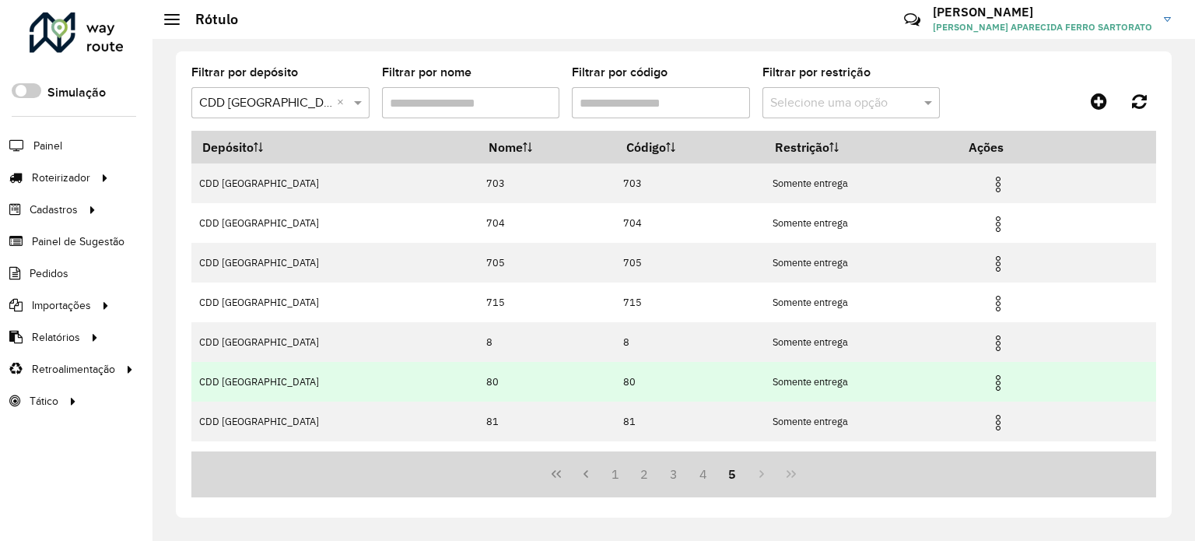
click at [998, 380] on img at bounding box center [998, 382] width 19 height 19
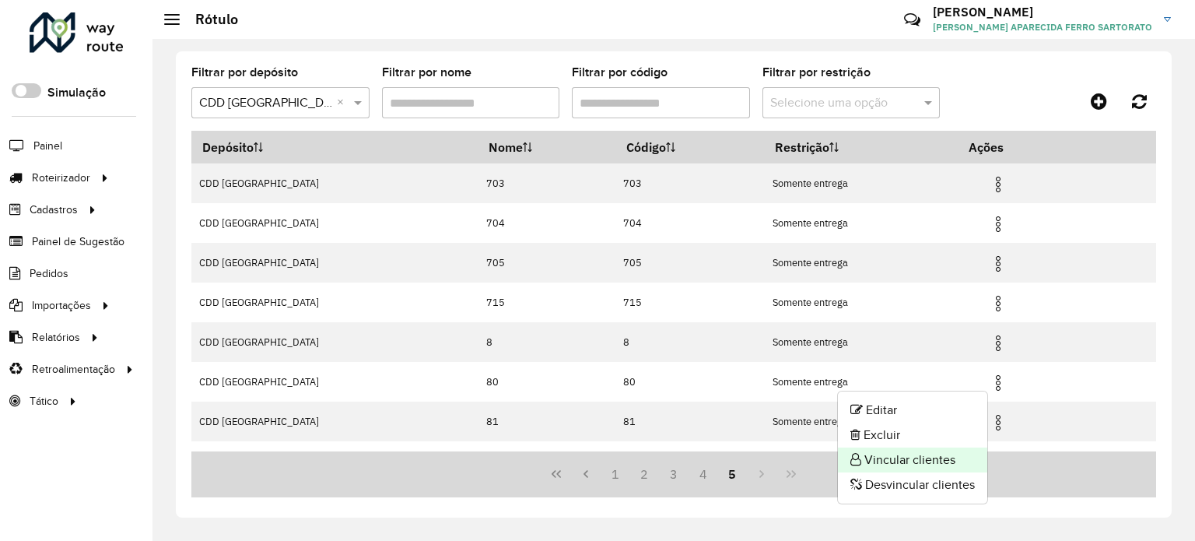
click at [909, 460] on li "Vincular clientes" at bounding box center [912, 459] width 149 height 25
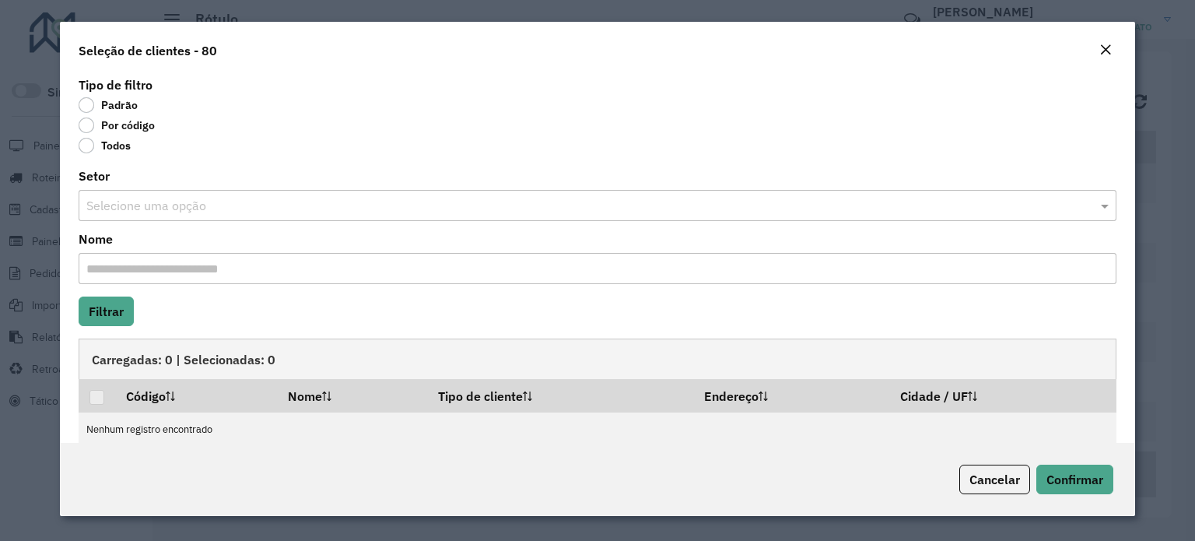
click at [82, 123] on label "Por código" at bounding box center [117, 125] width 76 height 16
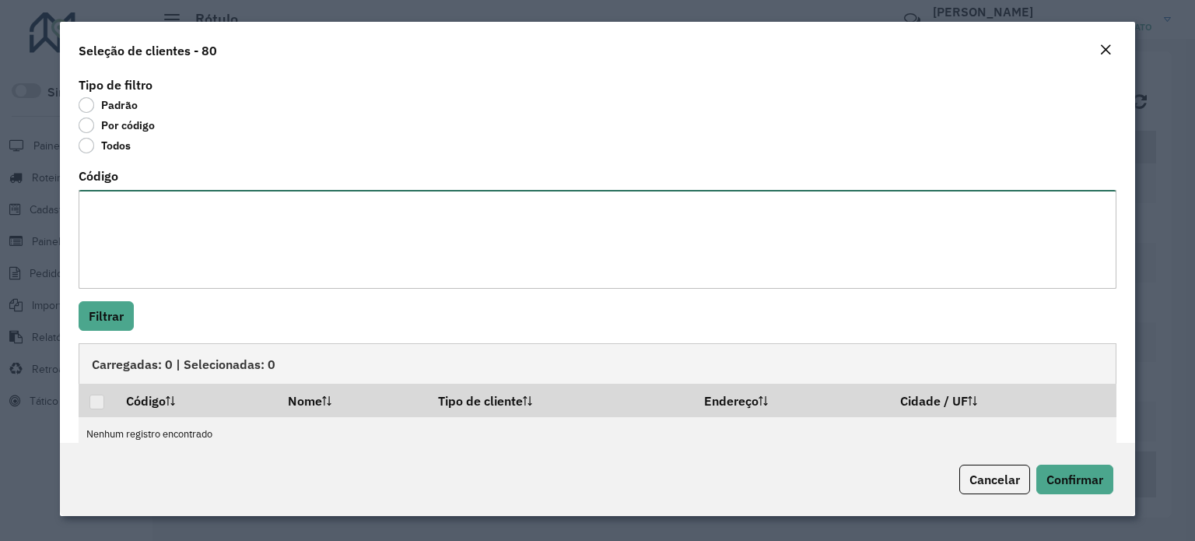
click at [105, 224] on textarea "Código" at bounding box center [598, 239] width 1038 height 99
paste textarea "******** ******** ******** ******** ******** ******** ******** ******** *******…"
type textarea "******** ******** ******** ******** ******** ******** ******** ******** *******…"
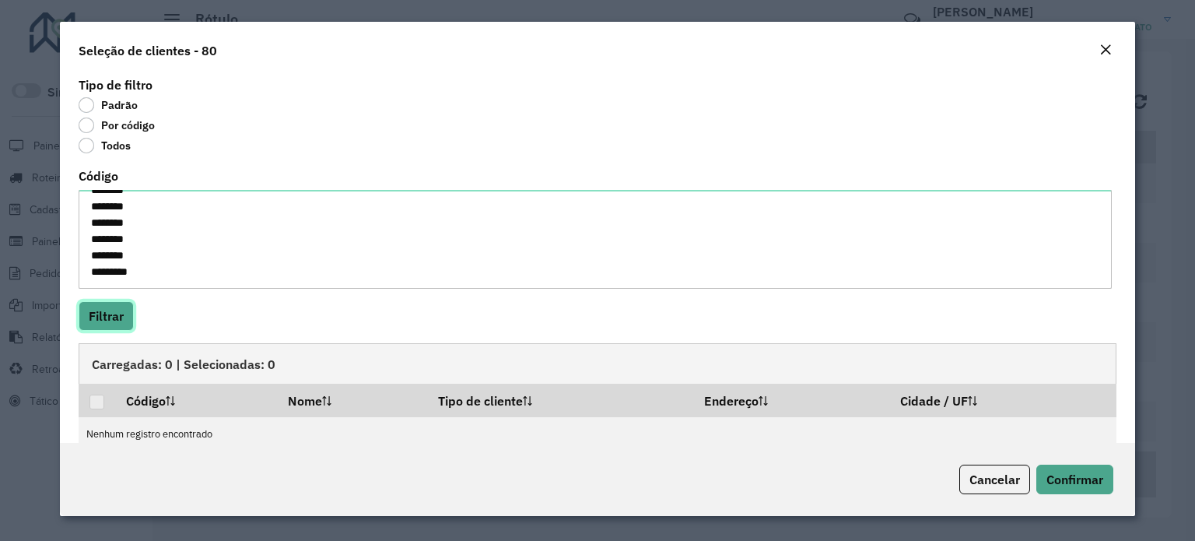
click at [101, 315] on button "Filtrar" at bounding box center [106, 316] width 55 height 30
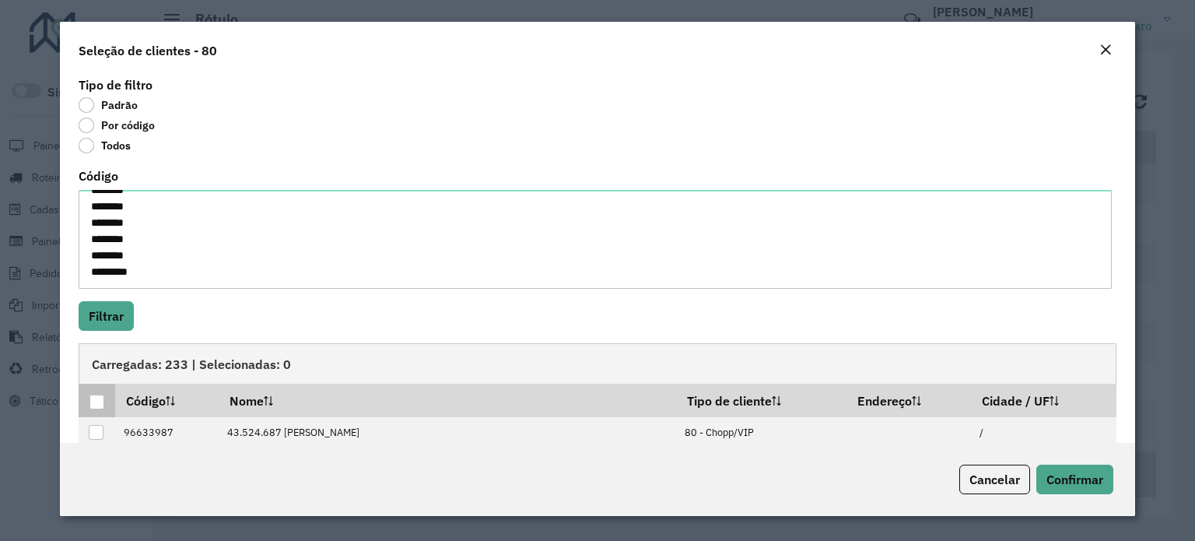
click at [100, 397] on div at bounding box center [96, 401] width 15 height 15
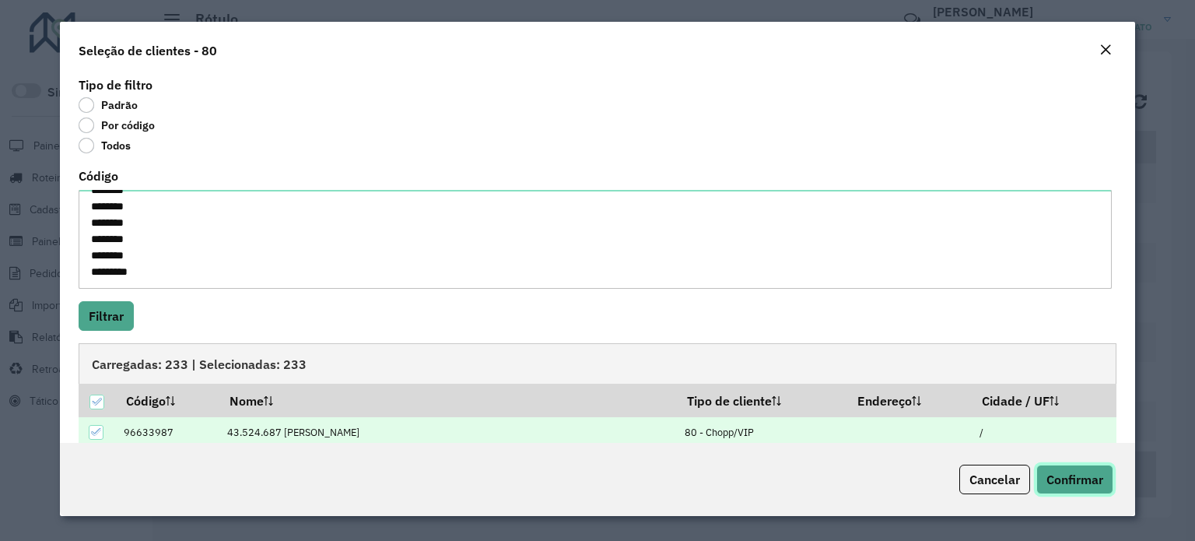
click at [1103, 482] on button "Confirmar" at bounding box center [1074, 479] width 77 height 30
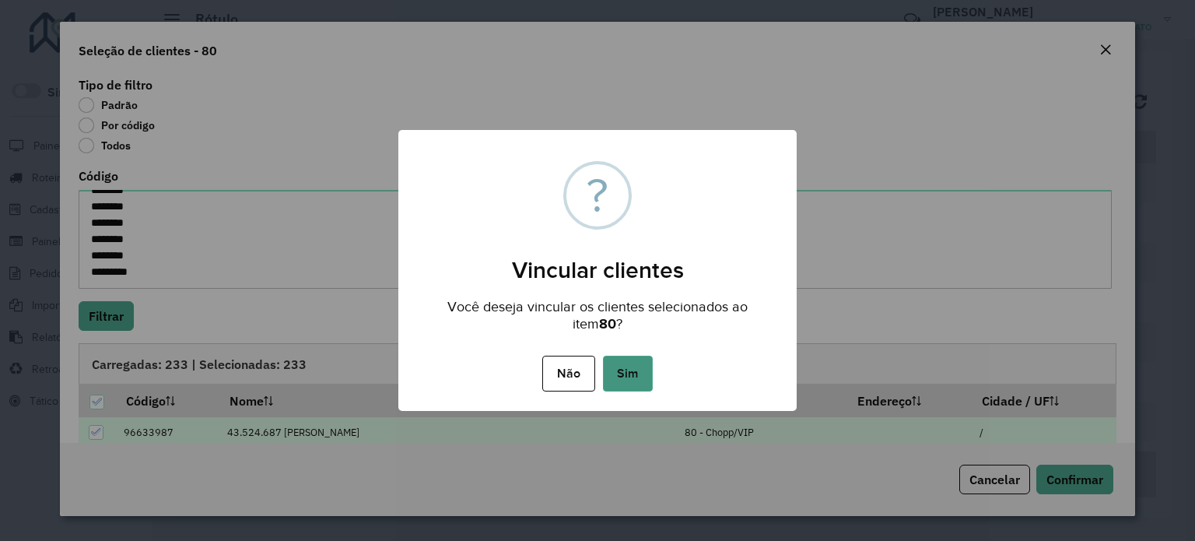
click at [635, 369] on button "Sim" at bounding box center [628, 373] width 50 height 36
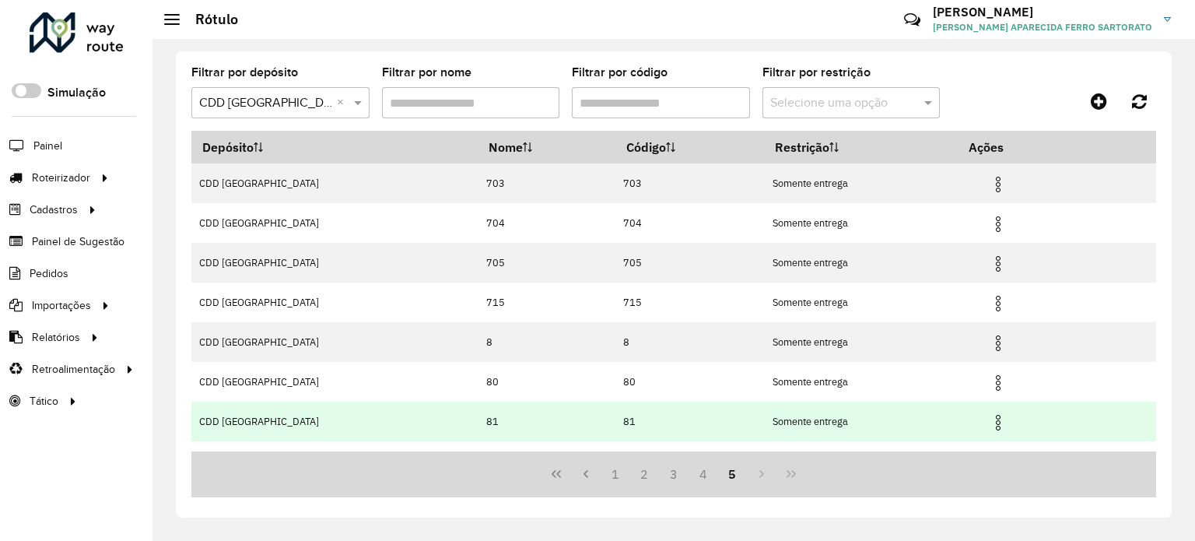
click at [995, 420] on img at bounding box center [998, 422] width 19 height 19
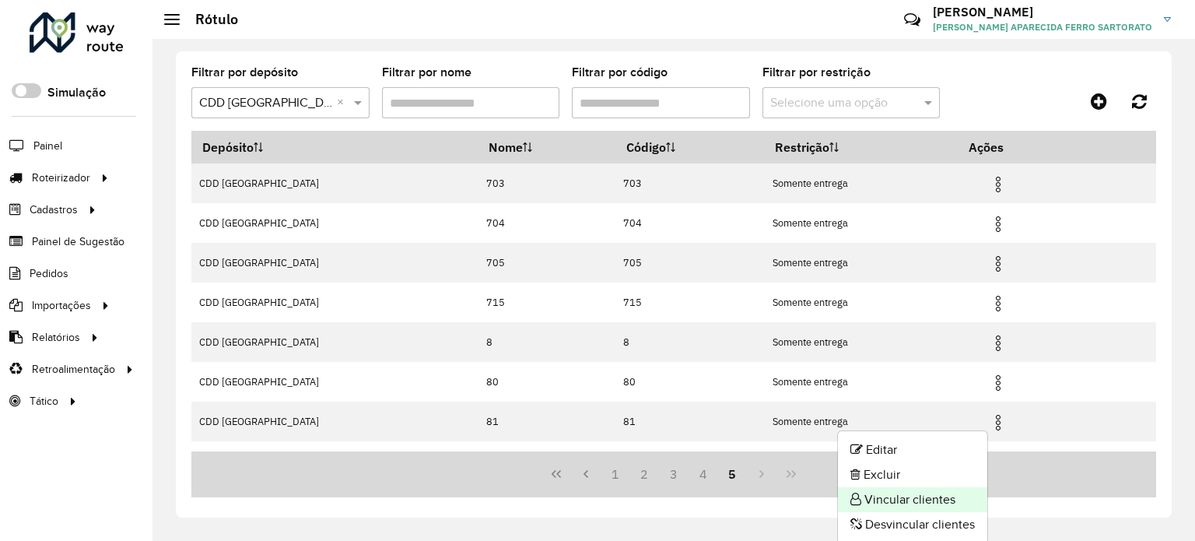
click at [915, 495] on li "Vincular clientes" at bounding box center [912, 499] width 149 height 25
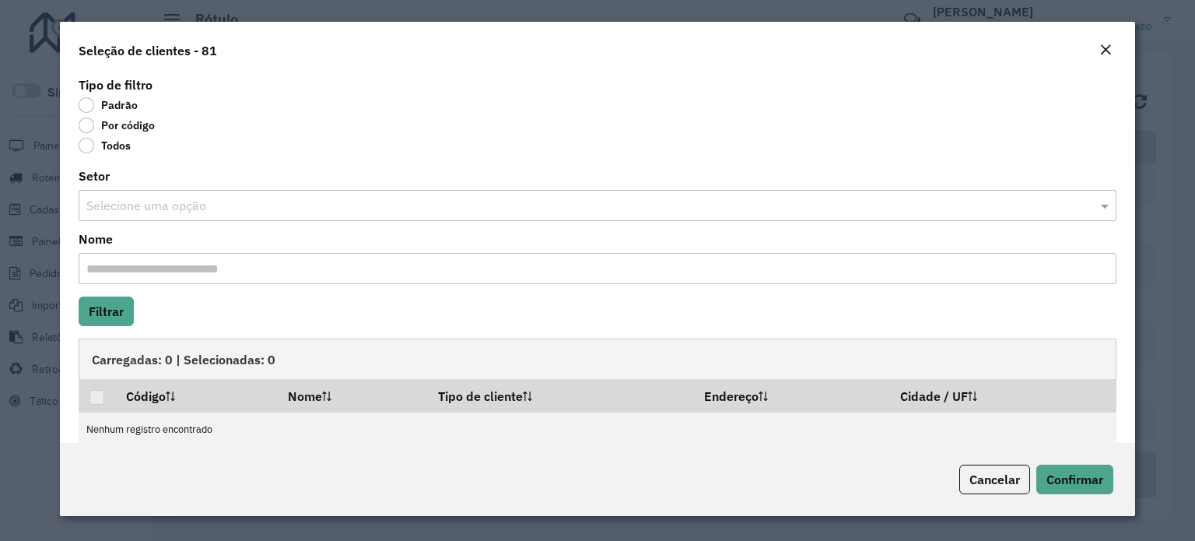
drag, startPoint x: 85, startPoint y: 124, endPoint x: 86, endPoint y: 155, distance: 30.4
click at [84, 124] on label "Por código" at bounding box center [117, 125] width 76 height 16
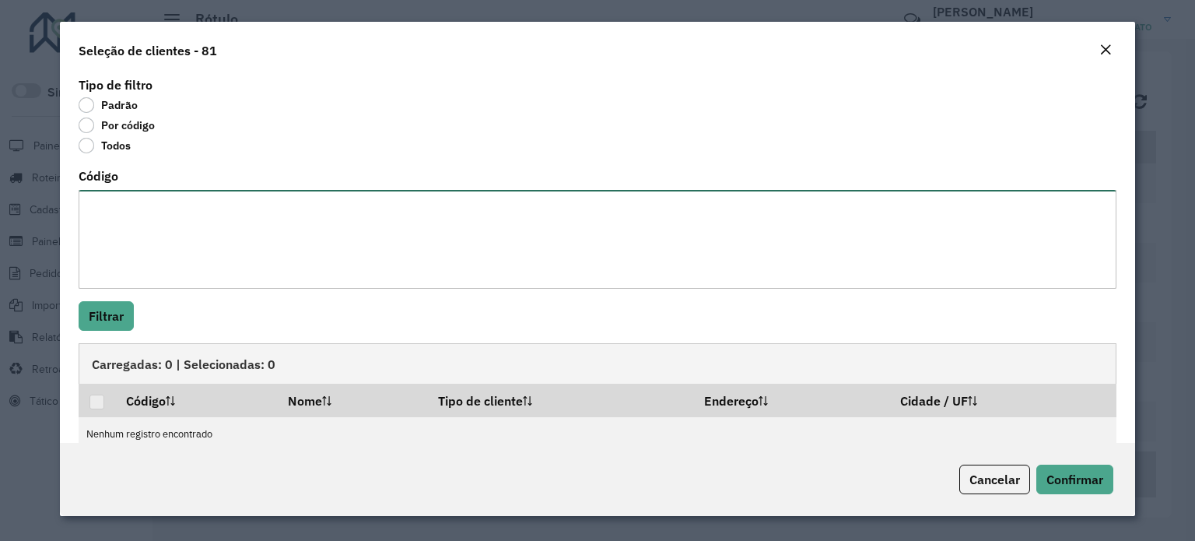
click at [96, 220] on textarea "Código" at bounding box center [598, 239] width 1038 height 99
paste textarea "******** ******** ******** ******** ******** ******** ******** ******** *******…"
type textarea "******** ******** ******** ******** ******** ******** ******** ******** *******…"
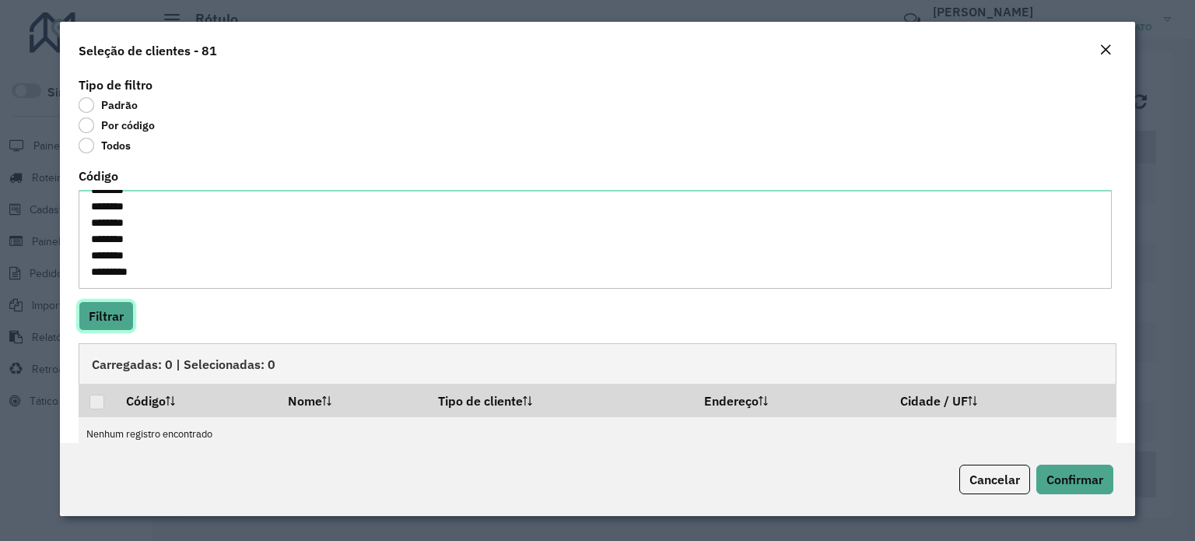
click at [89, 311] on button "Filtrar" at bounding box center [106, 316] width 55 height 30
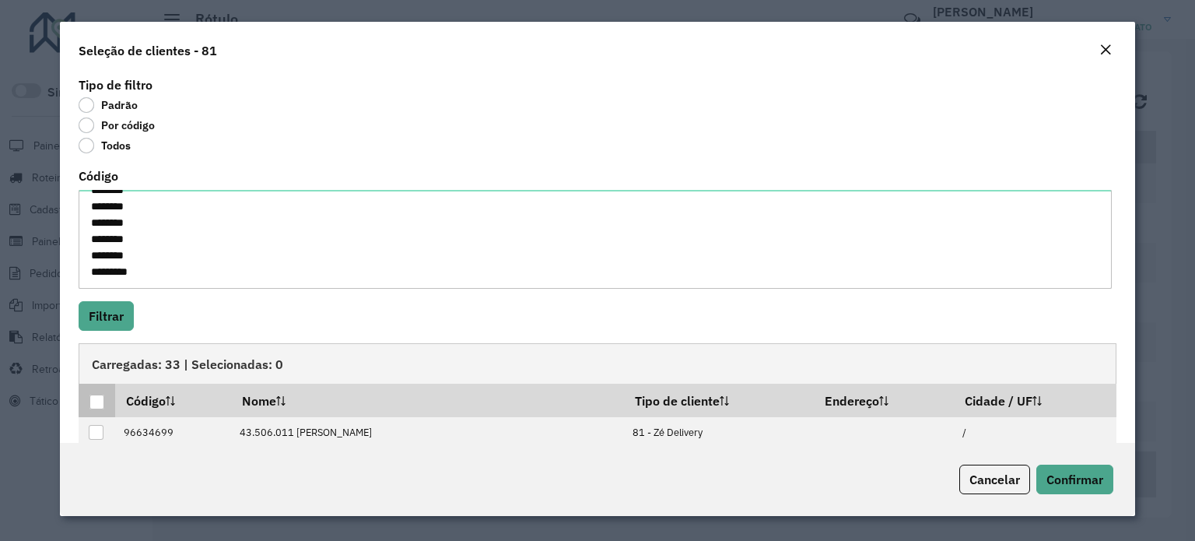
click at [99, 397] on div at bounding box center [96, 401] width 15 height 15
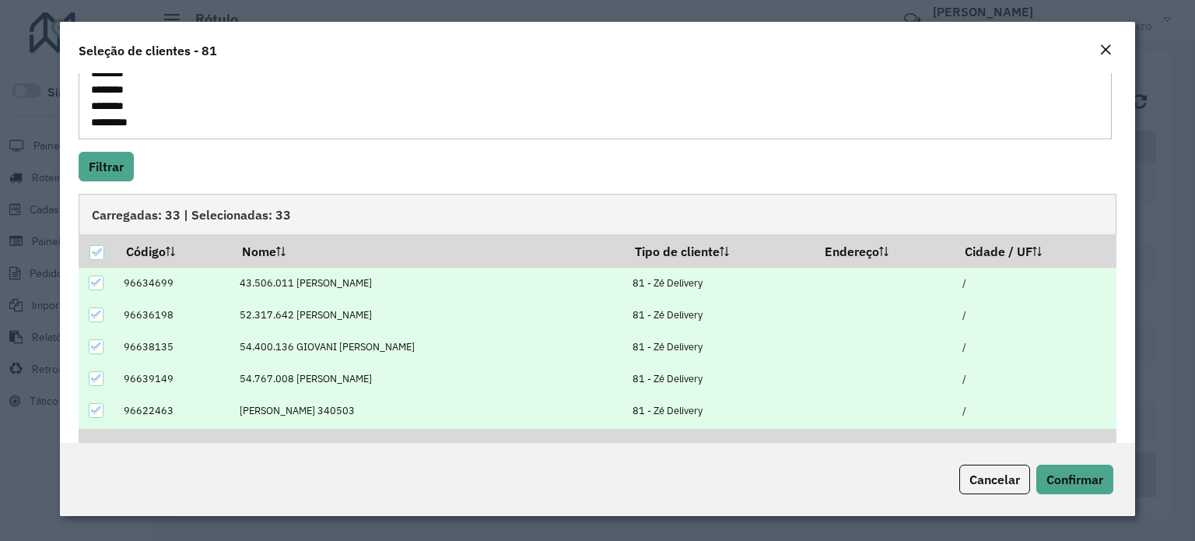
scroll to position [199, 0]
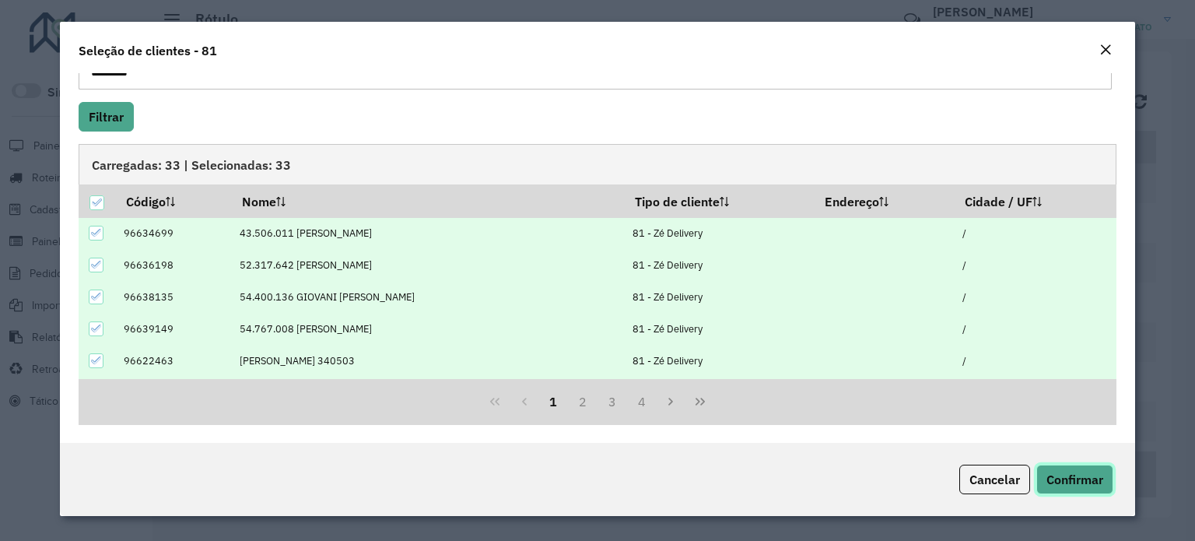
click at [1070, 478] on span "Confirmar" at bounding box center [1074, 479] width 57 height 16
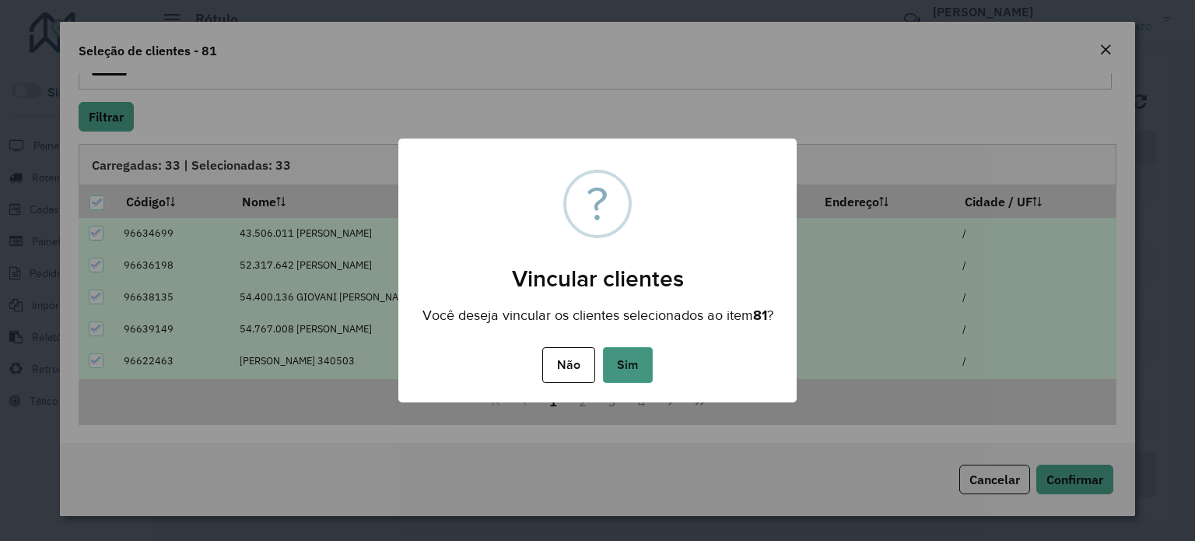
click at [633, 373] on button "Sim" at bounding box center [628, 365] width 50 height 36
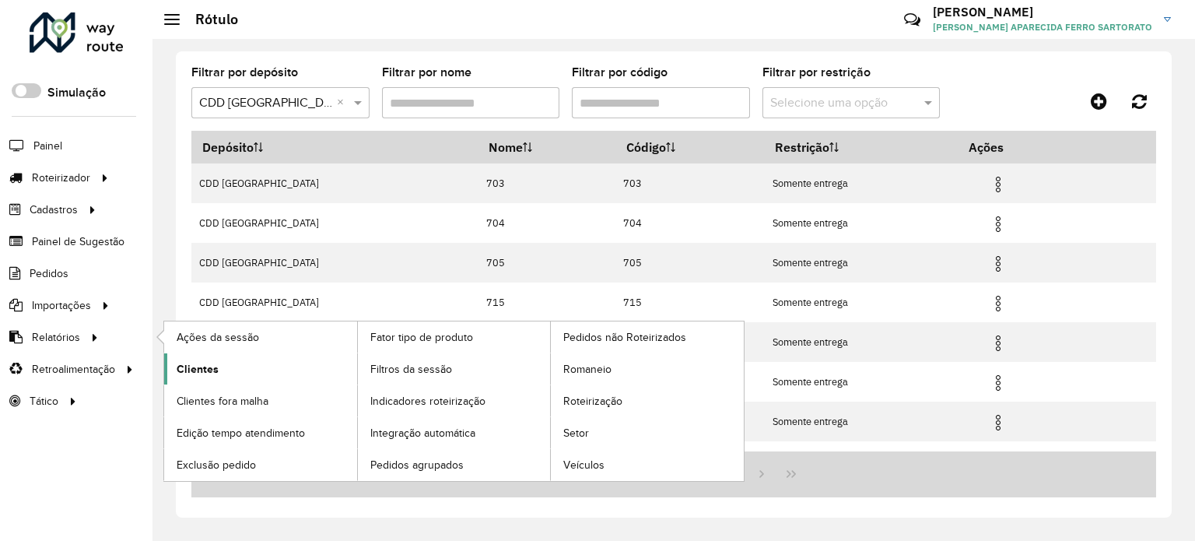
click at [187, 361] on span "Clientes" at bounding box center [198, 369] width 42 height 16
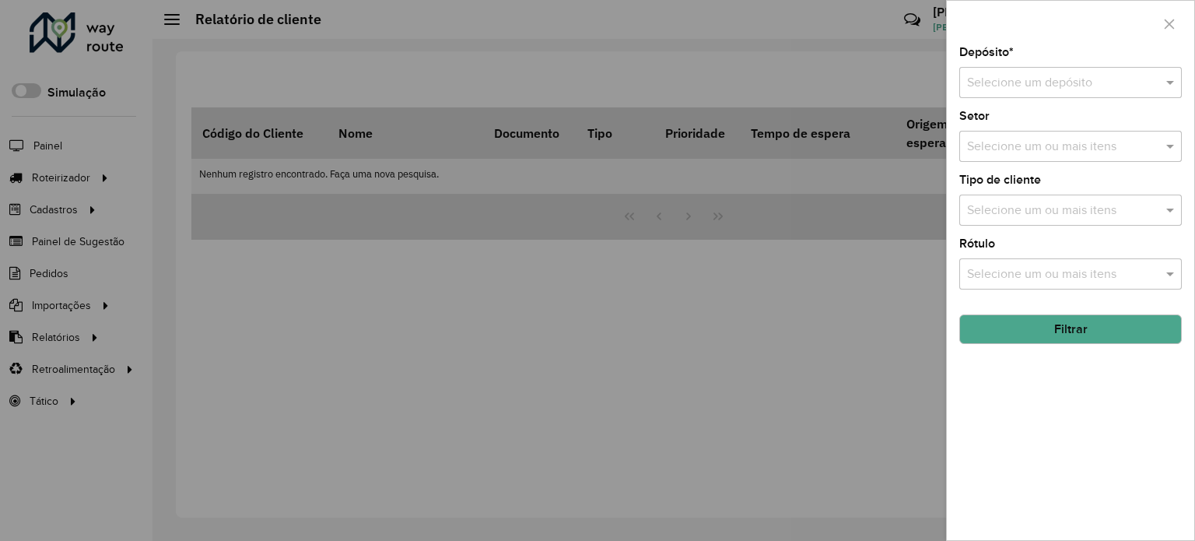
click at [1013, 76] on input "text" at bounding box center [1055, 83] width 176 height 19
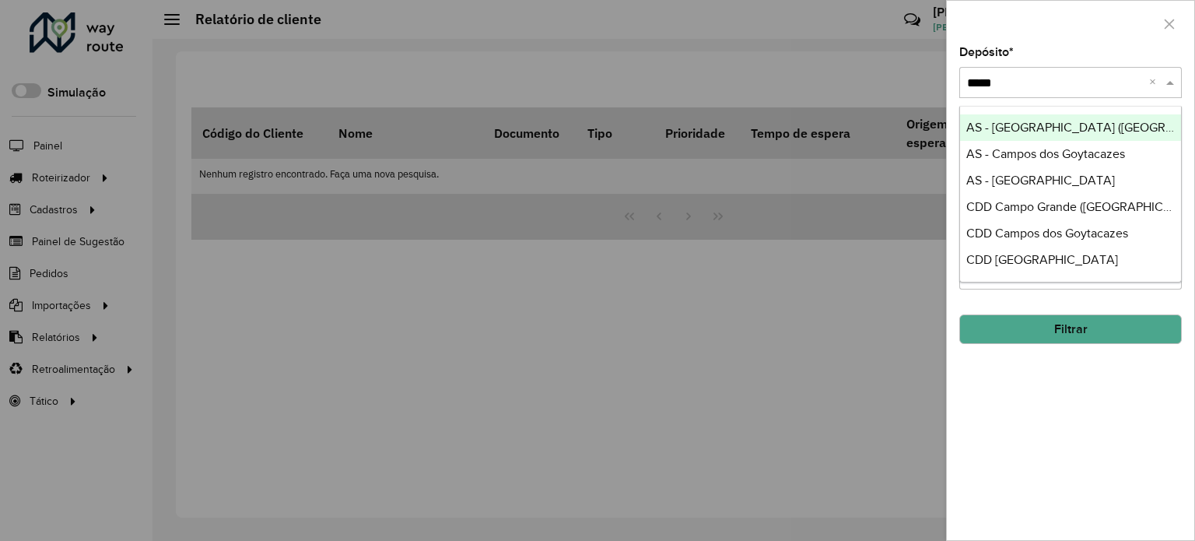
type input "******"
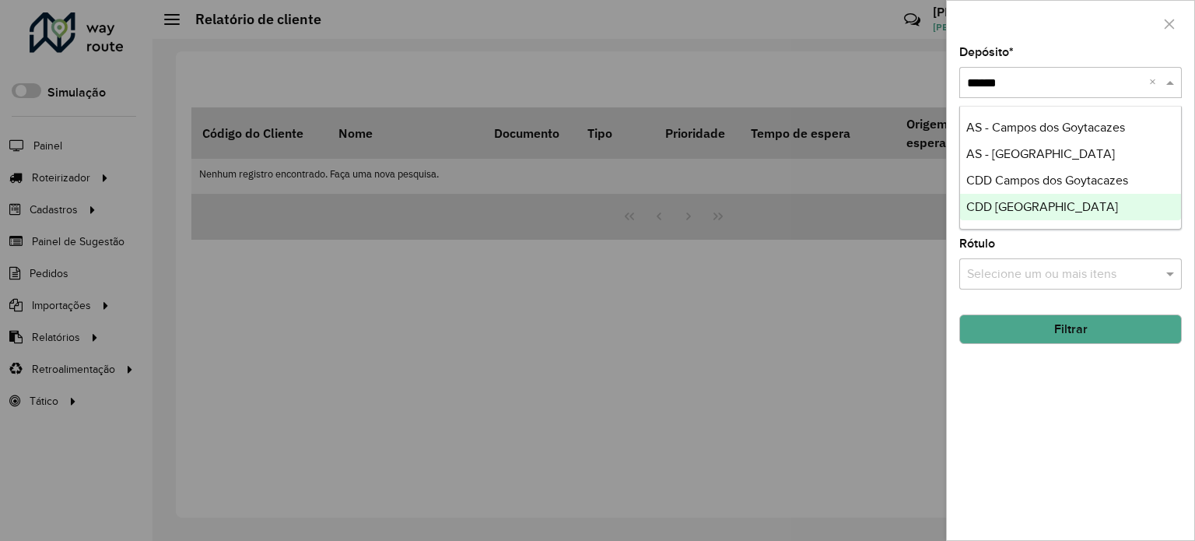
click at [1035, 207] on span "CDD São José dos Campos" at bounding box center [1042, 206] width 152 height 13
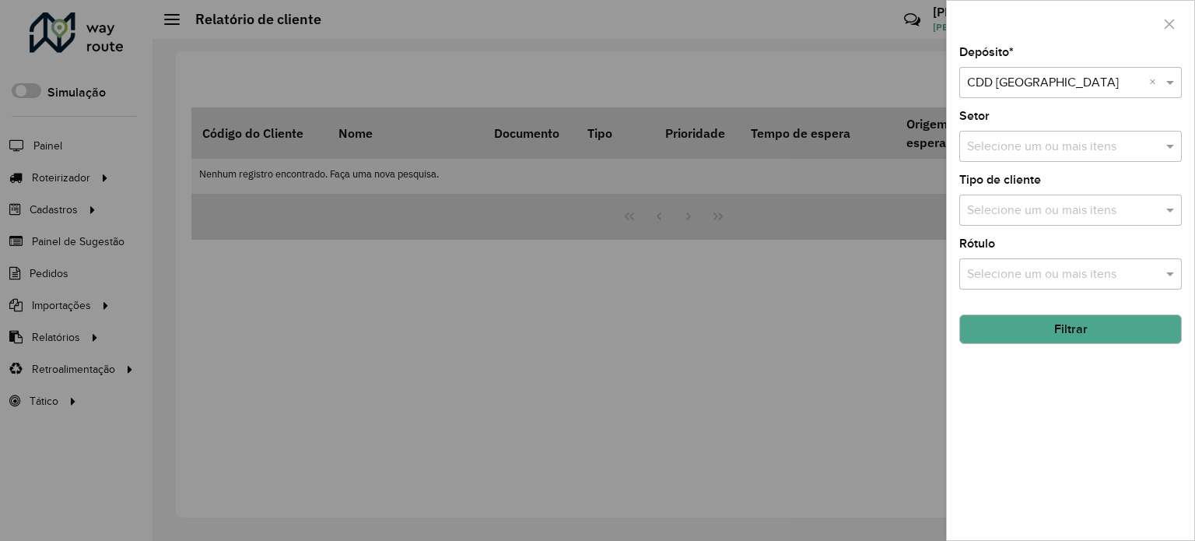
click at [1036, 145] on input "text" at bounding box center [1062, 147] width 199 height 19
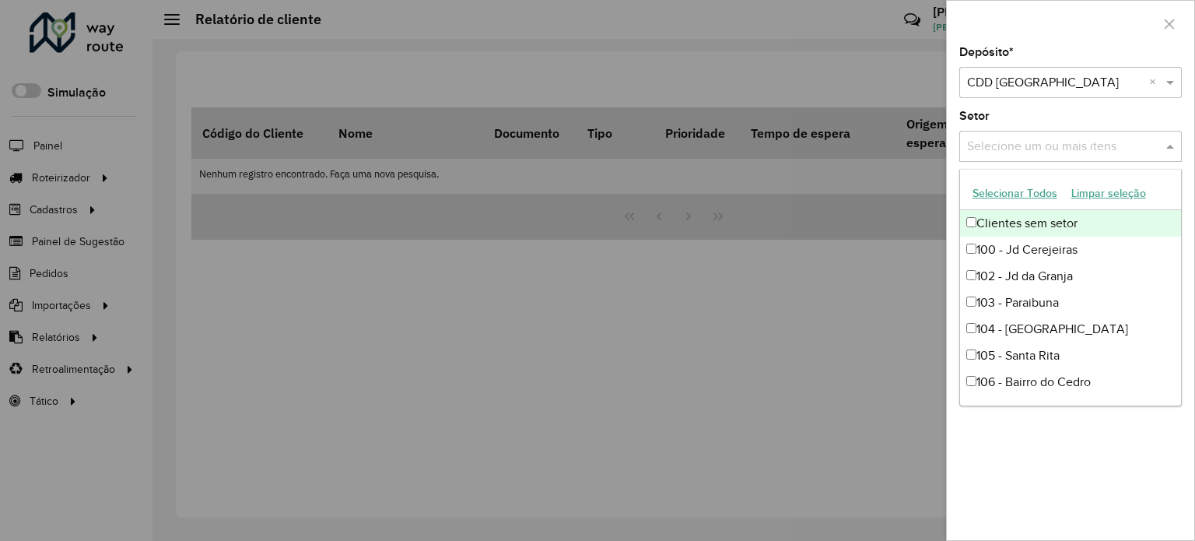
click at [1014, 192] on button "Selecionar Todos" at bounding box center [1014, 193] width 99 height 24
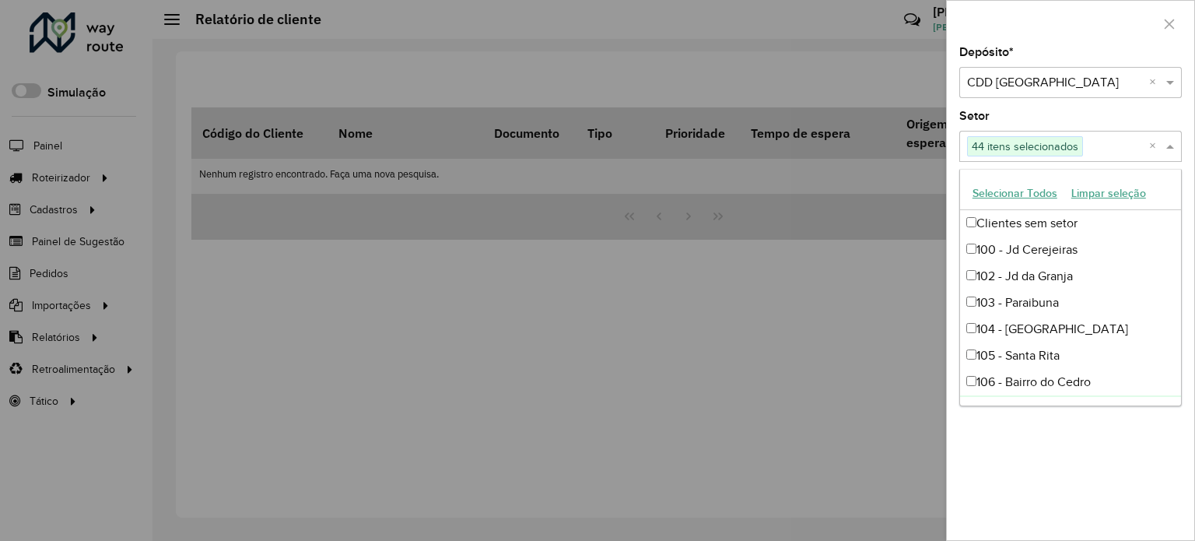
drag, startPoint x: 1070, startPoint y: 474, endPoint x: 1033, endPoint y: 320, distance: 157.7
click at [1073, 467] on div "Depósito * Selecione um depósito × CDD São José dos Campos × Setor Selecione um…" at bounding box center [1070, 293] width 247 height 493
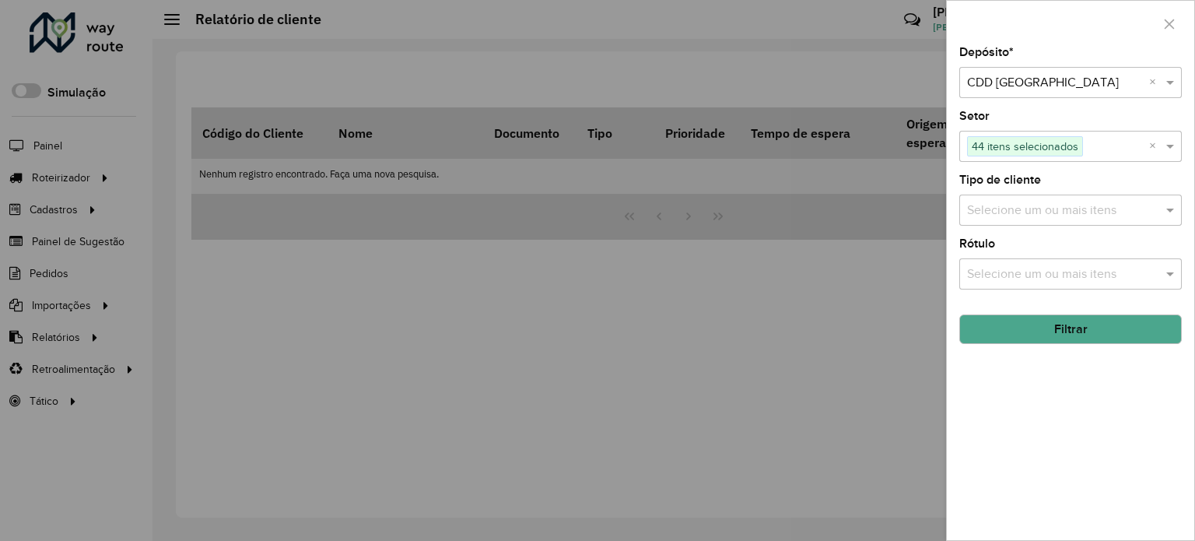
click at [993, 207] on input "text" at bounding box center [1062, 210] width 199 height 19
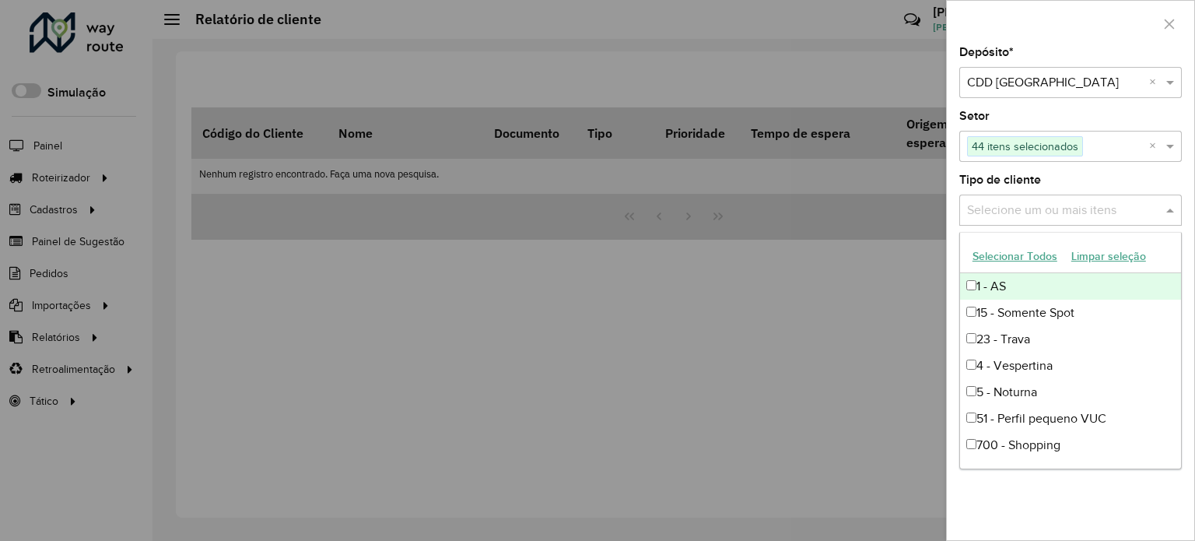
click at [986, 253] on button "Selecionar Todos" at bounding box center [1014, 256] width 99 height 24
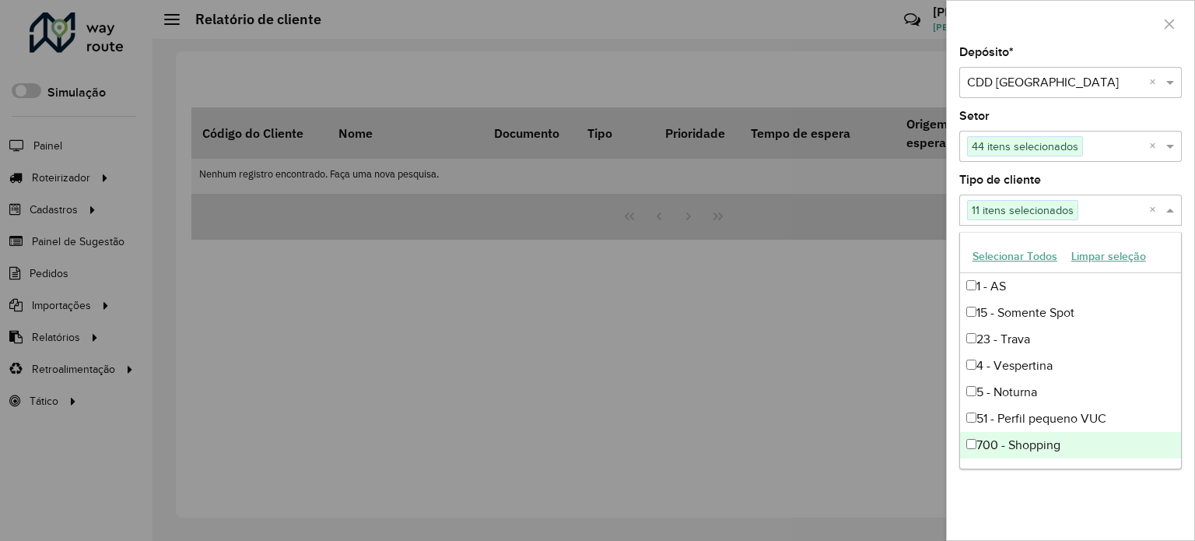
click at [1060, 492] on div "Depósito * Selecione um depósito × CDD São José dos Campos × Setor Selecione um…" at bounding box center [1070, 293] width 247 height 493
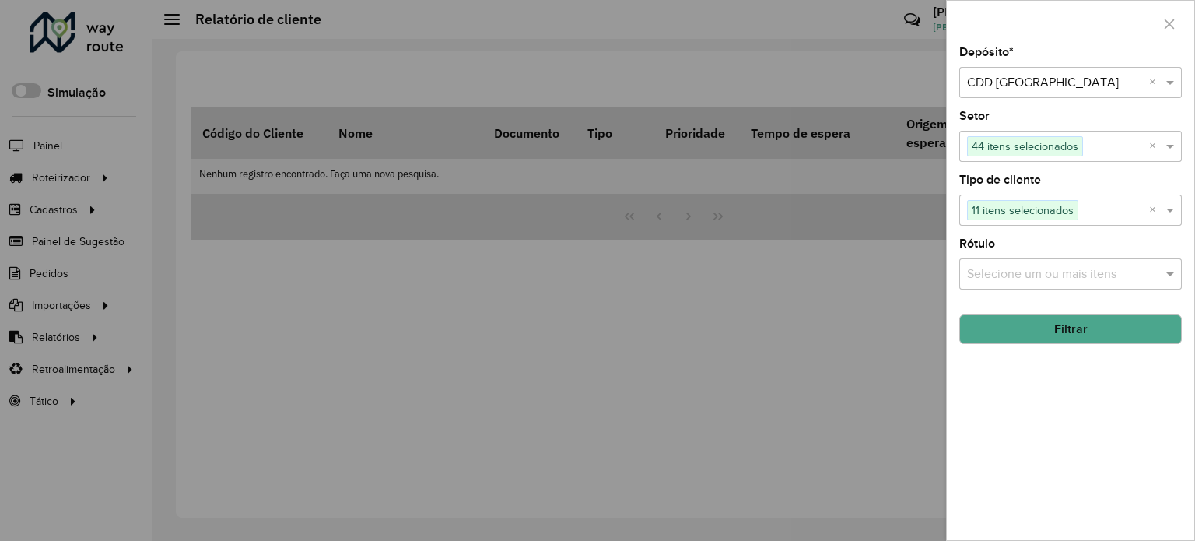
click at [985, 271] on input "text" at bounding box center [1062, 274] width 199 height 19
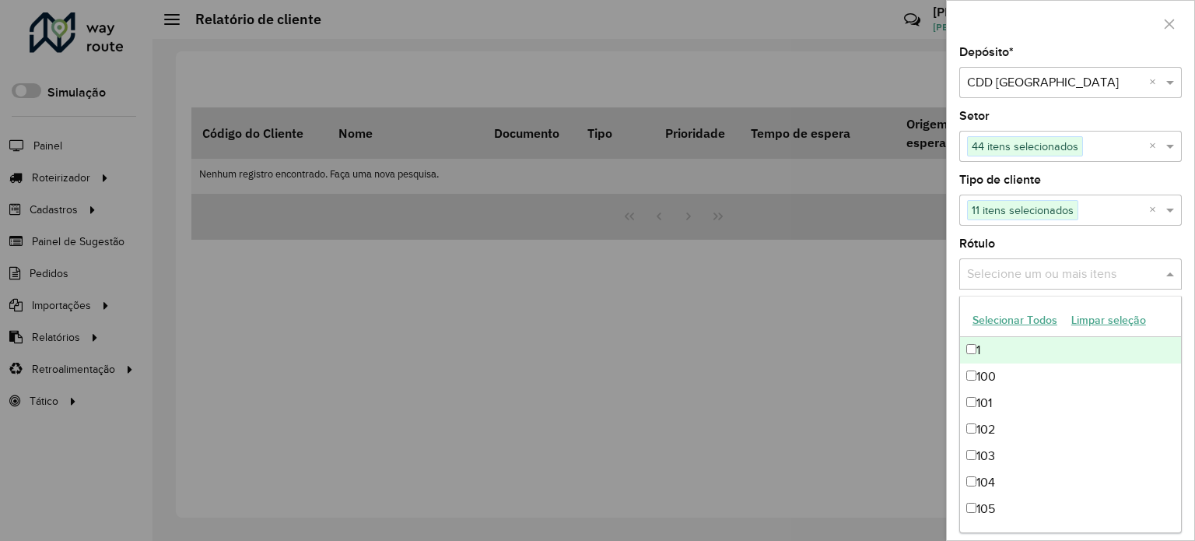
click at [976, 320] on button "Selecionar Todos" at bounding box center [1014, 320] width 99 height 24
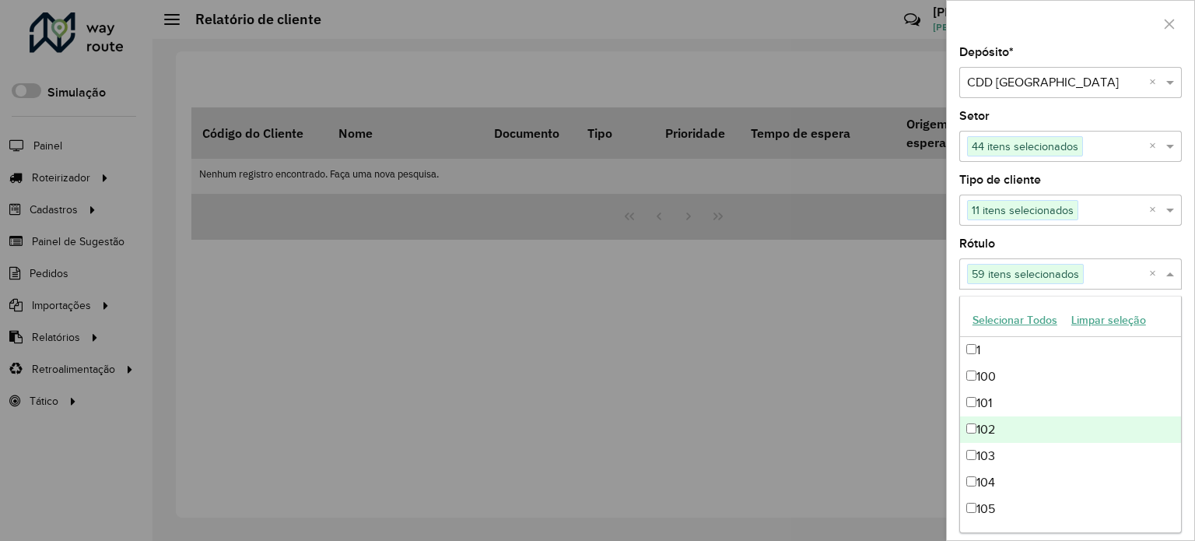
click at [837, 416] on div at bounding box center [597, 270] width 1195 height 541
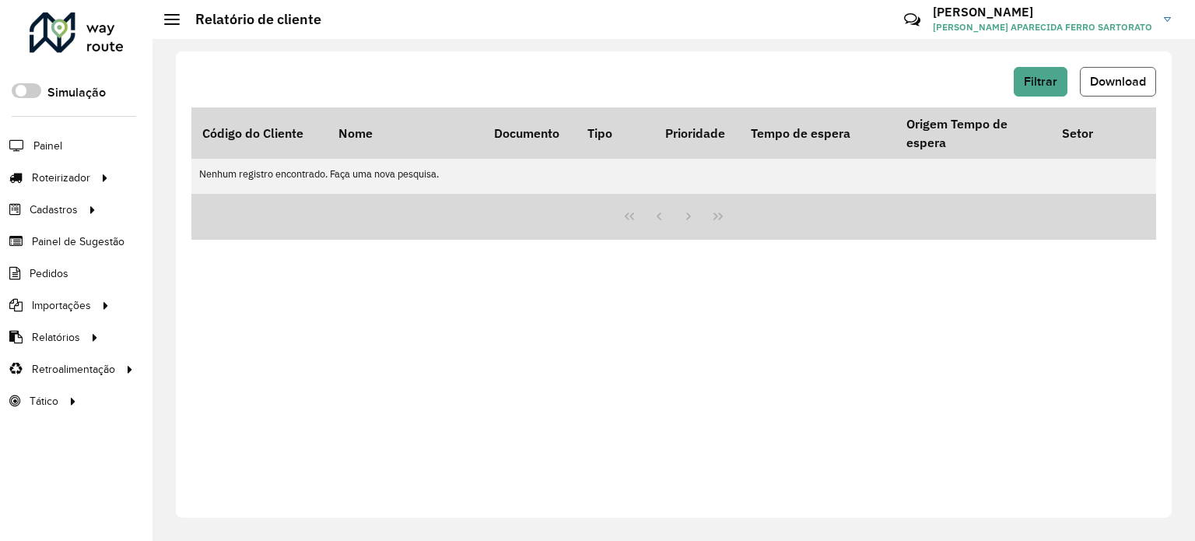
click at [1117, 82] on span "Download" at bounding box center [1118, 81] width 56 height 13
click at [1045, 79] on span "Filtrar" at bounding box center [1040, 81] width 33 height 13
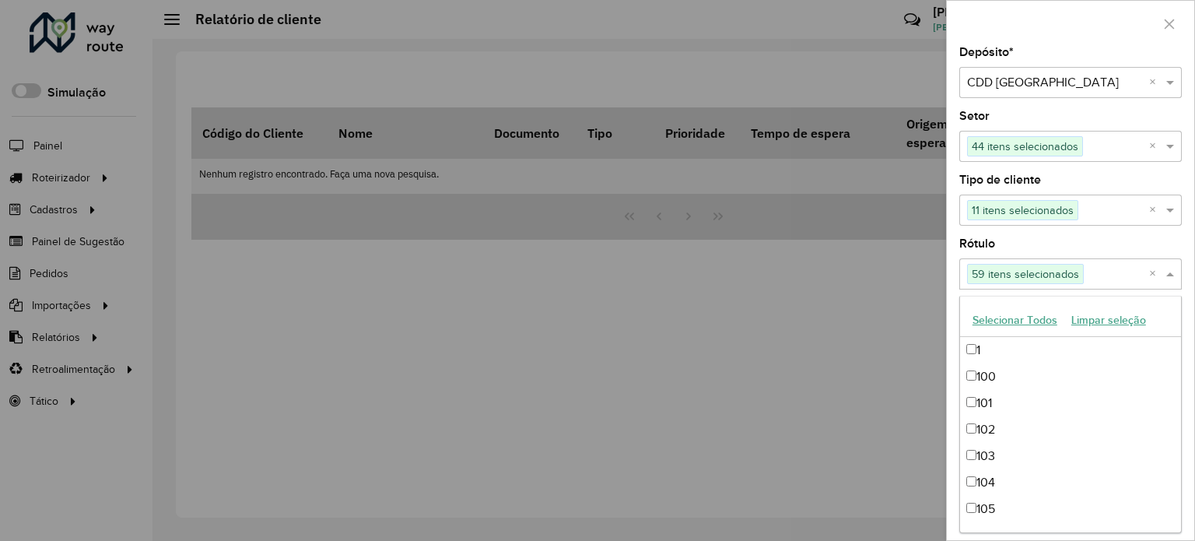
click at [1170, 270] on span at bounding box center [1171, 273] width 19 height 19
click at [1045, 320] on button "Selecionar Todos" at bounding box center [1014, 320] width 99 height 24
drag, startPoint x: 747, startPoint y: 419, endPoint x: 846, endPoint y: 393, distance: 103.0
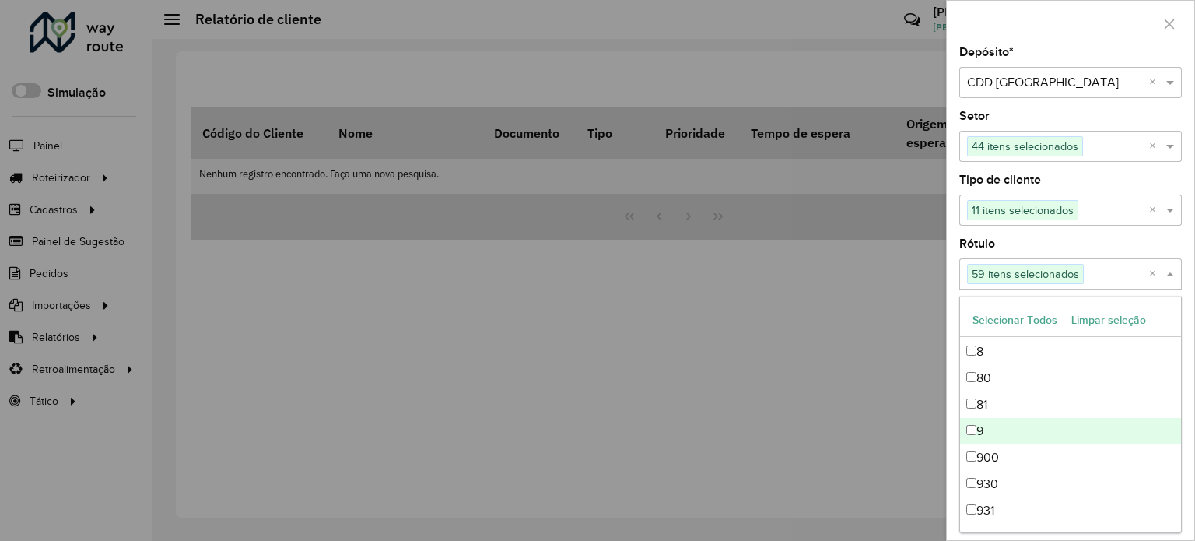
click at [746, 416] on div at bounding box center [597, 270] width 1195 height 541
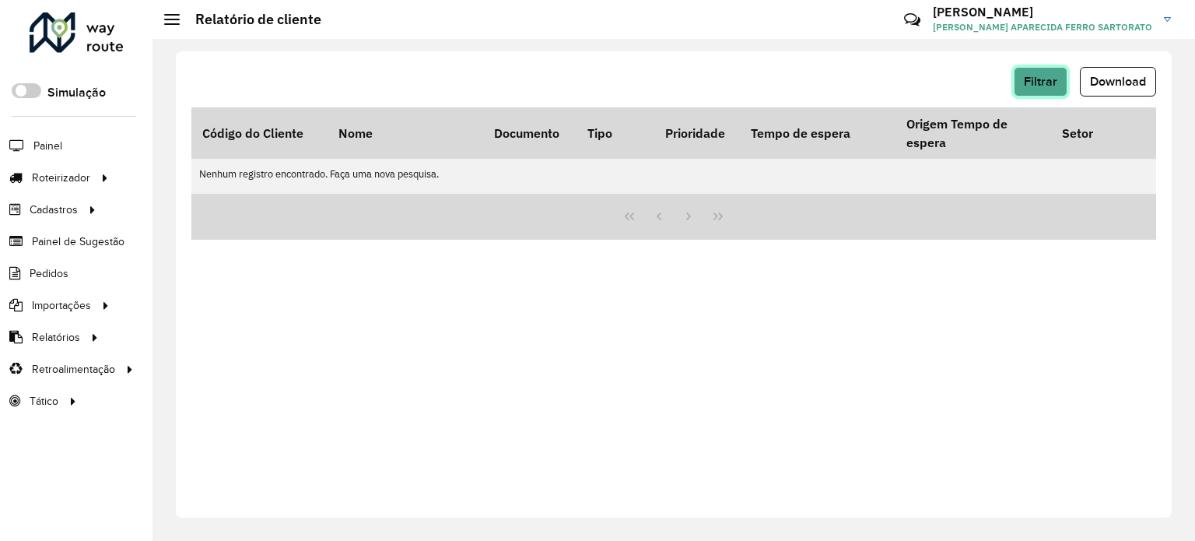
click at [1053, 75] on span "Filtrar" at bounding box center [1040, 81] width 33 height 13
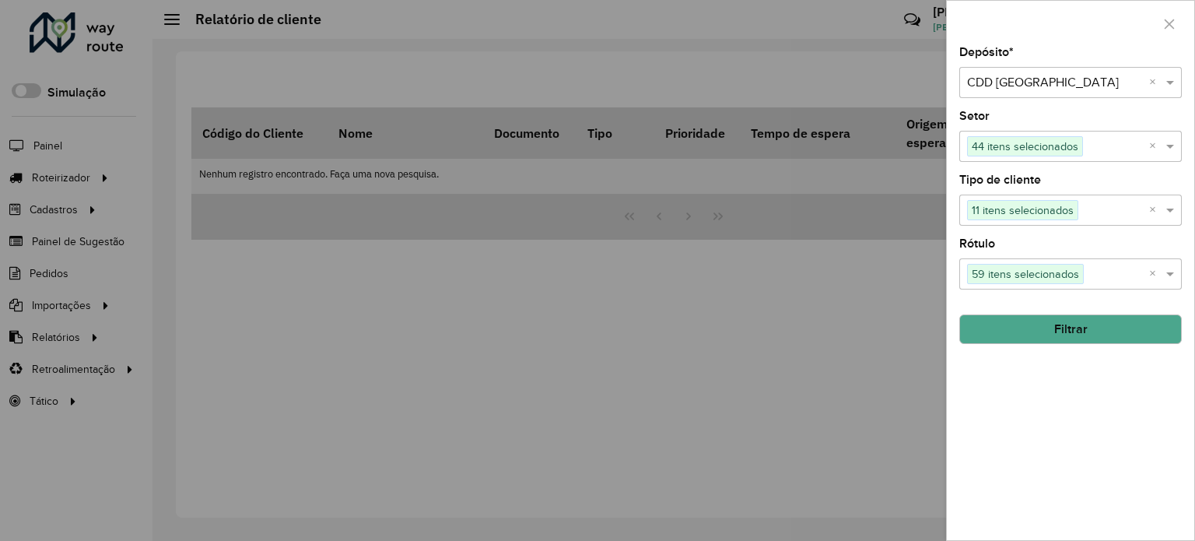
click at [1073, 324] on button "Filtrar" at bounding box center [1070, 329] width 222 height 30
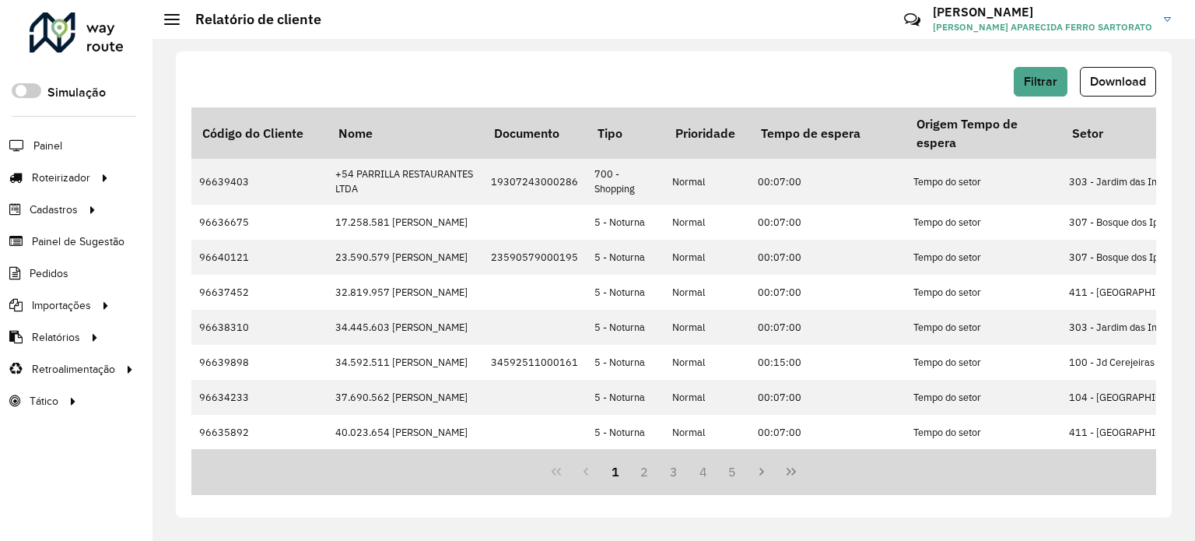
click at [885, 73] on div "Filtrar Download" at bounding box center [673, 82] width 965 height 30
click at [1124, 82] on span "Download" at bounding box center [1118, 81] width 56 height 13
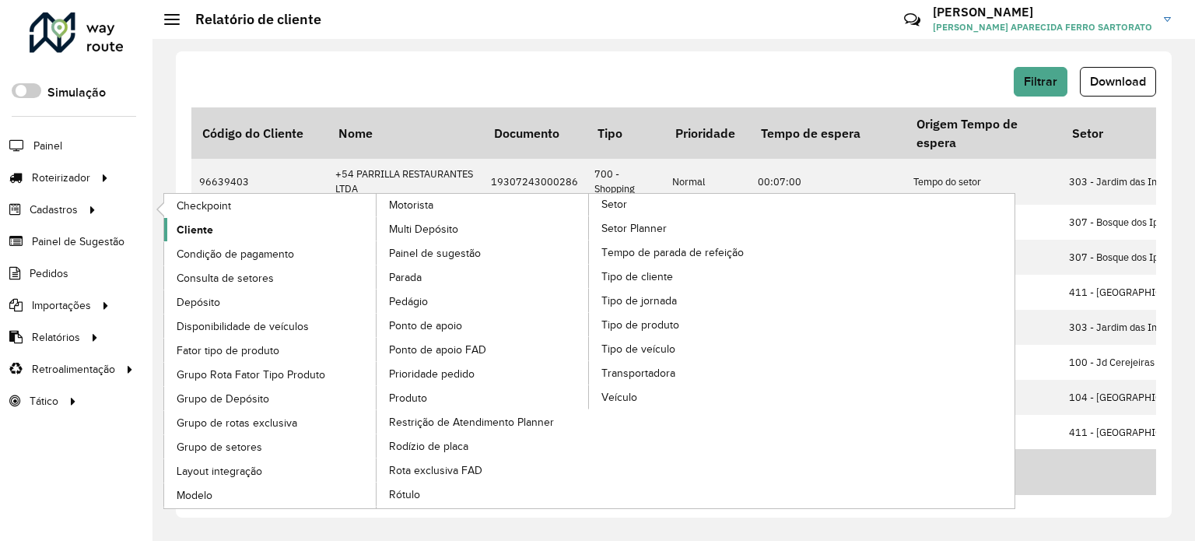
click at [204, 233] on span "Cliente" at bounding box center [195, 230] width 37 height 16
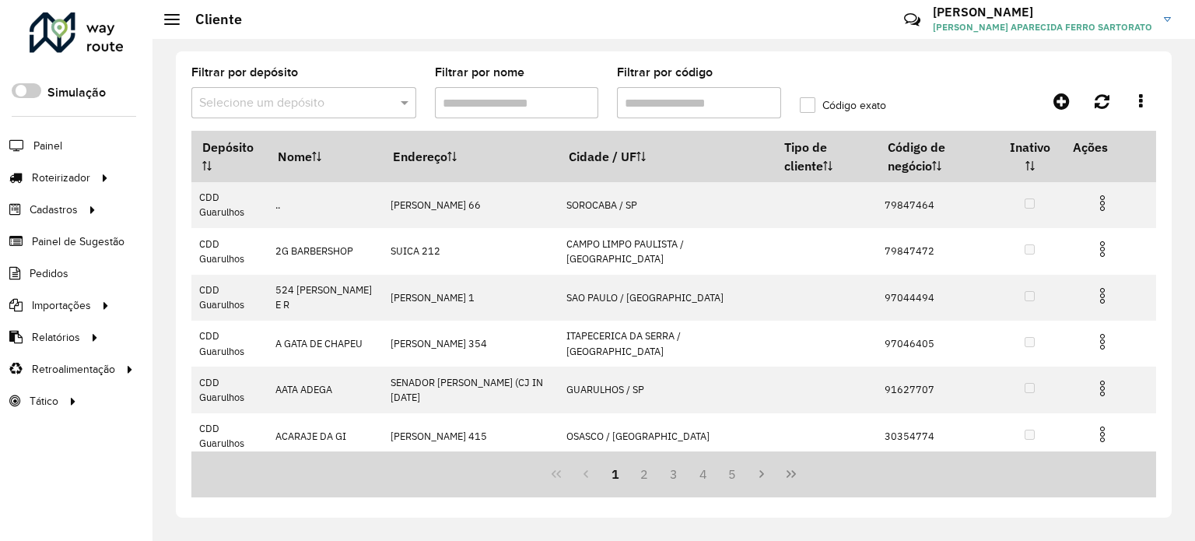
click at [233, 103] on input "text" at bounding box center [288, 103] width 178 height 19
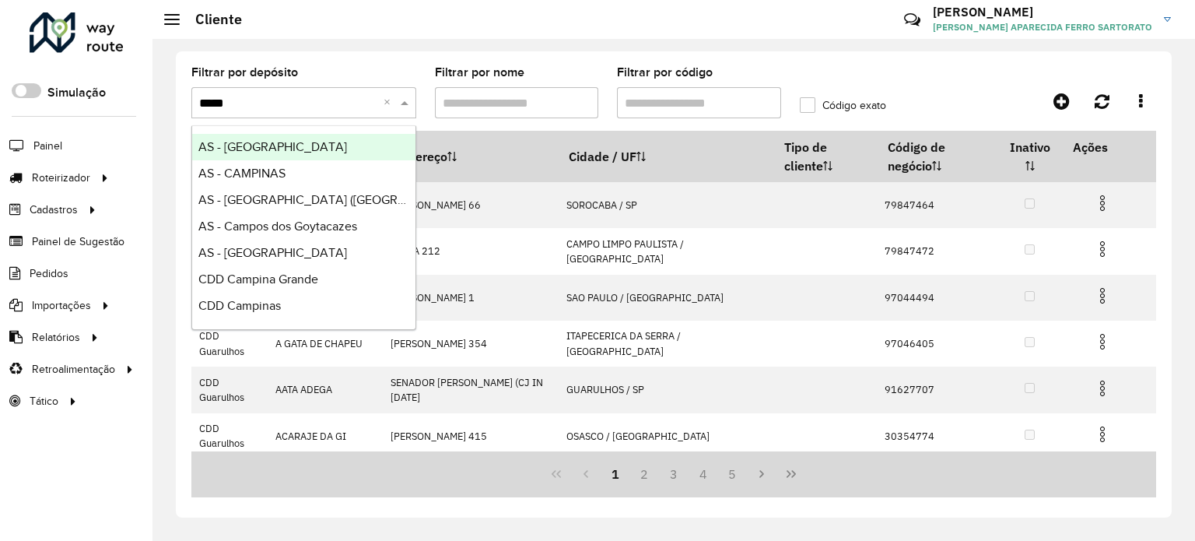
type input "******"
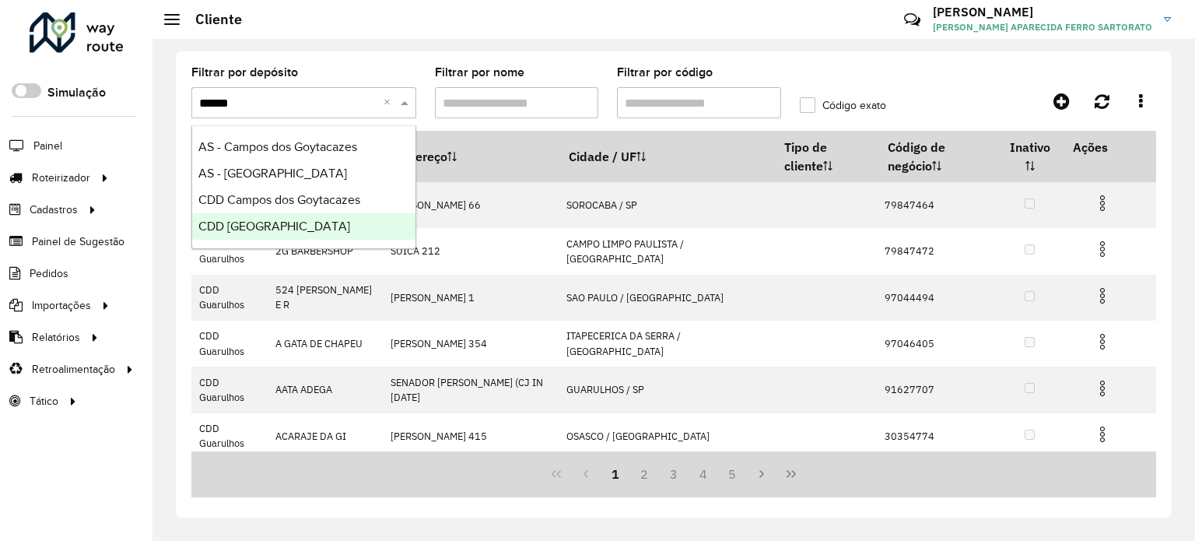
click at [268, 223] on span "CDD São José dos Campos" at bounding box center [274, 225] width 152 height 13
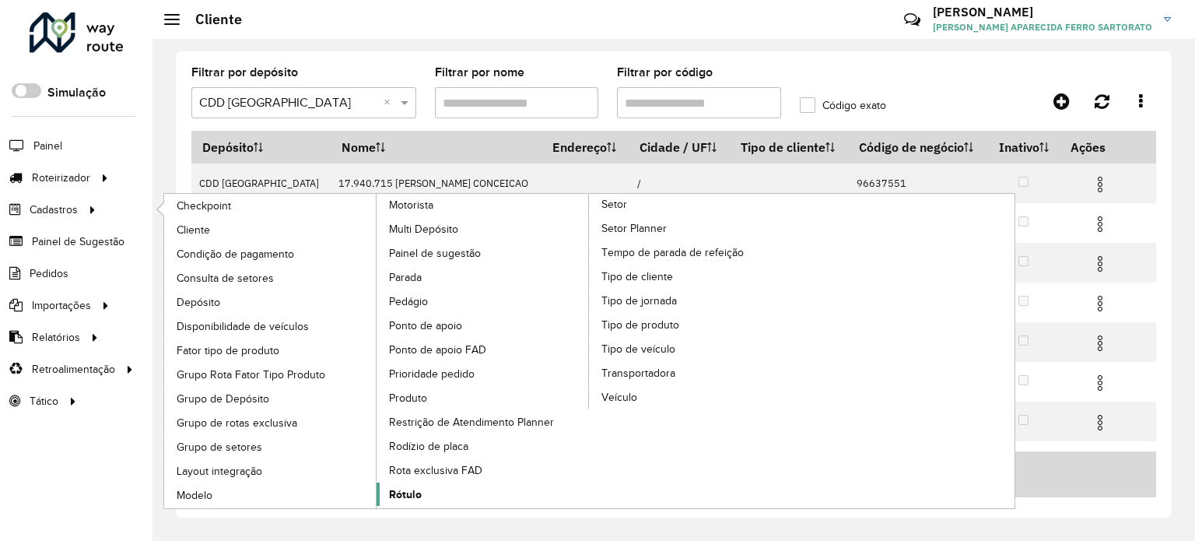
click at [410, 486] on span "Rótulo" at bounding box center [405, 494] width 33 height 16
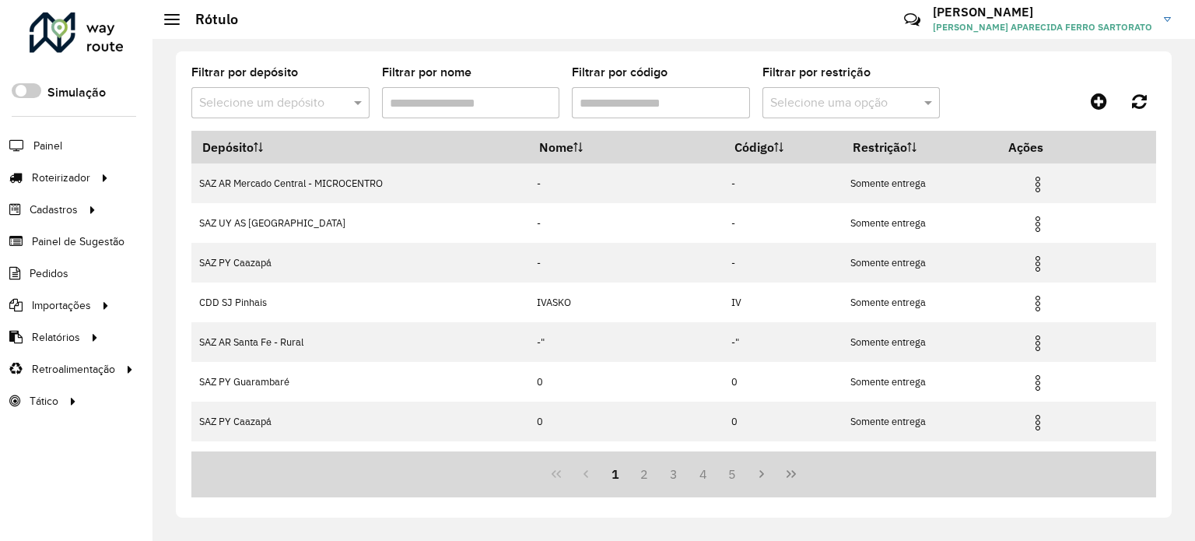
click at [296, 101] on input "text" at bounding box center [264, 103] width 131 height 19
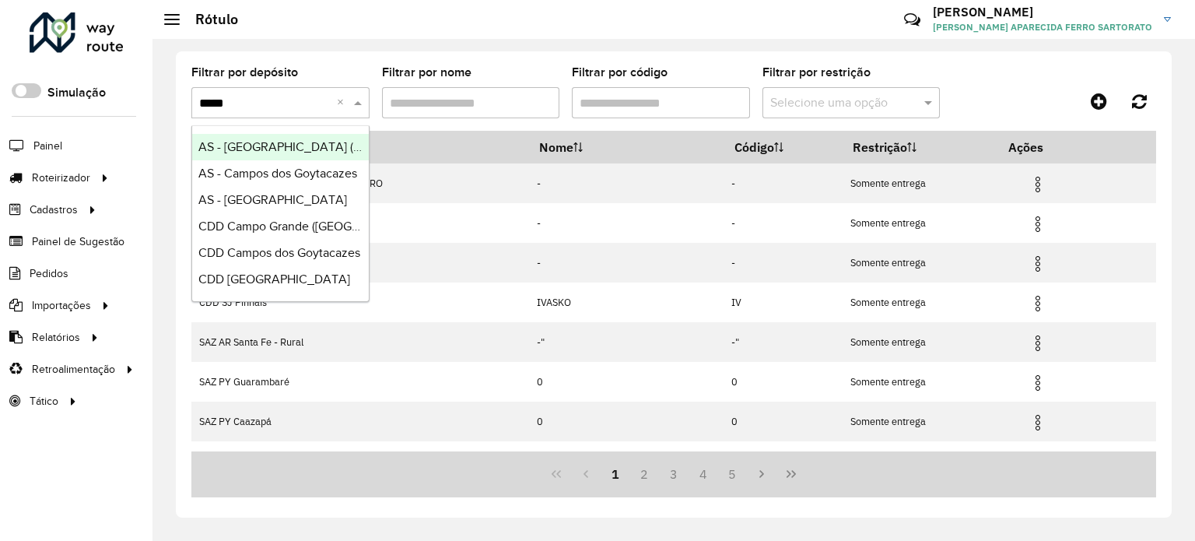
type input "******"
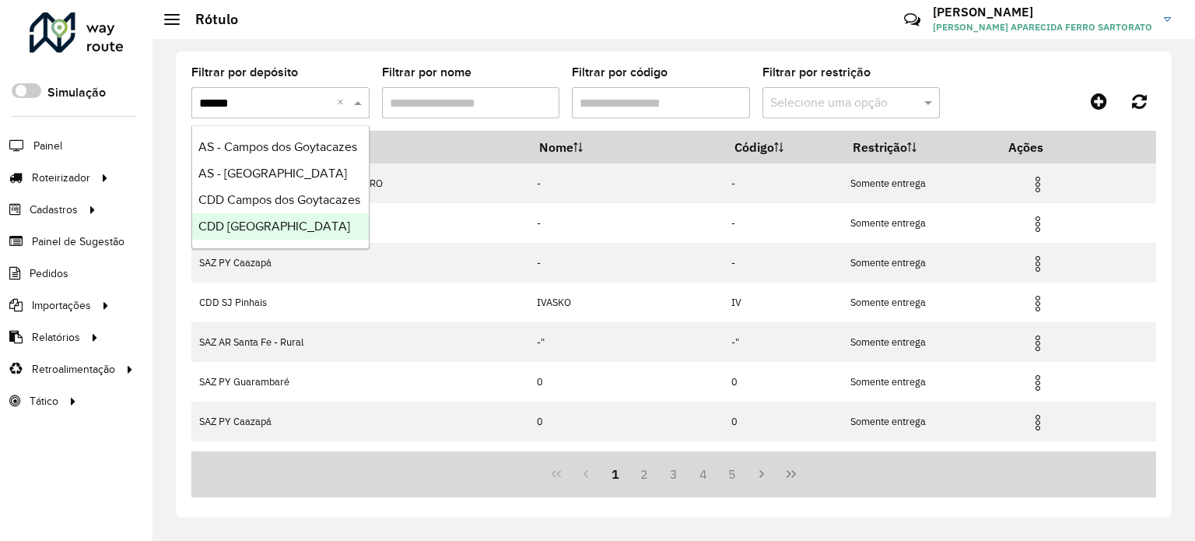
click at [276, 224] on span "CDD São José dos Campos" at bounding box center [274, 225] width 152 height 13
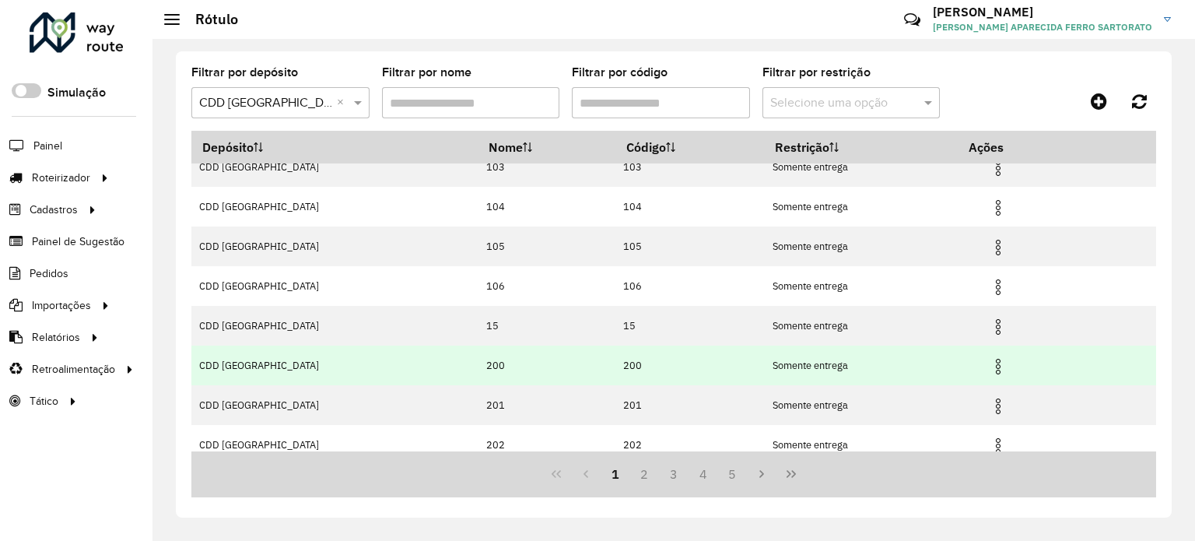
scroll to position [186, 0]
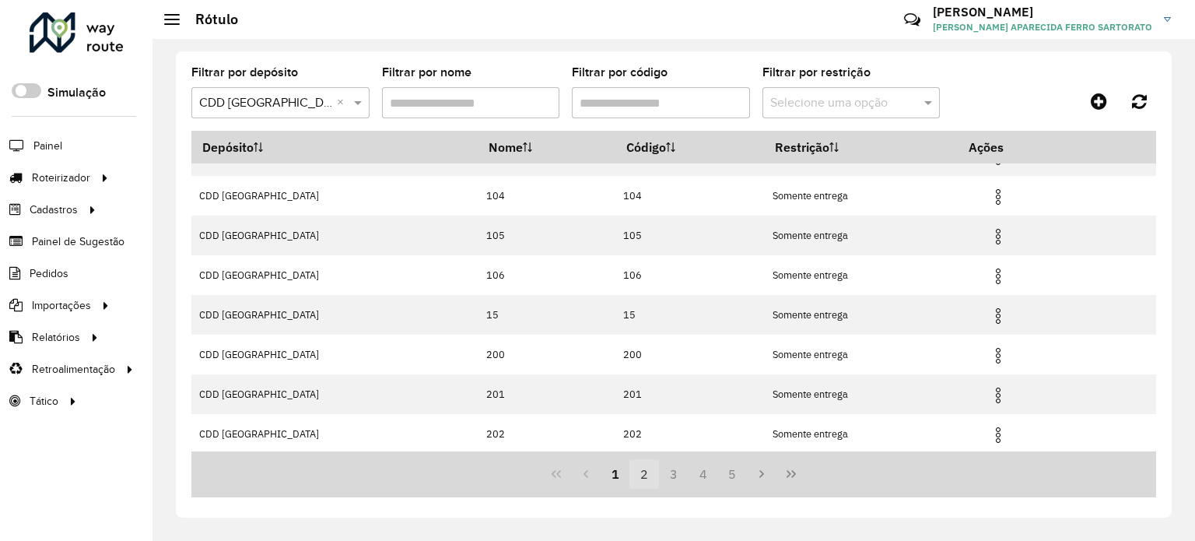
click at [638, 477] on button "2" at bounding box center [644, 474] width 30 height 30
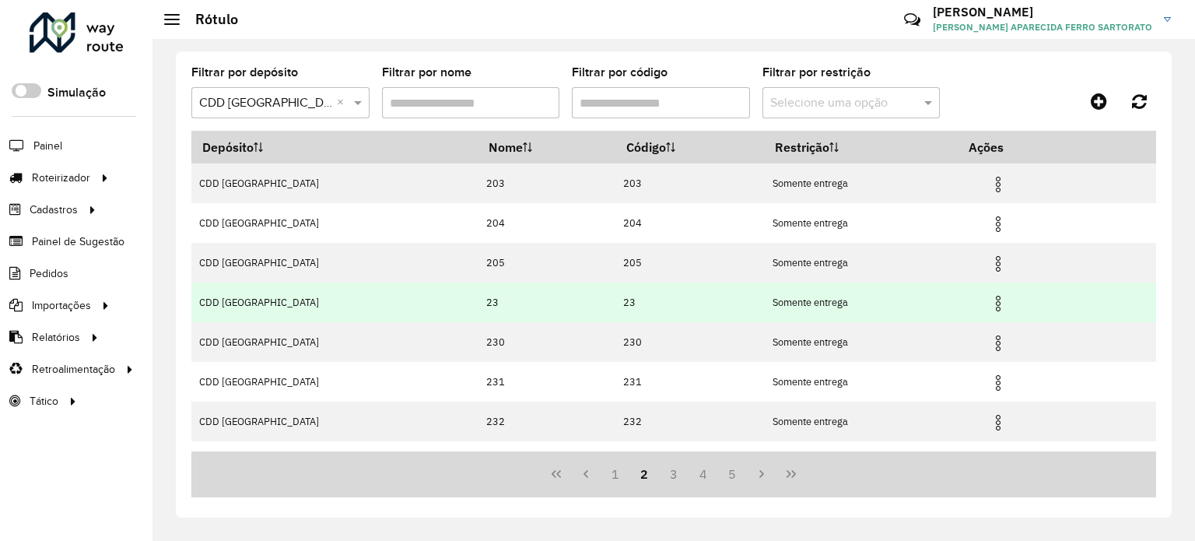
click at [996, 299] on img at bounding box center [998, 303] width 19 height 19
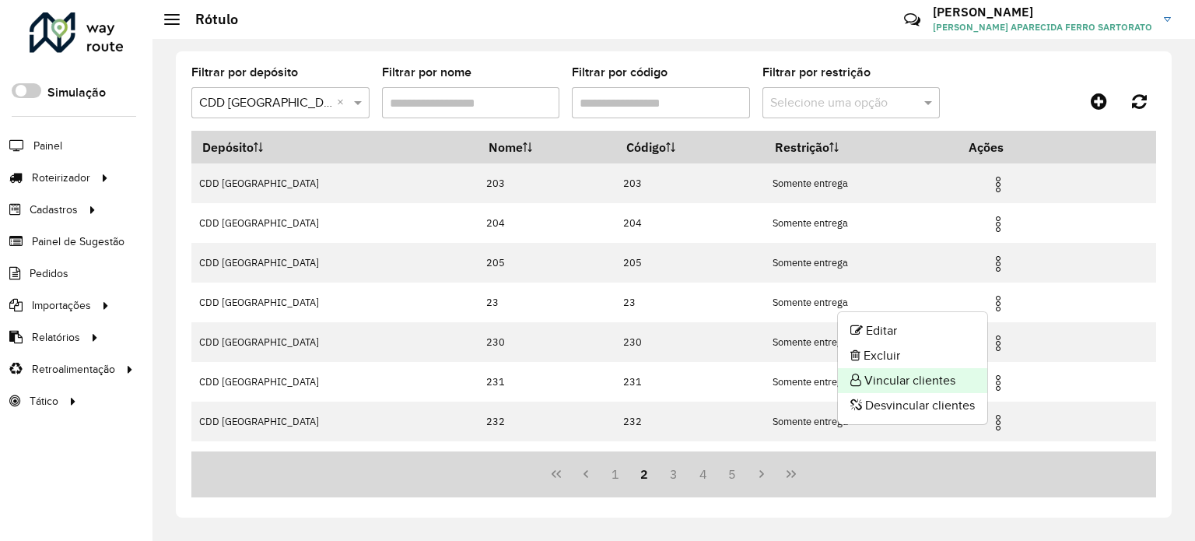
click at [912, 382] on li "Vincular clientes" at bounding box center [912, 380] width 149 height 25
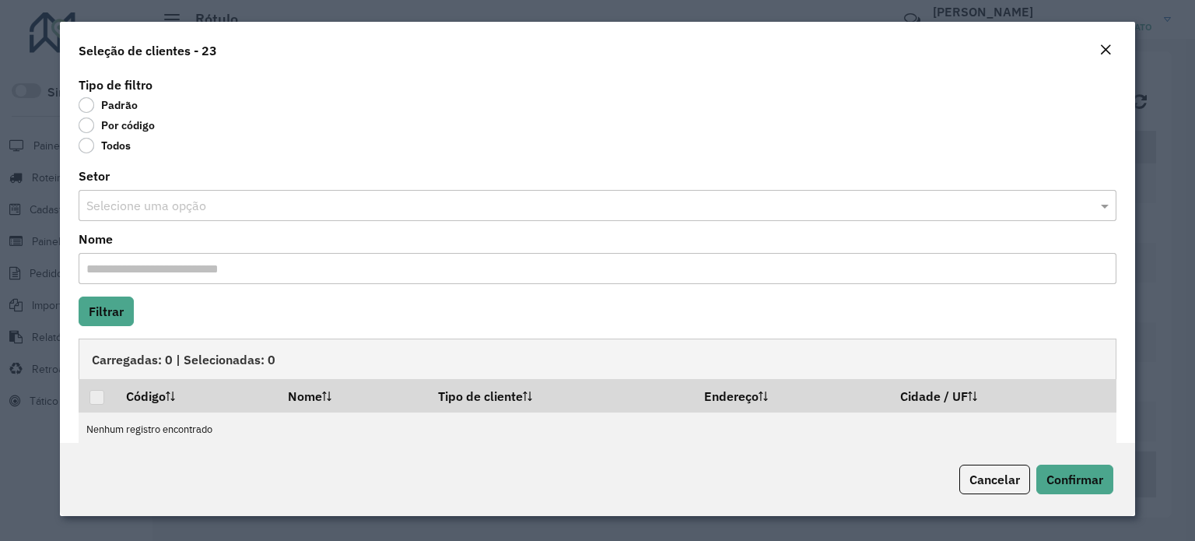
click at [96, 117] on div "Padrão" at bounding box center [598, 108] width 1038 height 19
drag, startPoint x: 89, startPoint y: 124, endPoint x: 96, endPoint y: 130, distance: 10.0
click at [89, 124] on label "Por código" at bounding box center [117, 125] width 76 height 16
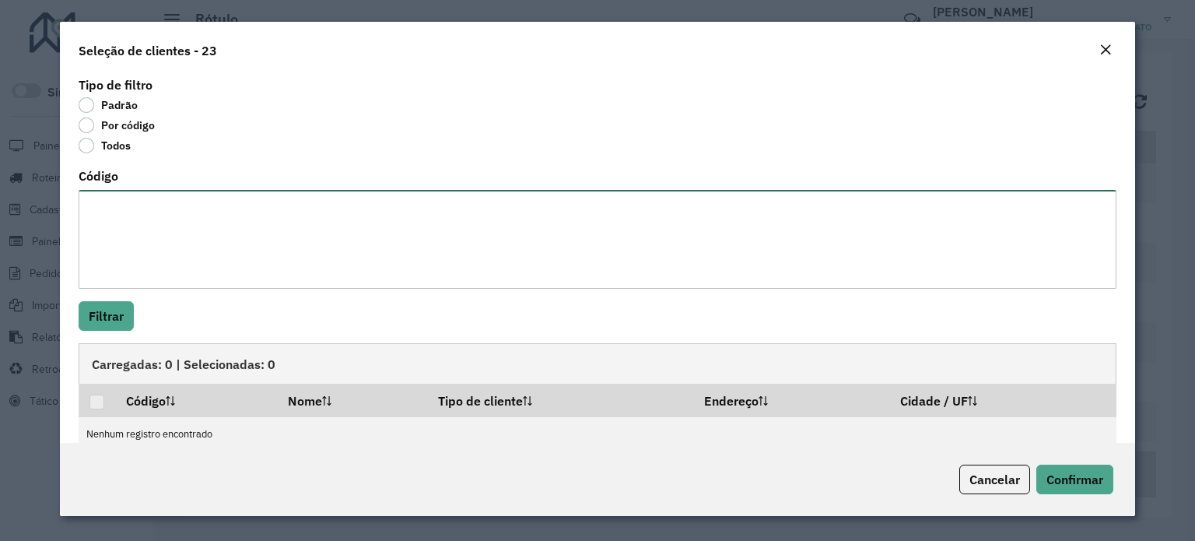
click at [120, 203] on textarea "Código" at bounding box center [598, 239] width 1038 height 99
paste textarea "******** ******** ******** ******** ******** ******** ******** ******** *******…"
type textarea "******** ******** ******** ******** ******** ******** ******** ******** *******…"
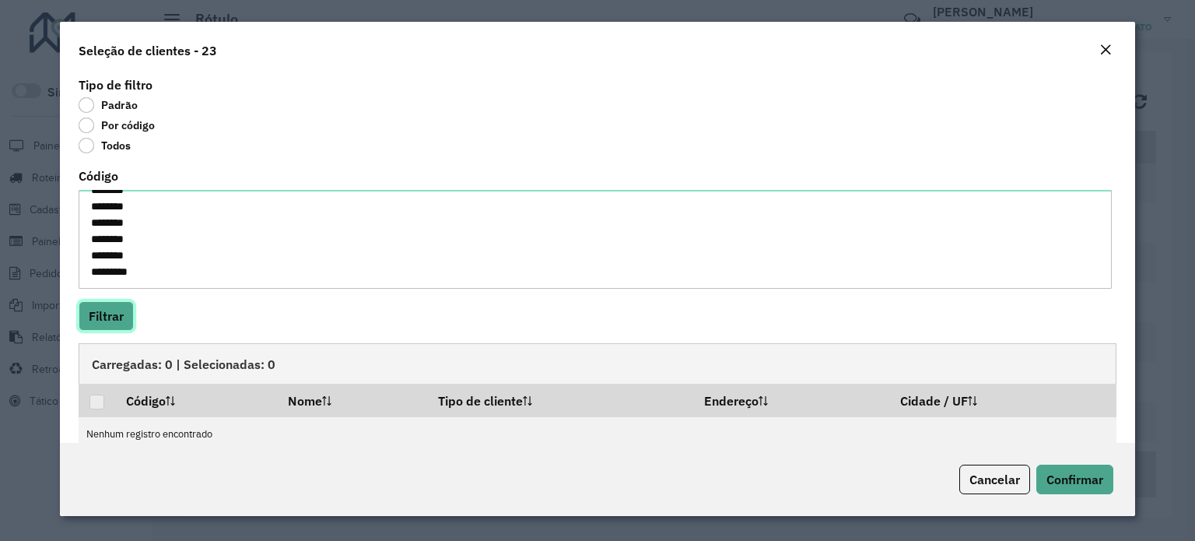
click at [96, 313] on button "Filtrar" at bounding box center [106, 316] width 55 height 30
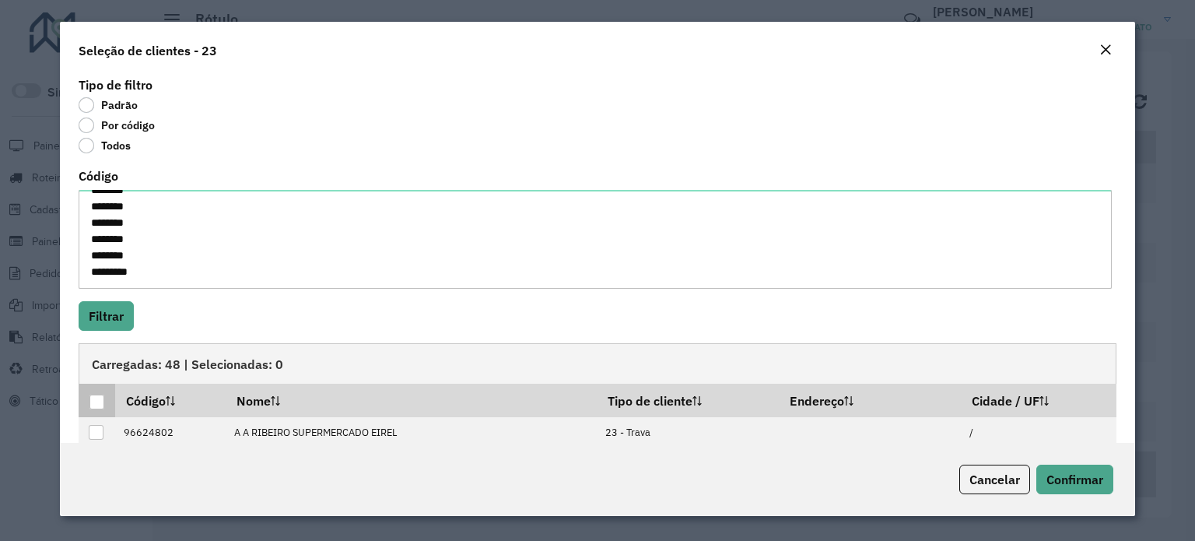
click at [94, 402] on div at bounding box center [96, 401] width 15 height 15
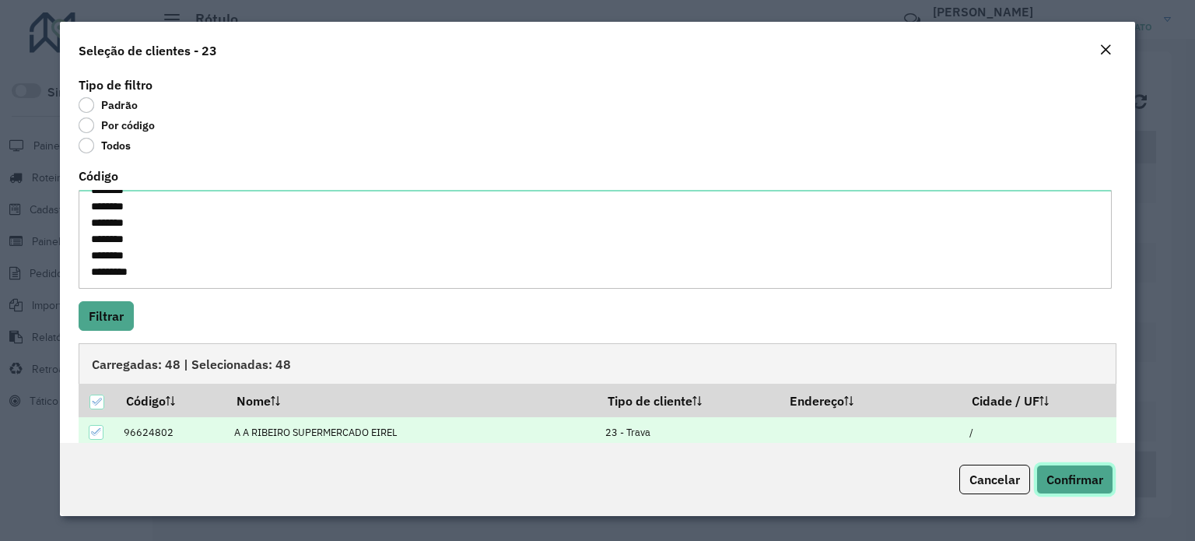
click at [1064, 471] on span "Confirmar" at bounding box center [1074, 479] width 57 height 16
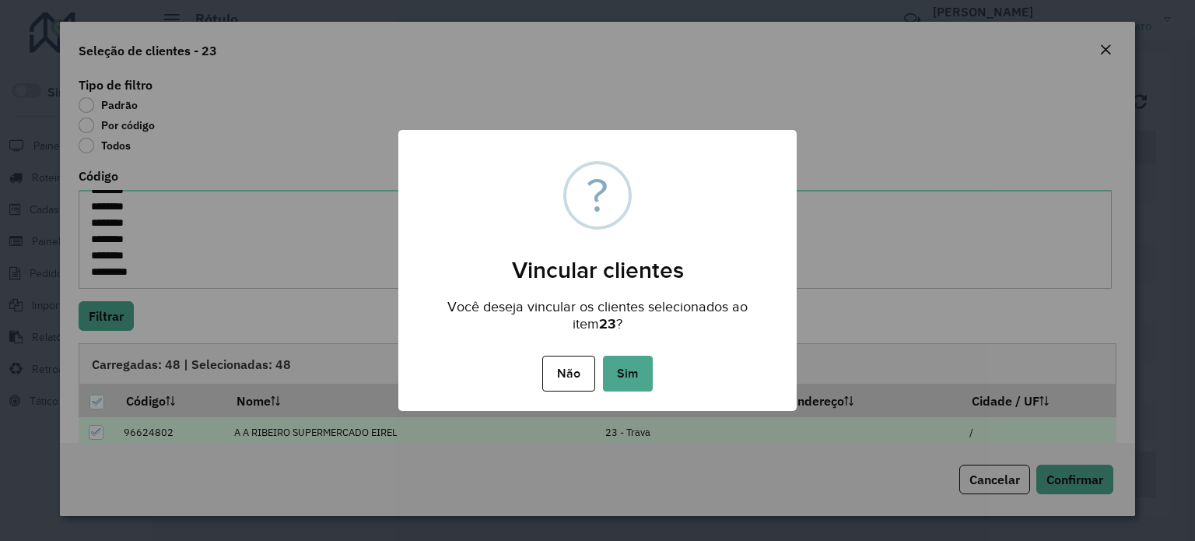
click at [640, 371] on button "Sim" at bounding box center [628, 373] width 50 height 36
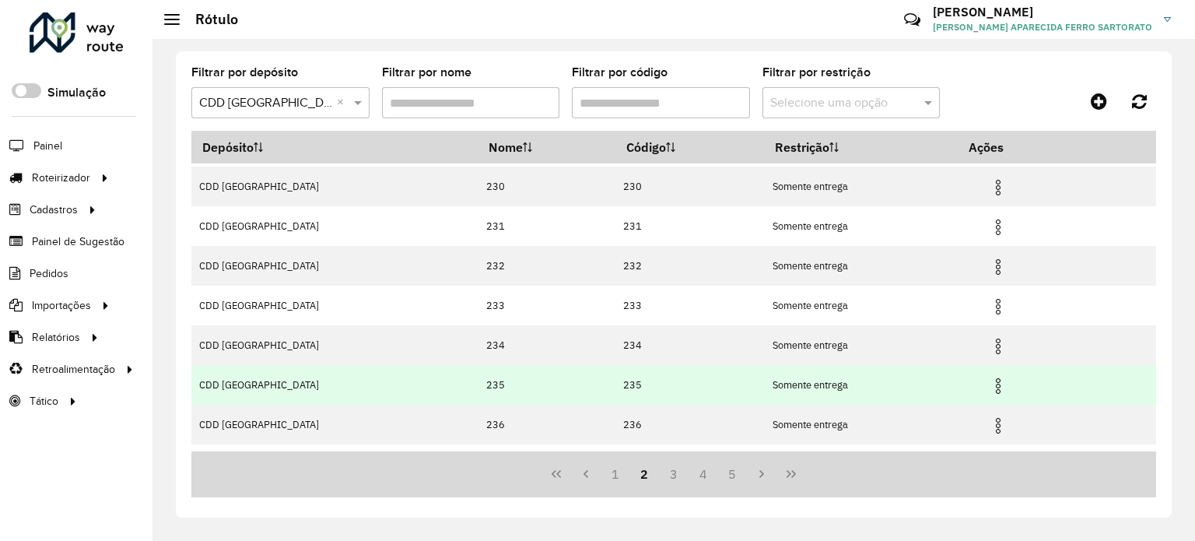
scroll to position [186, 0]
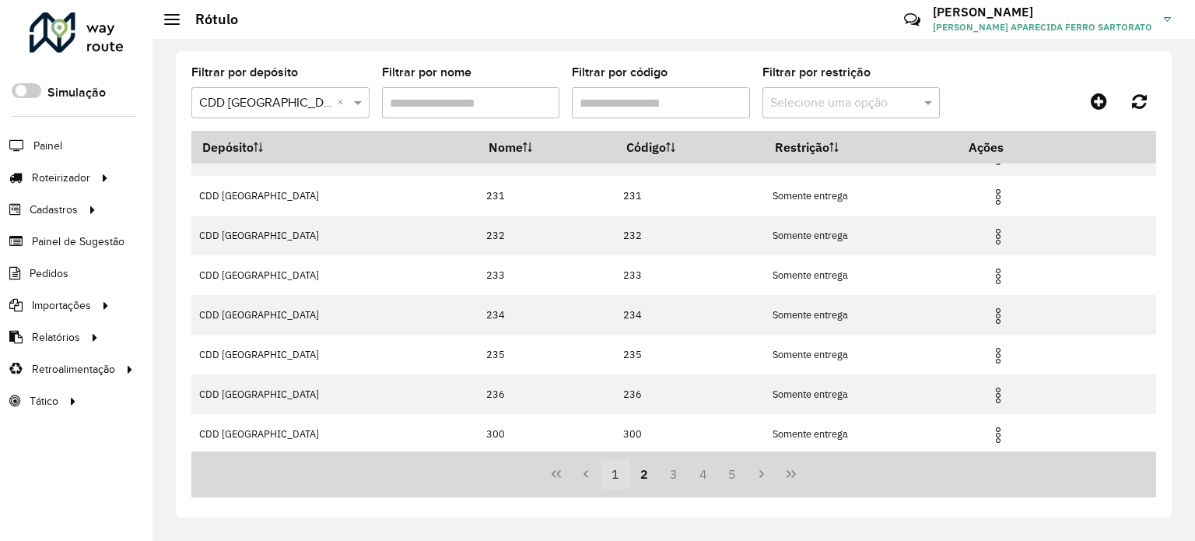
click at [612, 467] on button "1" at bounding box center [616, 474] width 30 height 30
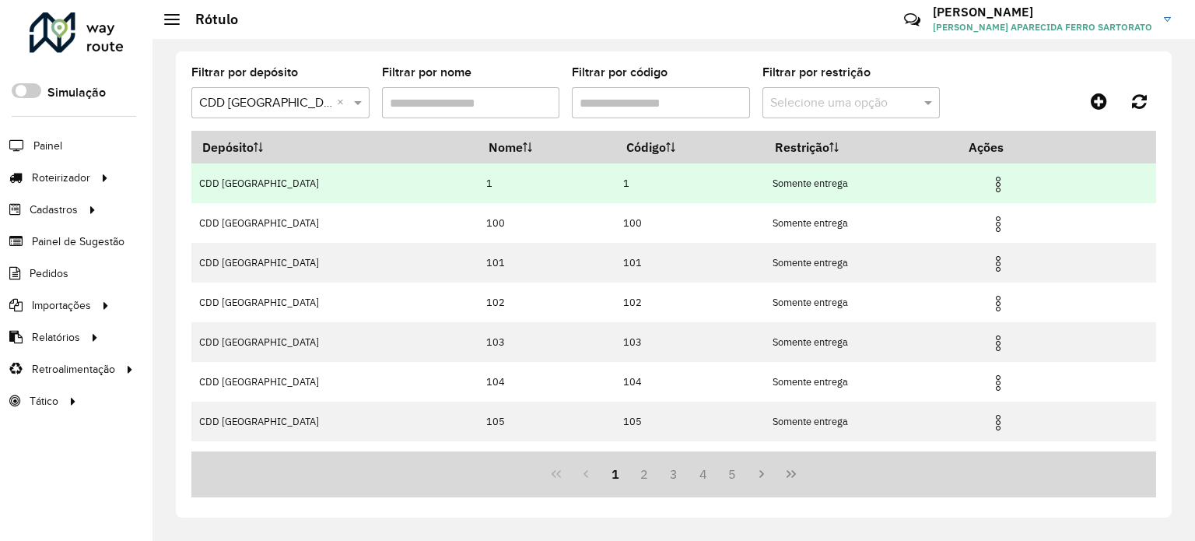
click at [997, 177] on img at bounding box center [998, 184] width 19 height 19
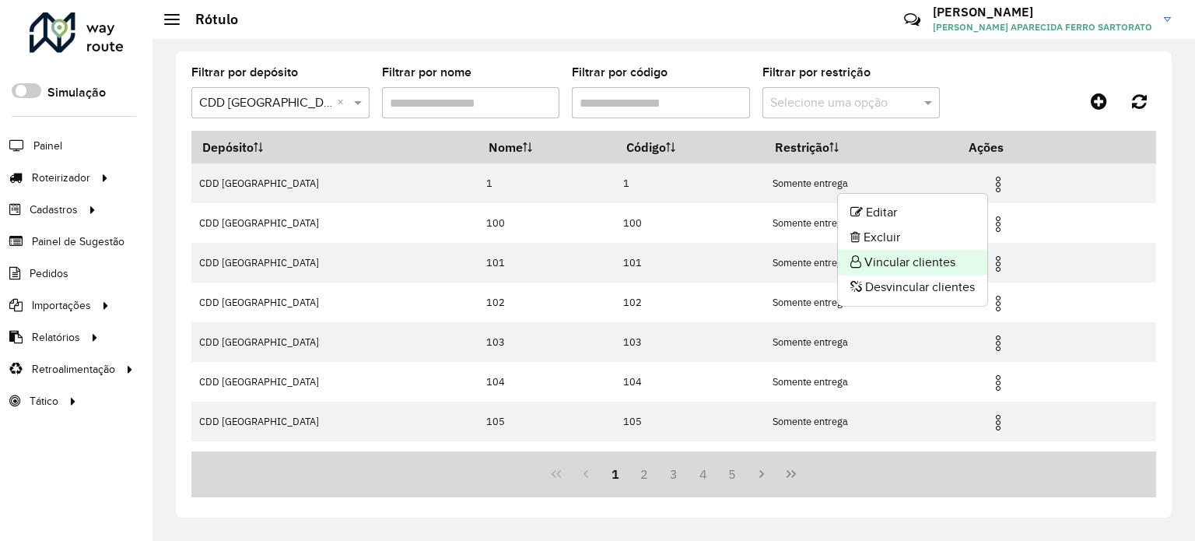
click at [893, 264] on li "Vincular clientes" at bounding box center [912, 262] width 149 height 25
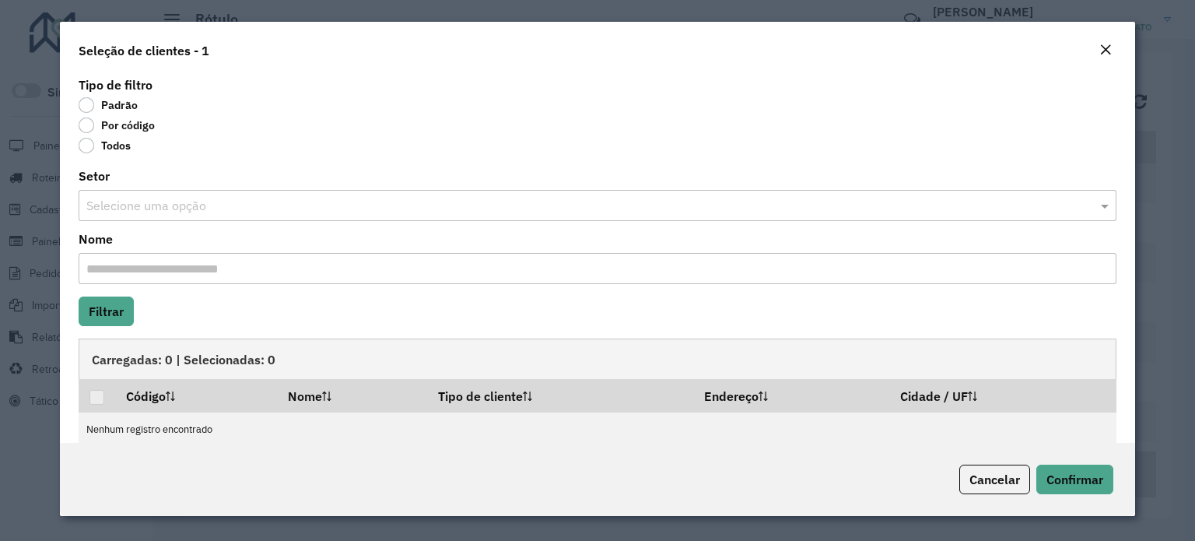
drag, startPoint x: 86, startPoint y: 122, endPoint x: 93, endPoint y: 127, distance: 8.4
click at [87, 122] on label "Por código" at bounding box center [117, 125] width 76 height 16
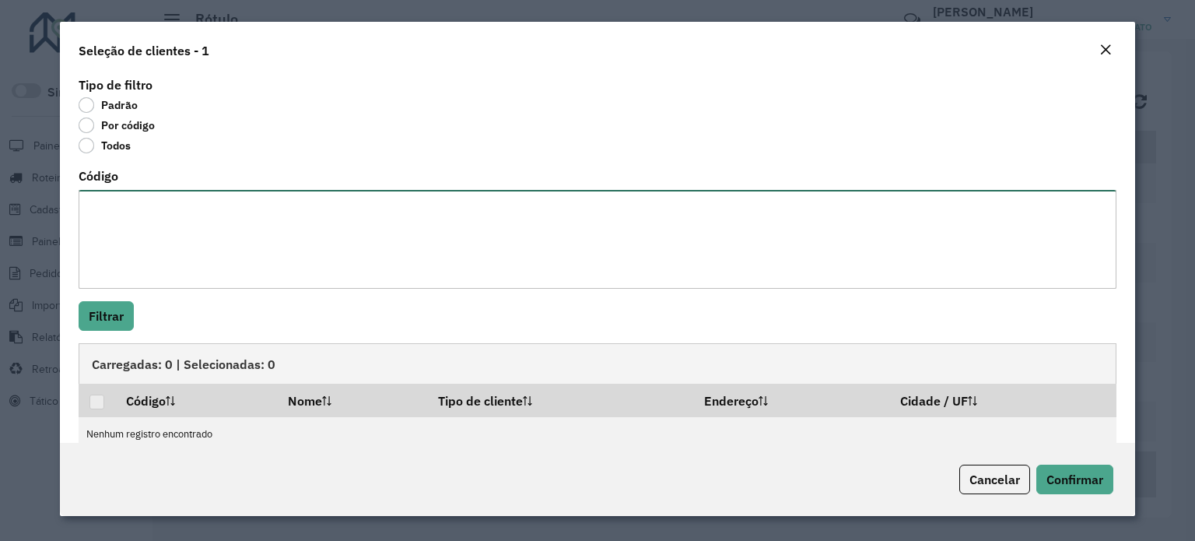
click at [131, 206] on textarea "Código" at bounding box center [598, 239] width 1038 height 99
paste textarea "******** ********"
type textarea "******** ********"
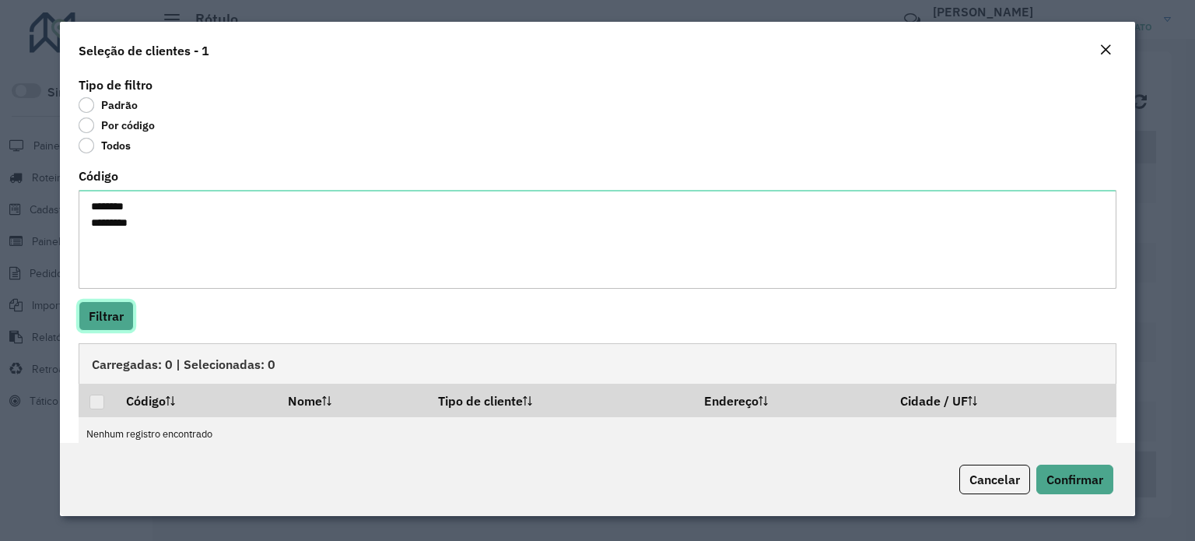
click at [100, 317] on button "Filtrar" at bounding box center [106, 316] width 55 height 30
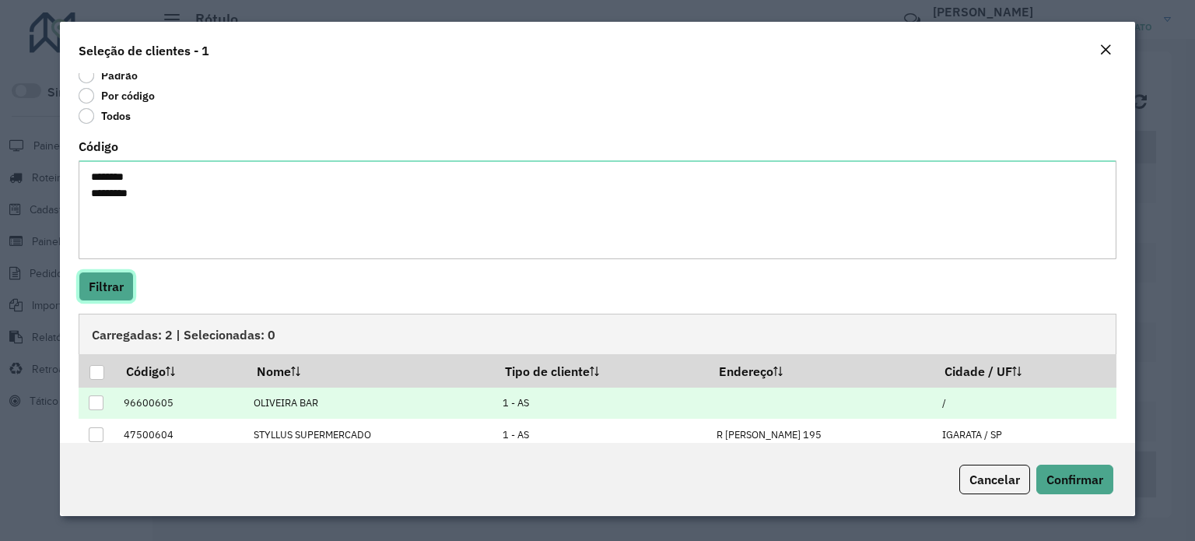
scroll to position [56, 0]
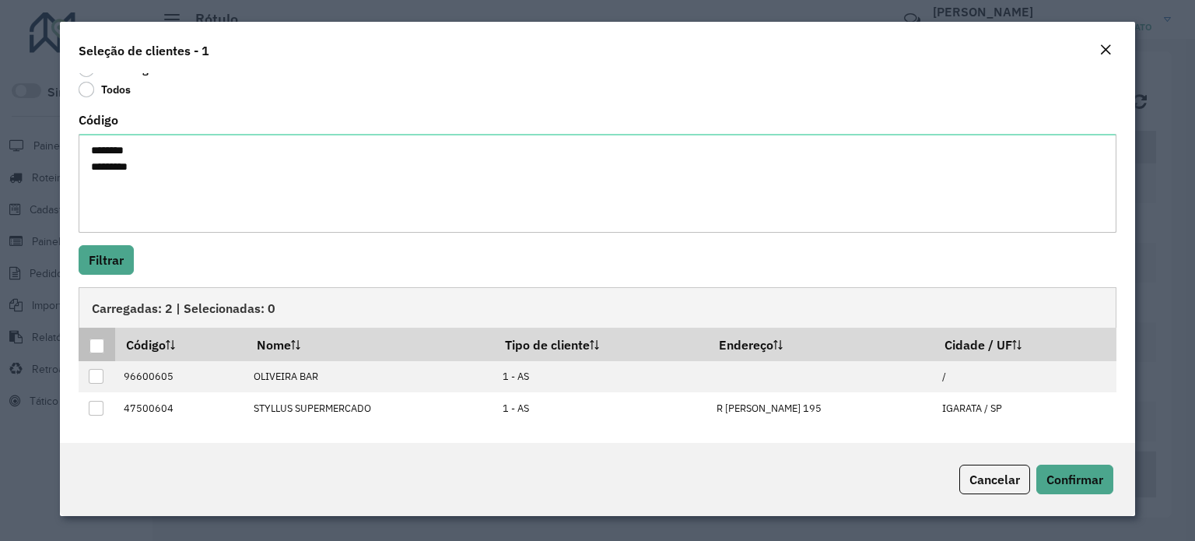
click at [96, 341] on div at bounding box center [96, 345] width 15 height 15
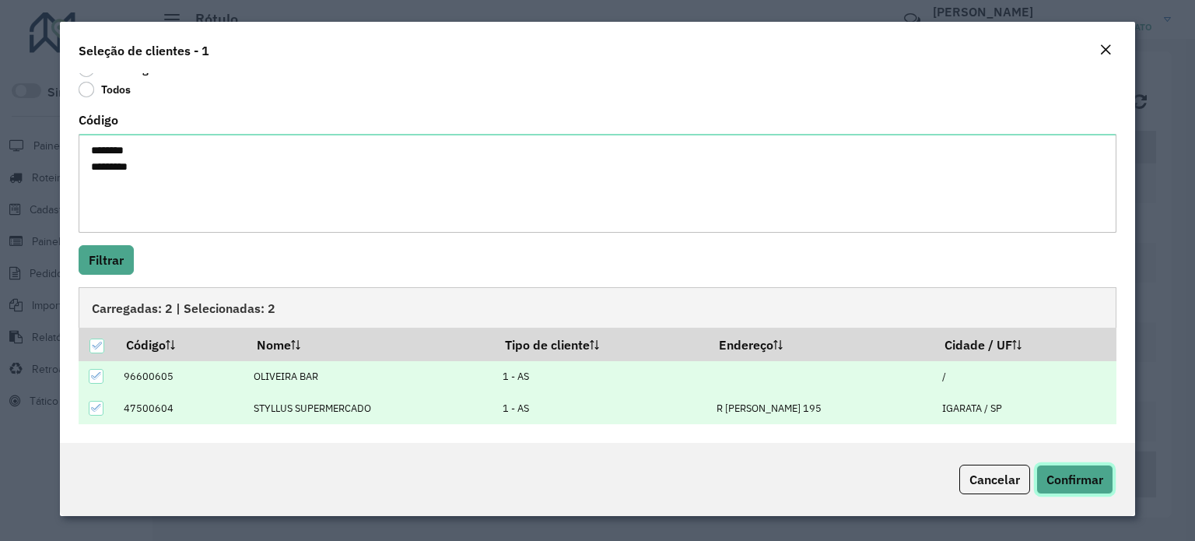
click at [1087, 476] on span "Confirmar" at bounding box center [1074, 479] width 57 height 16
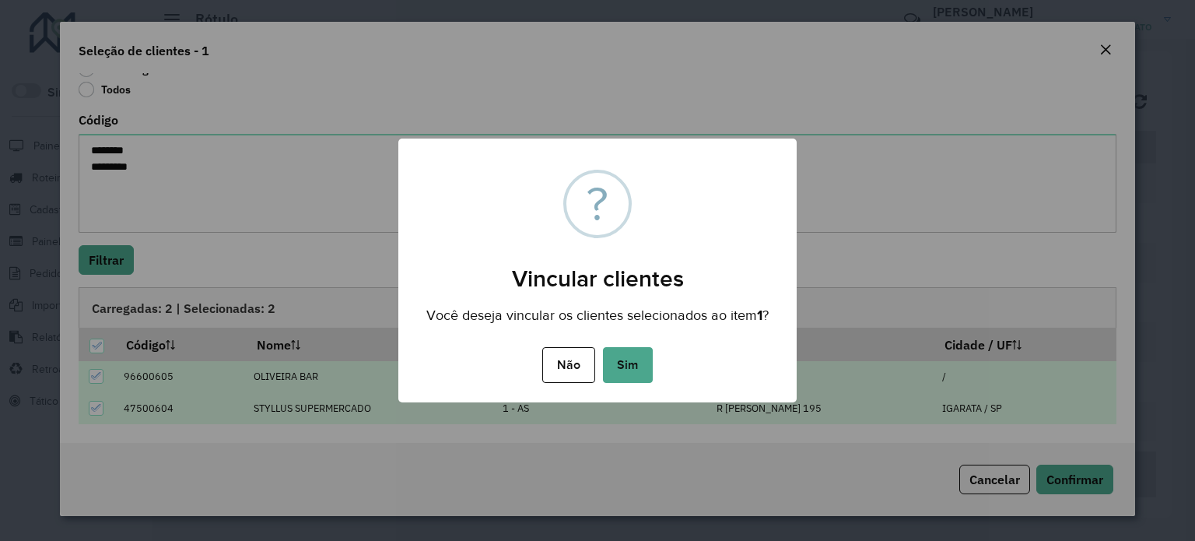
click at [636, 359] on button "Sim" at bounding box center [628, 365] width 50 height 36
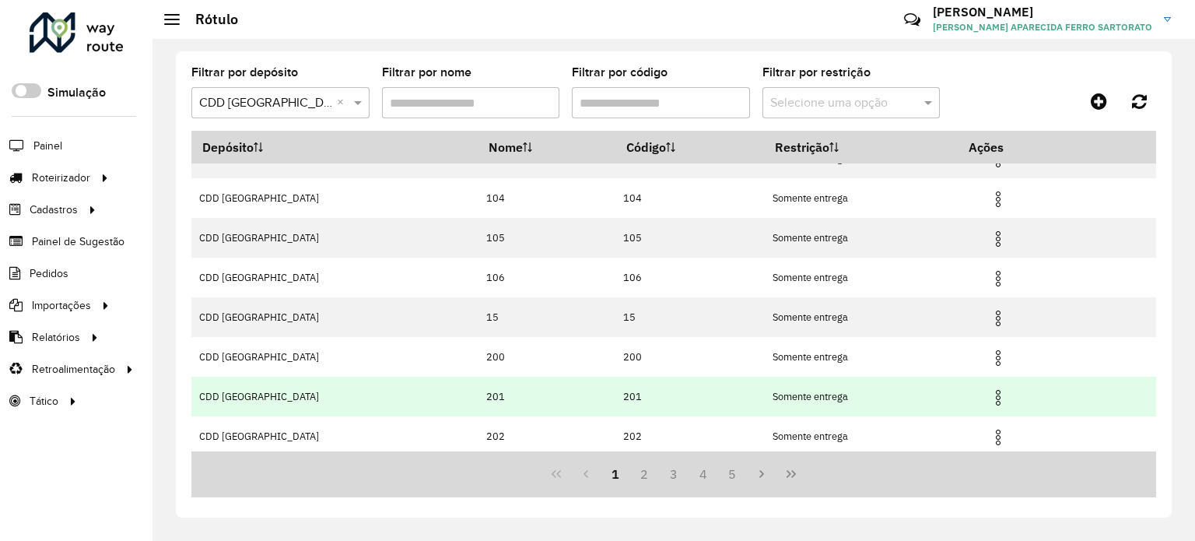
scroll to position [186, 0]
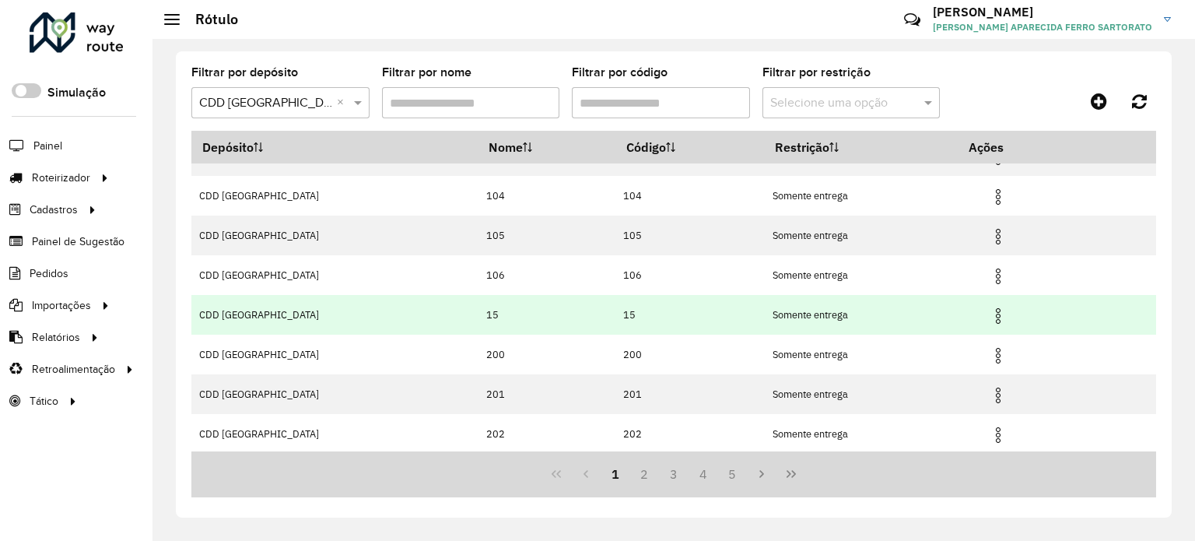
click at [991, 308] on img at bounding box center [998, 315] width 19 height 19
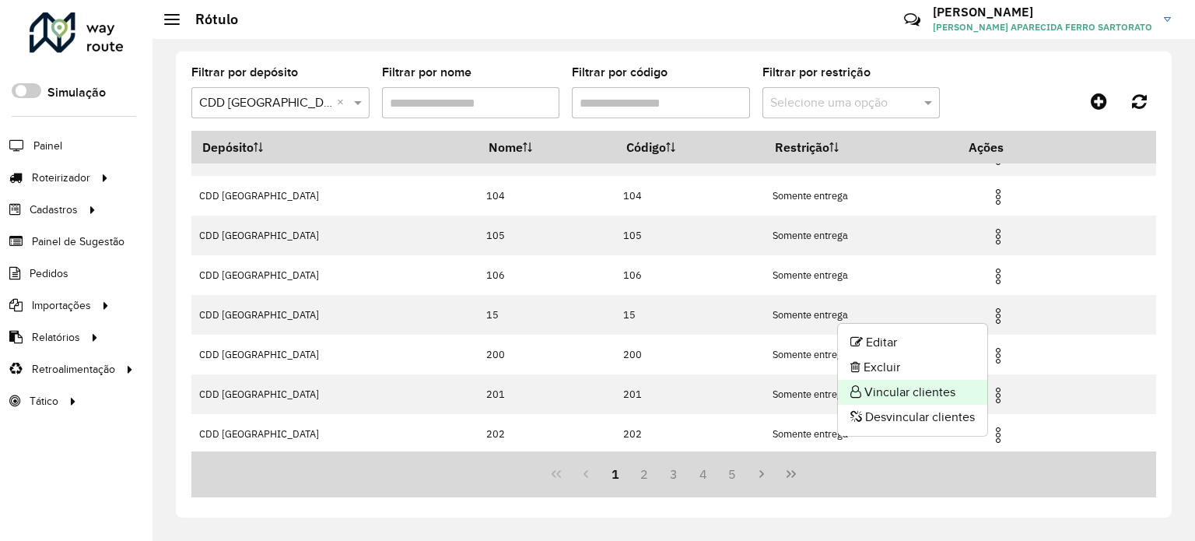
click at [932, 387] on li "Vincular clientes" at bounding box center [912, 392] width 149 height 25
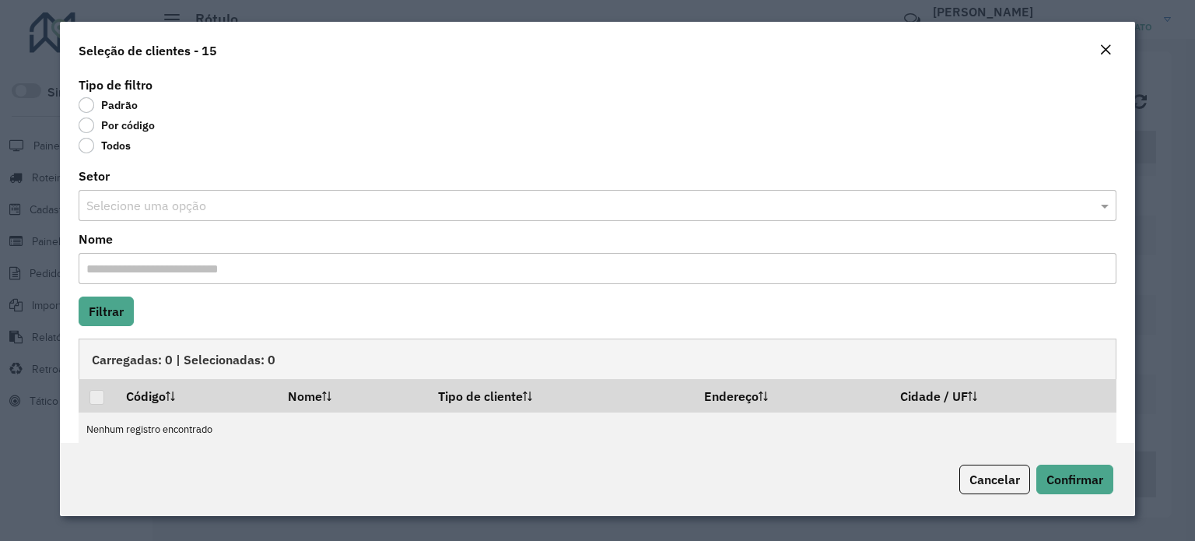
click at [86, 125] on label "Por código" at bounding box center [117, 125] width 76 height 16
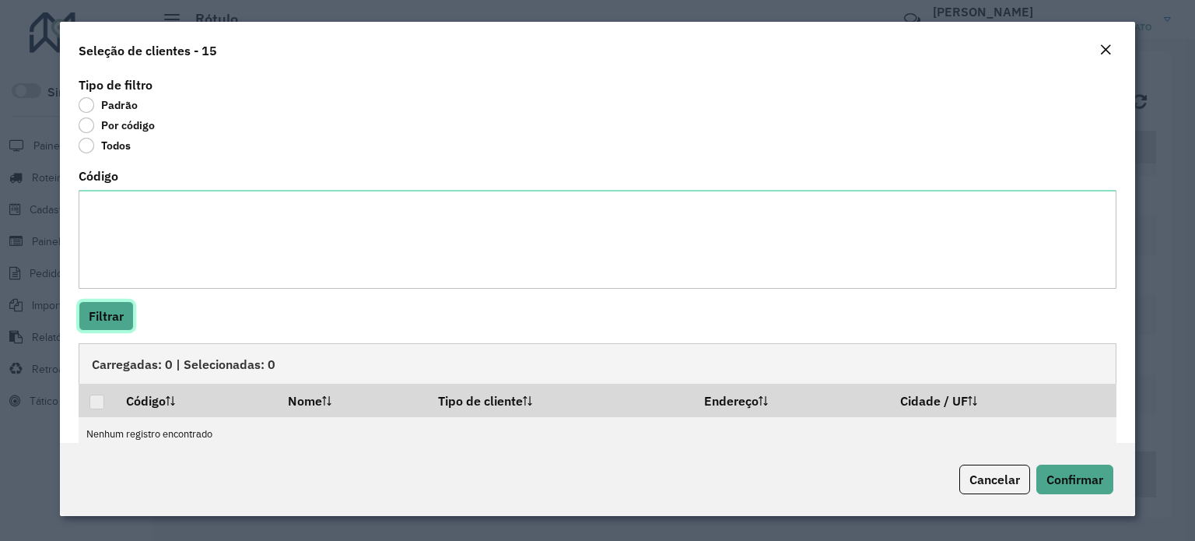
click at [100, 305] on button "Filtrar" at bounding box center [106, 316] width 55 height 30
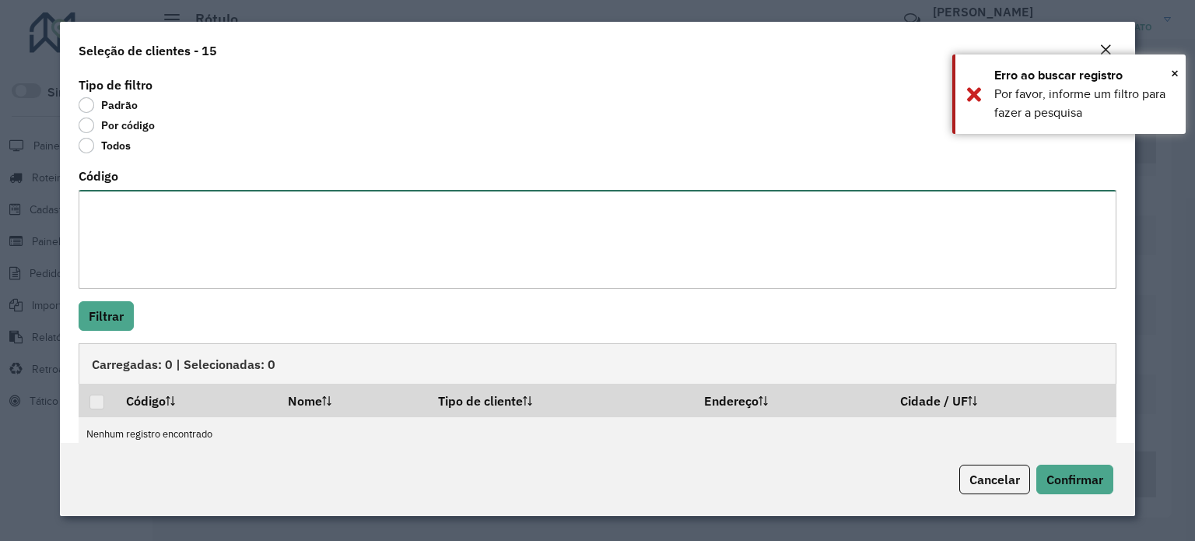
click at [138, 245] on textarea "Código" at bounding box center [598, 239] width 1038 height 99
paste textarea "******** ******** ******** ******** ******** ********"
type textarea "******** ******** ******** ******** ******** ********"
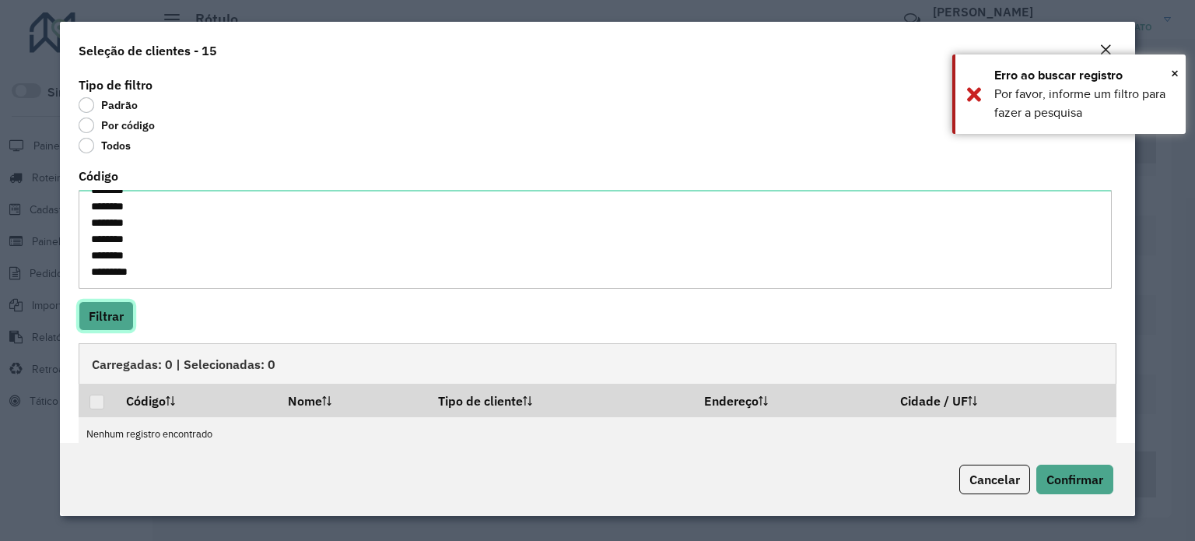
click at [96, 313] on button "Filtrar" at bounding box center [106, 316] width 55 height 30
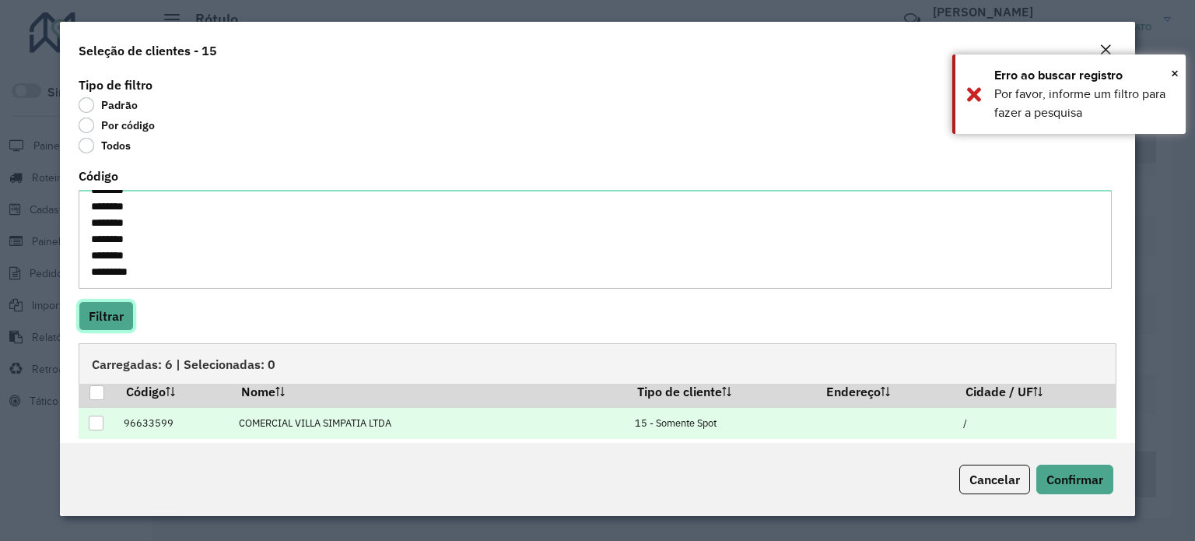
scroll to position [0, 0]
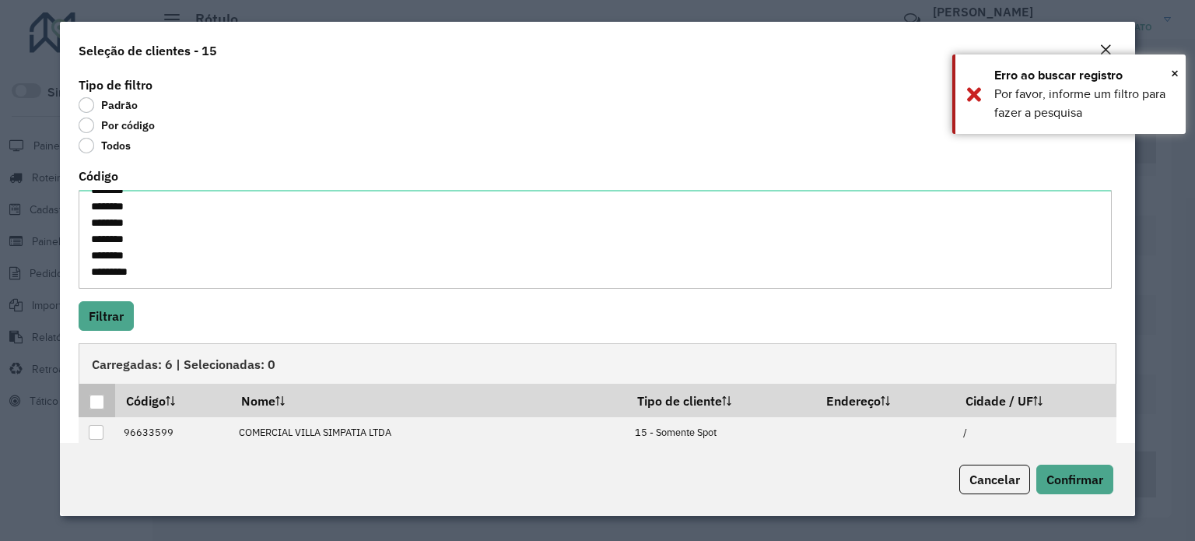
click at [98, 396] on div at bounding box center [96, 401] width 15 height 15
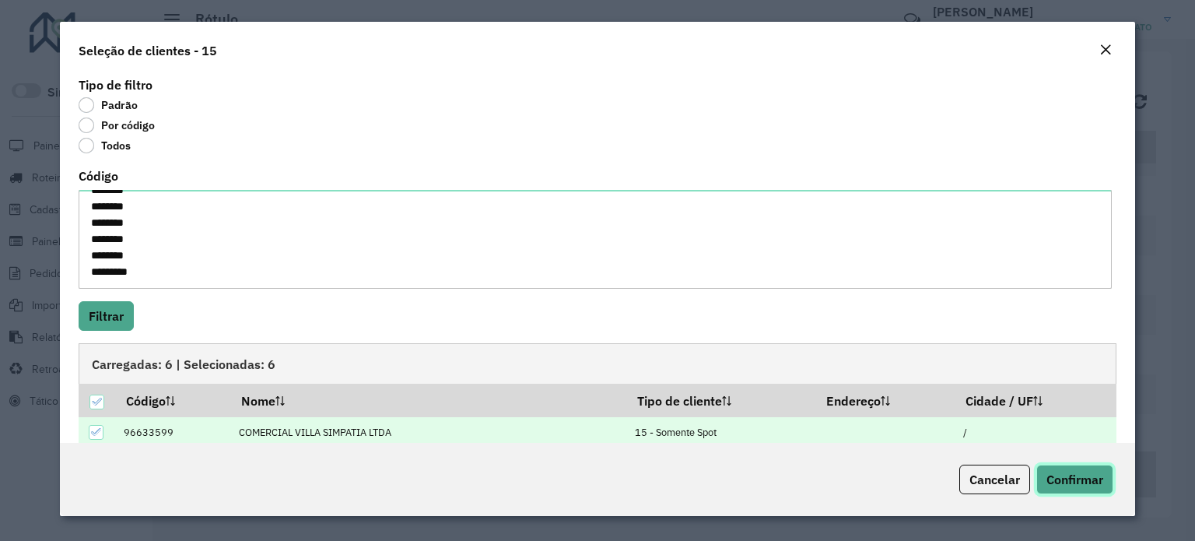
click at [1090, 471] on span "Confirmar" at bounding box center [1074, 479] width 57 height 16
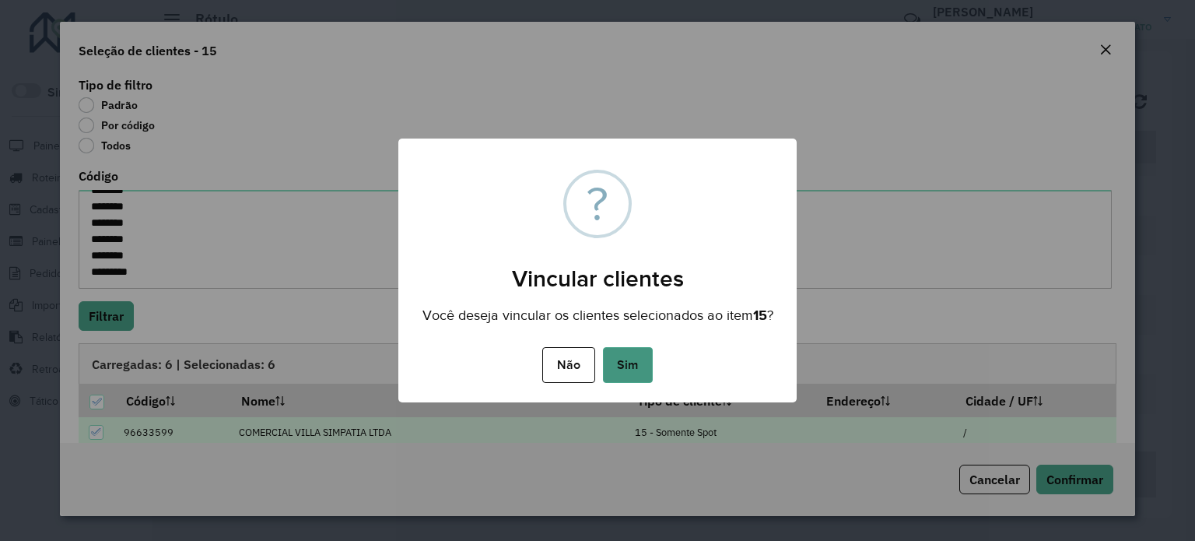
click at [620, 372] on button "Sim" at bounding box center [628, 365] width 50 height 36
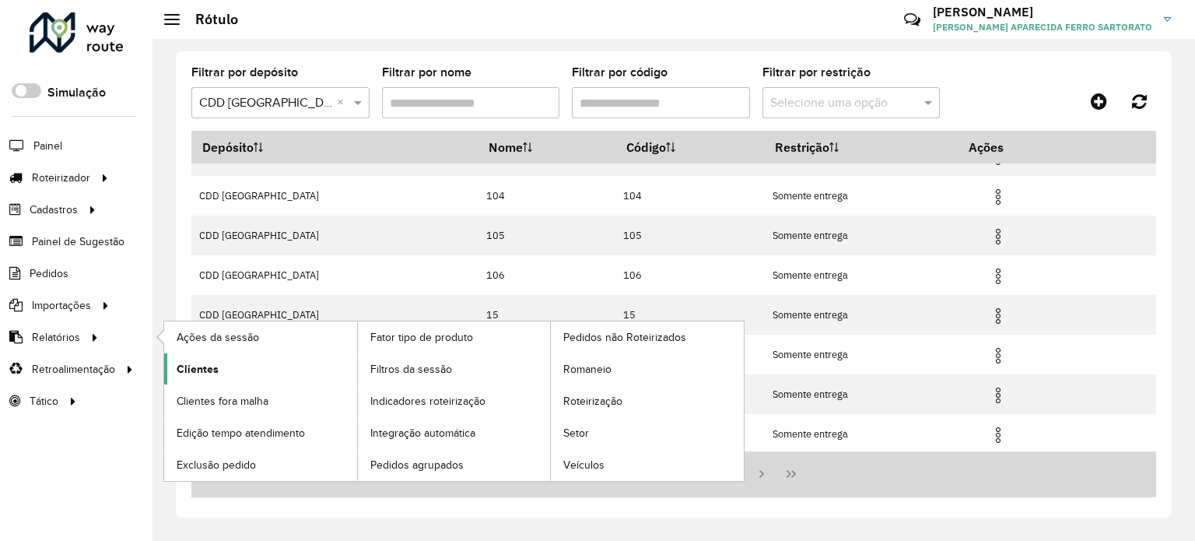
click at [187, 362] on span "Clientes" at bounding box center [198, 369] width 42 height 16
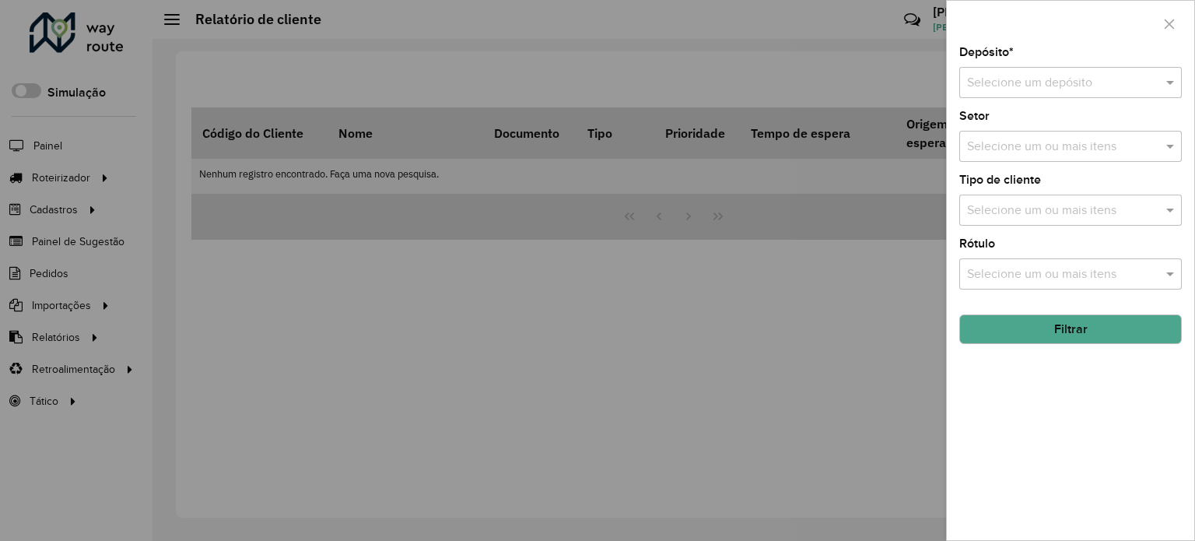
click at [1073, 54] on div "Depósito * Selecione um depósito" at bounding box center [1070, 72] width 222 height 51
drag, startPoint x: 1063, startPoint y: 79, endPoint x: 1077, endPoint y: 64, distance: 19.8
click at [1077, 64] on div "Depósito * Selecione um depósito" at bounding box center [1070, 72] width 222 height 51
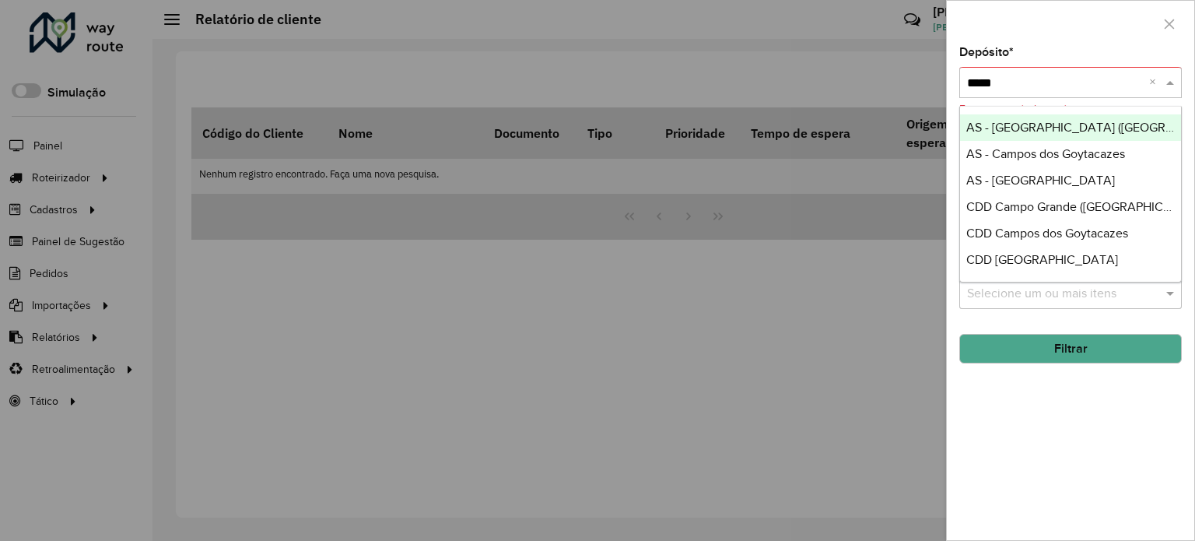
type input "******"
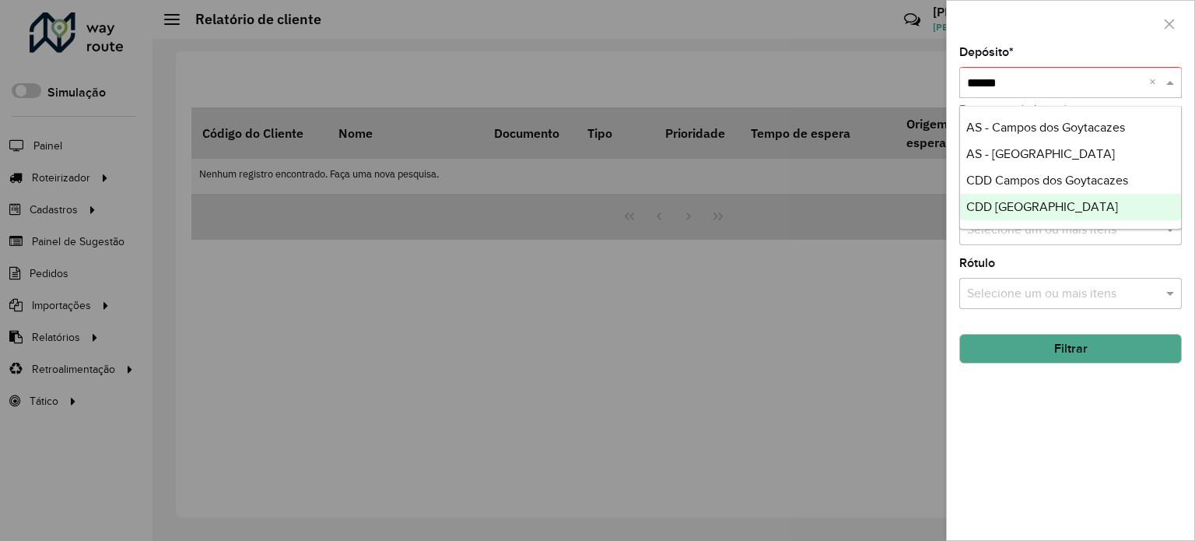
click at [1058, 195] on div "CDD São José dos Campos" at bounding box center [1070, 207] width 221 height 26
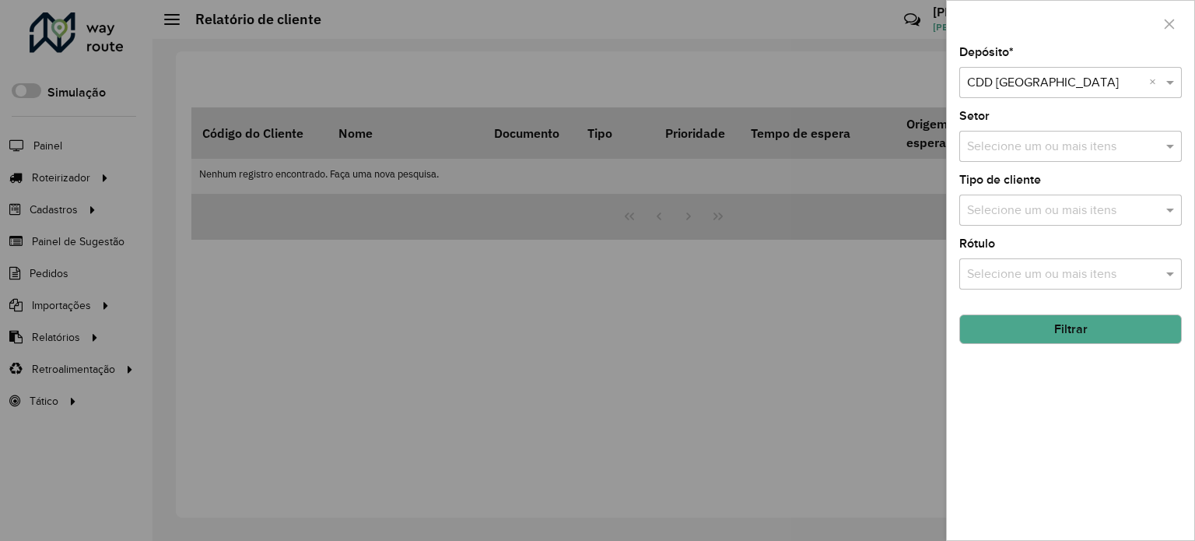
click at [1038, 324] on button "Filtrar" at bounding box center [1070, 329] width 222 height 30
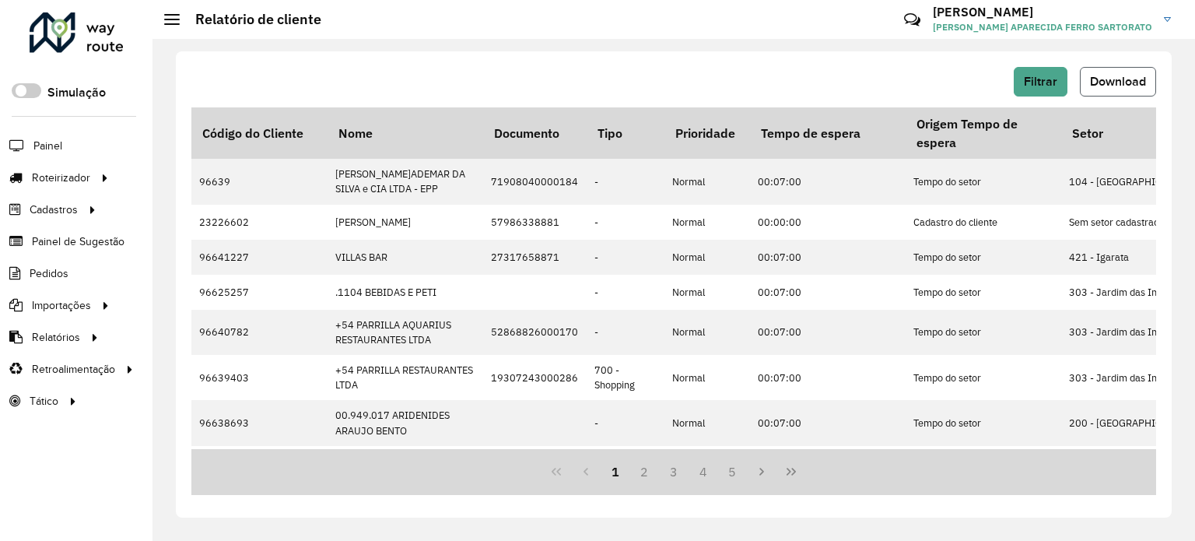
click at [1142, 79] on span "Download" at bounding box center [1118, 81] width 56 height 13
click at [936, 45] on div "Filtrar Download Código do Cliente Nome Documento Tipo Prioridade Tempo de espe…" at bounding box center [673, 290] width 1042 height 502
click at [930, 58] on div "Filtrar Download Código do Cliente Nome Documento Tipo Prioridade Tempo de espe…" at bounding box center [674, 284] width 996 height 466
click at [1129, 79] on span "Download" at bounding box center [1118, 81] width 56 height 13
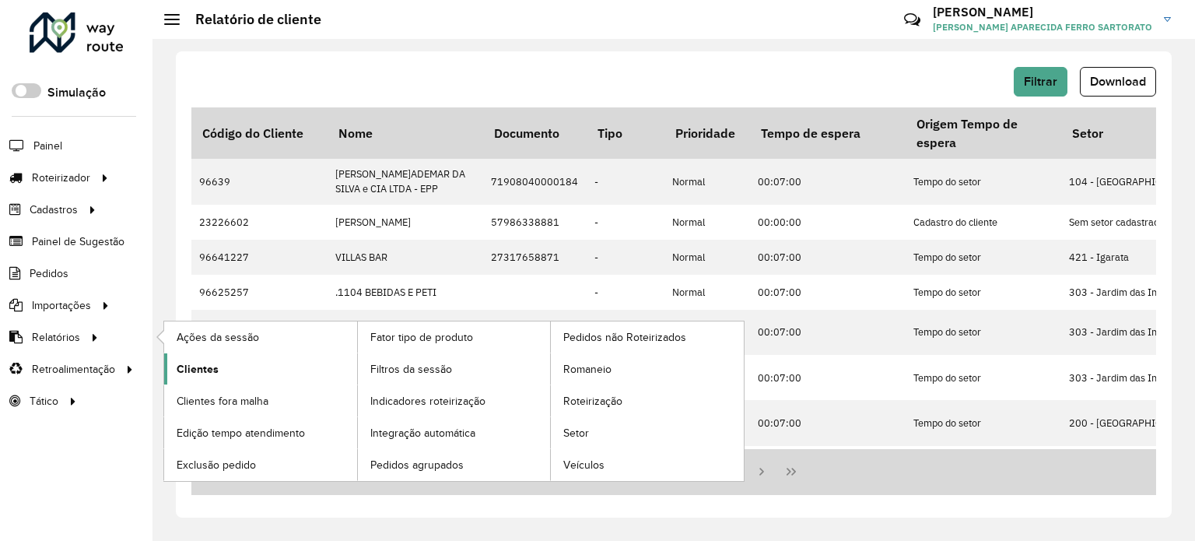
click at [186, 369] on span "Clientes" at bounding box center [198, 369] width 42 height 16
click at [190, 369] on span "Clientes" at bounding box center [198, 369] width 42 height 16
click at [191, 366] on span "Clientes" at bounding box center [198, 369] width 42 height 16
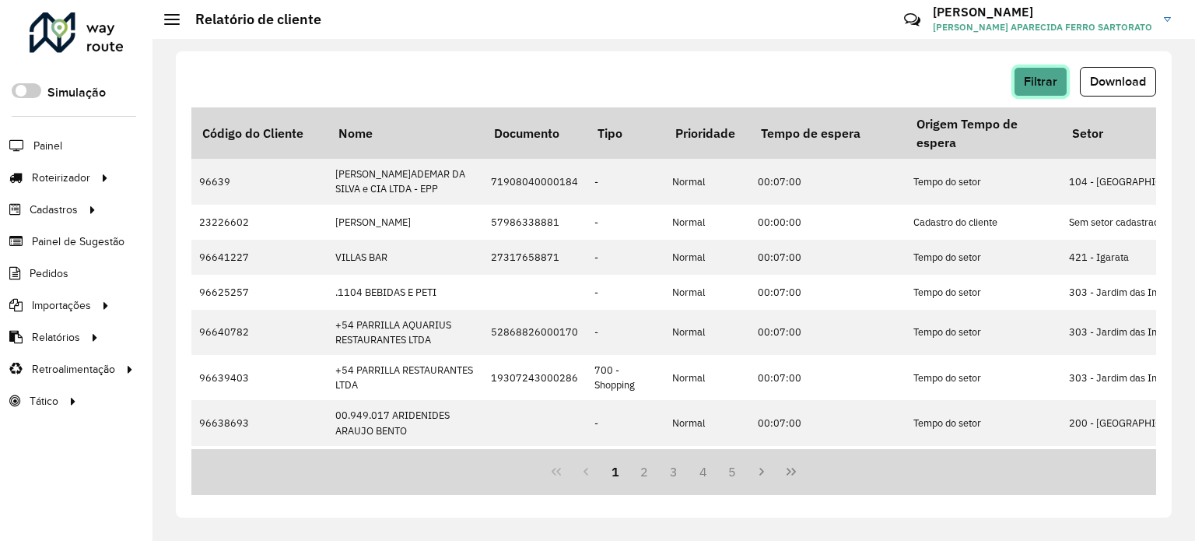
click at [1049, 72] on button "Filtrar" at bounding box center [1041, 82] width 54 height 30
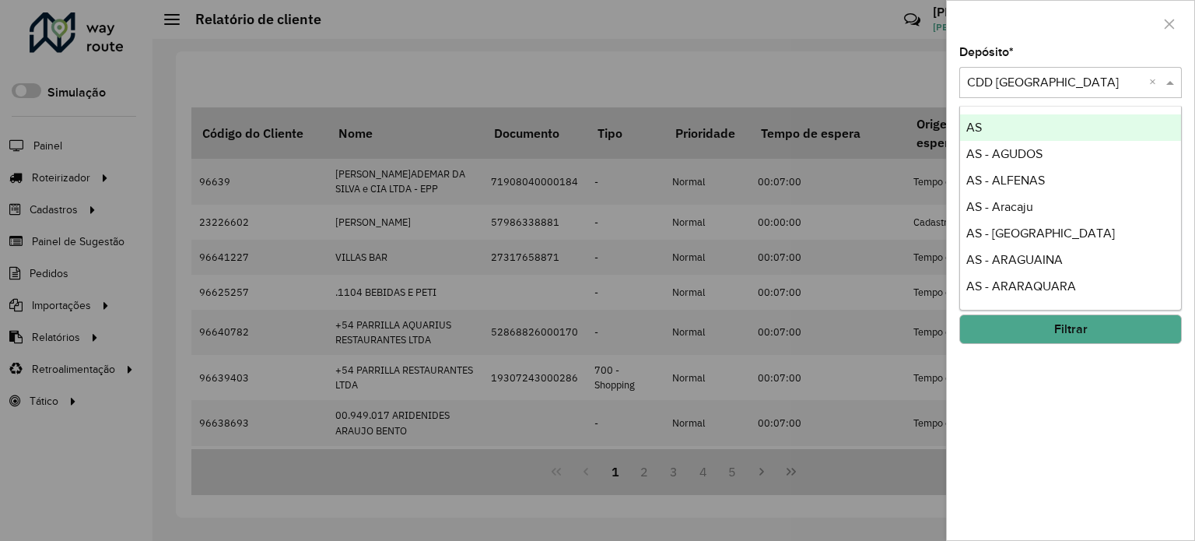
click at [1170, 80] on span at bounding box center [1171, 82] width 19 height 19
type input "***"
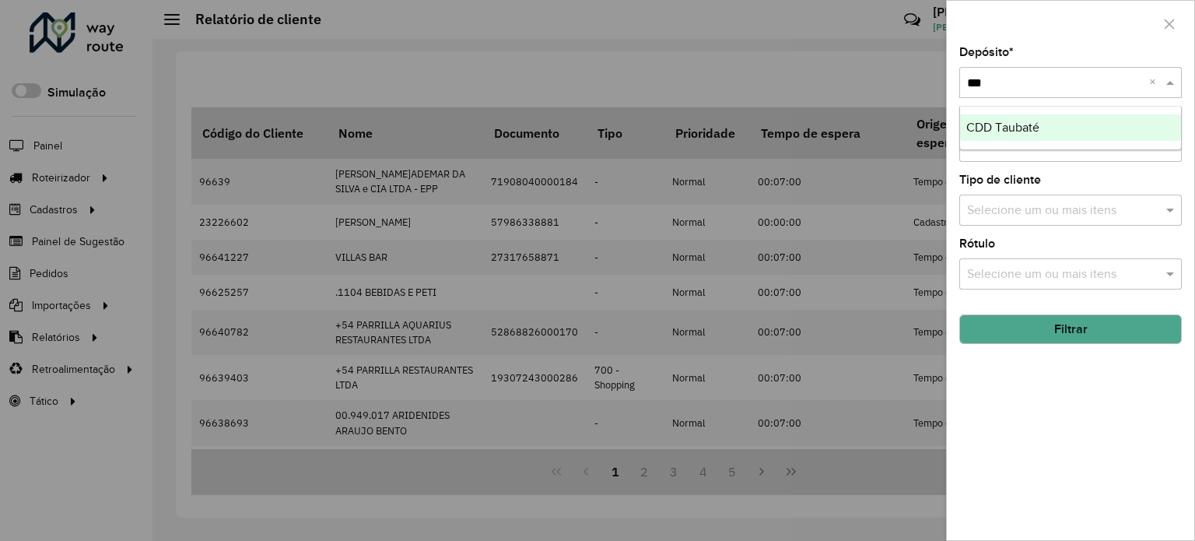
click at [1049, 127] on div "CDD Taubaté" at bounding box center [1070, 127] width 221 height 26
click at [1046, 325] on button "Filtrar" at bounding box center [1070, 329] width 222 height 30
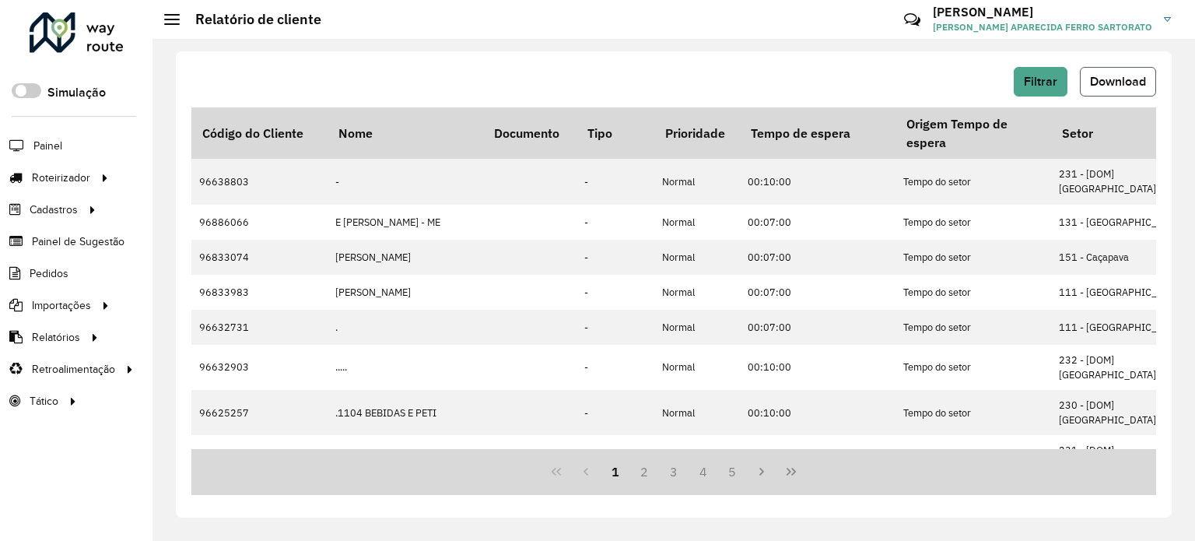
click at [1115, 86] on span "Download" at bounding box center [1118, 81] width 56 height 13
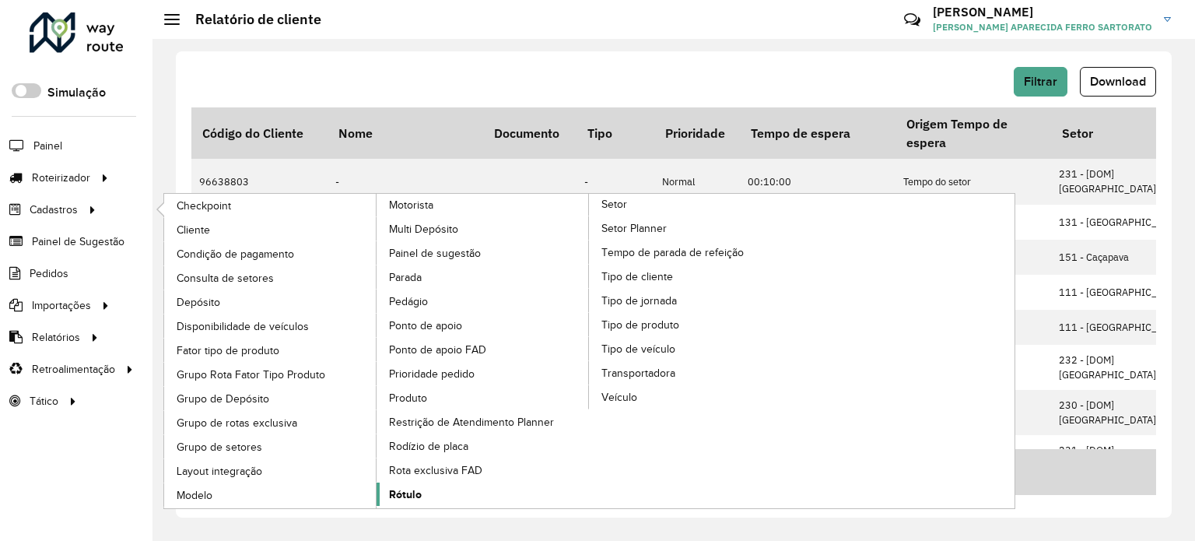
click at [408, 486] on span "Rótulo" at bounding box center [405, 494] width 33 height 16
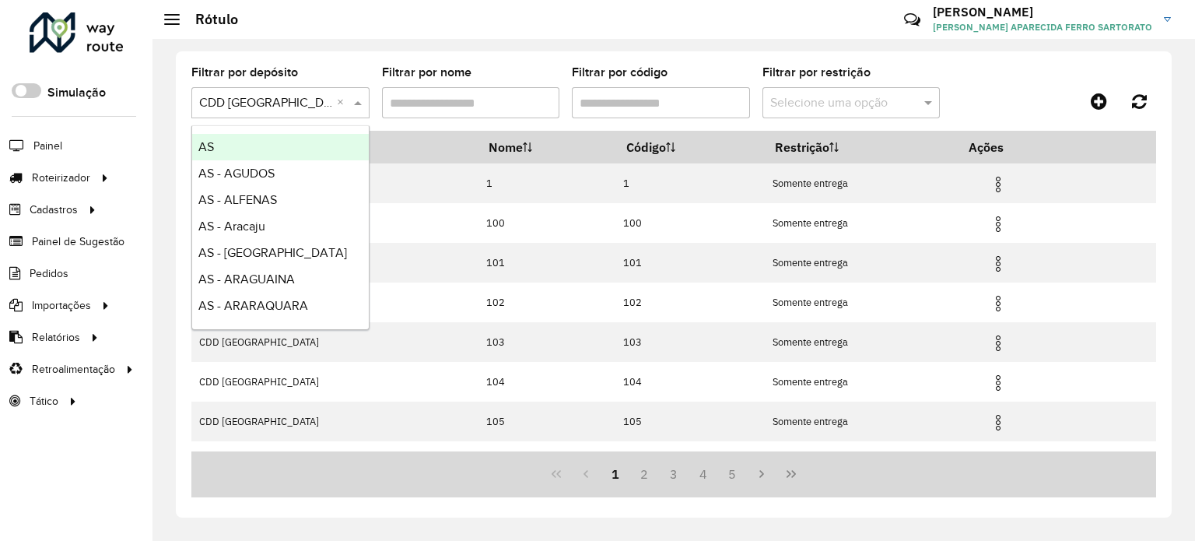
click at [358, 102] on span at bounding box center [359, 102] width 19 height 19
type input "***"
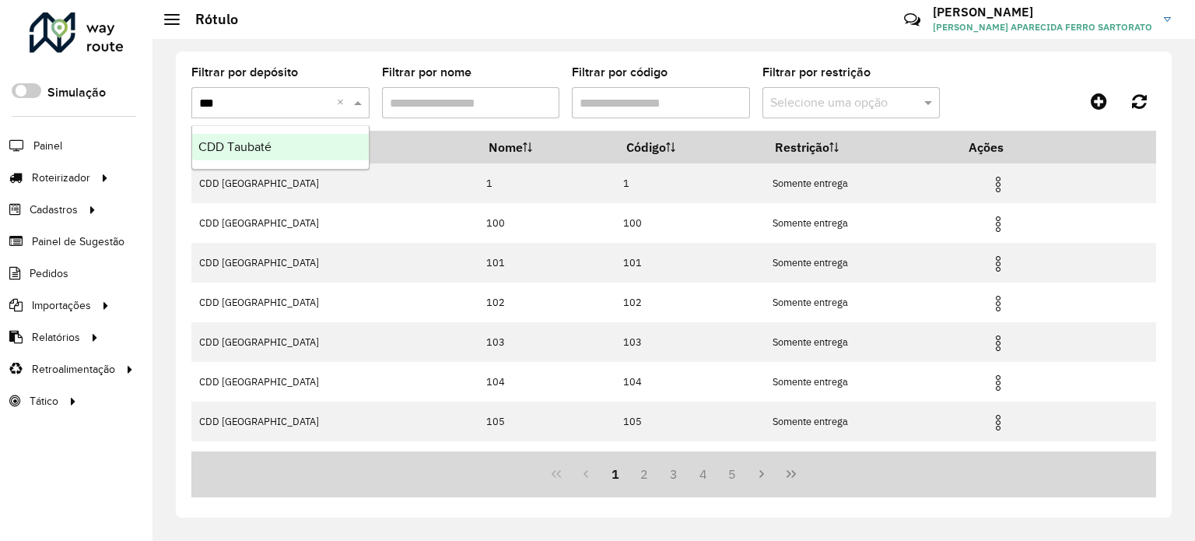
click at [241, 145] on span "CDD Taubaté" at bounding box center [234, 146] width 73 height 13
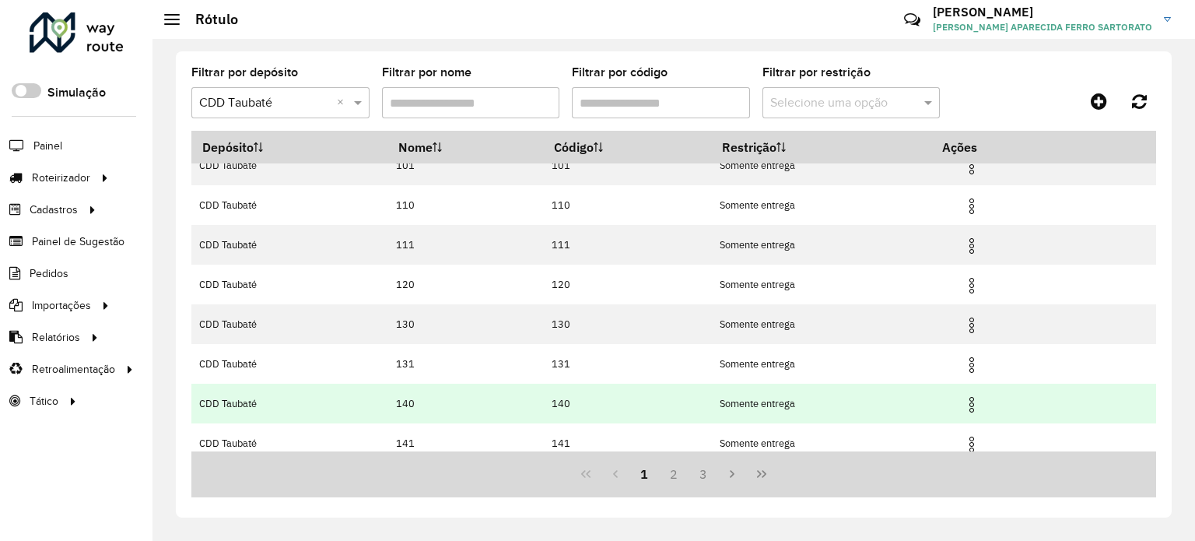
scroll to position [186, 0]
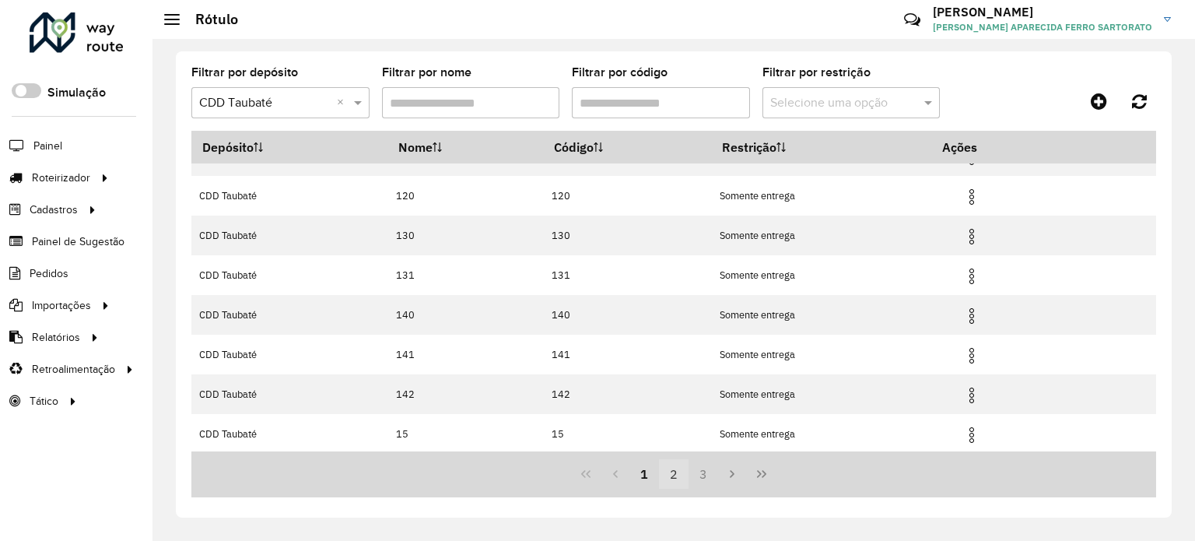
click at [672, 474] on button "2" at bounding box center [674, 474] width 30 height 30
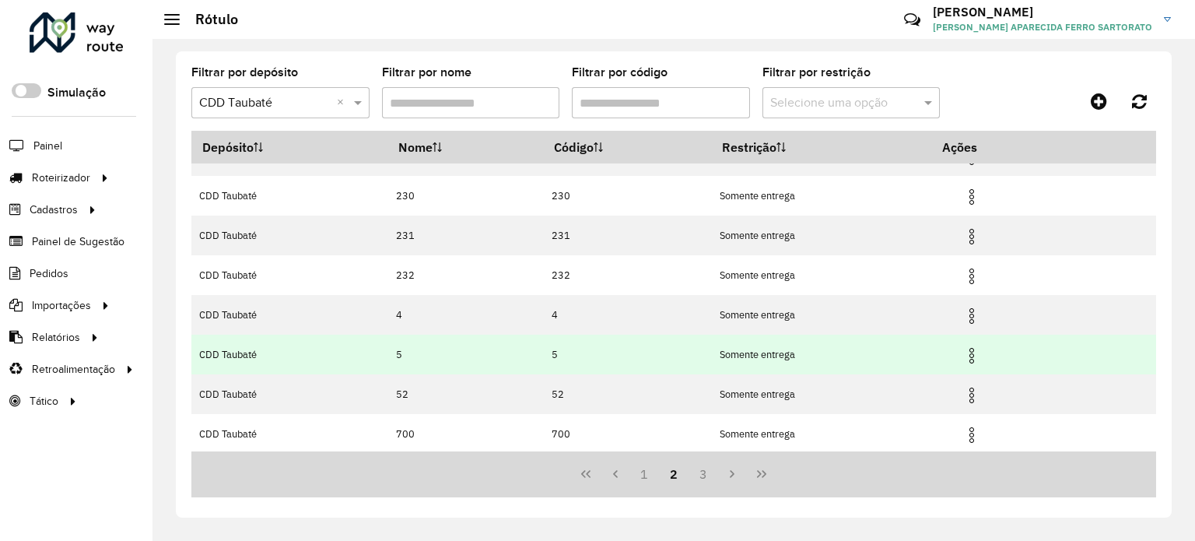
click at [966, 355] on img at bounding box center [971, 355] width 19 height 19
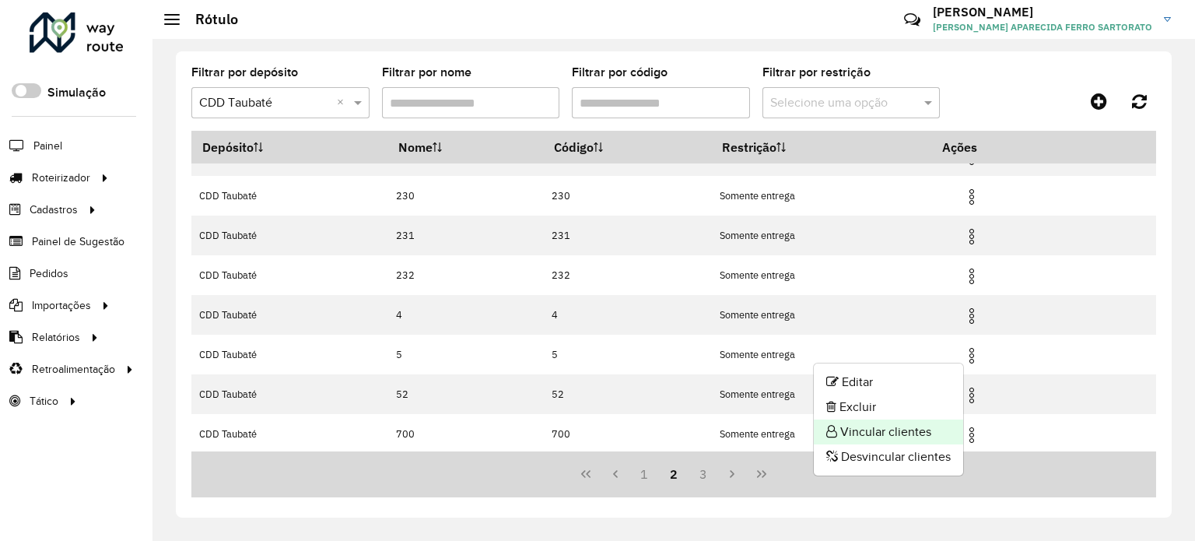
click at [909, 432] on li "Vincular clientes" at bounding box center [888, 431] width 149 height 25
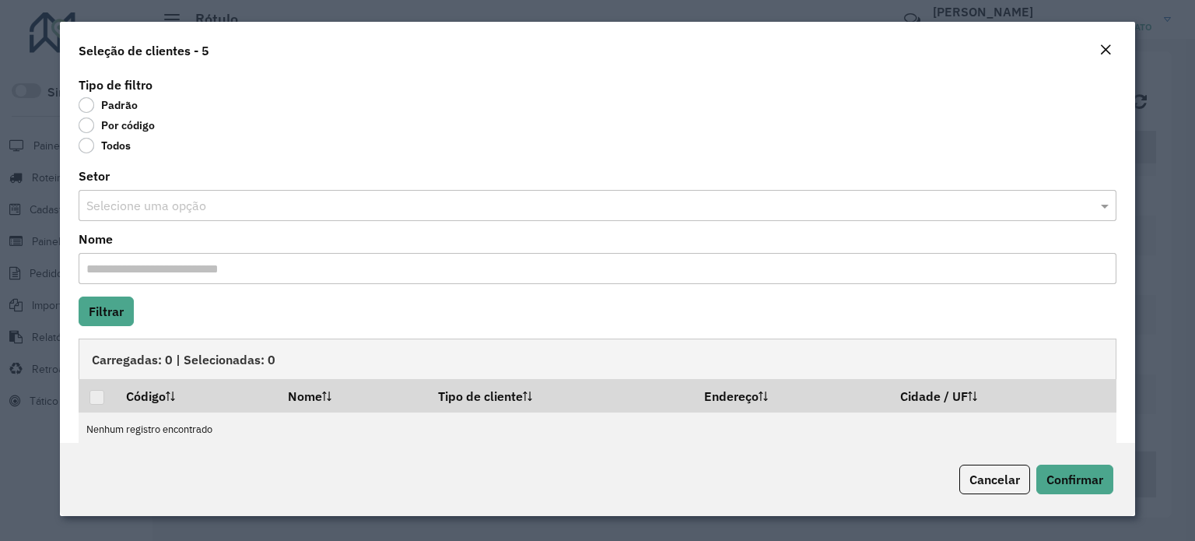
click at [89, 124] on label "Por código" at bounding box center [117, 125] width 76 height 16
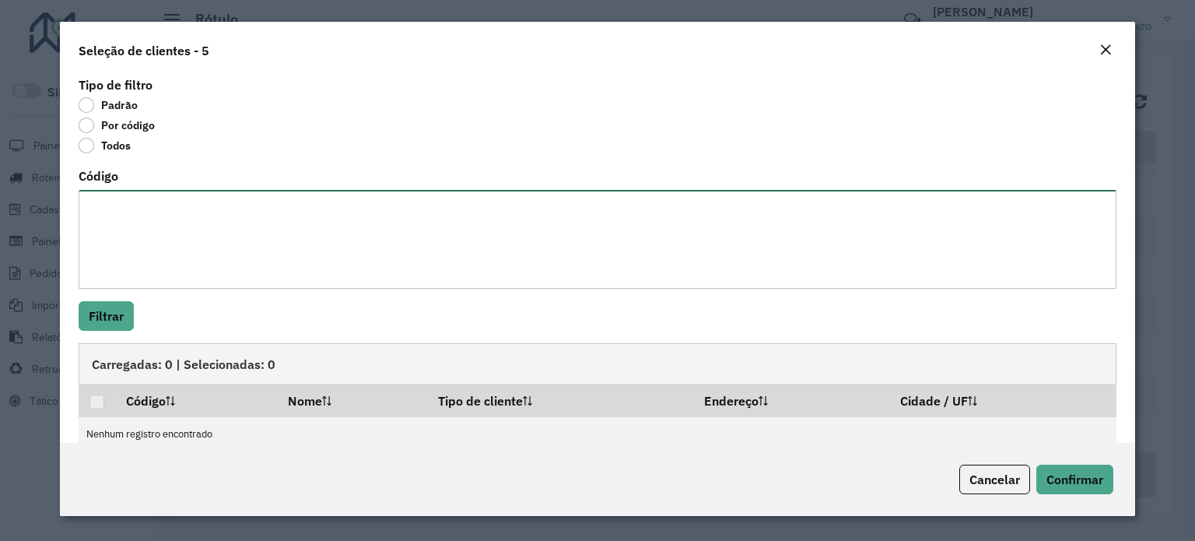
click at [127, 211] on textarea "Código" at bounding box center [598, 239] width 1038 height 99
paste textarea "******** ******** ******** ******** ******** ******** ******** ******** *******…"
type textarea "******** ******** ******** ******** ******** ******** ******** ******** *******…"
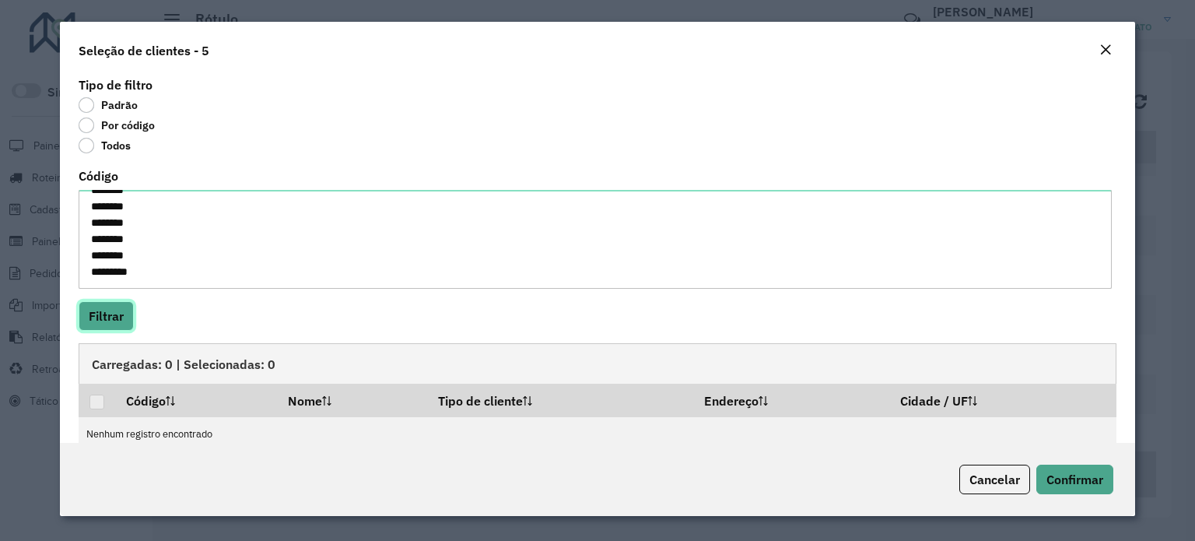
click at [96, 315] on button "Filtrar" at bounding box center [106, 316] width 55 height 30
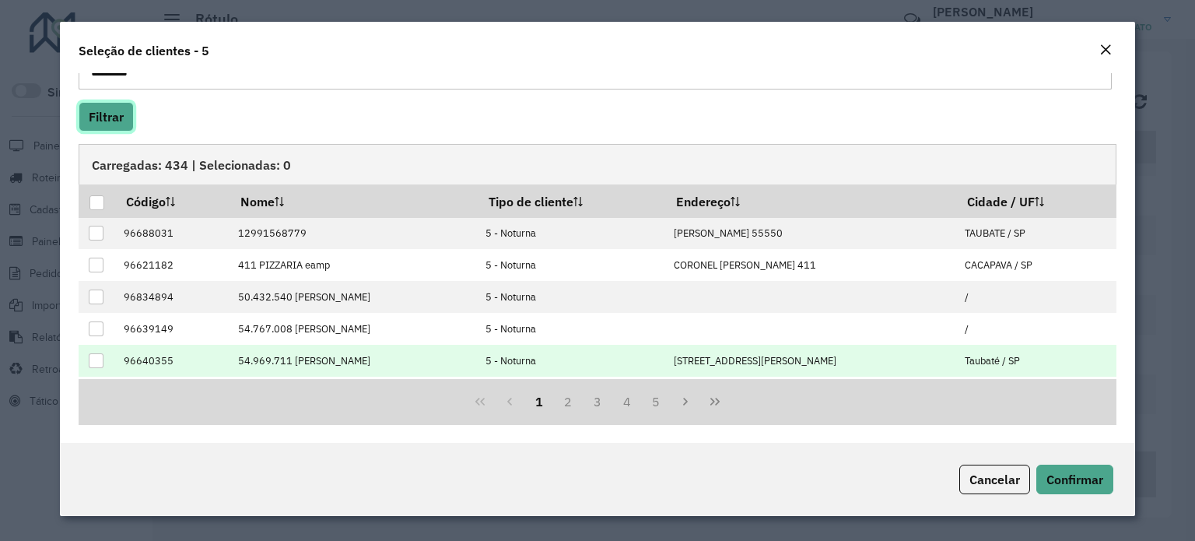
scroll to position [156, 0]
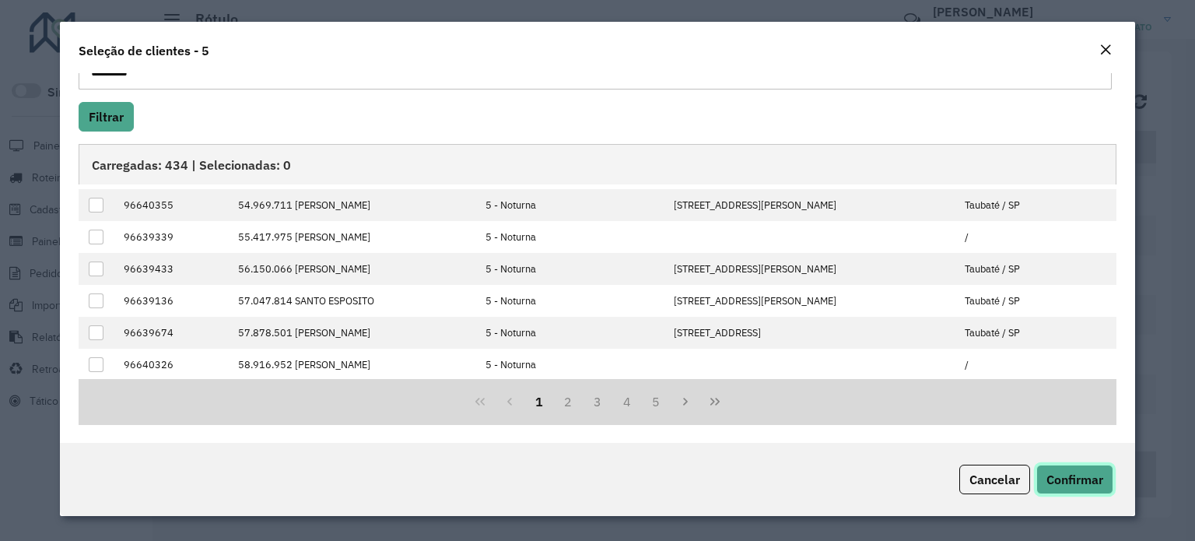
click at [1087, 483] on span "Confirmar" at bounding box center [1074, 479] width 57 height 16
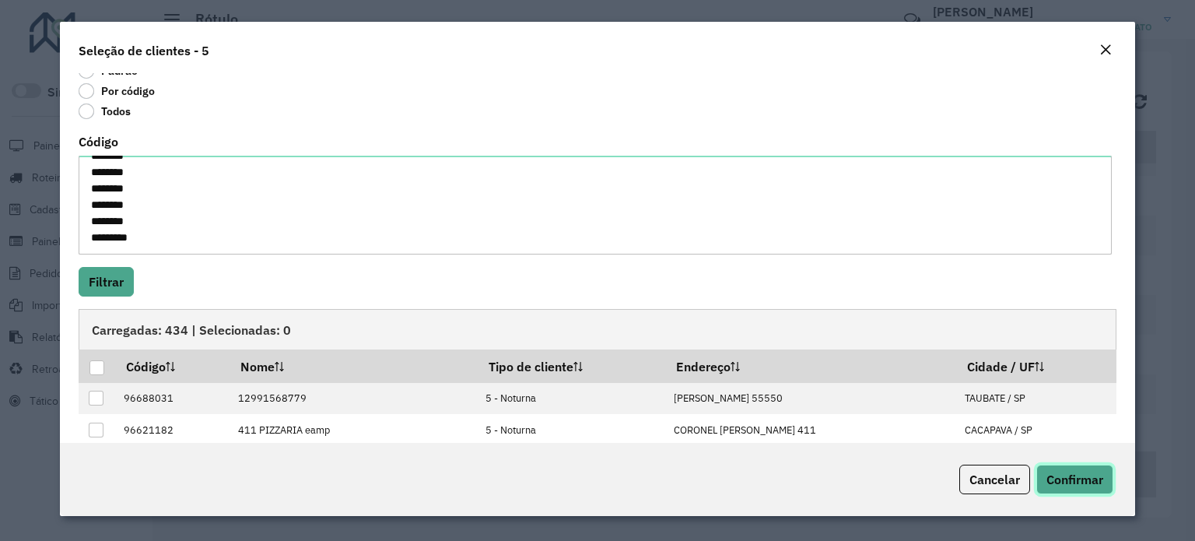
scroll to position [0, 0]
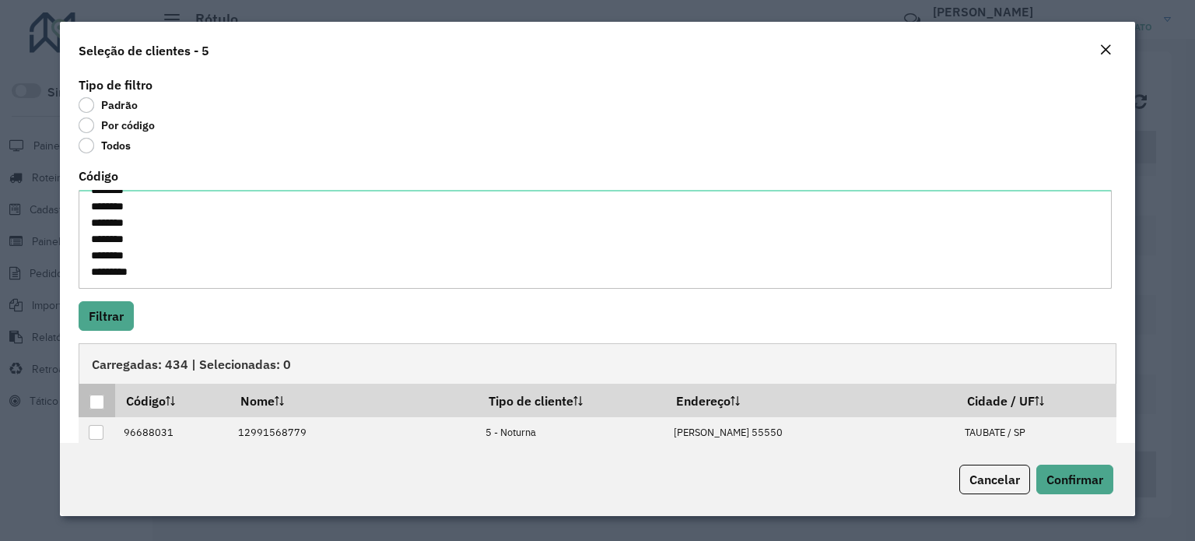
click at [95, 393] on p-tableheadercheckbox at bounding box center [97, 401] width 16 height 16
click at [95, 398] on div at bounding box center [96, 401] width 15 height 15
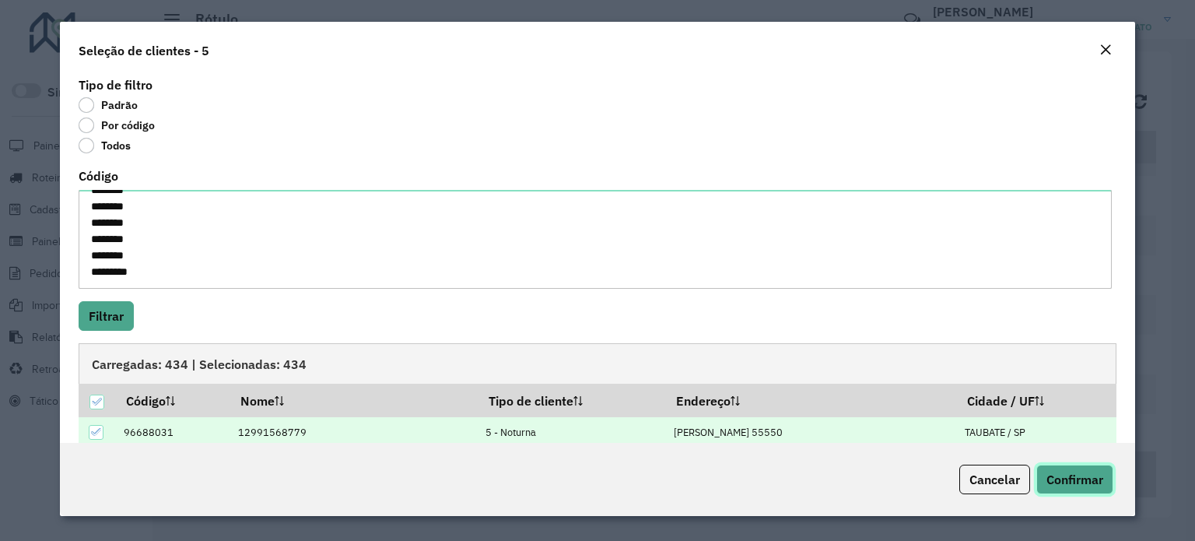
click at [1066, 478] on span "Confirmar" at bounding box center [1074, 479] width 57 height 16
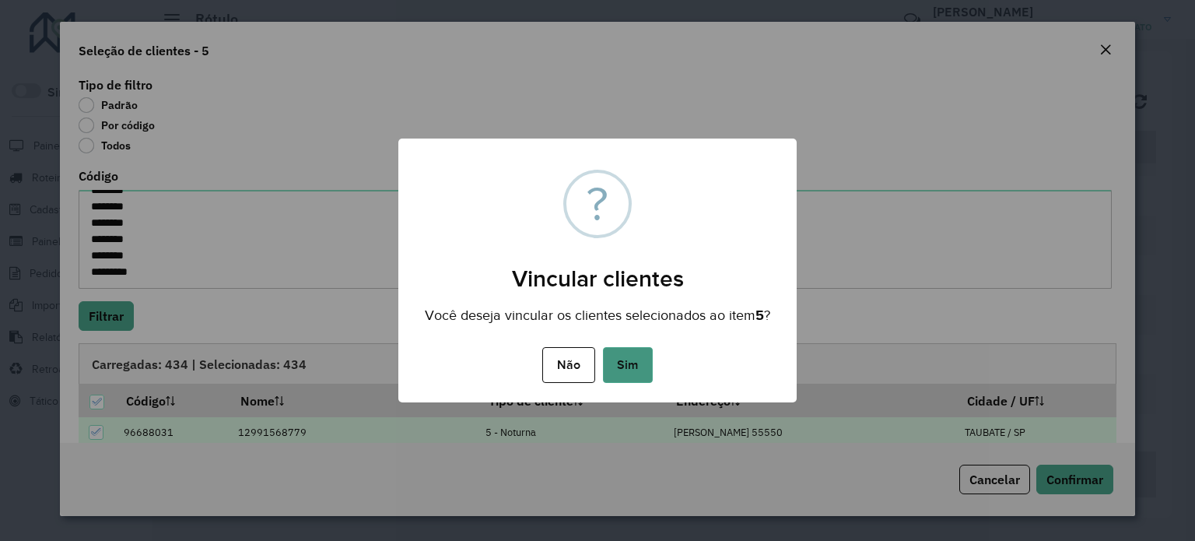
click at [636, 369] on button "Sim" at bounding box center [628, 365] width 50 height 36
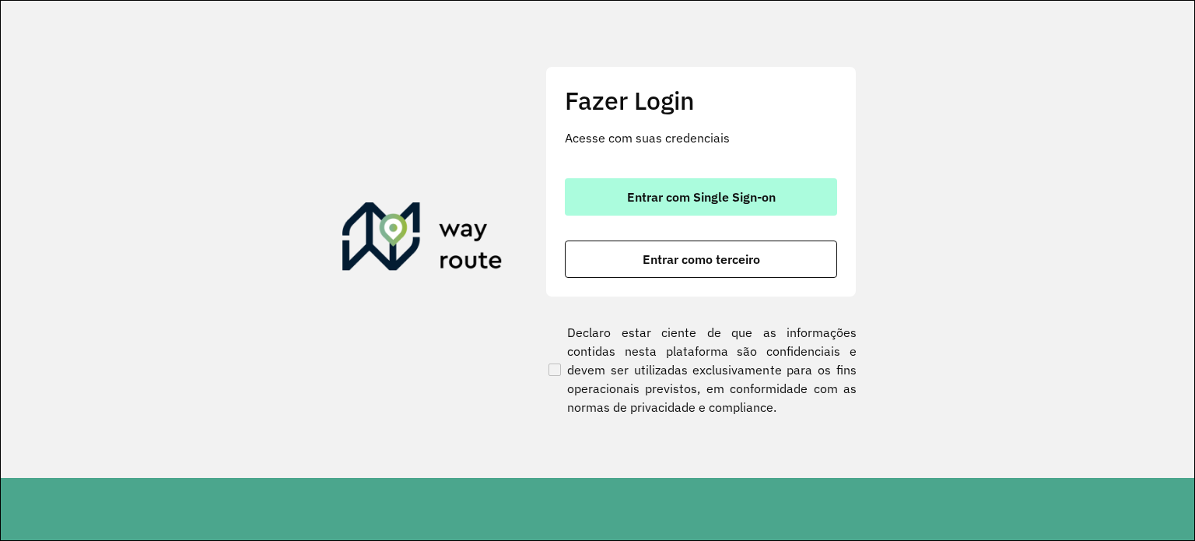
click at [728, 197] on span "Entrar com Single Sign-on" at bounding box center [701, 197] width 149 height 12
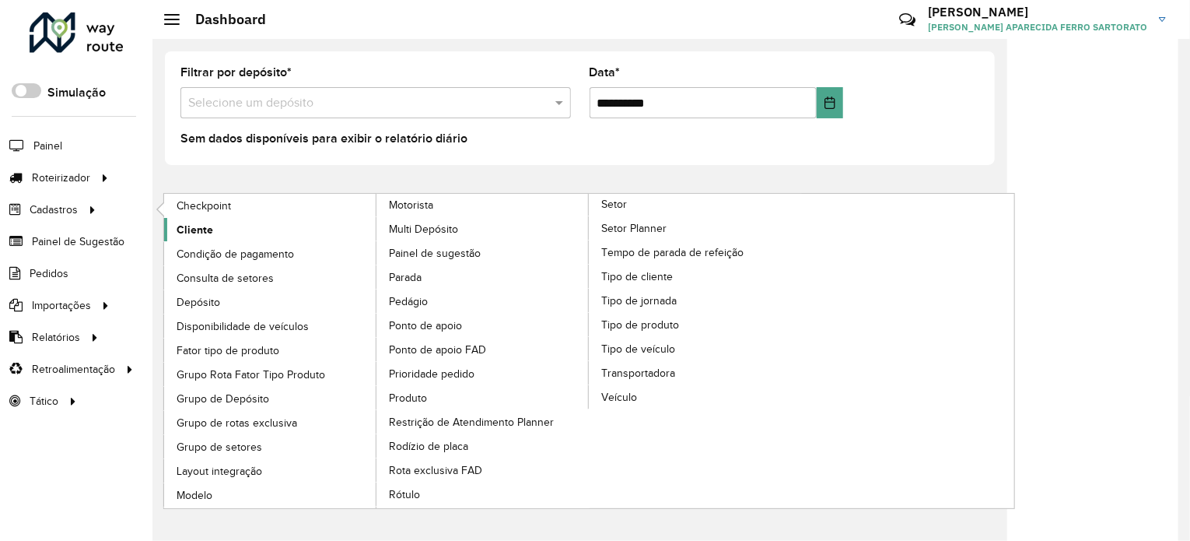
click at [196, 230] on span "Cliente" at bounding box center [195, 230] width 37 height 16
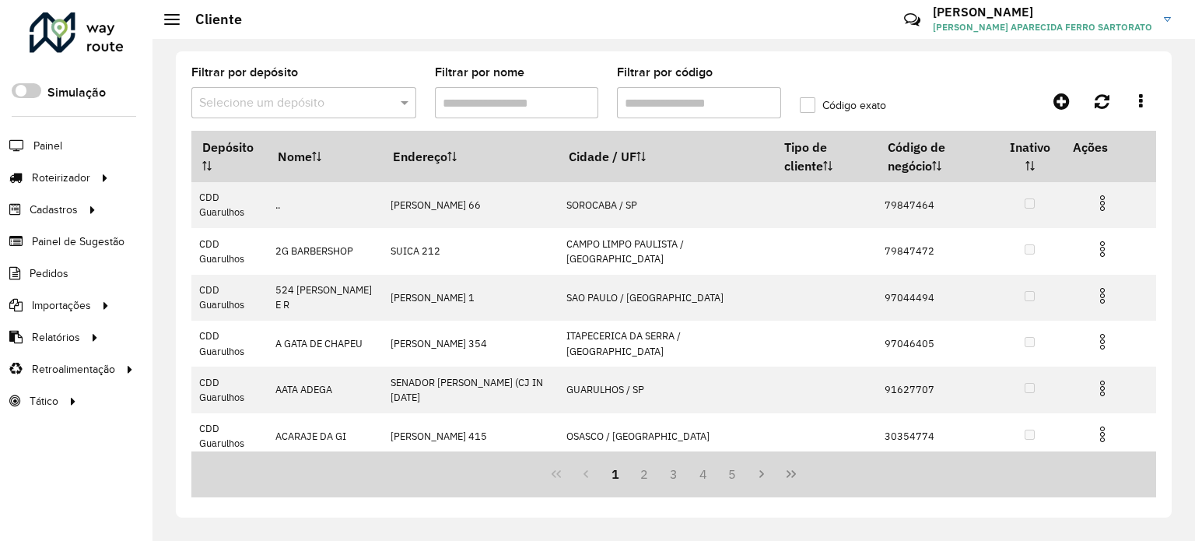
click at [642, 103] on input "Filtrar por código" at bounding box center [699, 102] width 164 height 31
paste input "*****"
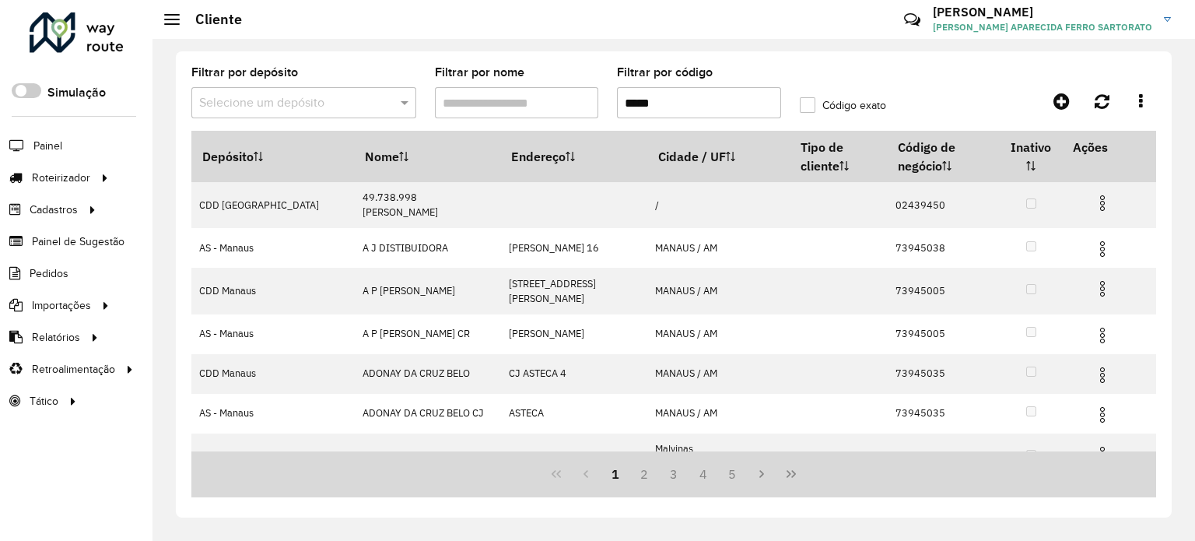
type input "*****"
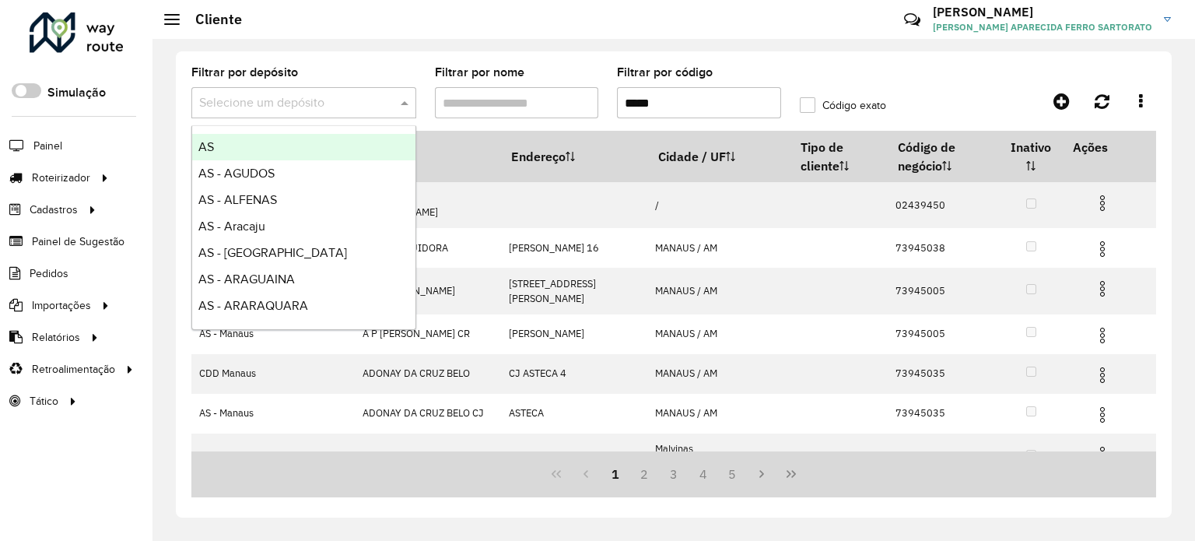
click at [247, 103] on input "text" at bounding box center [288, 103] width 178 height 19
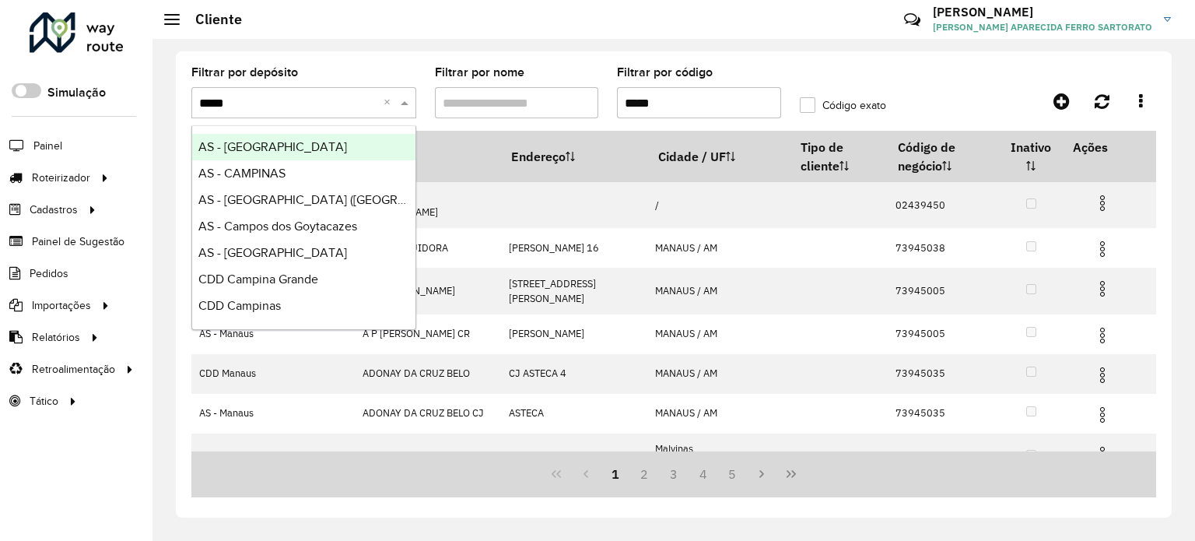
type input "******"
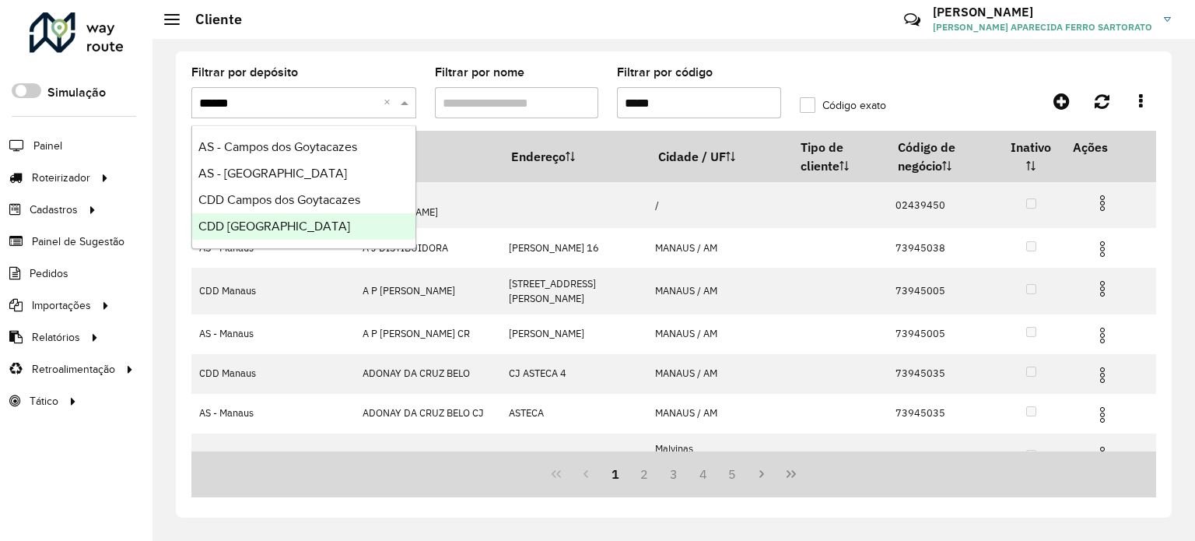
click at [272, 221] on span "CDD São José dos Campos" at bounding box center [274, 225] width 152 height 13
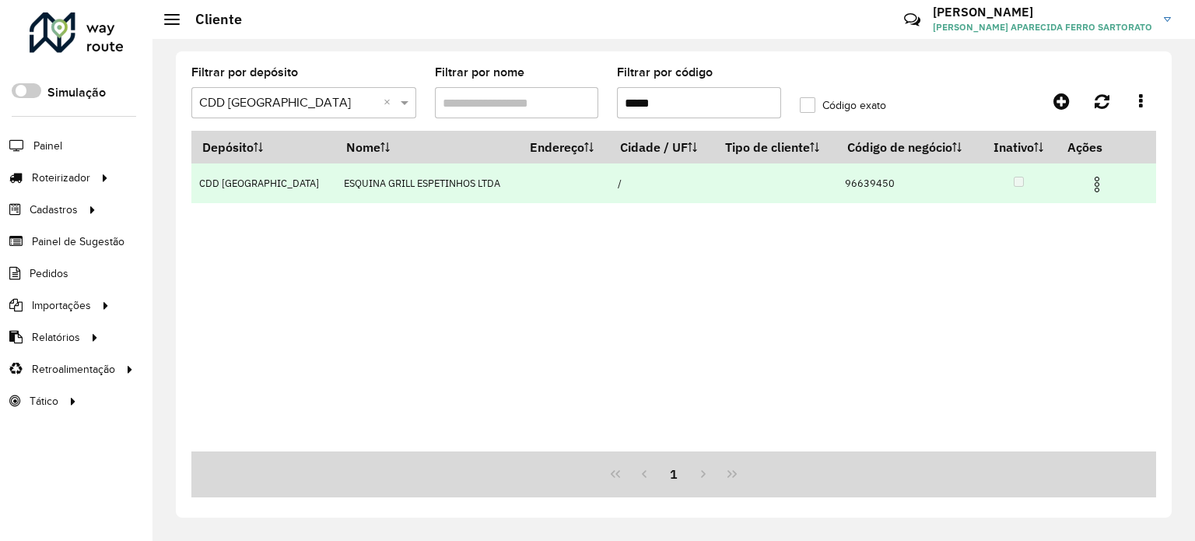
click at [1099, 189] on img at bounding box center [1096, 184] width 19 height 19
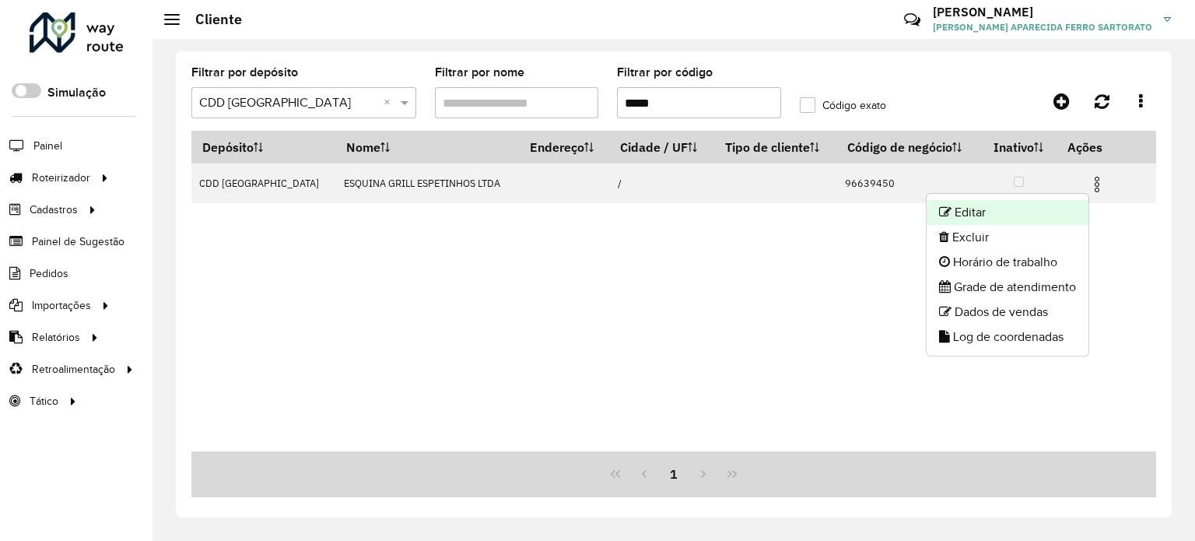
click at [1015, 217] on li "Editar" at bounding box center [1007, 212] width 162 height 25
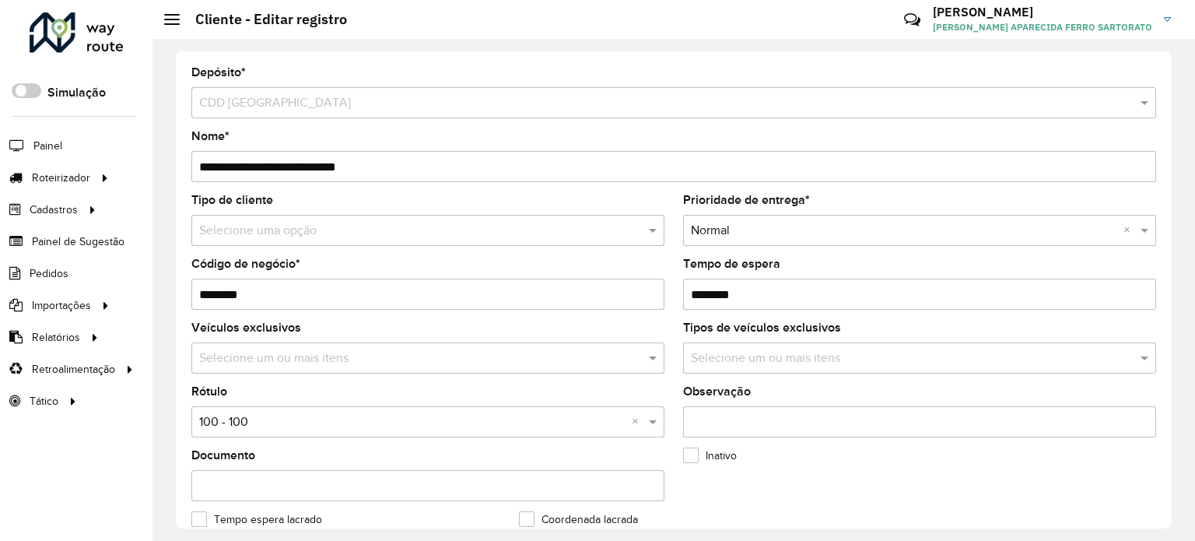
click at [269, 226] on input "text" at bounding box center [412, 231] width 426 height 19
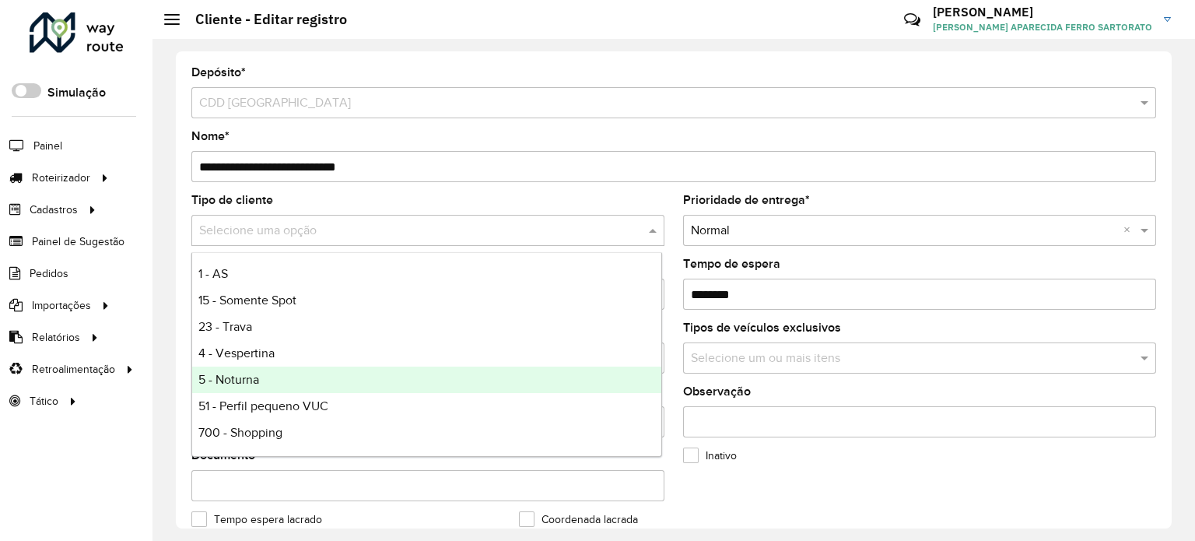
click at [260, 383] on div "5 - Noturna" at bounding box center [426, 379] width 469 height 26
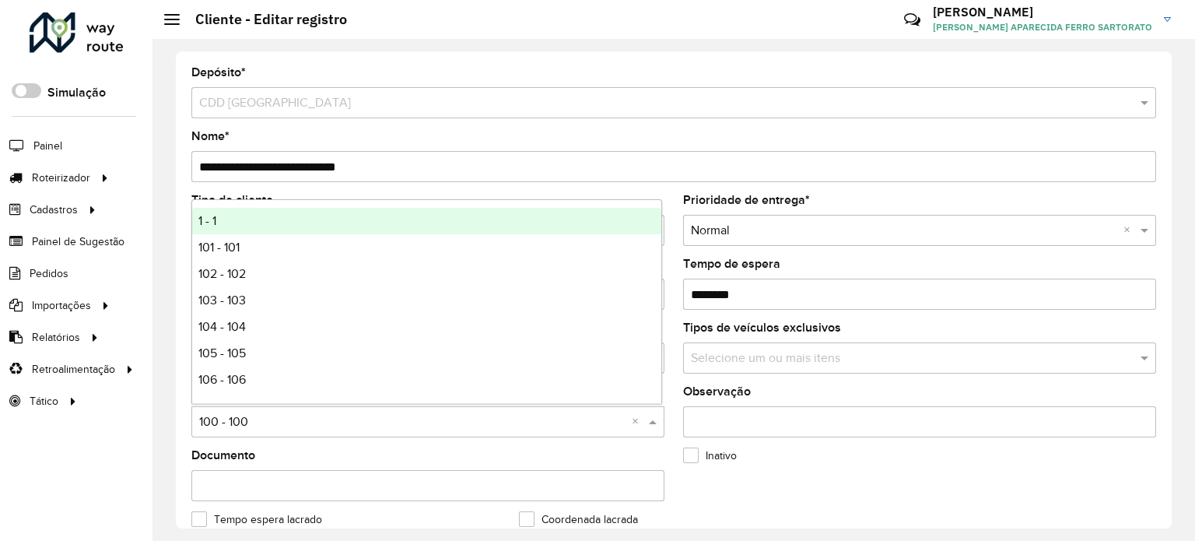
click at [230, 419] on input "text" at bounding box center [412, 422] width 426 height 19
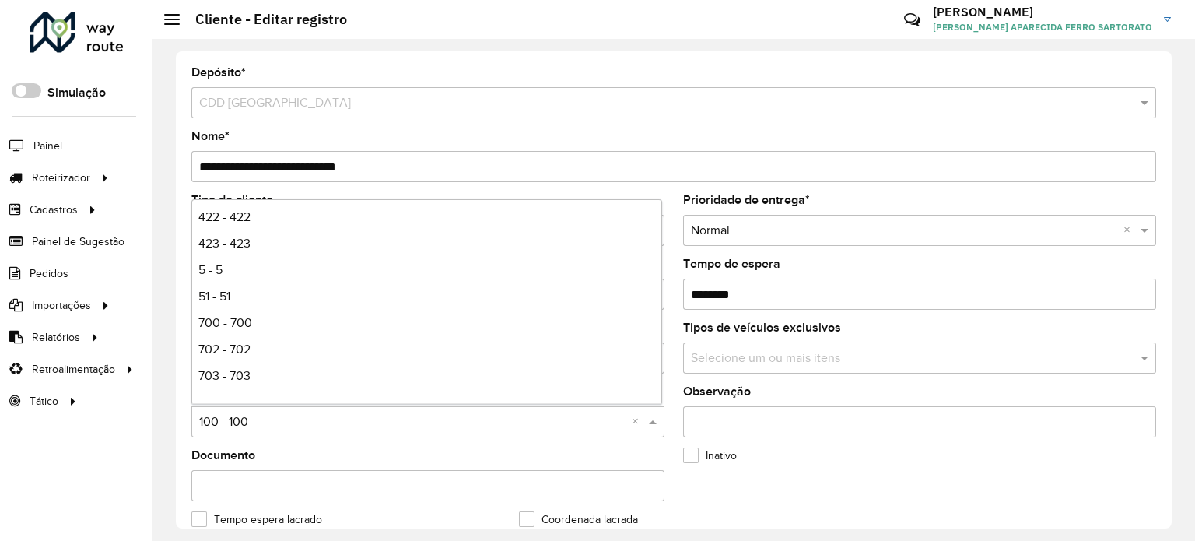
scroll to position [1089, 0]
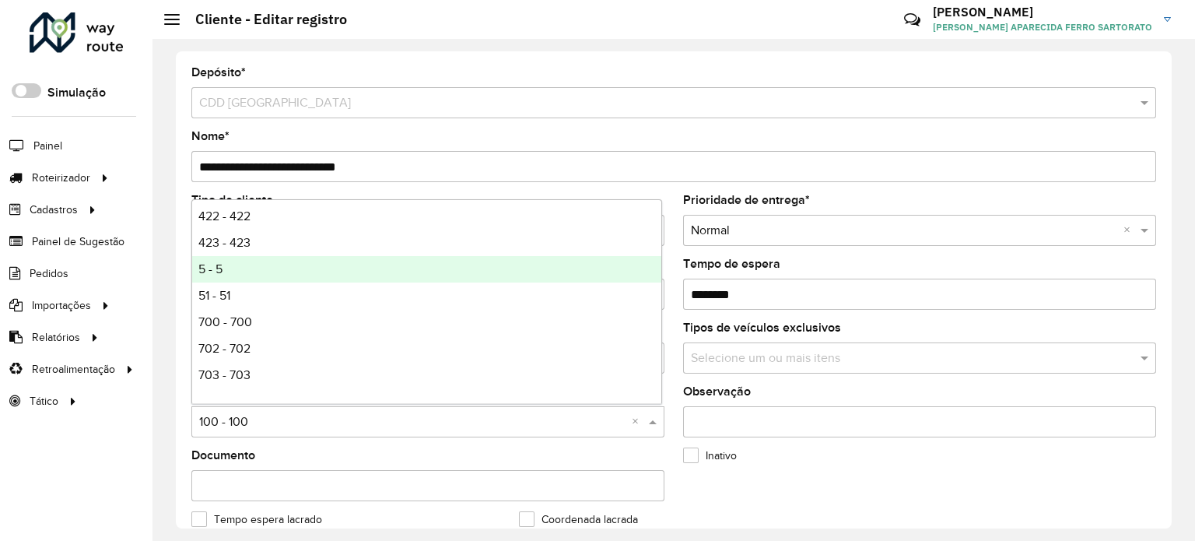
click at [214, 272] on span "5 - 5" at bounding box center [210, 268] width 24 height 13
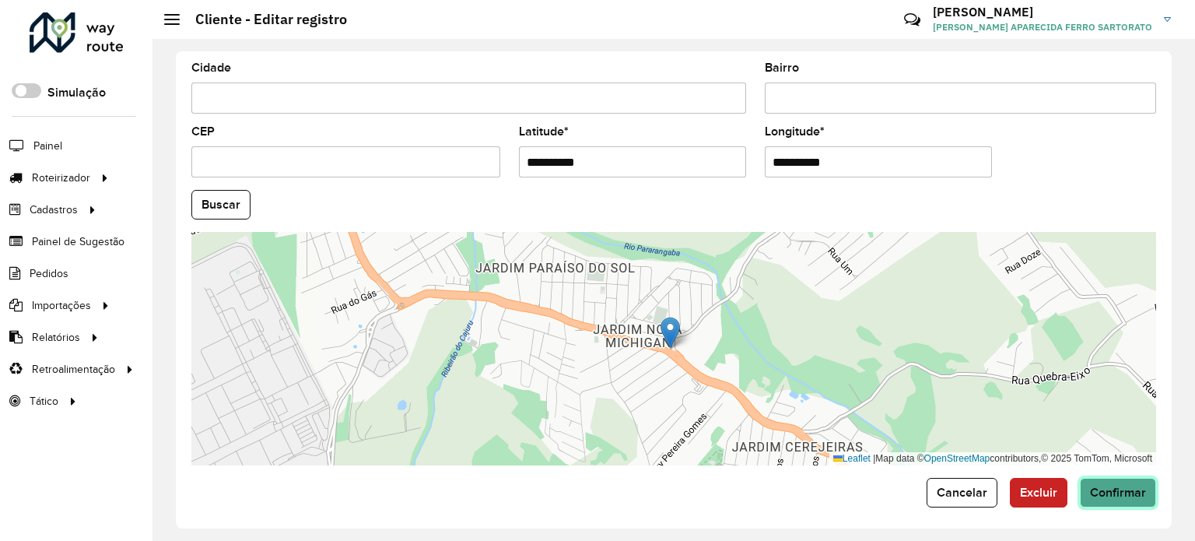
click at [1124, 485] on span "Confirmar" at bounding box center [1118, 491] width 56 height 13
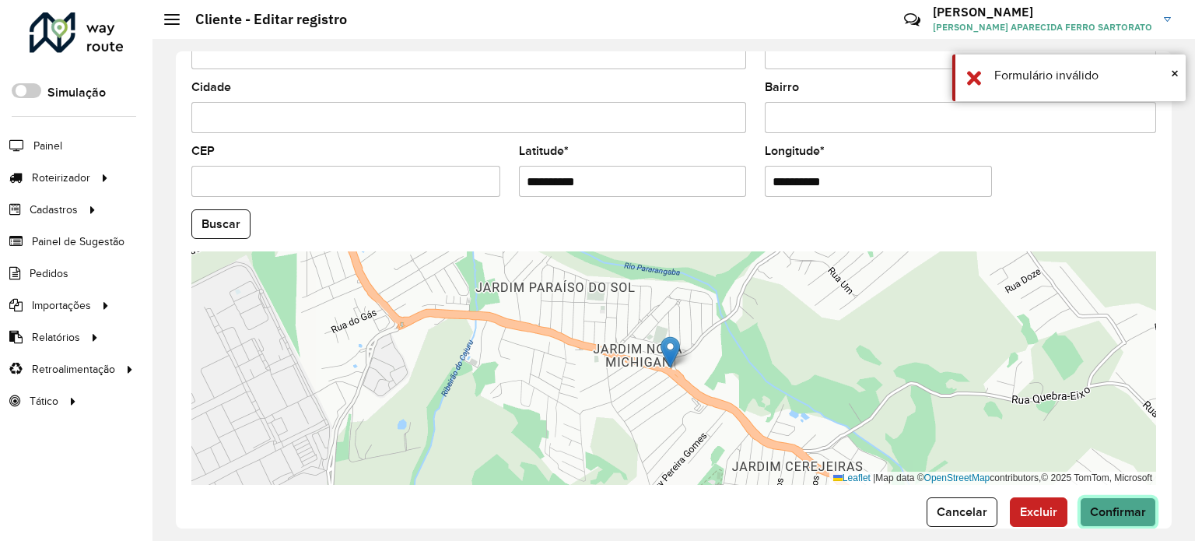
scroll to position [629, 0]
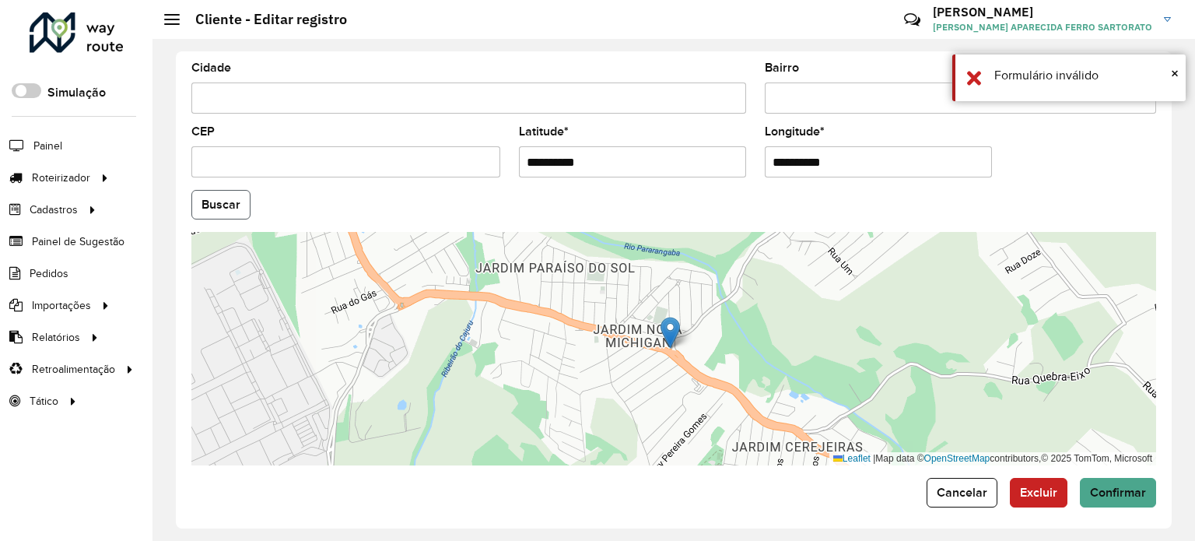
click at [208, 200] on button "Buscar" at bounding box center [220, 205] width 59 height 30
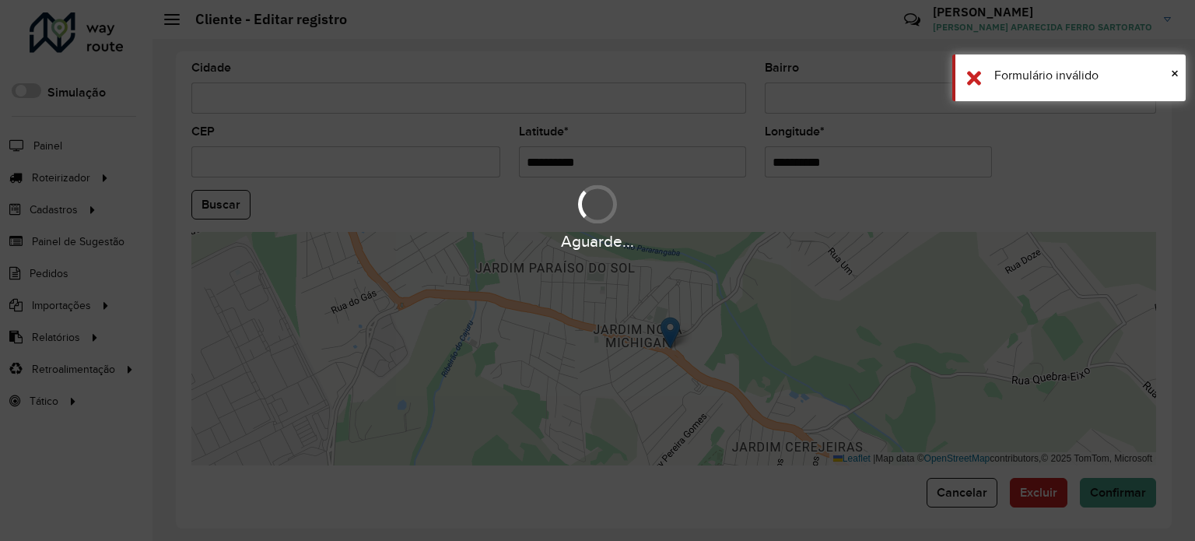
type input "**********"
type input "*********"
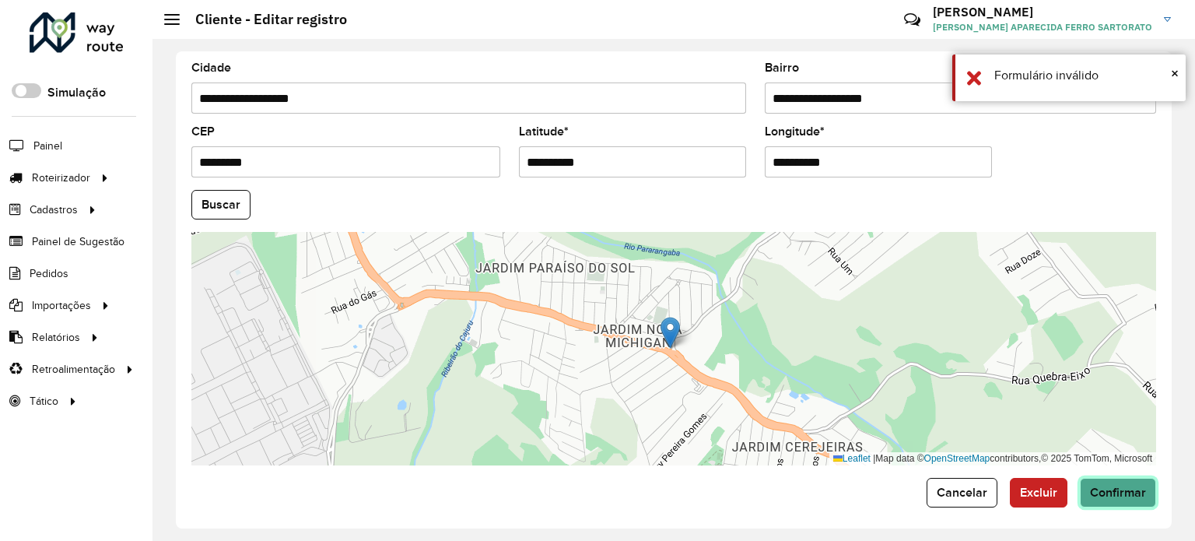
click at [1109, 478] on button "Confirmar" at bounding box center [1118, 493] width 76 height 30
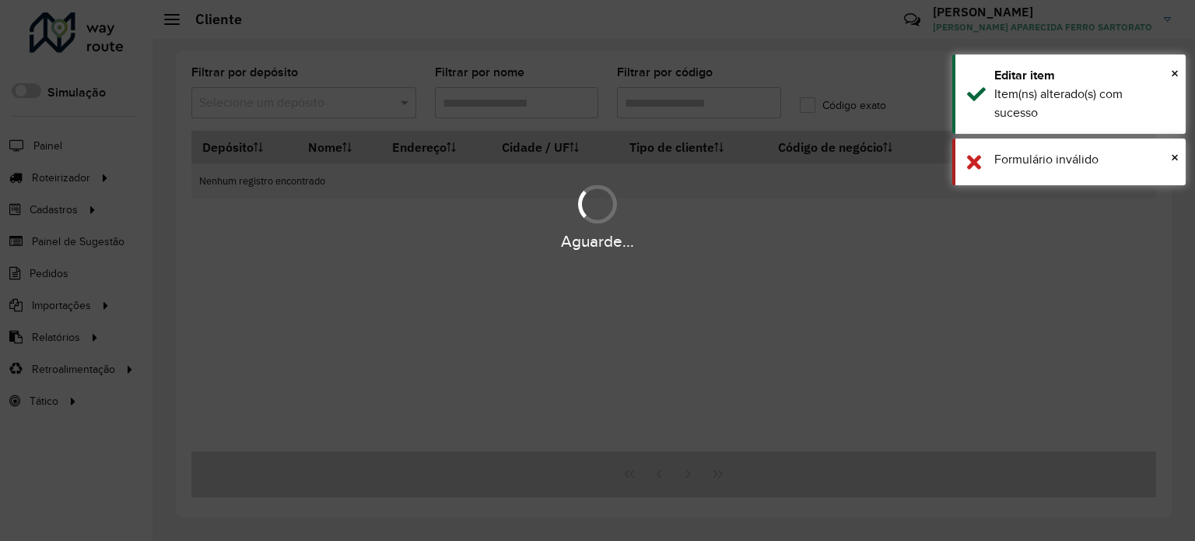
type input "*****"
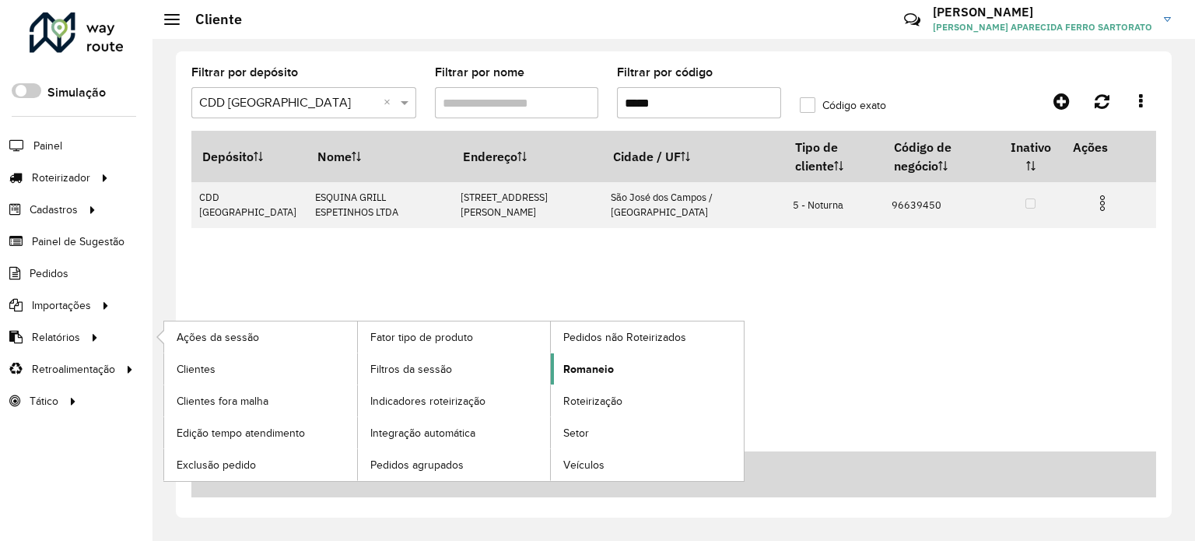
click at [616, 367] on link "Romaneio" at bounding box center [647, 368] width 193 height 31
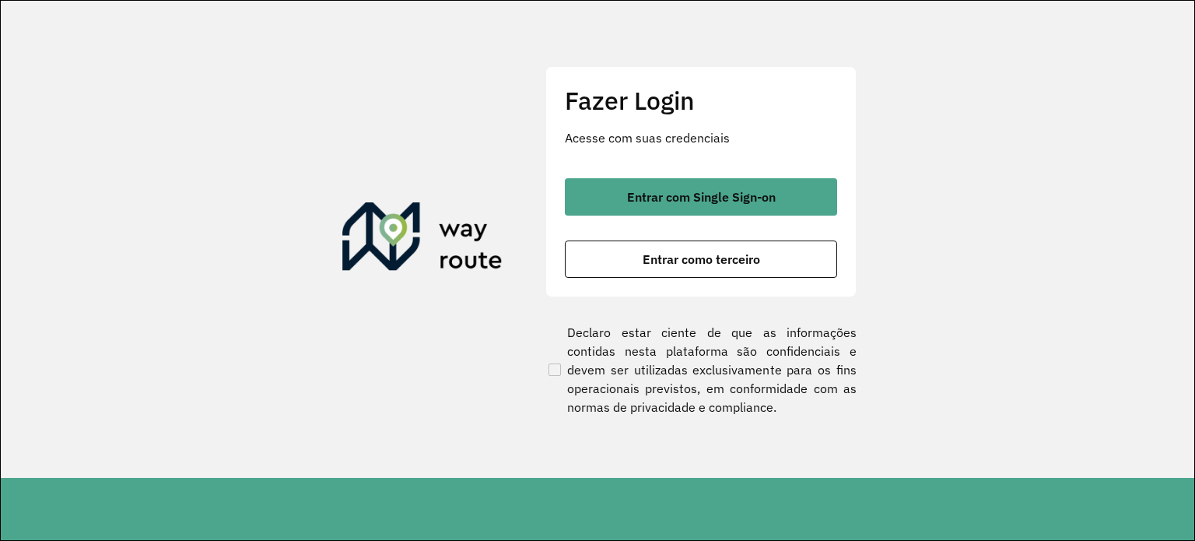
drag, startPoint x: 625, startPoint y: 189, endPoint x: 561, endPoint y: 156, distance: 72.7
click at [625, 189] on button "Entrar com Single Sign-on" at bounding box center [701, 196] width 272 height 37
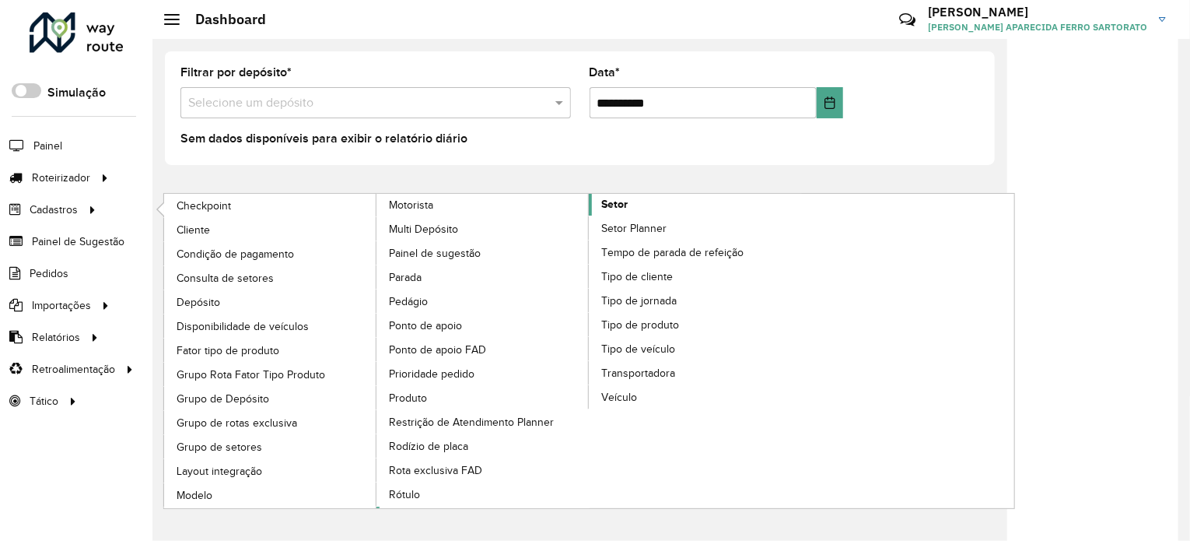
click at [623, 202] on span "Setor" at bounding box center [614, 204] width 26 height 16
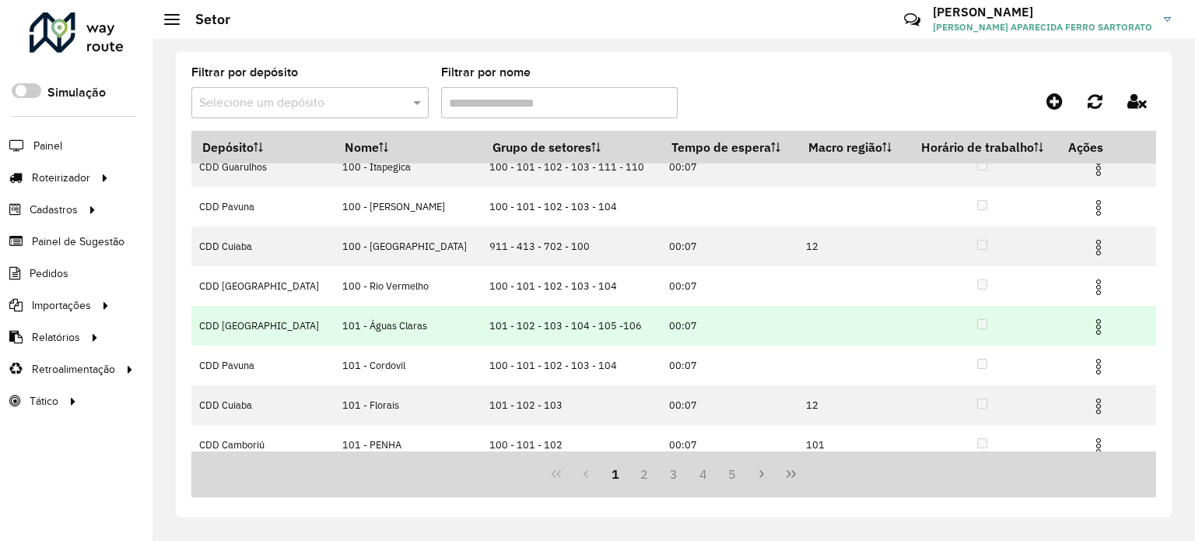
scroll to position [186, 0]
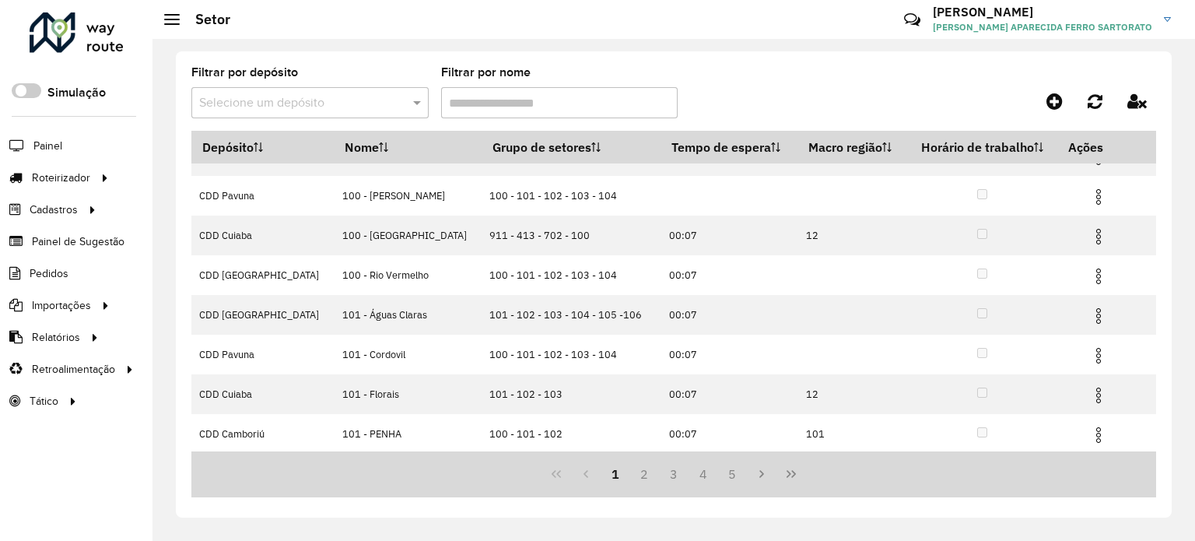
click at [266, 105] on input "text" at bounding box center [294, 103] width 191 height 19
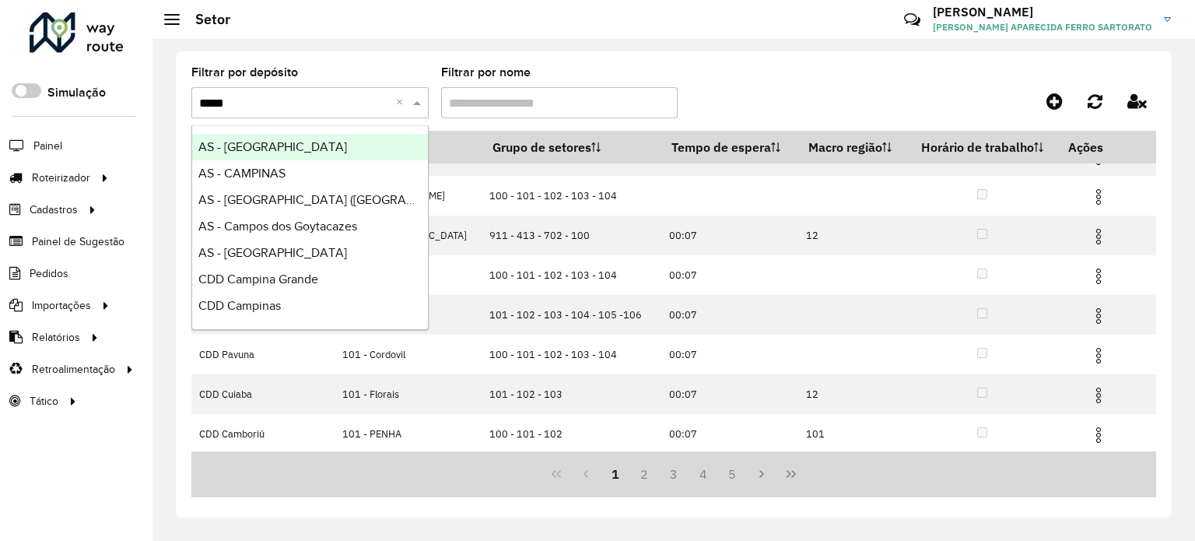
type input "******"
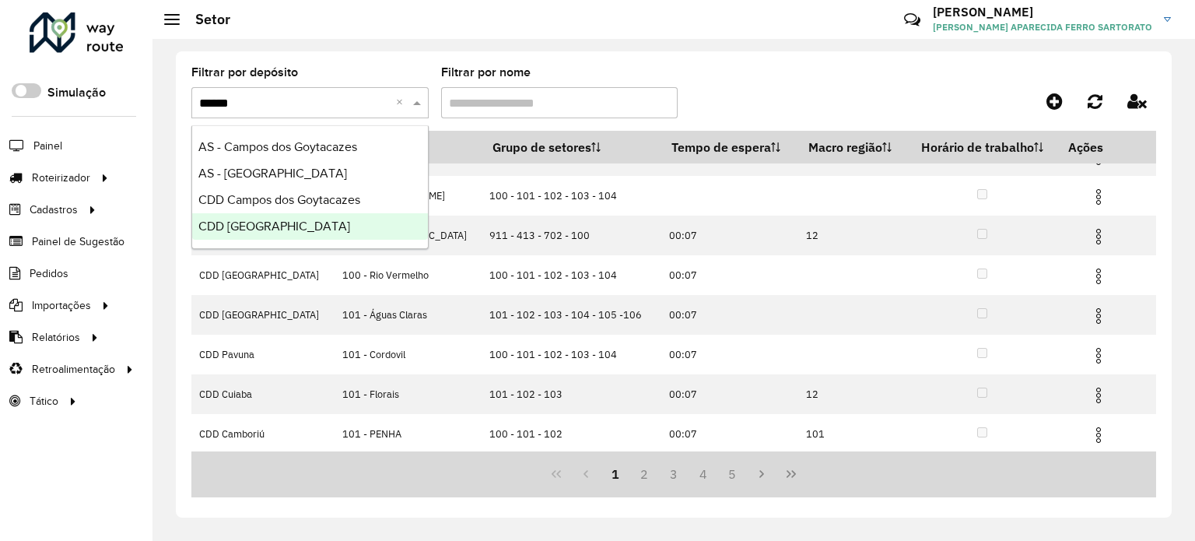
click at [223, 225] on span "CDD São José dos Campos" at bounding box center [274, 225] width 152 height 13
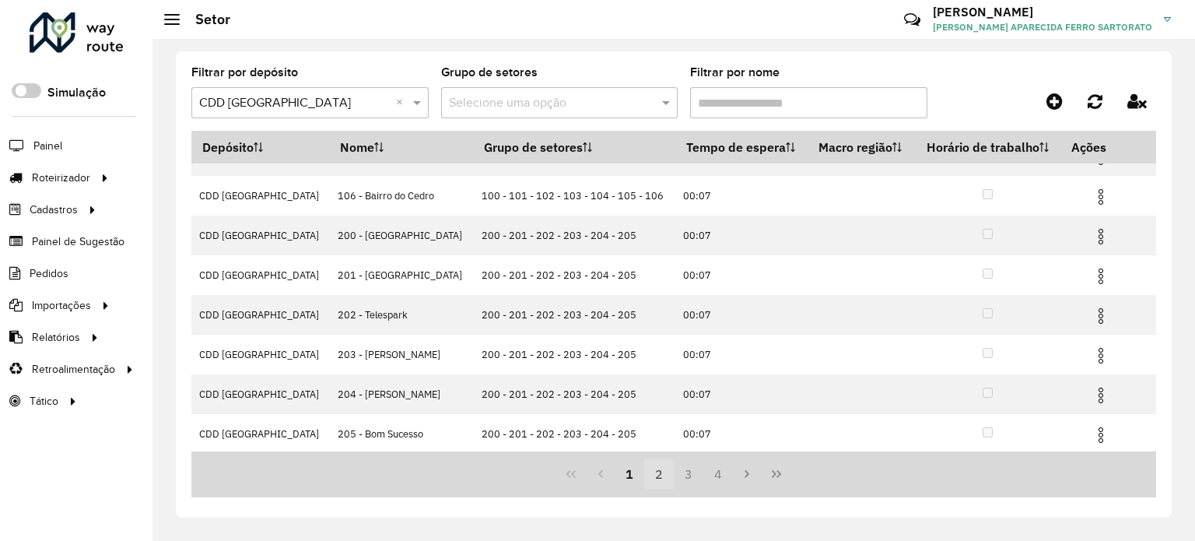
click at [660, 474] on button "2" at bounding box center [659, 474] width 30 height 30
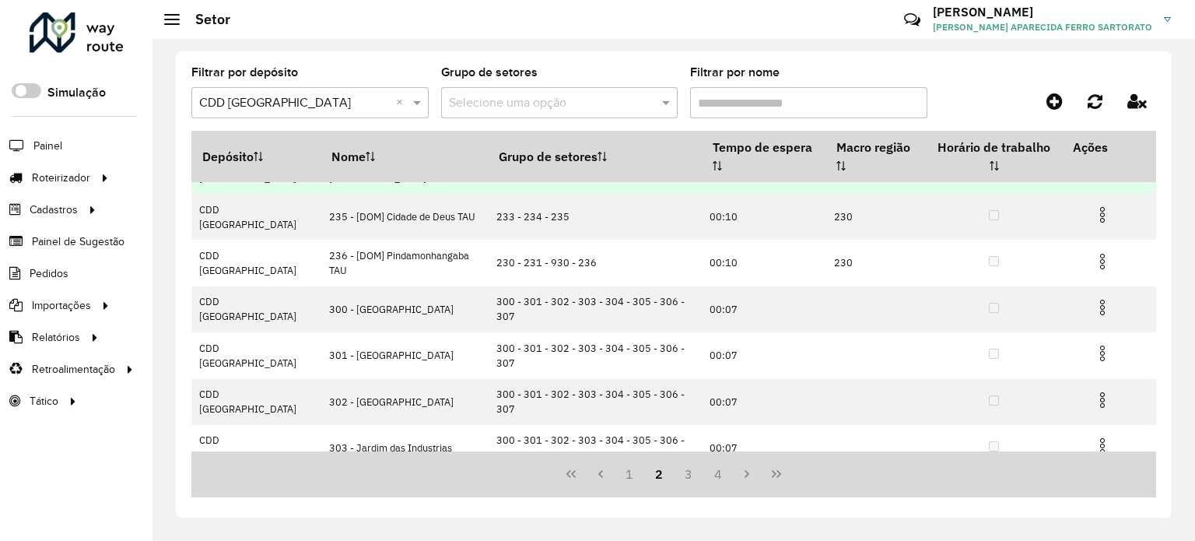
scroll to position [283, 0]
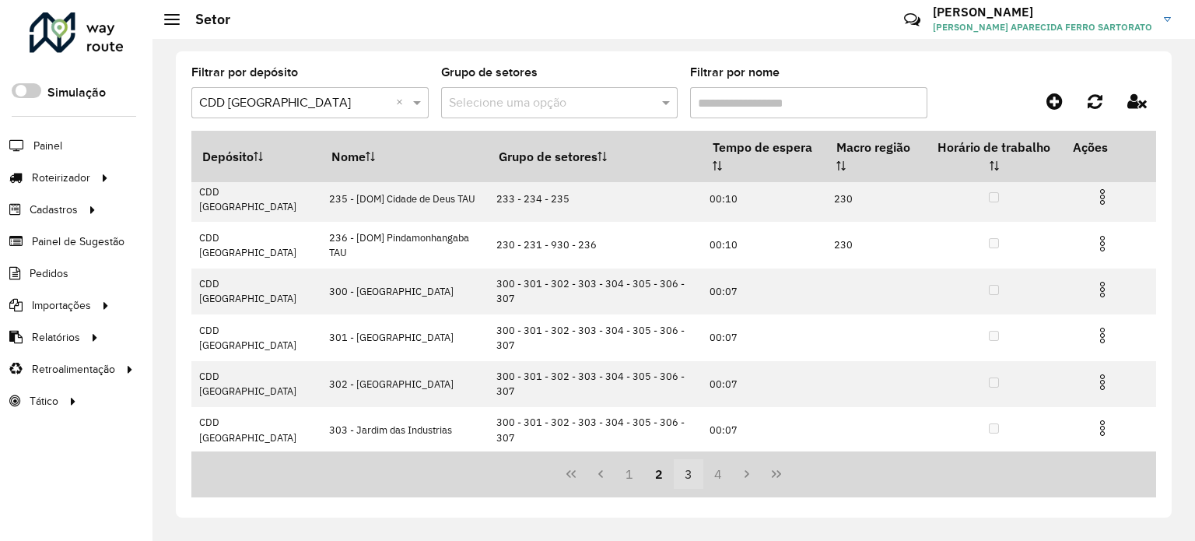
click at [688, 475] on button "3" at bounding box center [689, 474] width 30 height 30
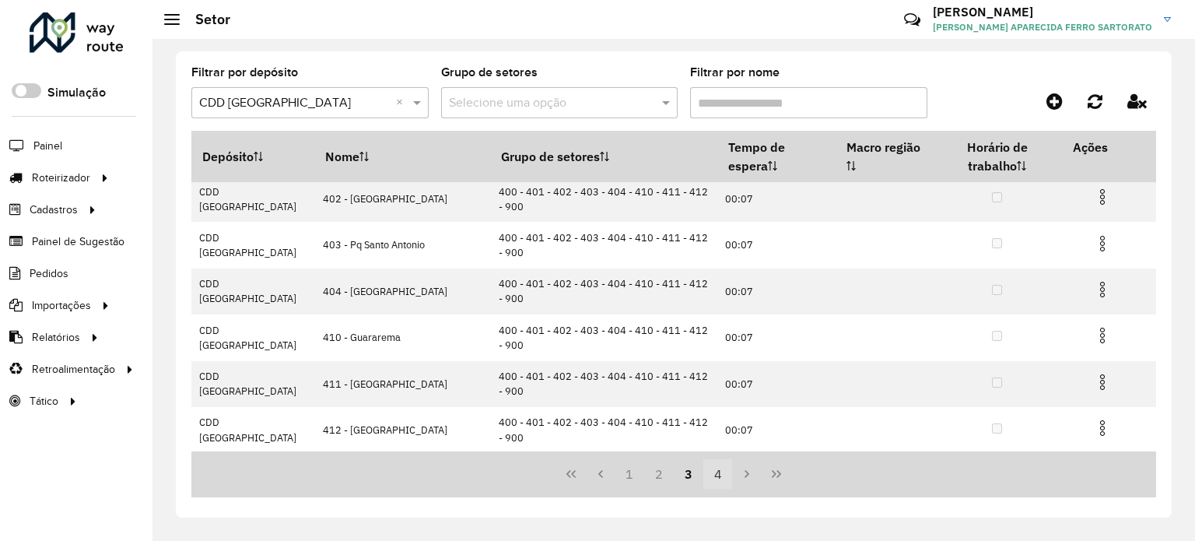
click at [716, 475] on button "4" at bounding box center [718, 474] width 30 height 30
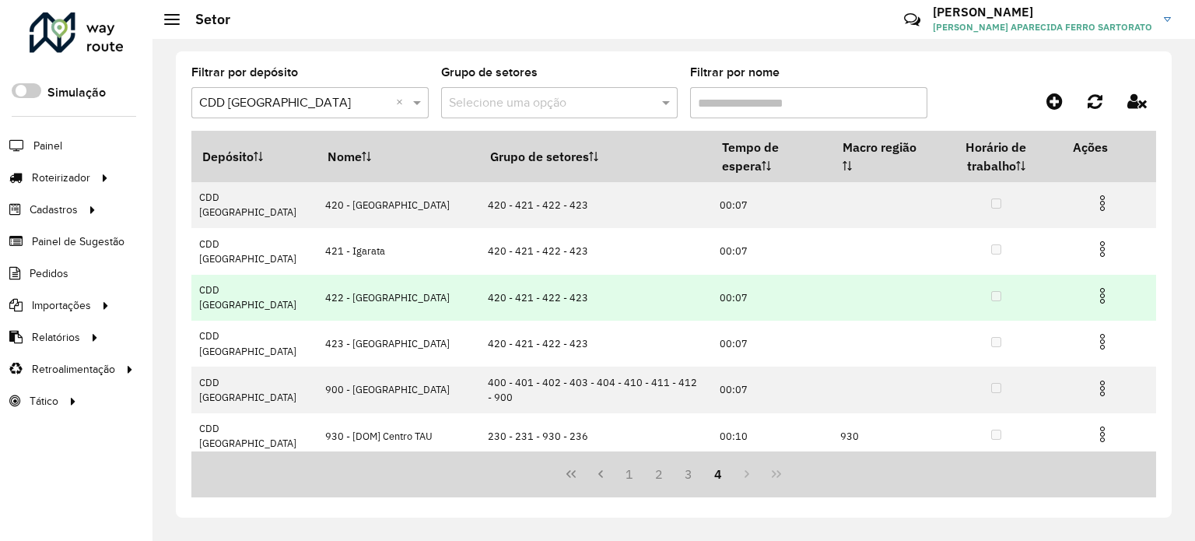
scroll to position [53, 0]
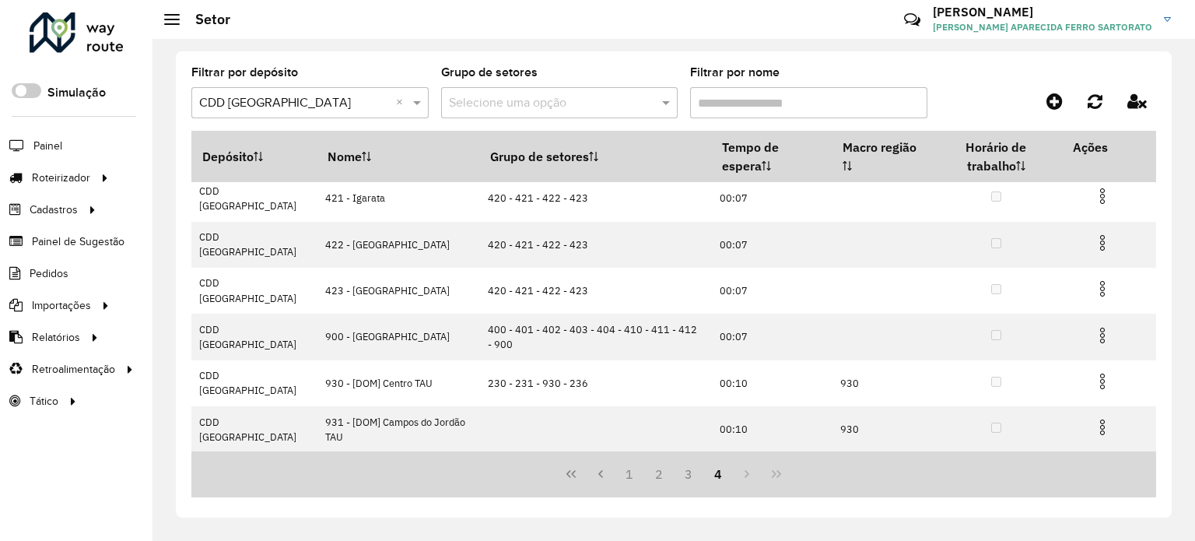
click at [748, 475] on div "1 2 3 4" at bounding box center [673, 474] width 965 height 46
click at [772, 474] on div "1 2 3 4" at bounding box center [673, 474] width 965 height 46
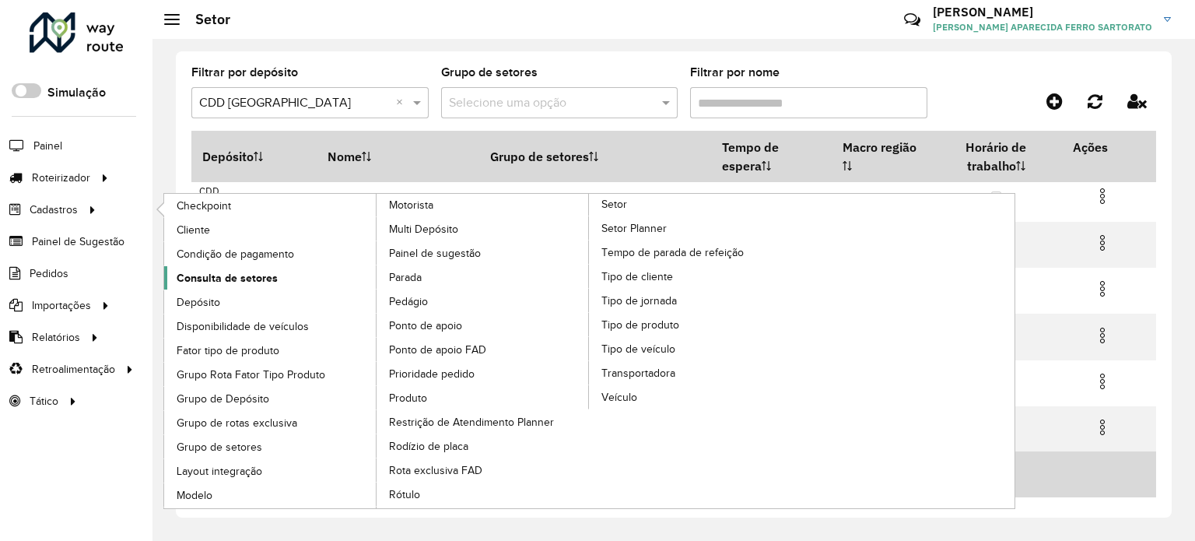
click at [229, 277] on span "Consulta de setores" at bounding box center [227, 278] width 101 height 16
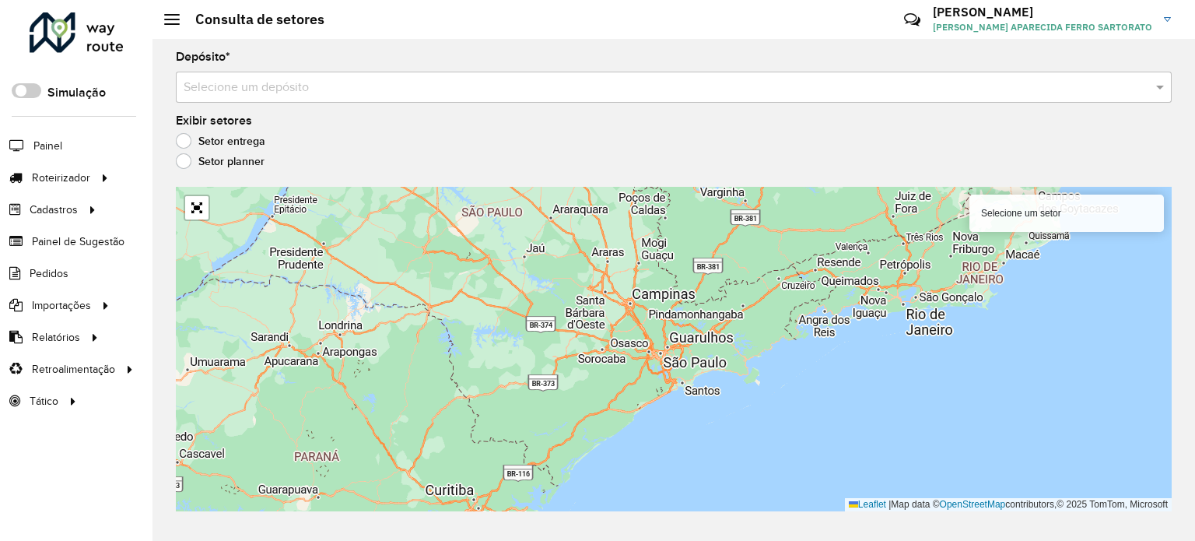
click at [183, 159] on label "Setor planner" at bounding box center [220, 161] width 89 height 16
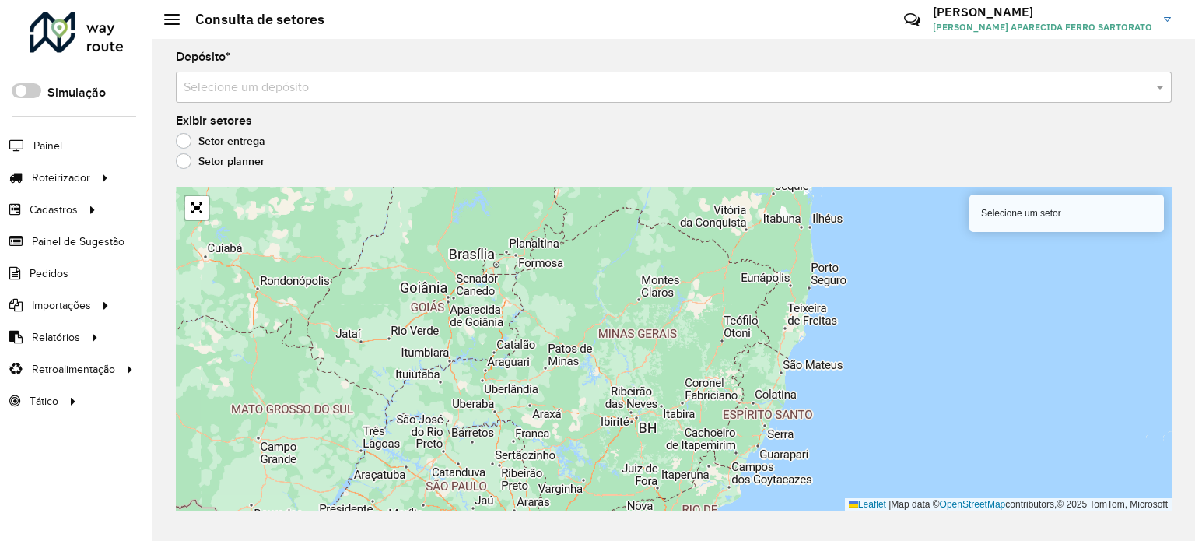
drag, startPoint x: 501, startPoint y: 282, endPoint x: 436, endPoint y: 531, distance: 256.6
click at [436, 540] on div "Depósito * Selecione um depósito Exibir setores Setor entrega Setor planner Sel…" at bounding box center [673, 290] width 1042 height 502
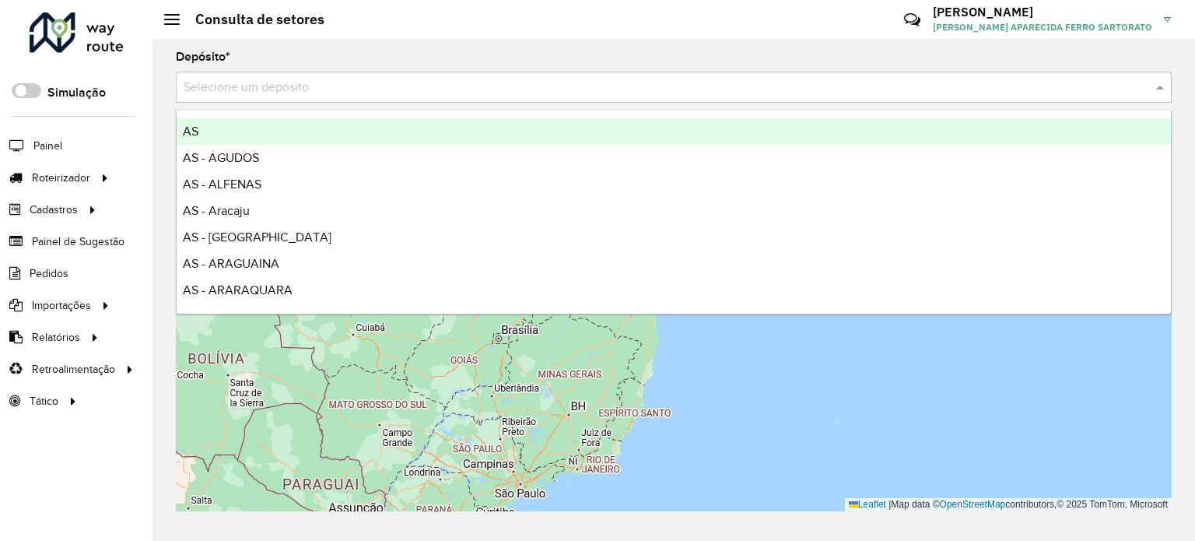
click at [266, 74] on div "Selecione um depósito" at bounding box center [674, 87] width 996 height 31
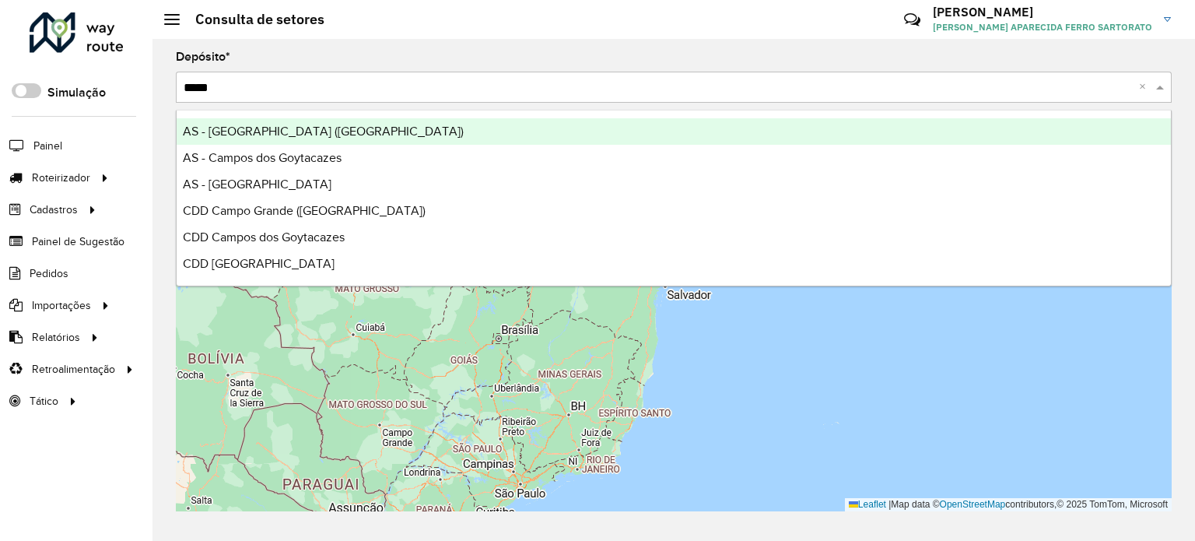
type input "******"
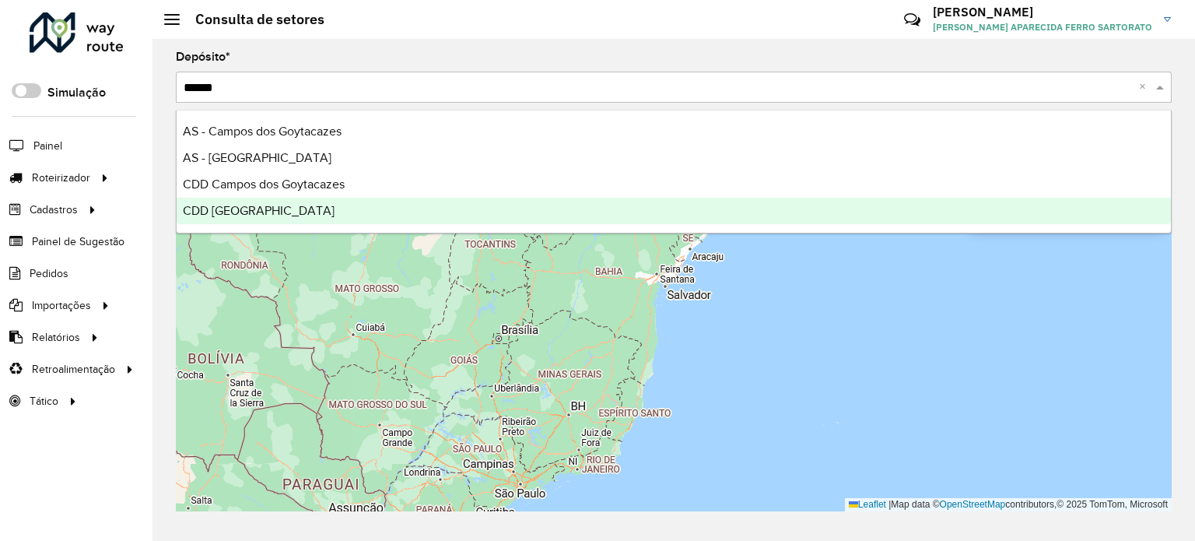
click at [257, 218] on div "CDD São José dos Campos" at bounding box center [674, 211] width 994 height 26
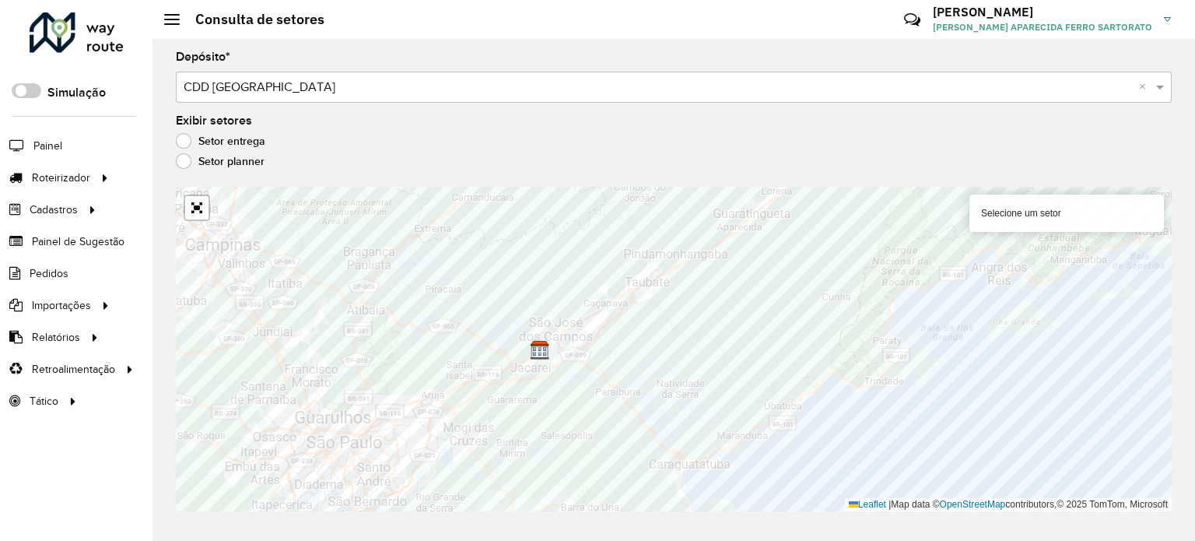
click at [184, 142] on label "Setor entrega" at bounding box center [220, 141] width 89 height 16
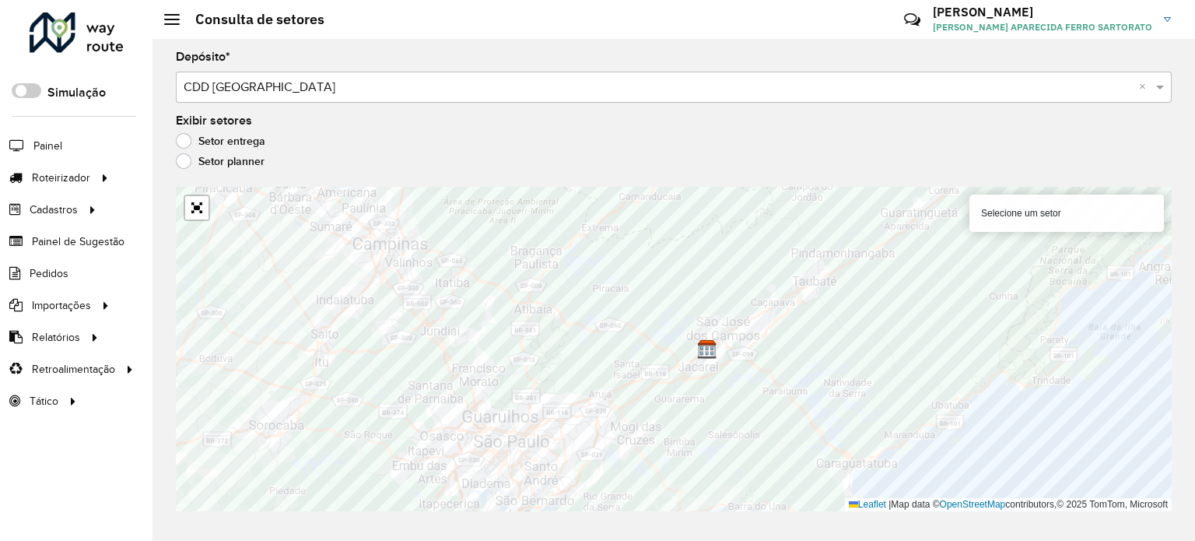
click at [187, 159] on label "Setor planner" at bounding box center [220, 161] width 89 height 16
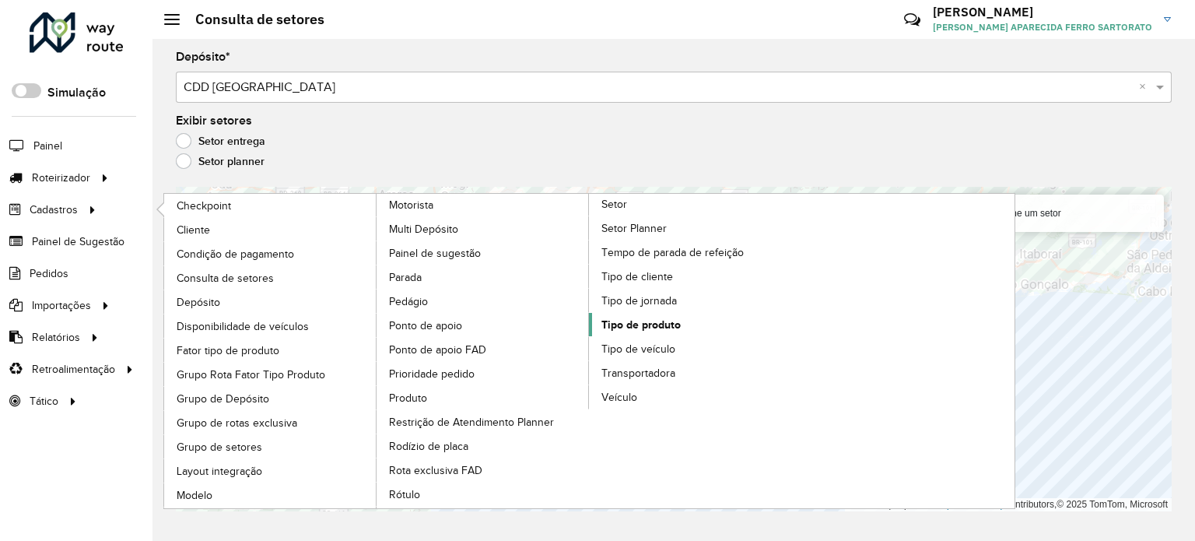
click at [649, 317] on span "Tipo de produto" at bounding box center [640, 325] width 79 height 16
